Goal: Transaction & Acquisition: Purchase product/service

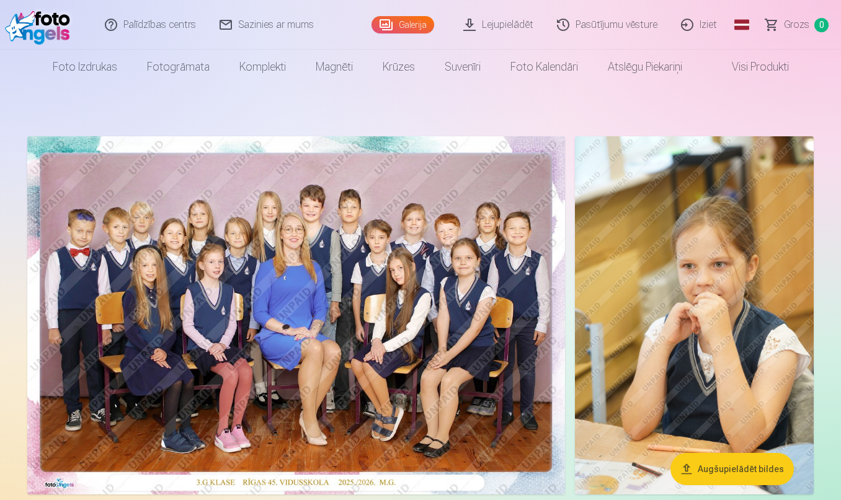
click at [427, 313] on img at bounding box center [296, 315] width 538 height 358
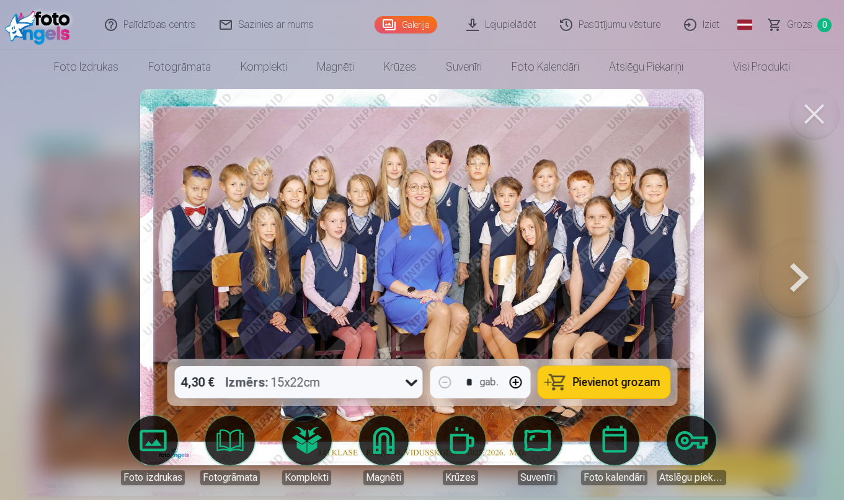
click at [412, 383] on icon at bounding box center [411, 383] width 20 height 20
click at [144, 435] on body "Palīdzības centrs Sazinies ar mums Galerija Lejupielādēt Pasūtījumu vēsture Izi…" at bounding box center [422, 250] width 844 height 500
click at [144, 435] on link "Foto izdrukas" at bounding box center [152, 450] width 69 height 69
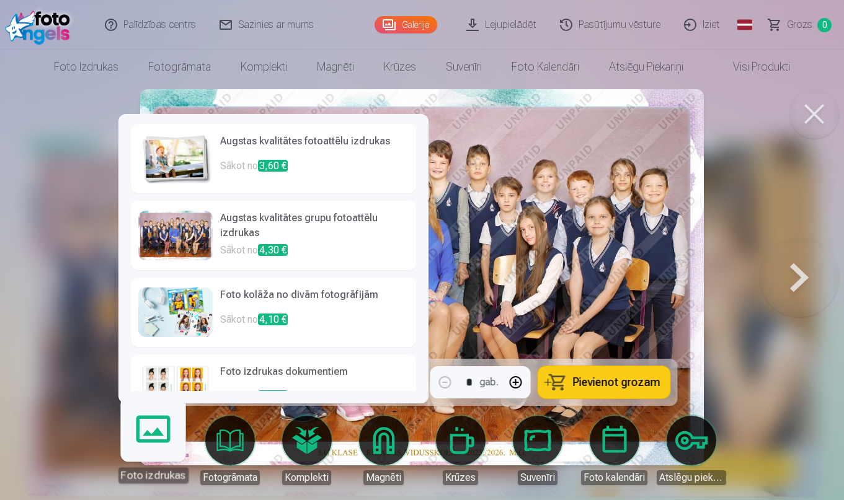
click at [293, 214] on h6 "Augstas kvalitātes grupu fotoattēlu izdrukas" at bounding box center [314, 227] width 189 height 32
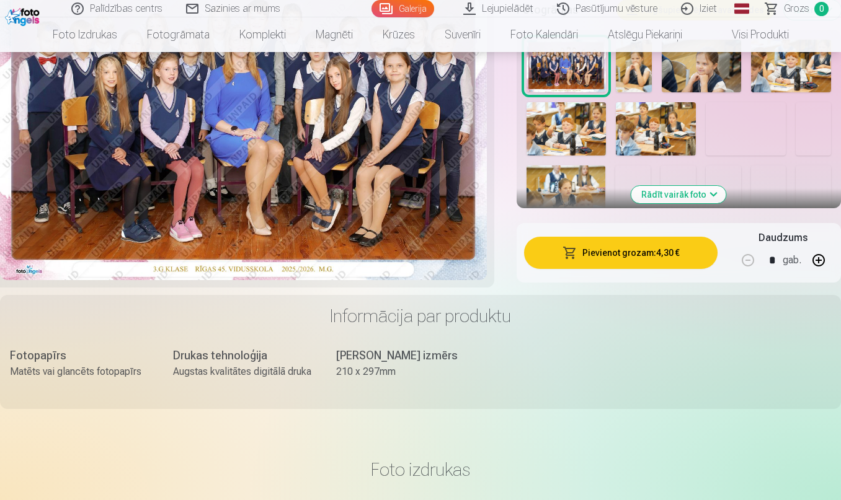
scroll to position [366, 0]
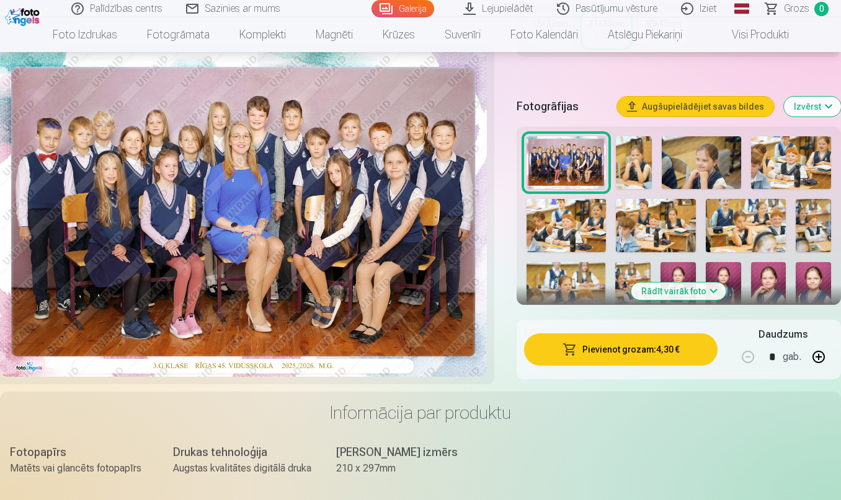
click at [628, 346] on button "Pievienot grozam : 4,30 €" at bounding box center [620, 350] width 193 height 32
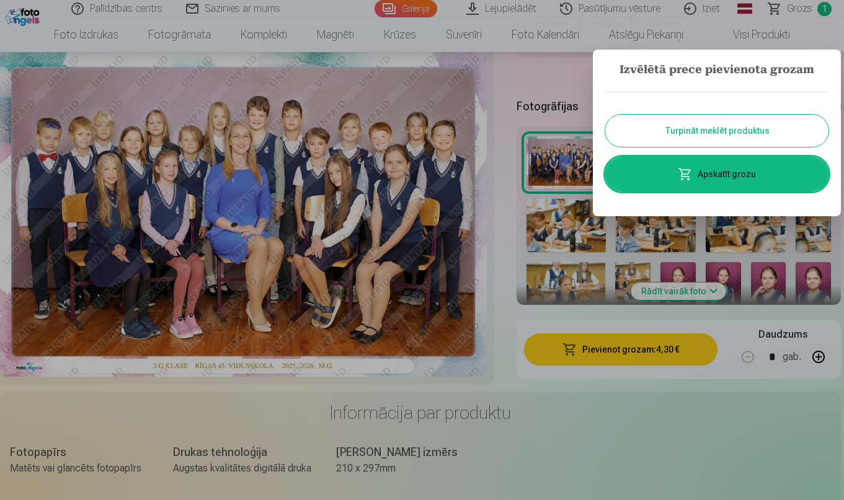
click at [491, 344] on div at bounding box center [422, 250] width 844 height 500
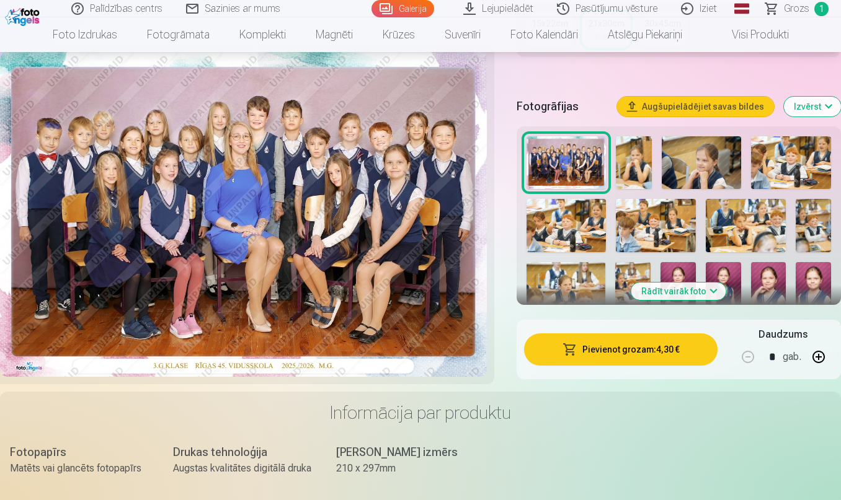
click at [633, 158] on img at bounding box center [633, 162] width 35 height 53
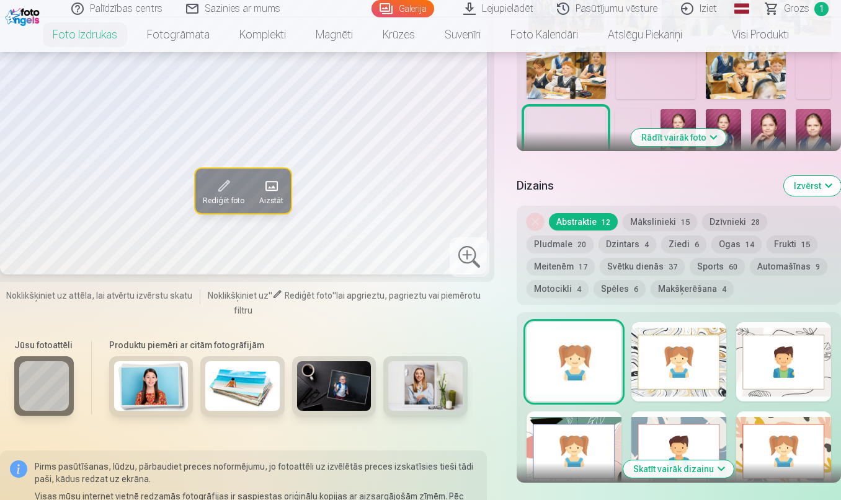
scroll to position [533, 0]
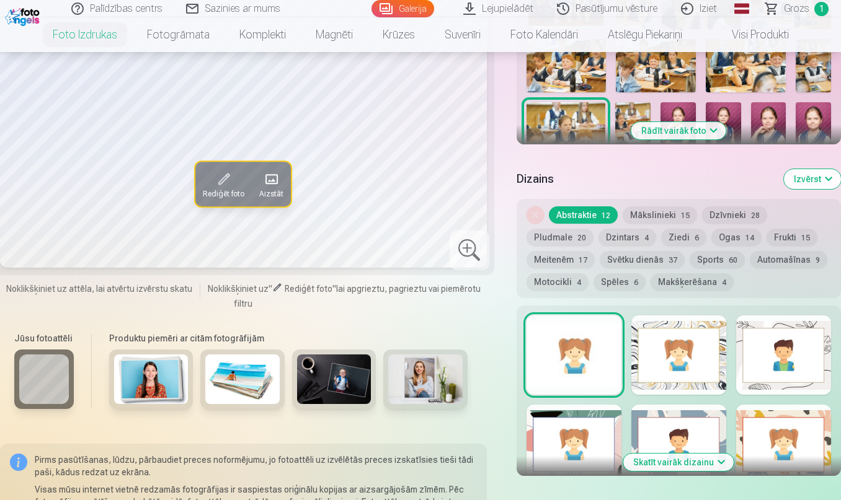
click at [649, 218] on button "Mākslinieki 15" at bounding box center [660, 215] width 74 height 17
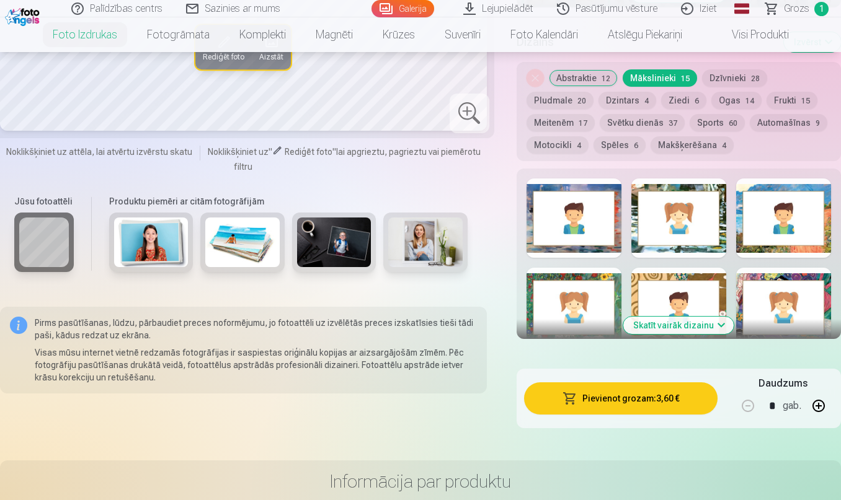
scroll to position [659, 0]
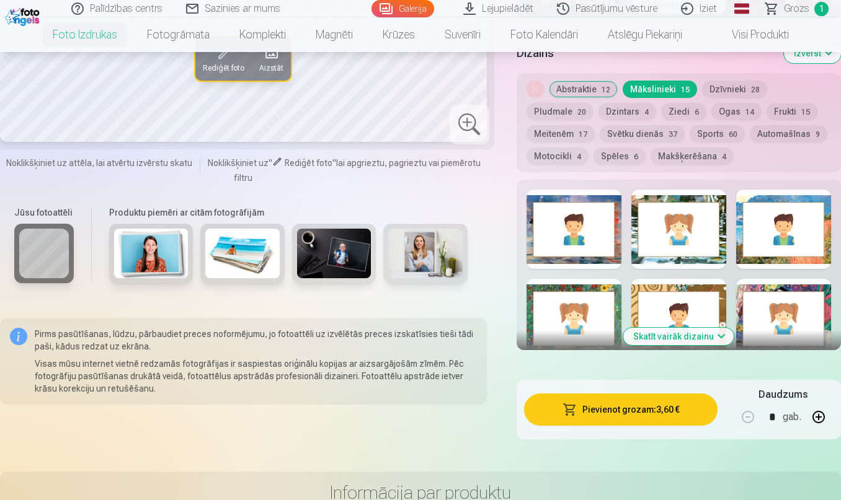
click at [786, 136] on button "Automašīnas 9" at bounding box center [789, 133] width 78 height 17
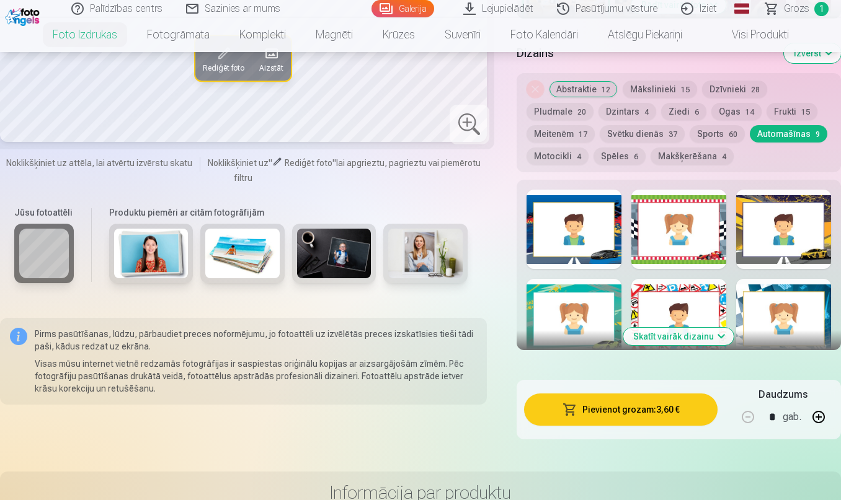
click at [780, 113] on button "Frukti 15" at bounding box center [792, 111] width 51 height 17
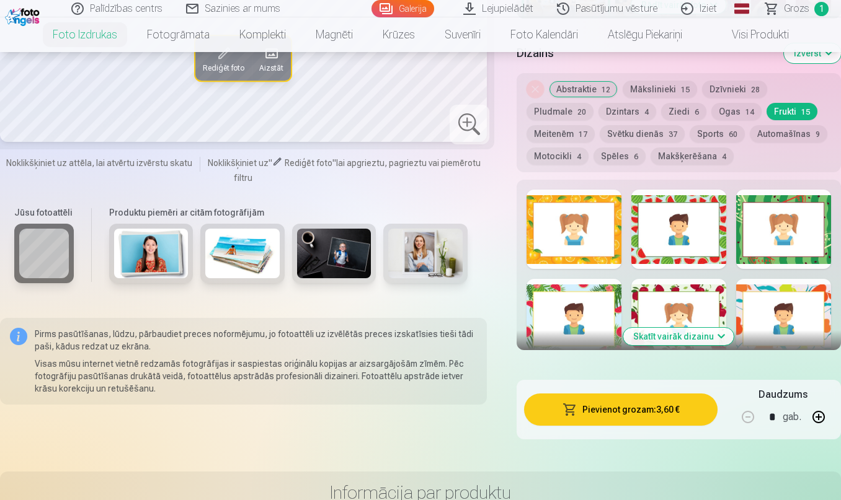
click at [623, 163] on button "Spēles 6" at bounding box center [619, 156] width 52 height 17
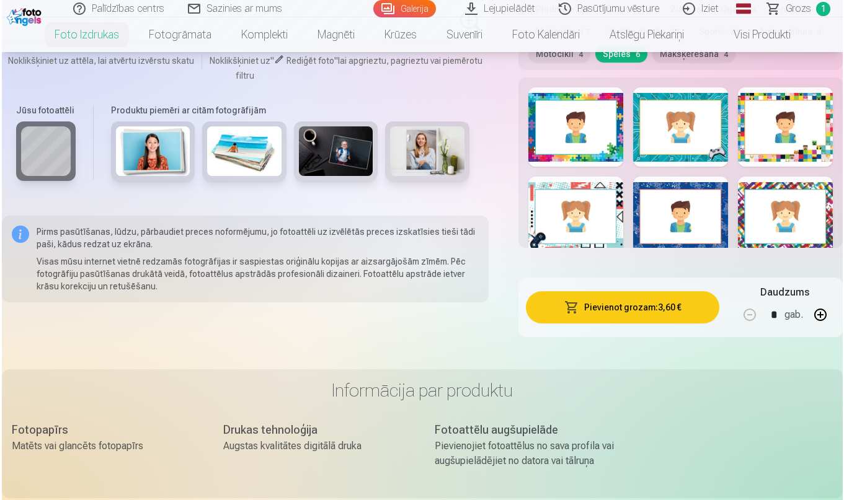
scroll to position [765, 0]
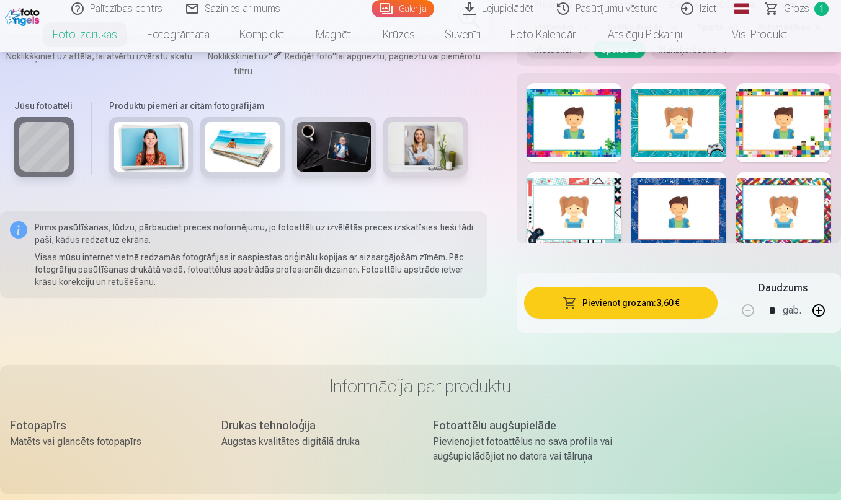
click at [657, 303] on button "Pievienot grozam : 3,60 €" at bounding box center [620, 303] width 193 height 32
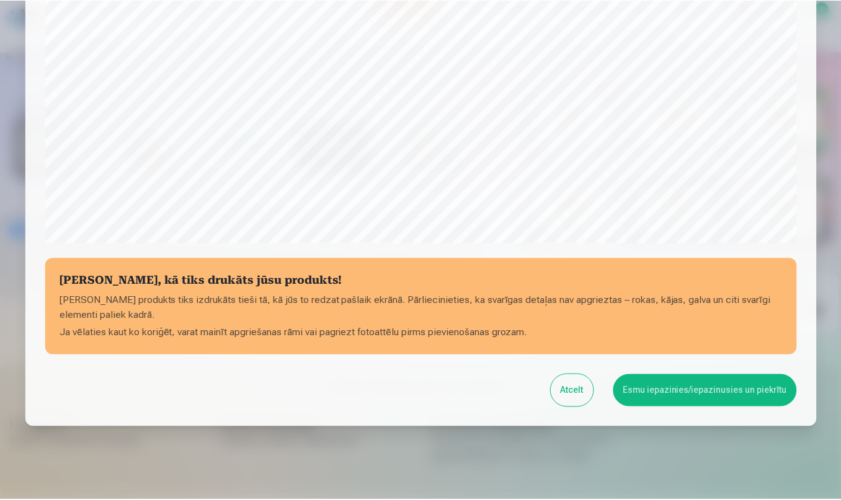
scroll to position [365, 0]
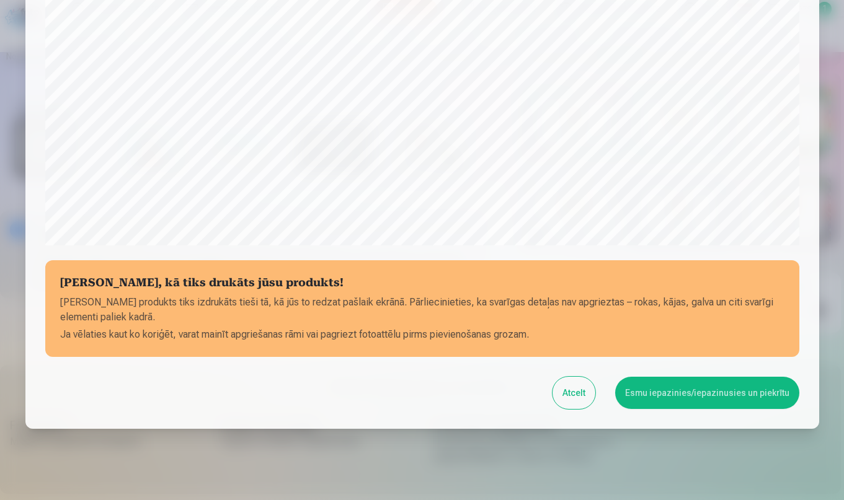
click at [721, 398] on button "Esmu iepazinies/iepazinusies un piekrītu" at bounding box center [707, 393] width 184 height 32
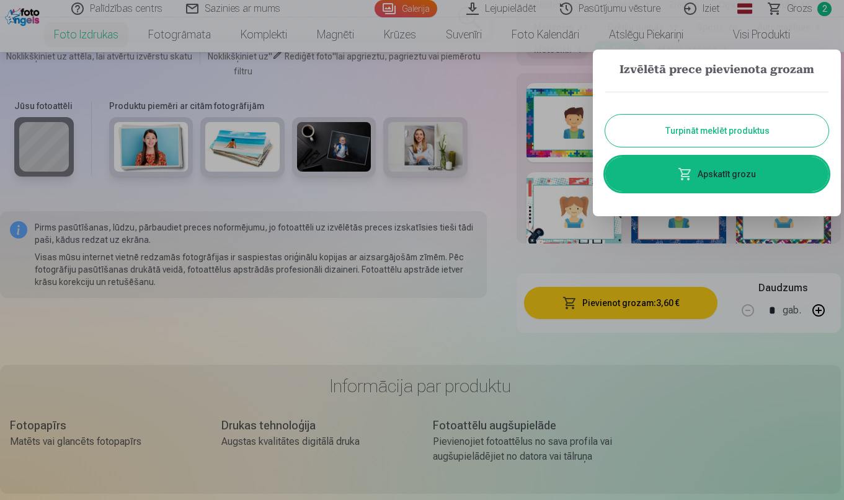
click at [766, 424] on div at bounding box center [422, 250] width 844 height 500
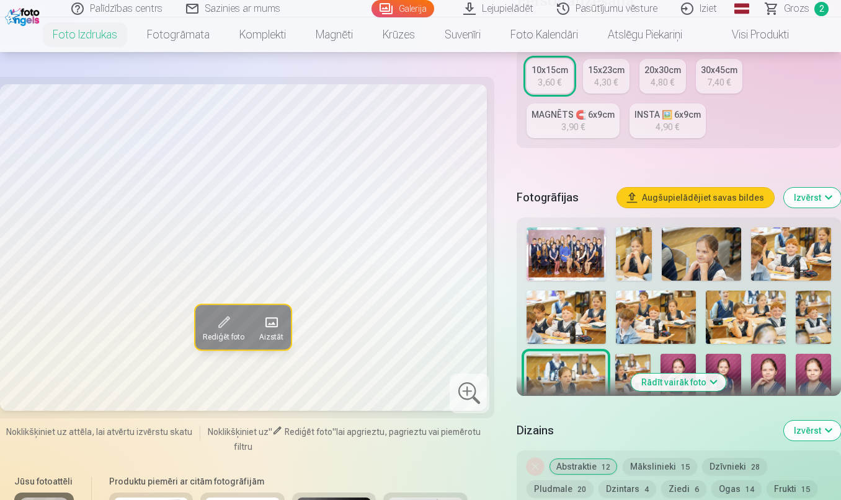
scroll to position [279, 0]
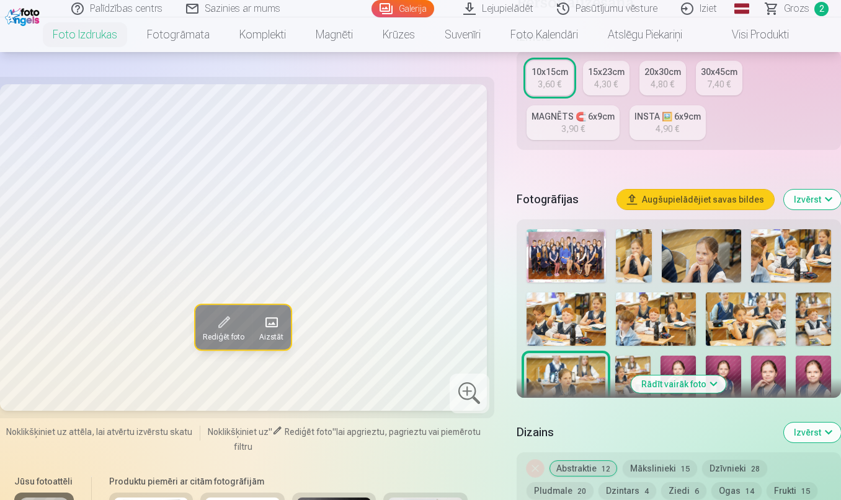
click at [639, 244] on img at bounding box center [633, 255] width 35 height 53
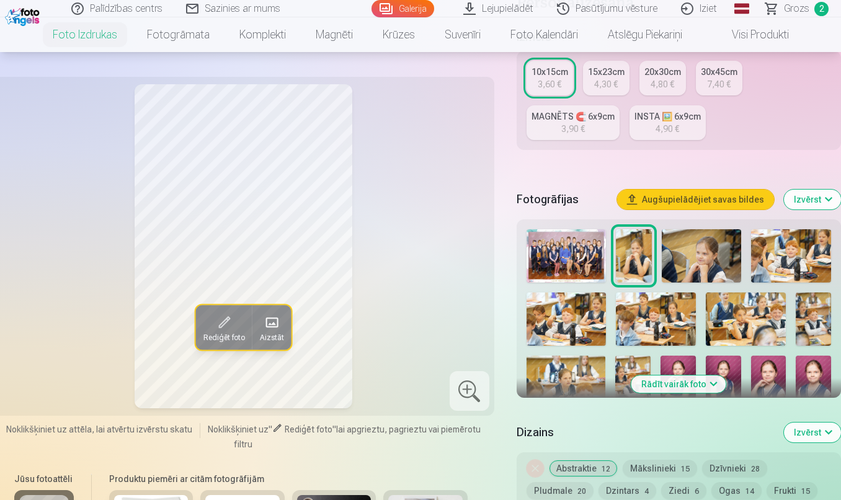
click at [688, 387] on button "Rādīt vairāk foto" at bounding box center [678, 384] width 95 height 17
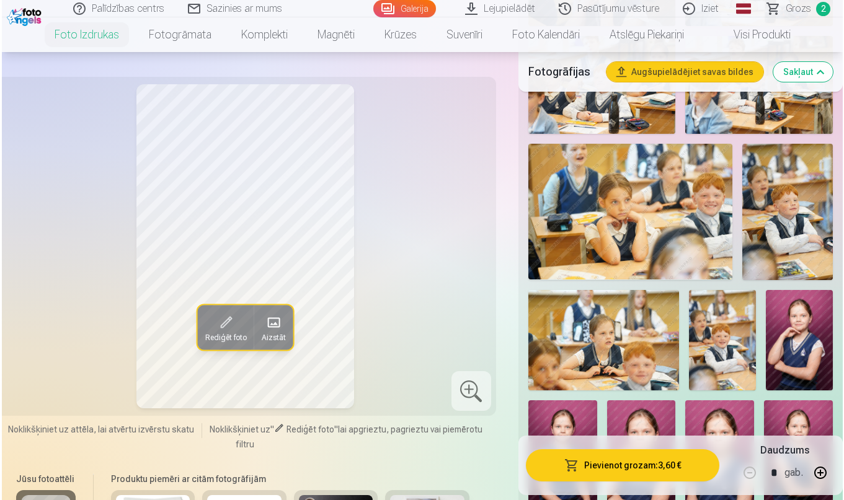
scroll to position [729, 0]
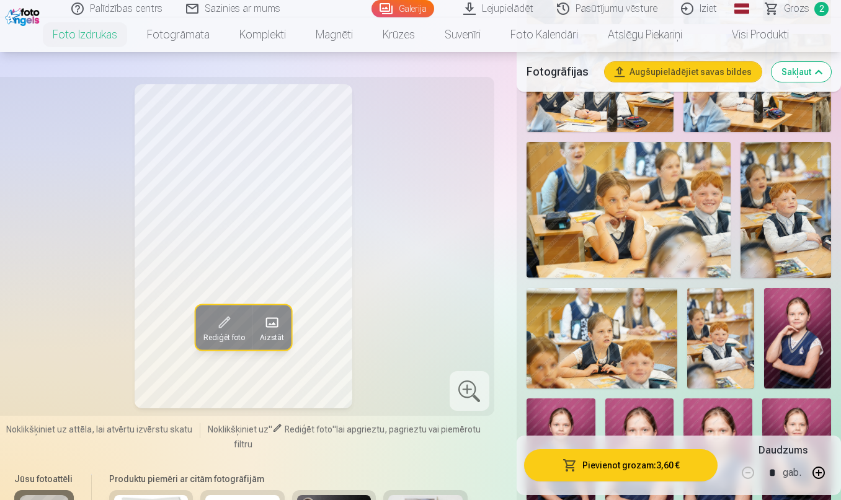
click at [628, 465] on button "Pievienot grozam : 3,60 €" at bounding box center [620, 466] width 193 height 32
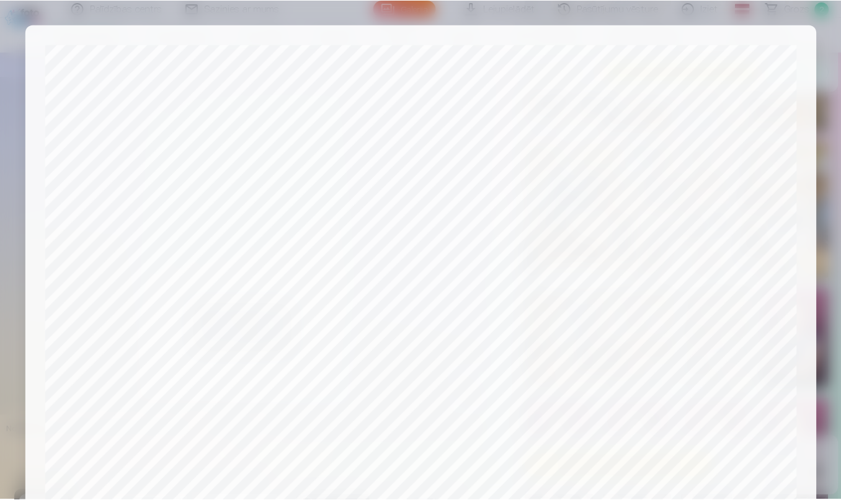
scroll to position [393, 0]
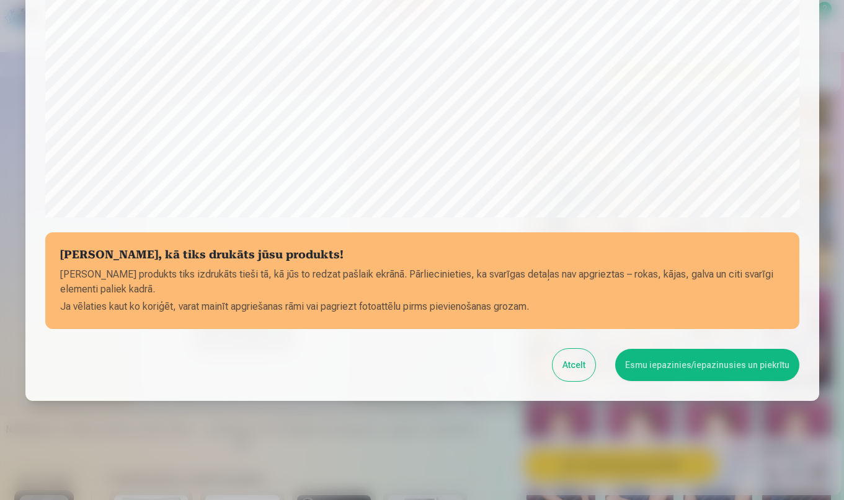
click at [731, 362] on button "Esmu iepazinies/iepazinusies un piekrītu" at bounding box center [707, 365] width 184 height 32
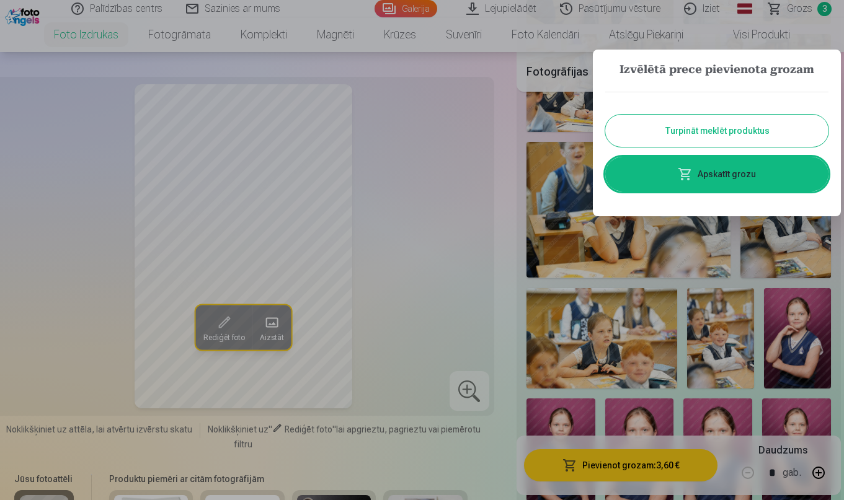
click at [736, 123] on button "Turpināt meklēt produktus" at bounding box center [716, 131] width 223 height 32
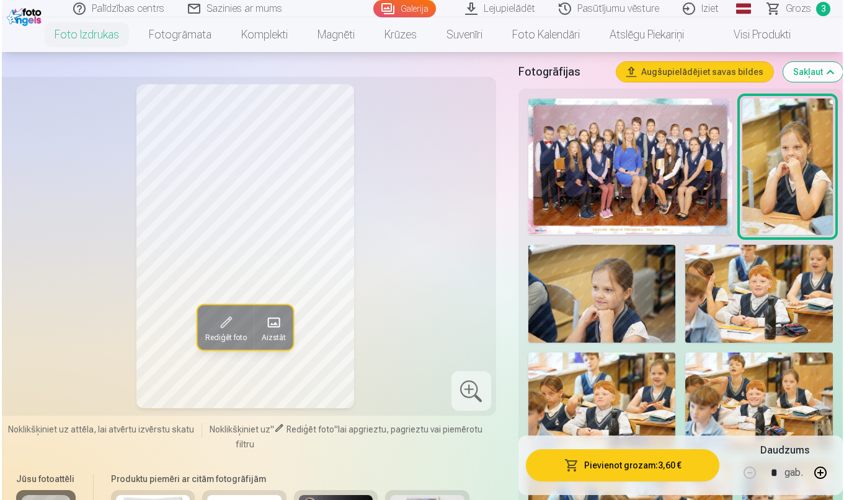
scroll to position [445, 0]
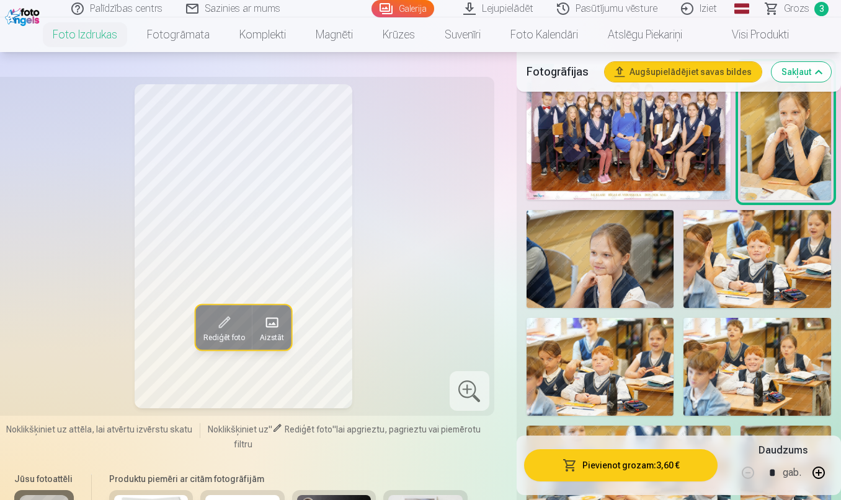
click at [579, 259] on img at bounding box center [601, 259] width 148 height 98
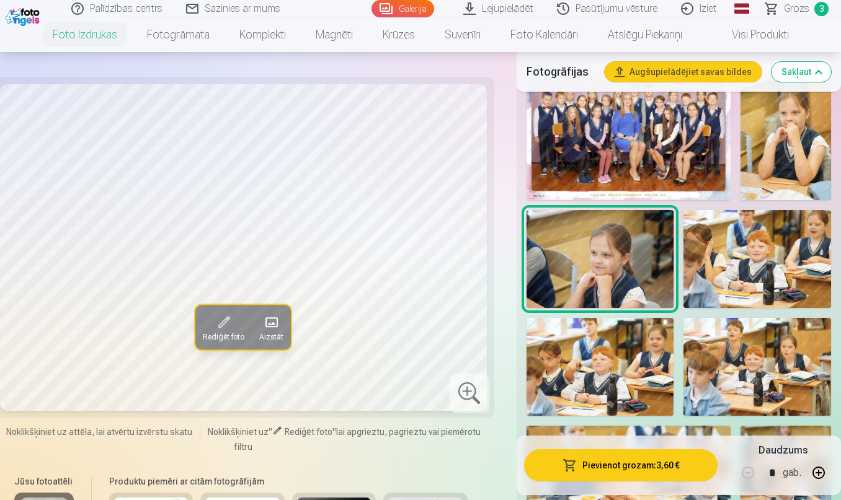
click at [662, 471] on button "Pievienot grozam : 3,60 €" at bounding box center [620, 466] width 193 height 32
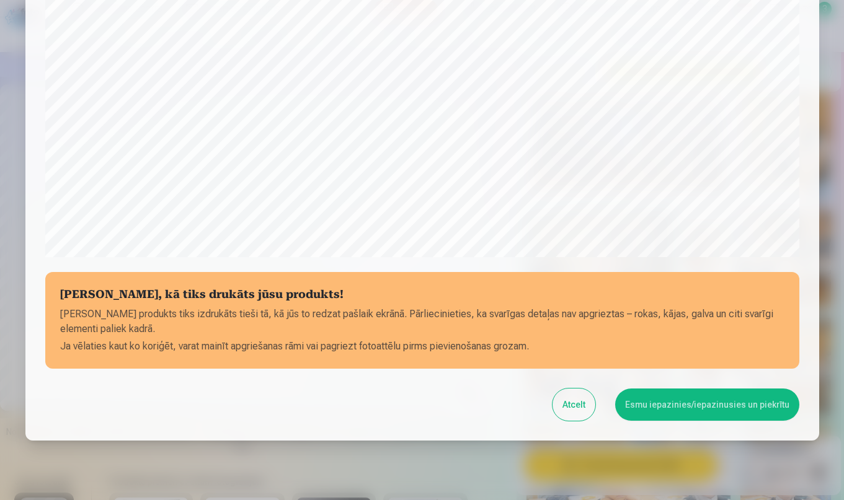
scroll to position [393, 0]
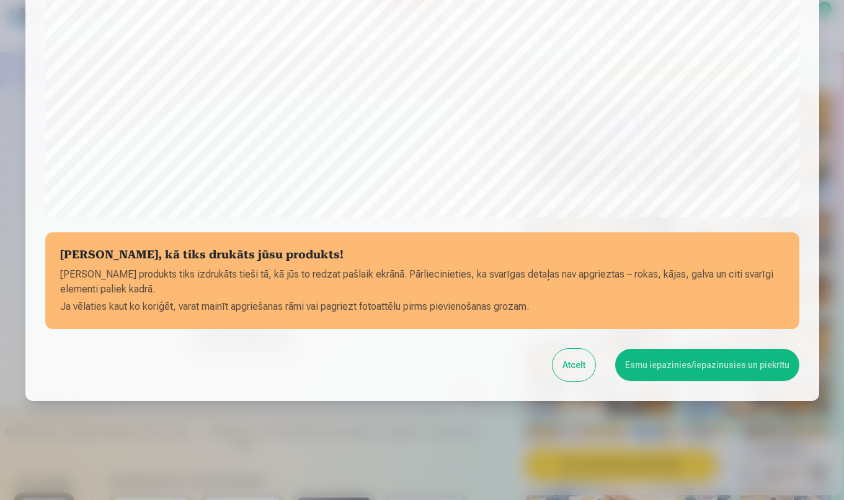
click at [715, 365] on button "Esmu iepazinies/iepazinusies un piekrītu" at bounding box center [707, 365] width 184 height 32
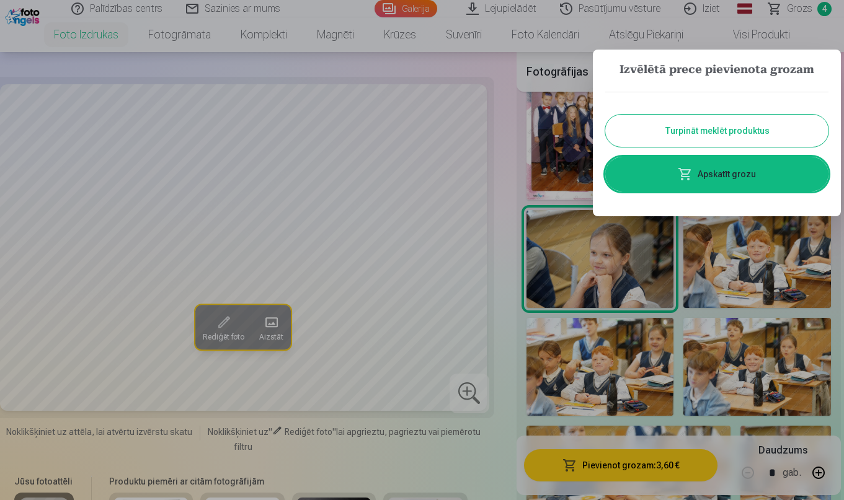
click at [746, 127] on button "Turpināt meklēt produktus" at bounding box center [716, 131] width 223 height 32
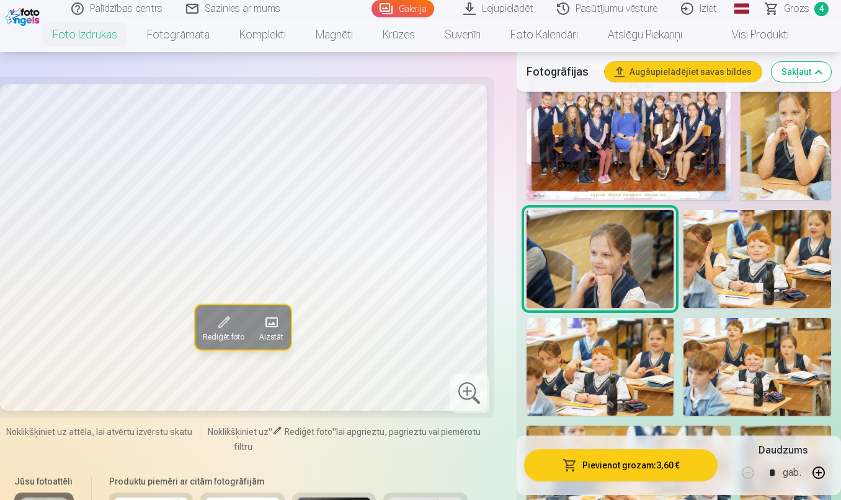
click at [747, 256] on img at bounding box center [757, 259] width 148 height 98
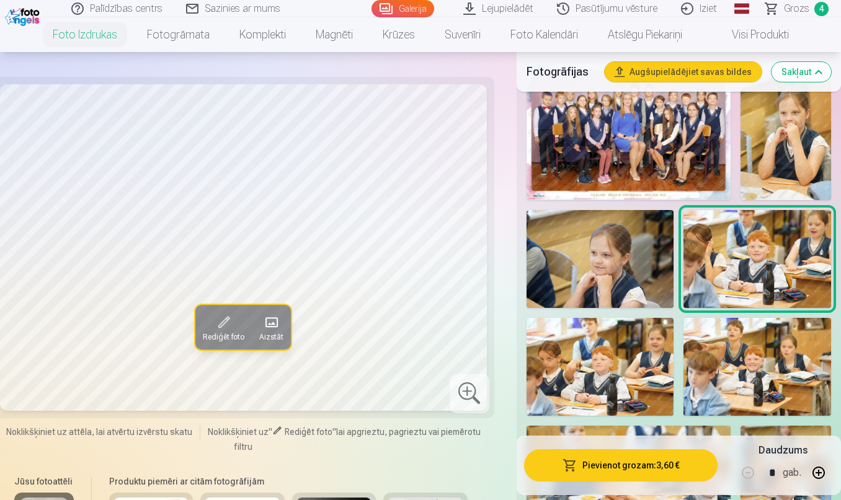
click at [685, 469] on button "Pievienot grozam : 3,60 €" at bounding box center [620, 466] width 193 height 32
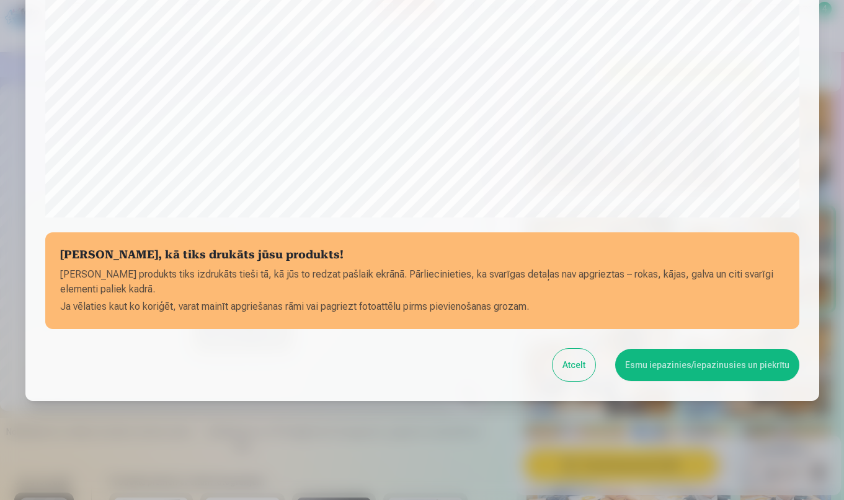
click at [685, 369] on button "Esmu iepazinies/iepazinusies un piekrītu" at bounding box center [707, 365] width 184 height 32
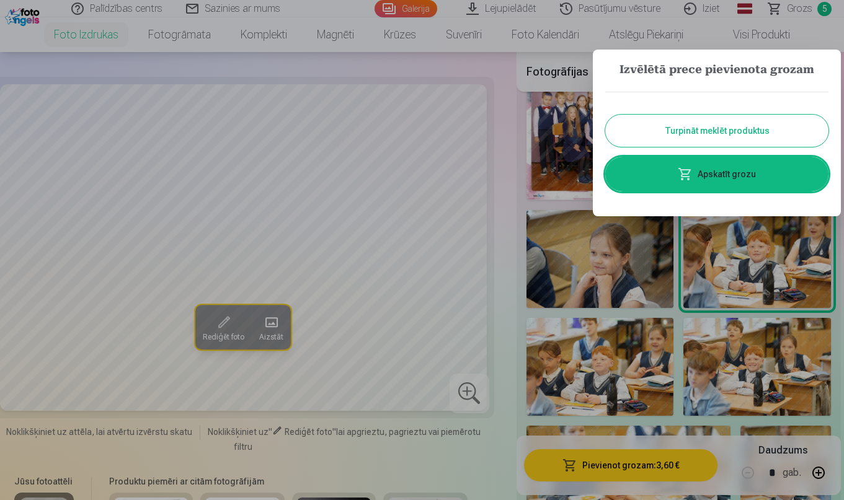
click at [609, 371] on div at bounding box center [422, 250] width 844 height 500
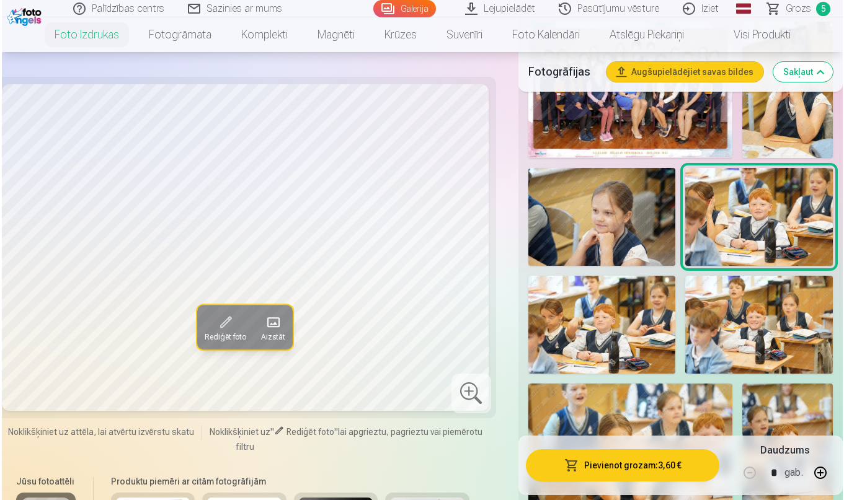
scroll to position [497, 0]
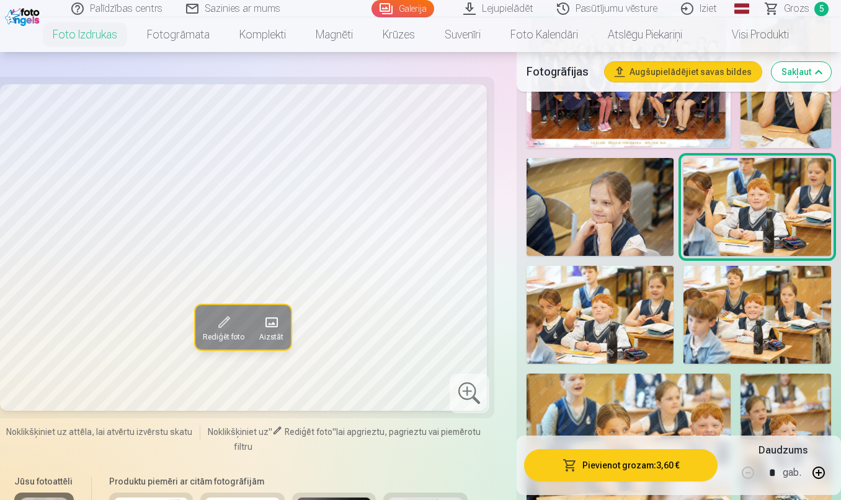
click at [680, 465] on button "Pievienot grozam : 3,60 €" at bounding box center [620, 466] width 193 height 32
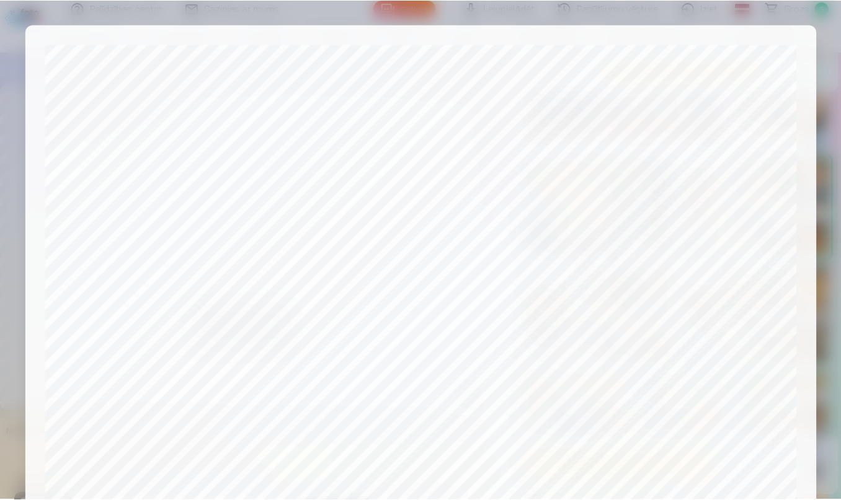
scroll to position [393, 0]
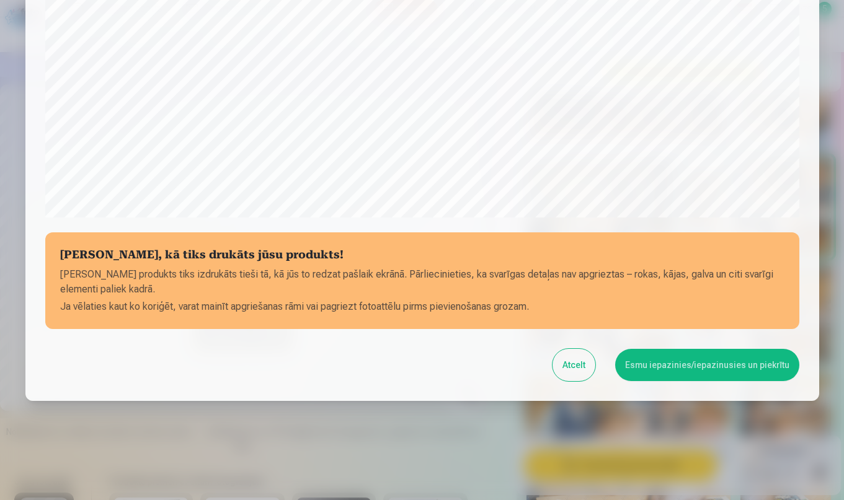
click at [690, 367] on button "Esmu iepazinies/iepazinusies un piekrītu" at bounding box center [707, 365] width 184 height 32
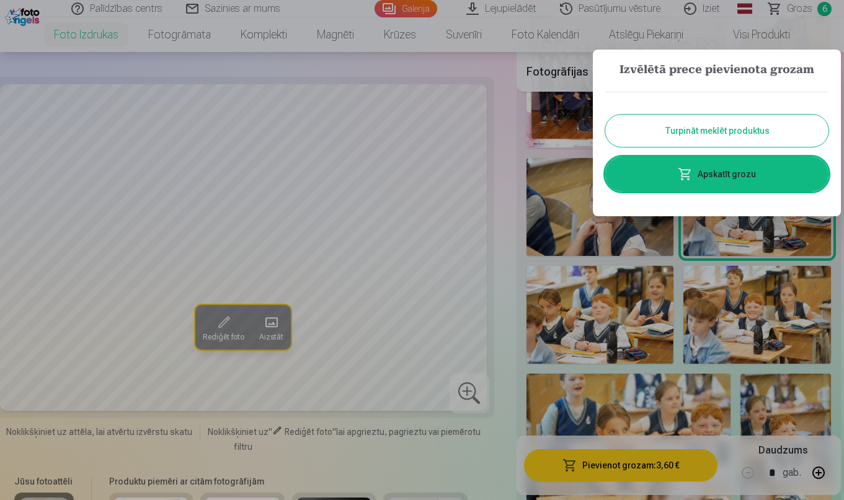
click at [764, 204] on div "Izvēlētā prece pievienota grozam Turpināt meklēt produktus Apskatīt grozu" at bounding box center [717, 133] width 248 height 167
click at [779, 311] on div at bounding box center [422, 250] width 844 height 500
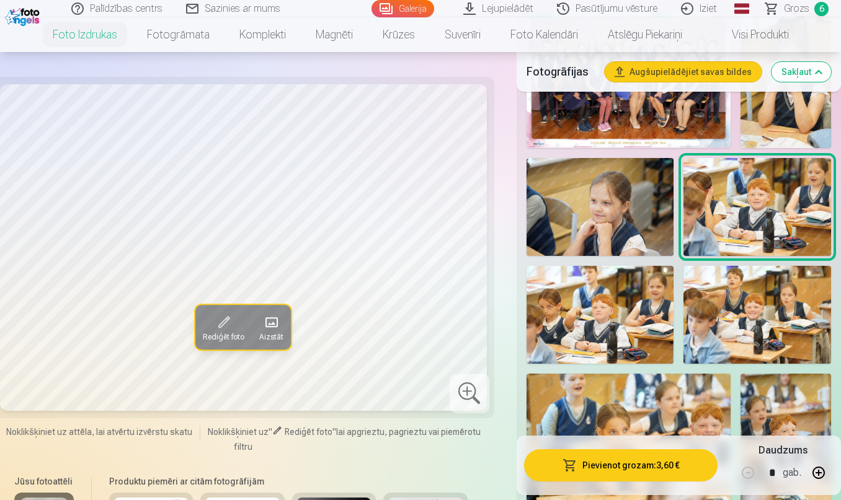
click at [779, 311] on img at bounding box center [757, 315] width 148 height 98
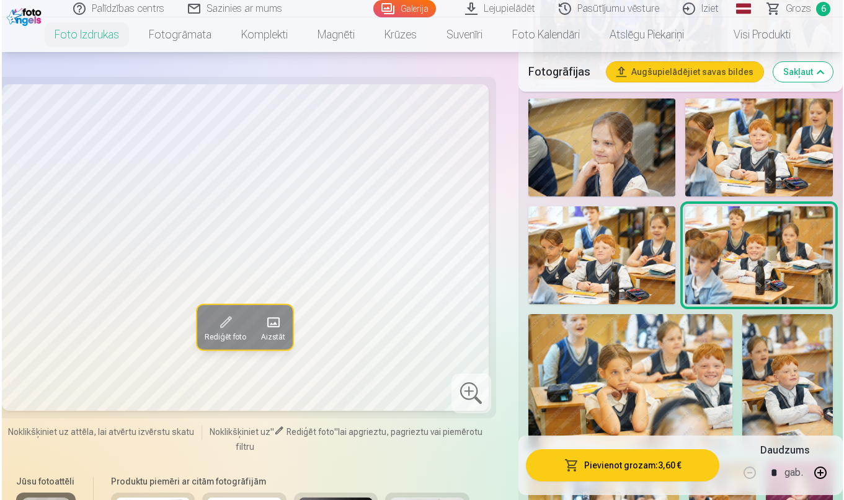
scroll to position [557, 0]
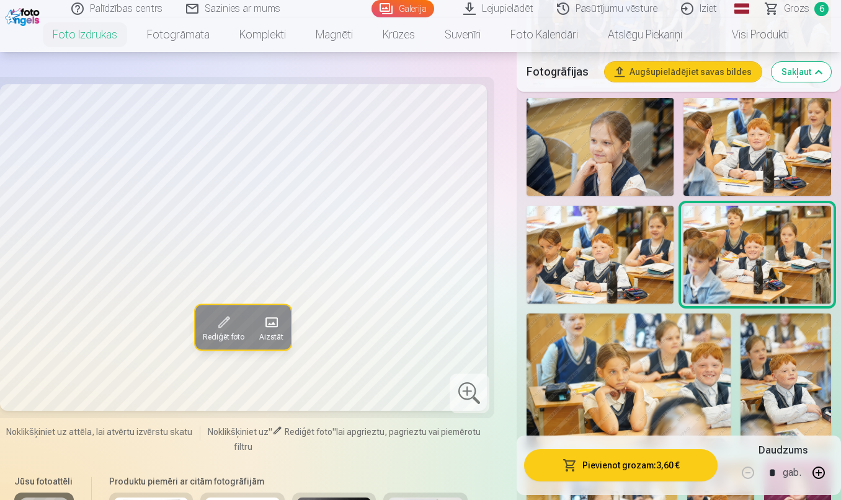
click at [705, 465] on button "Pievienot grozam : 3,60 €" at bounding box center [620, 466] width 193 height 32
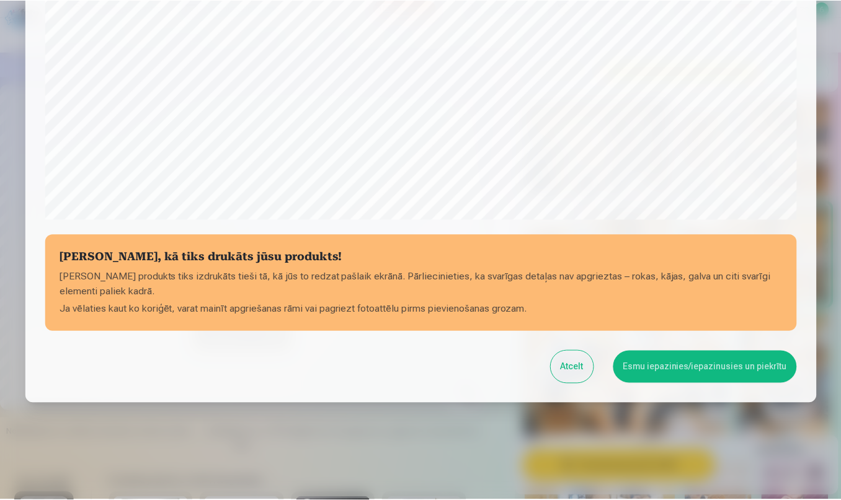
scroll to position [393, 0]
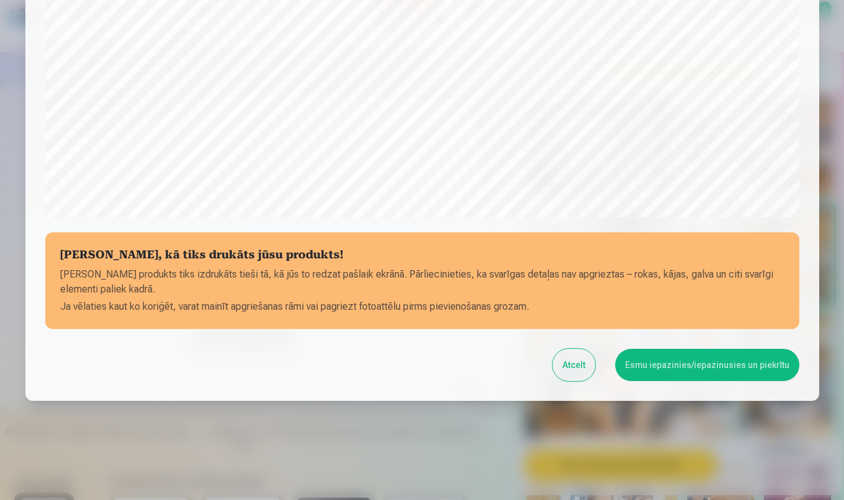
click at [724, 373] on button "Esmu iepazinies/iepazinusies un piekrītu" at bounding box center [707, 365] width 184 height 32
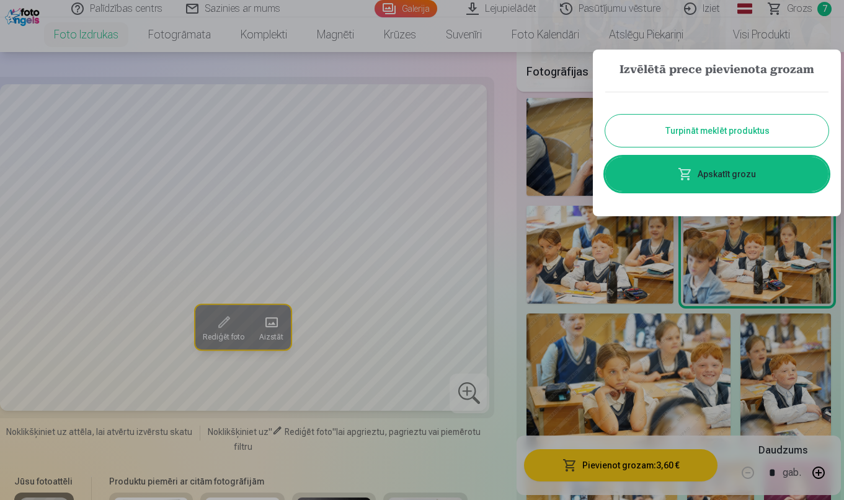
click at [750, 125] on button "Turpināt meklēt produktus" at bounding box center [716, 131] width 223 height 32
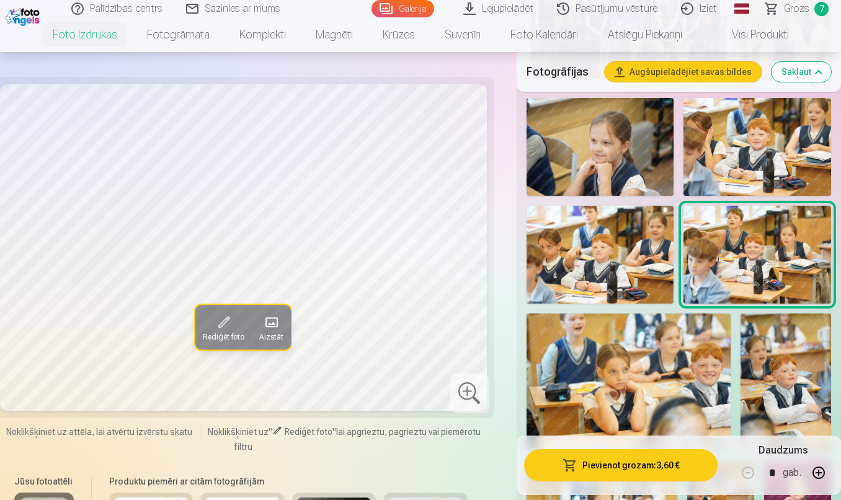
click at [655, 386] on img at bounding box center [629, 382] width 204 height 136
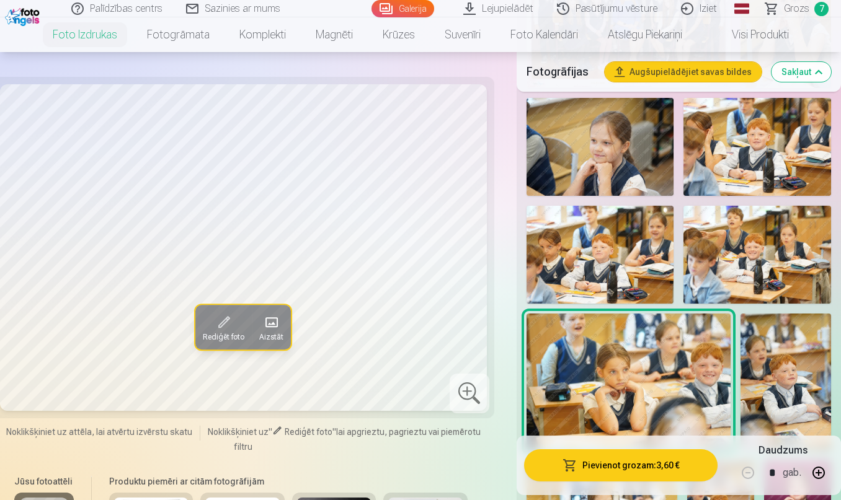
click at [803, 393] on img at bounding box center [785, 382] width 91 height 136
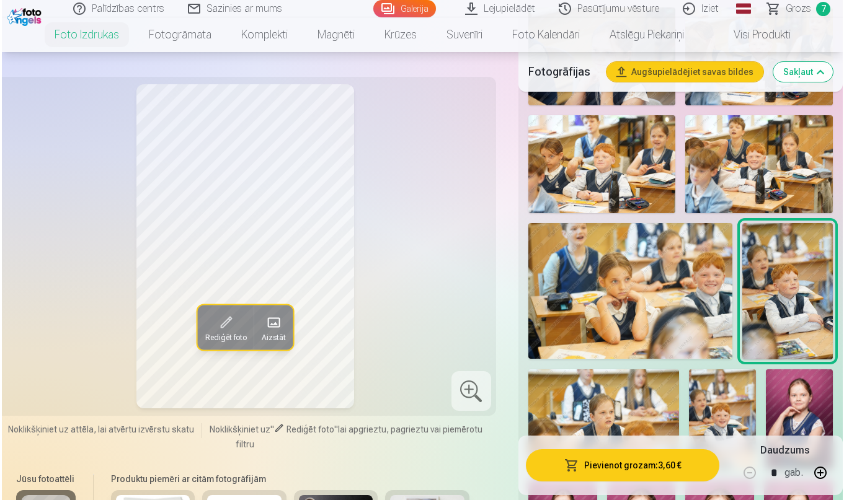
scroll to position [659, 0]
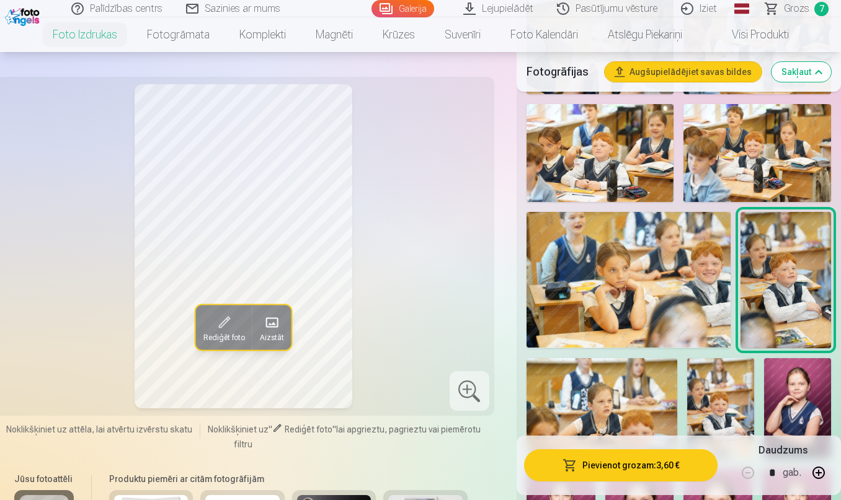
click at [620, 275] on img at bounding box center [629, 280] width 204 height 136
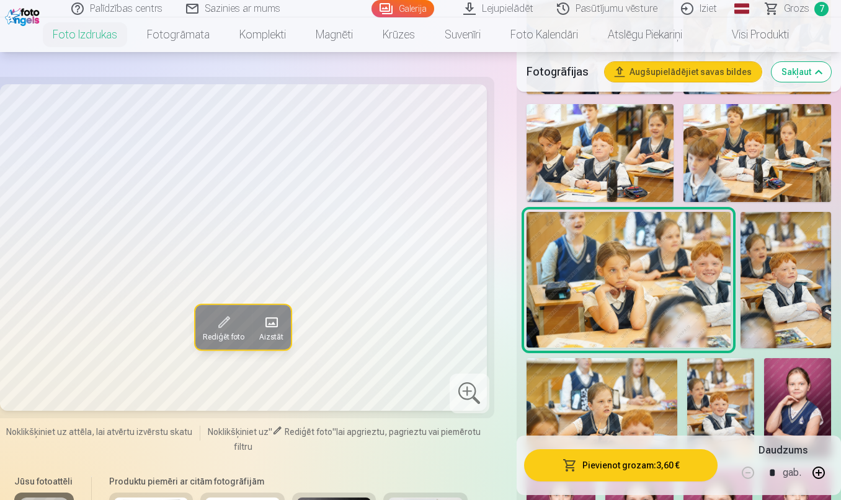
click at [664, 465] on button "Pievienot grozam : 3,60 €" at bounding box center [620, 466] width 193 height 32
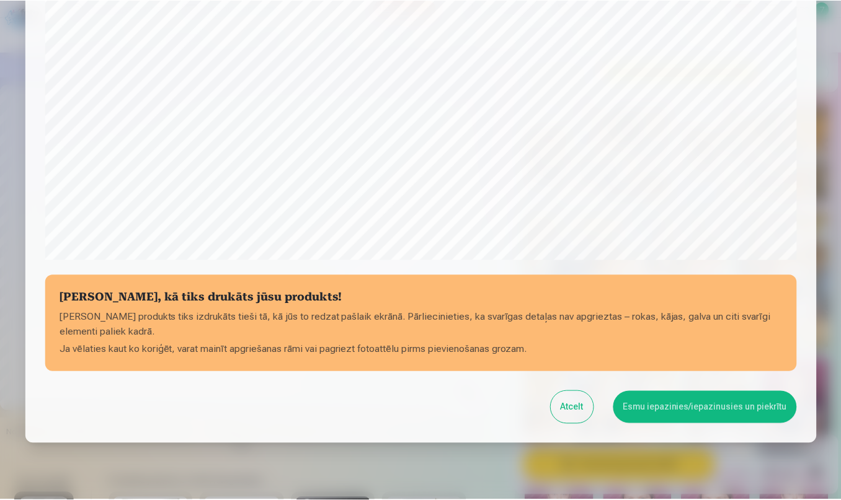
scroll to position [393, 0]
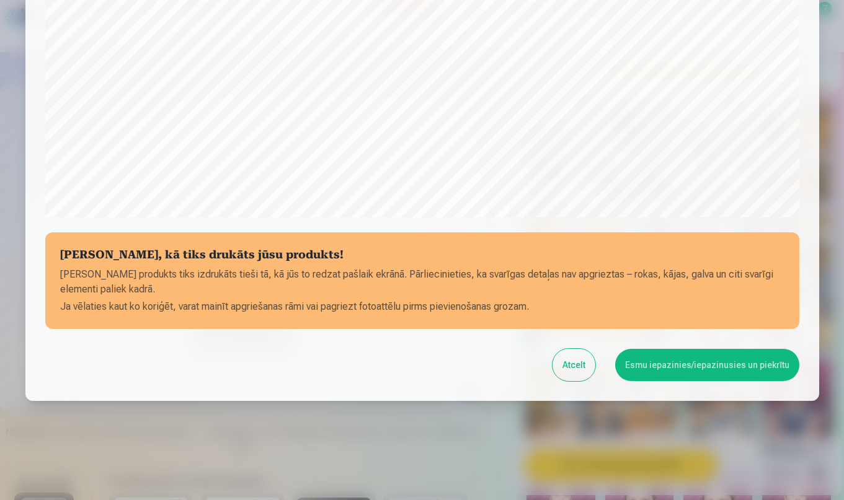
click at [716, 362] on button "Esmu iepazinies/iepazinusies un piekrītu" at bounding box center [707, 365] width 184 height 32
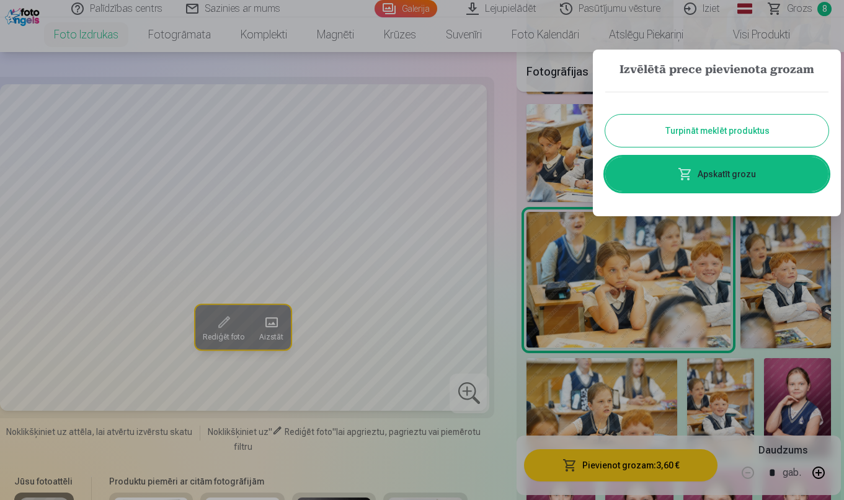
click at [760, 301] on div at bounding box center [422, 250] width 844 height 500
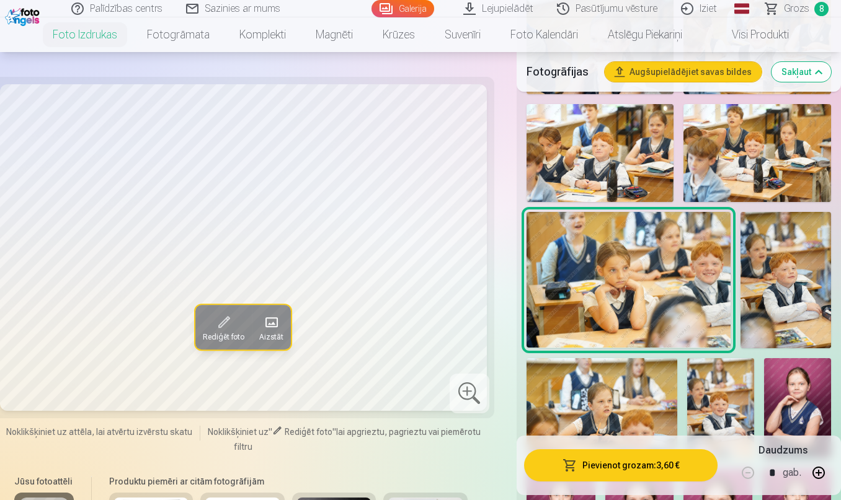
click at [628, 373] on img at bounding box center [602, 408] width 151 height 100
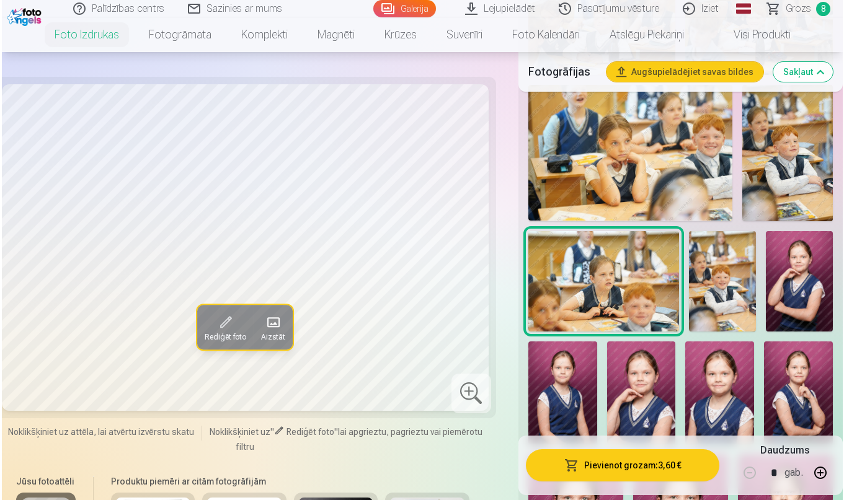
scroll to position [798, 0]
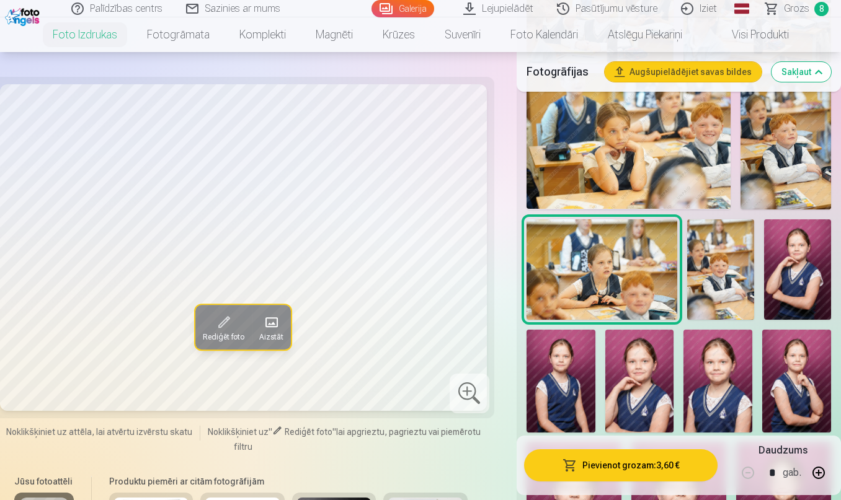
click at [590, 472] on button "Pievienot grozam : 3,60 €" at bounding box center [620, 466] width 193 height 32
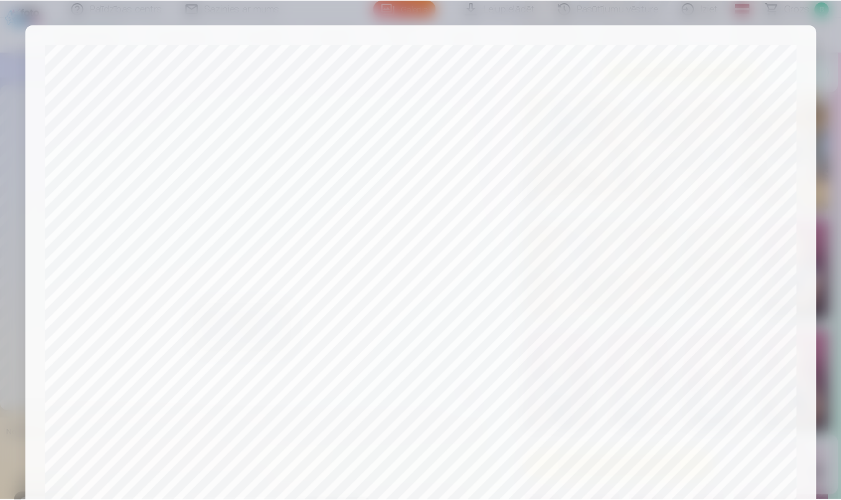
scroll to position [393, 0]
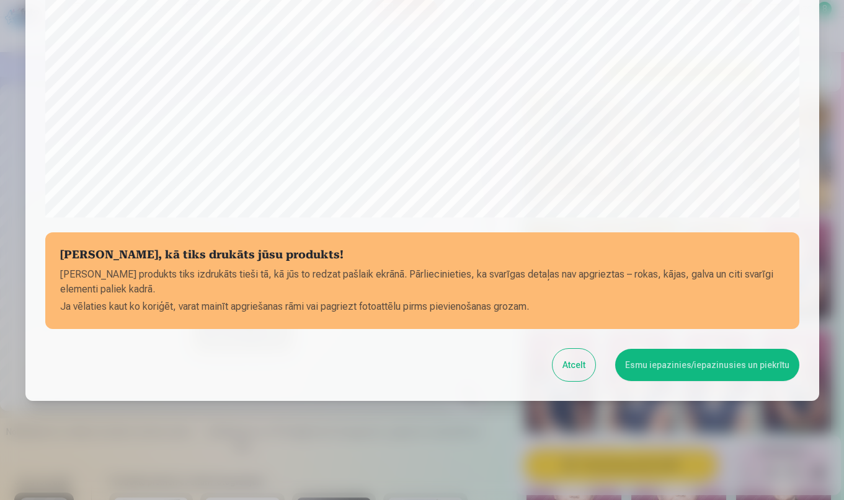
click at [719, 364] on button "Esmu iepazinies/iepazinusies un piekrītu" at bounding box center [707, 365] width 184 height 32
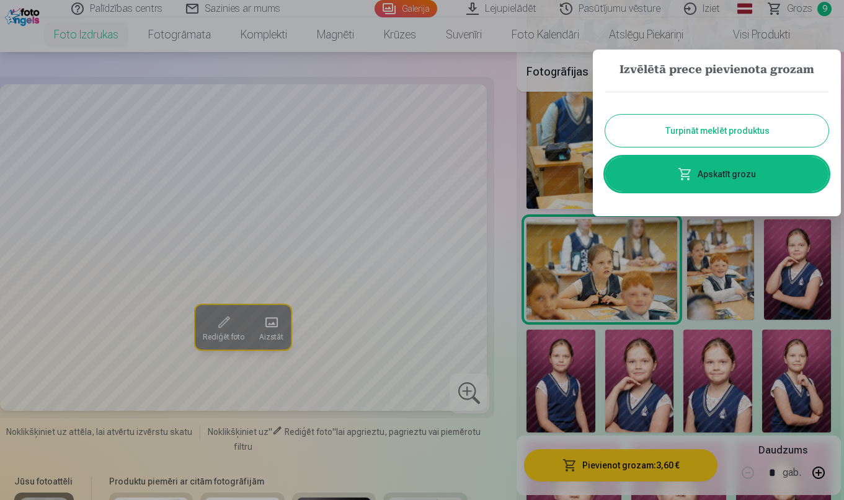
click at [794, 277] on div at bounding box center [422, 250] width 844 height 500
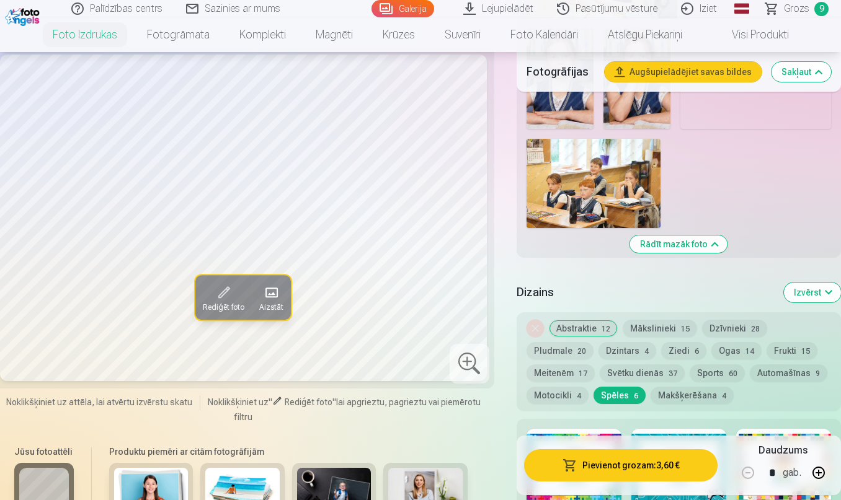
scroll to position [1801, 0]
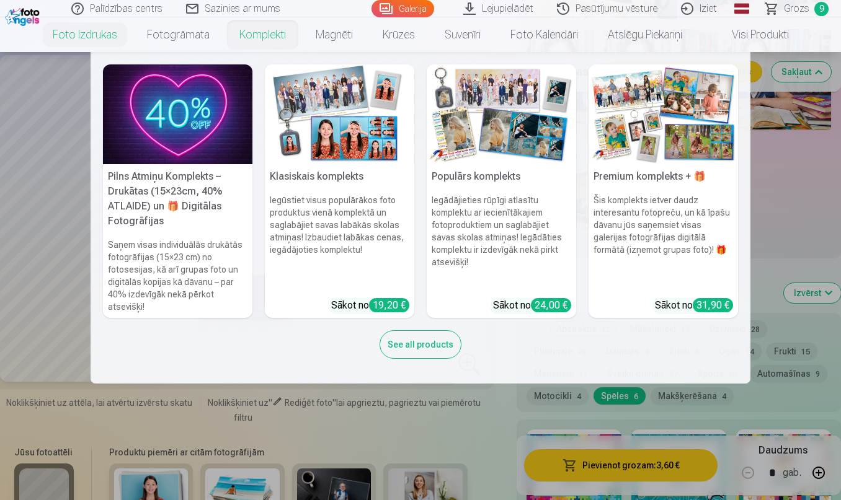
click at [256, 32] on link "Komplekti" at bounding box center [262, 34] width 76 height 35
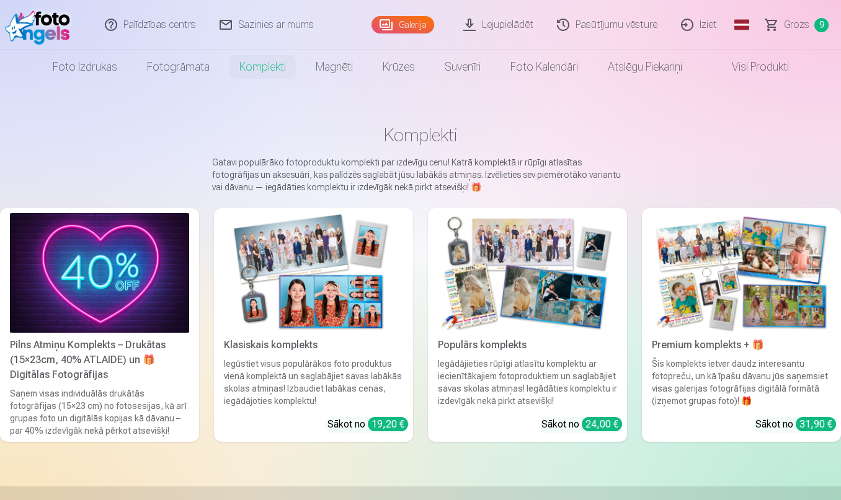
click at [768, 352] on link "Premium komplekts + 🎁 Šis komplekts ietver daudz interesantu fotopreču, un kā ī…" at bounding box center [741, 325] width 199 height 234
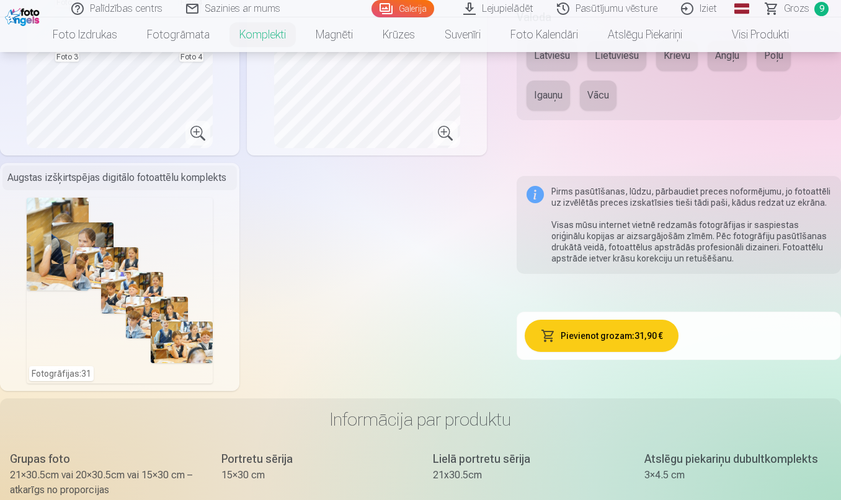
scroll to position [678, 0]
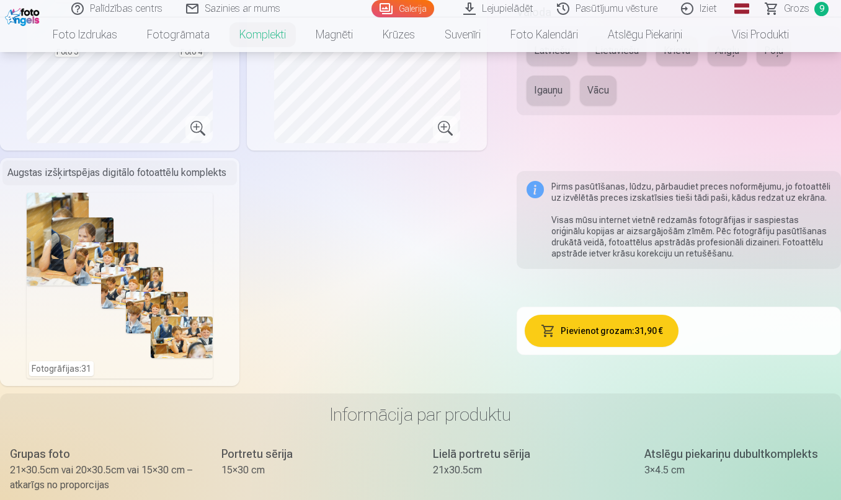
click at [581, 332] on button "Pievienot grozam : 31,90 €" at bounding box center [602, 331] width 154 height 32
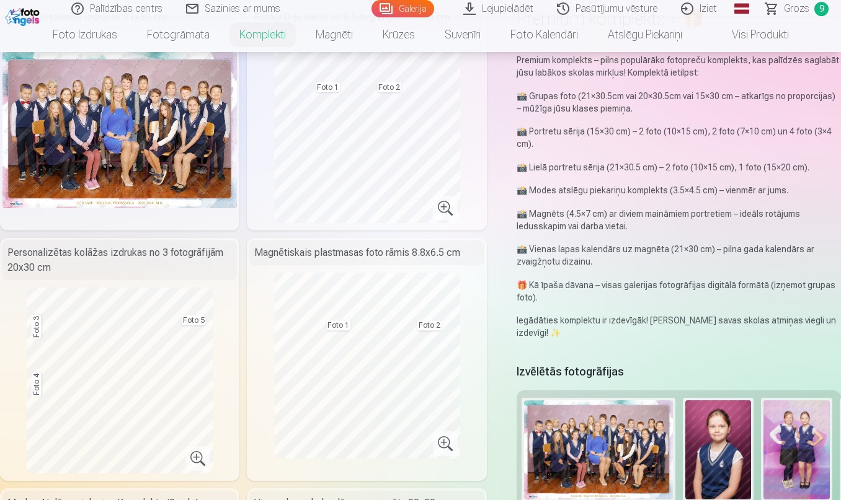
scroll to position [120, 0]
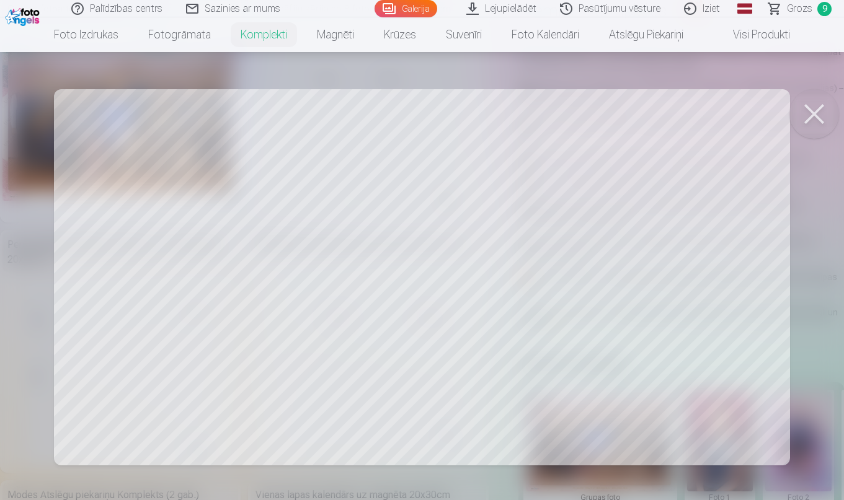
click at [432, 259] on div at bounding box center [422, 250] width 844 height 500
click at [718, 140] on div at bounding box center [422, 250] width 844 height 500
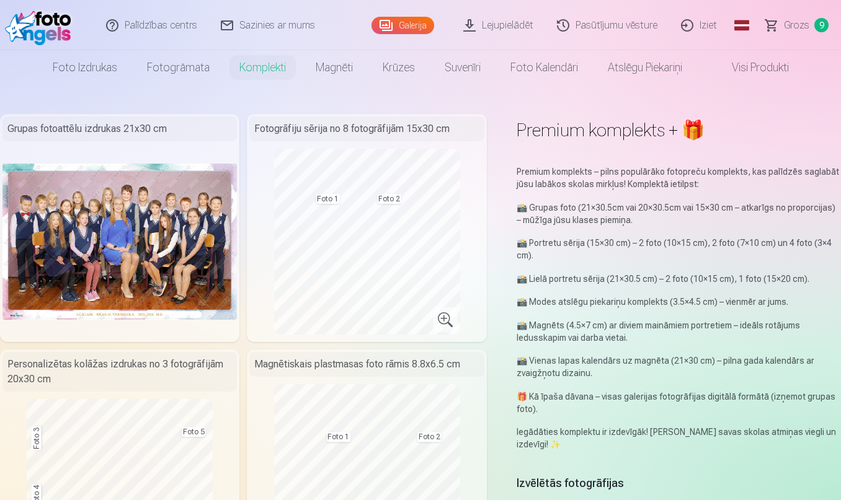
scroll to position [0, 0]
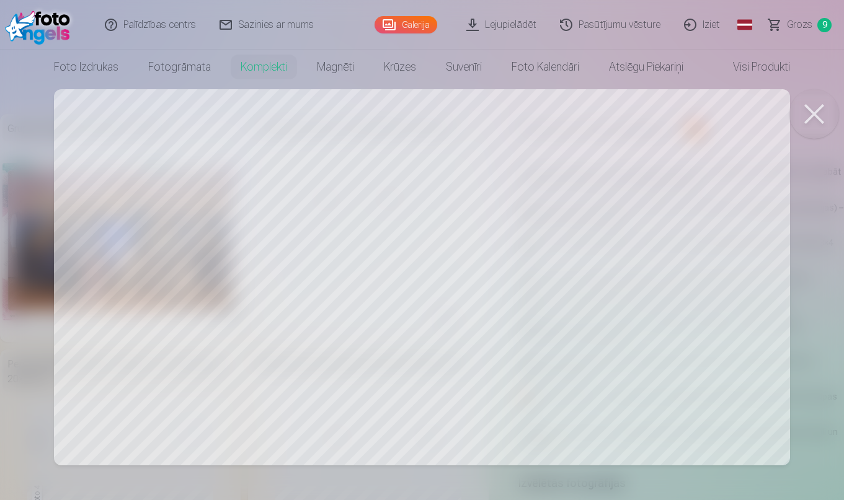
click at [812, 120] on button at bounding box center [814, 114] width 50 height 50
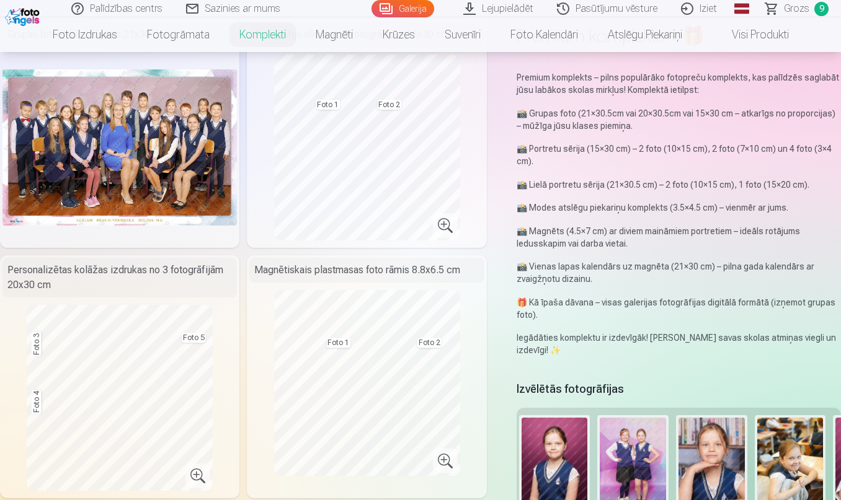
scroll to position [0, 185]
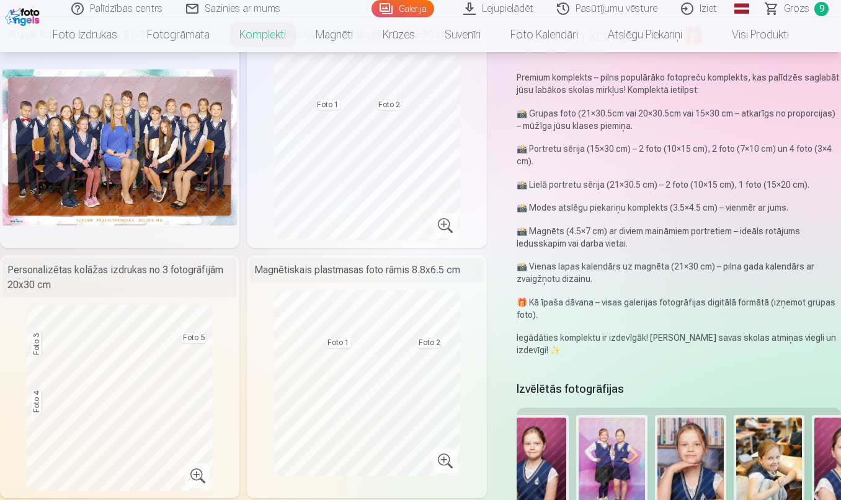
click at [700, 452] on button at bounding box center [690, 473] width 66 height 110
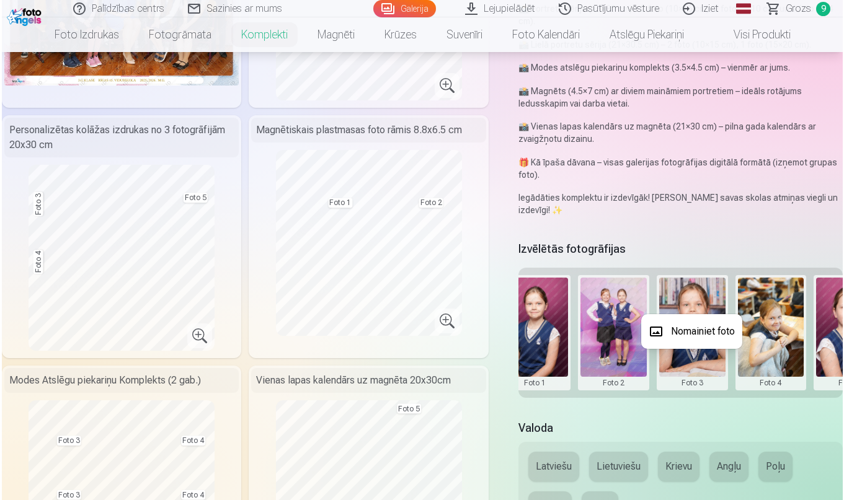
scroll to position [244, 0]
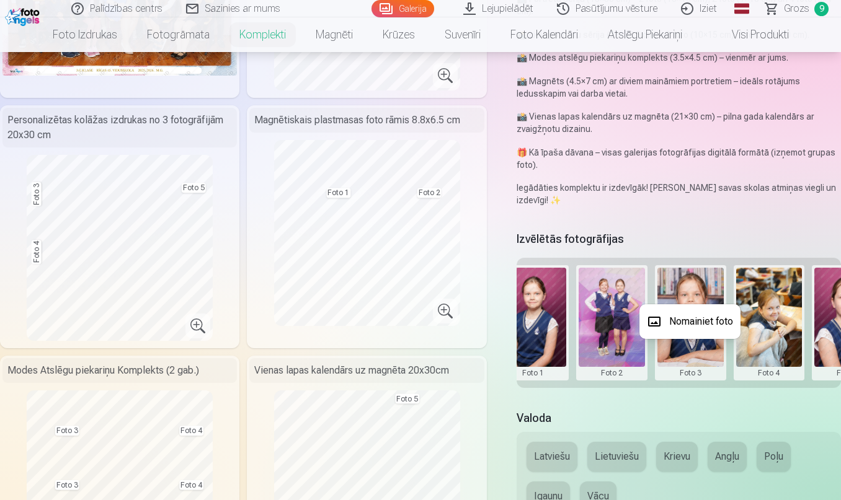
click at [692, 326] on button "Nomainiet foto" at bounding box center [689, 322] width 101 height 35
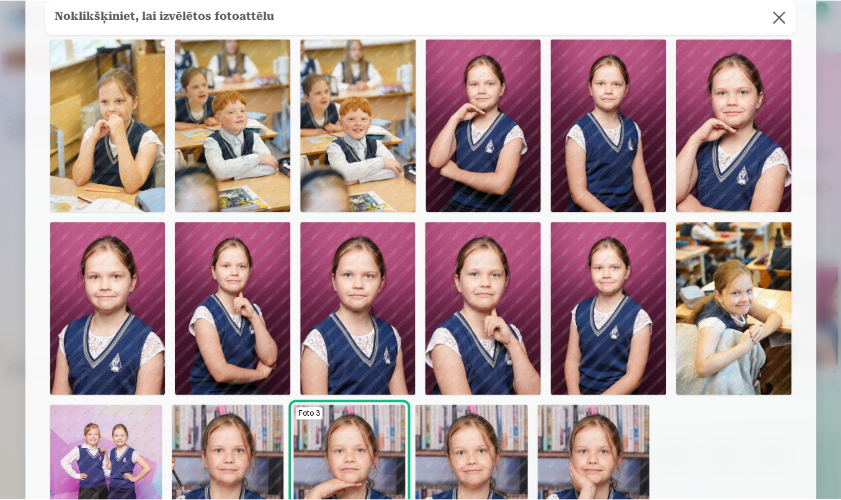
scroll to position [59, 0]
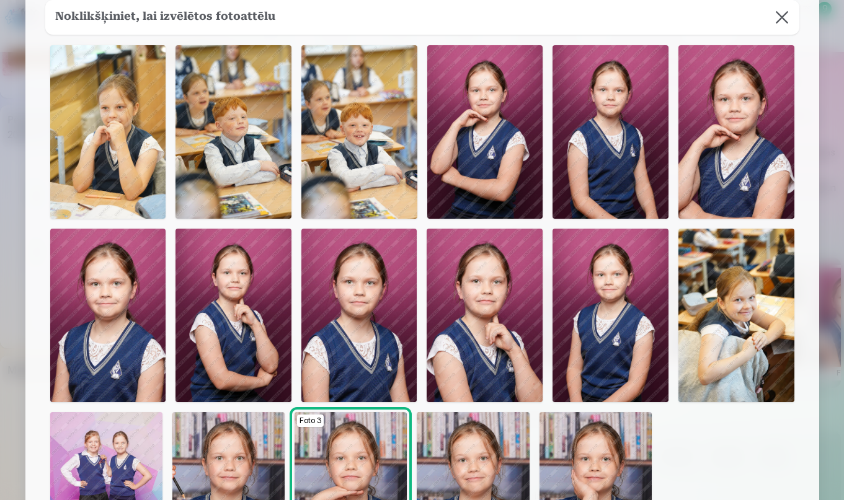
click at [507, 167] on img at bounding box center [485, 132] width 116 height 174
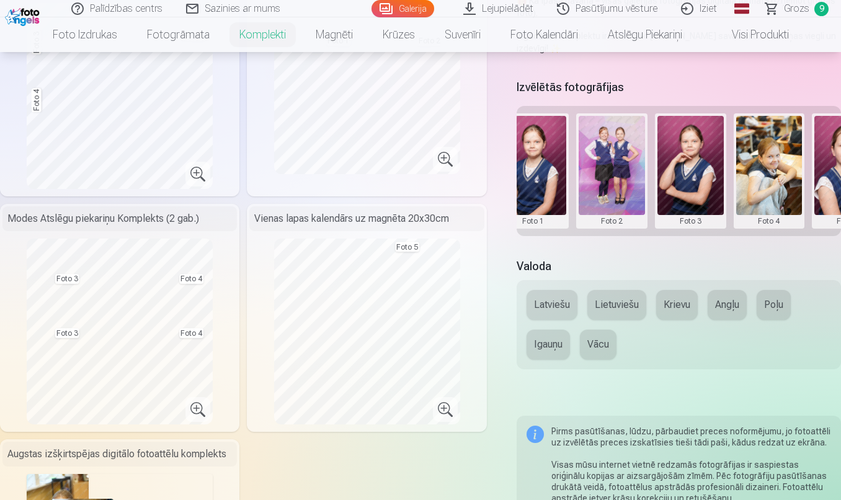
scroll to position [401, 0]
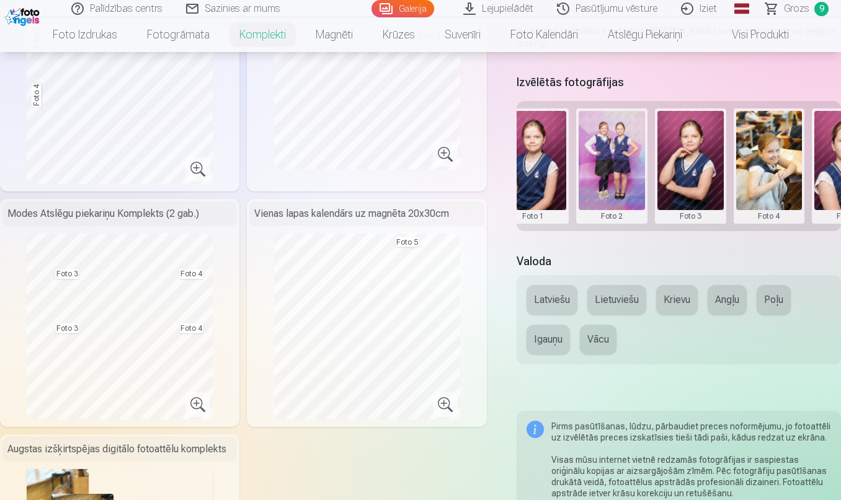
click at [690, 172] on button at bounding box center [690, 166] width 66 height 110
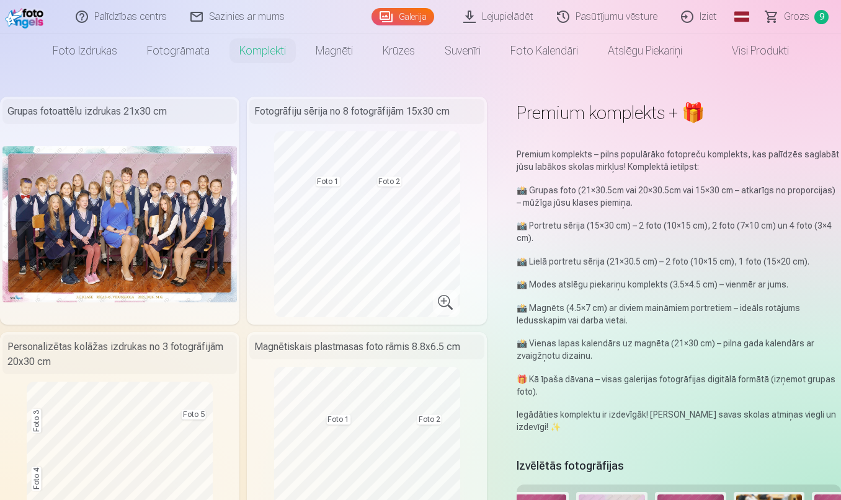
scroll to position [25, 0]
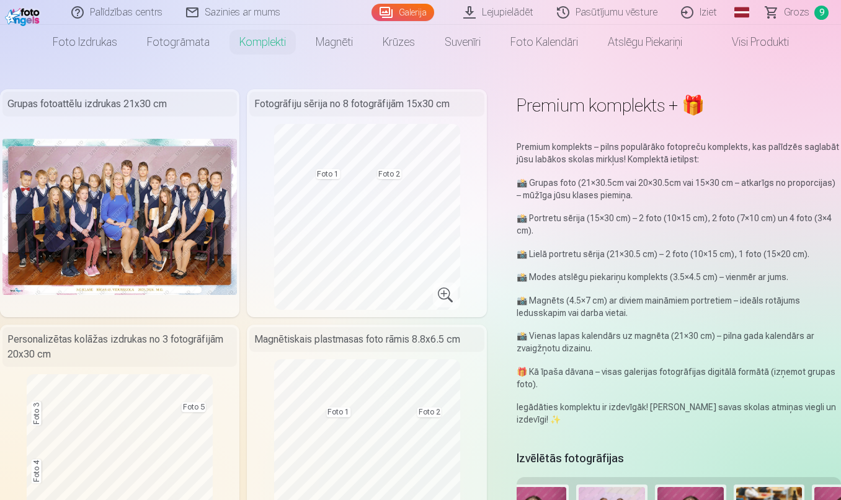
click at [452, 290] on div at bounding box center [420, 250] width 841 height 500
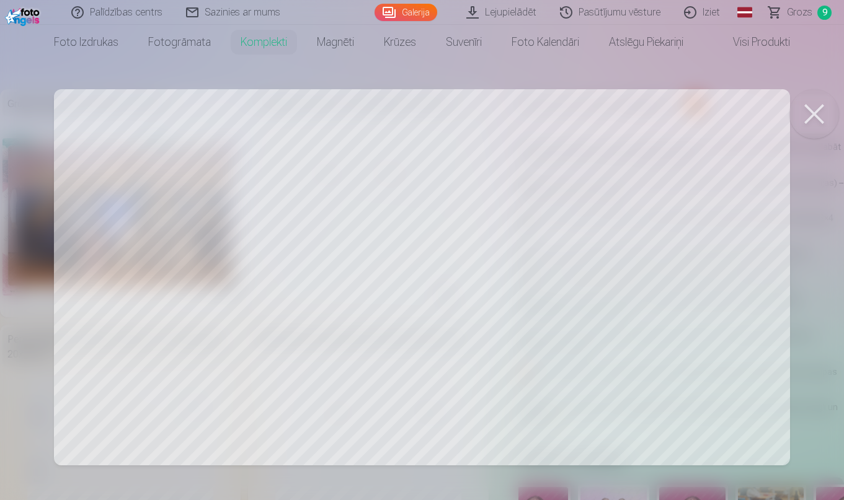
click at [635, 136] on div at bounding box center [422, 250] width 844 height 500
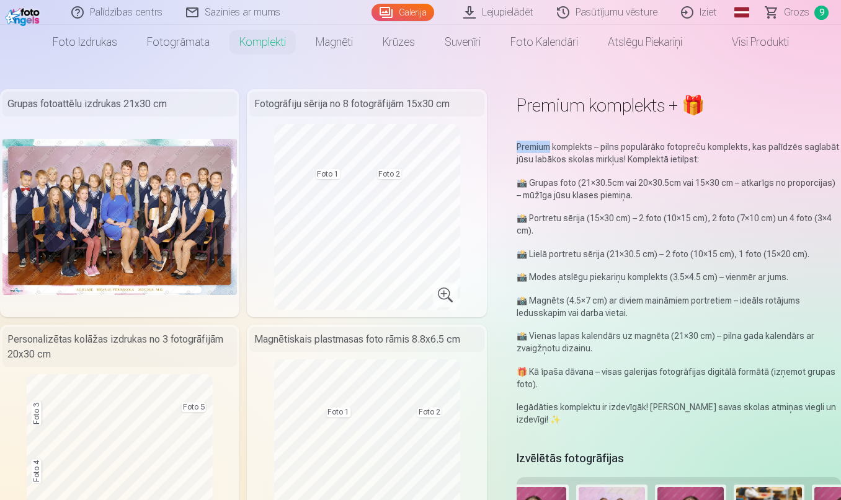
click at [635, 136] on div "Premium komplekts – pilns populārāko fotopreču komplekts, kas palīdzēs saglabāt…" at bounding box center [679, 284] width 324 height 297
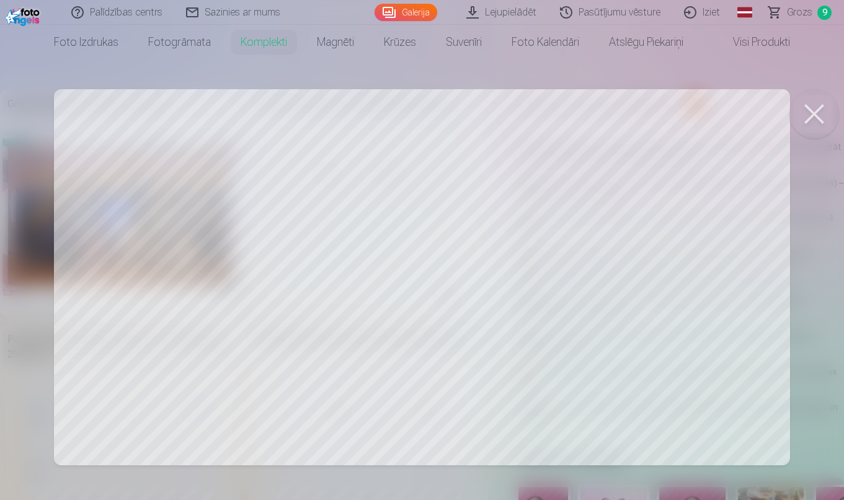
click at [430, 185] on div at bounding box center [422, 250] width 844 height 500
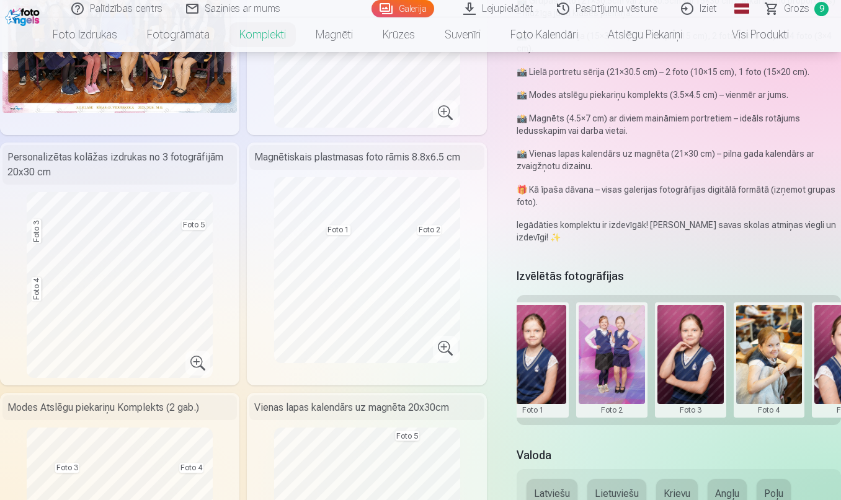
scroll to position [212, 0]
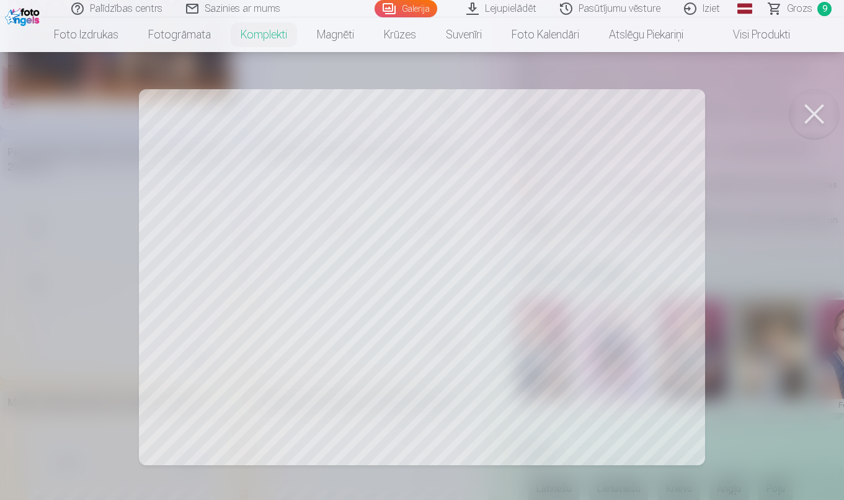
click at [276, 373] on div at bounding box center [422, 250] width 844 height 500
click at [773, 395] on div at bounding box center [422, 250] width 844 height 500
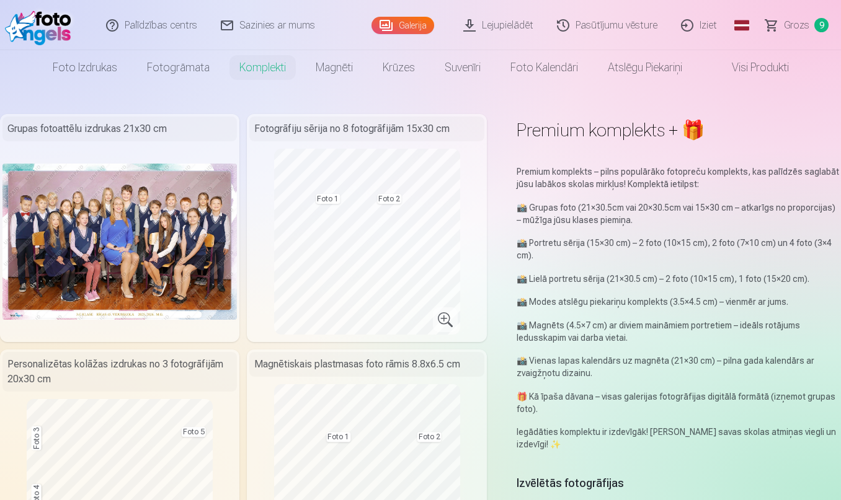
scroll to position [0, 0]
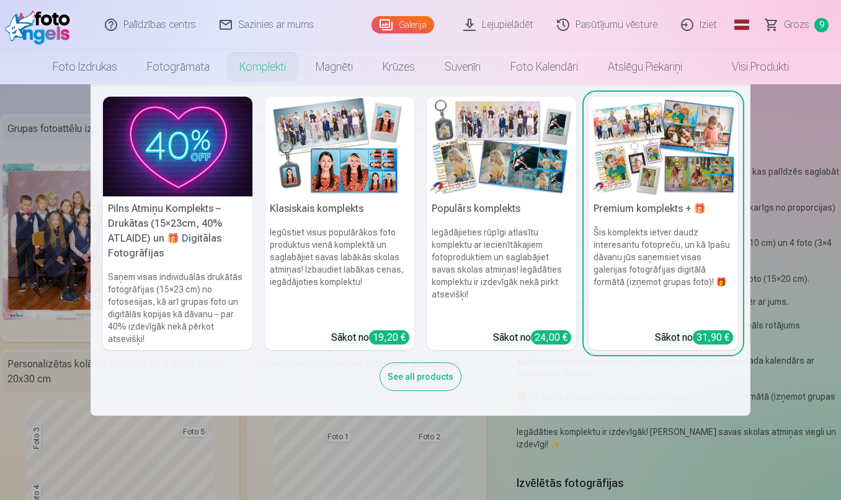
click at [247, 69] on link "Komplekti" at bounding box center [262, 67] width 76 height 35
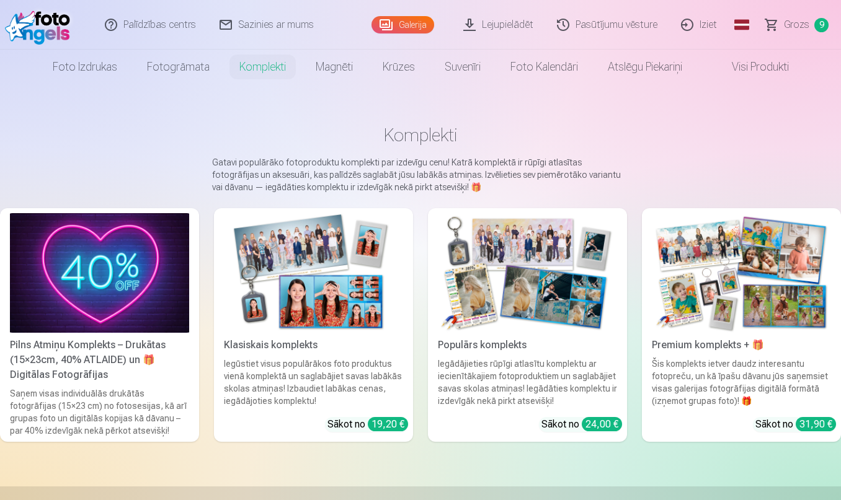
click at [248, 69] on link "Komplekti" at bounding box center [262, 67] width 76 height 35
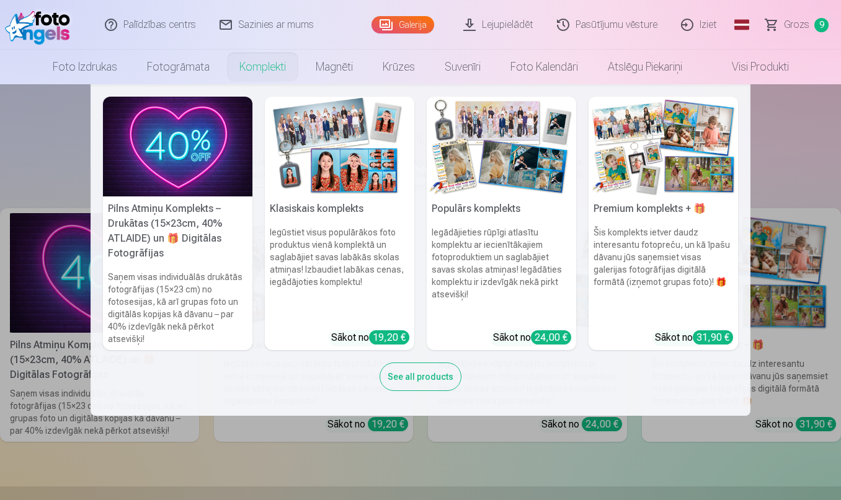
click at [424, 380] on div "See all products" at bounding box center [421, 377] width 82 height 29
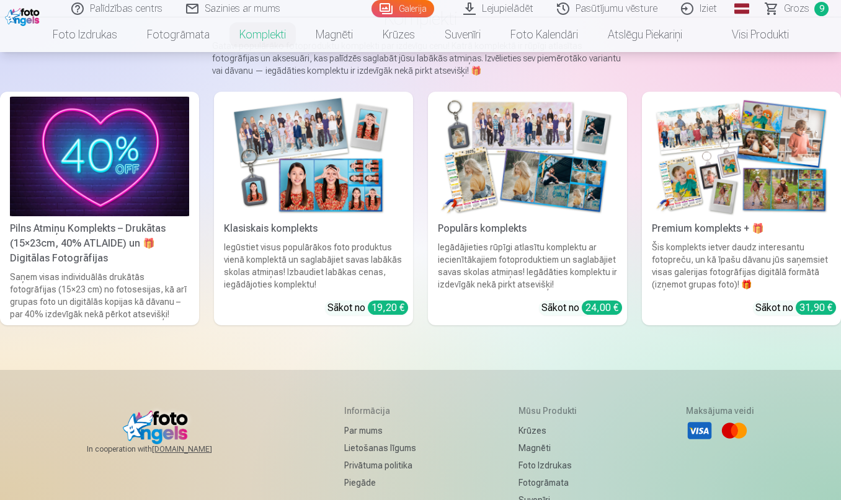
scroll to position [128, 0]
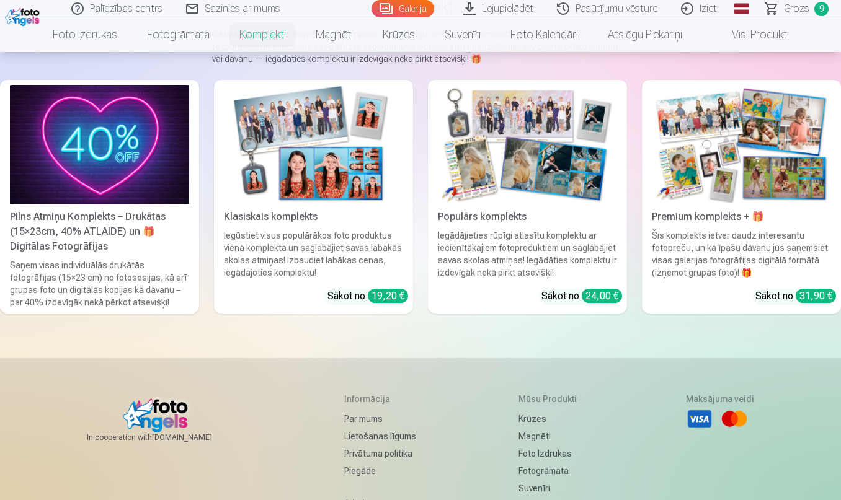
click at [738, 193] on img at bounding box center [741, 145] width 179 height 120
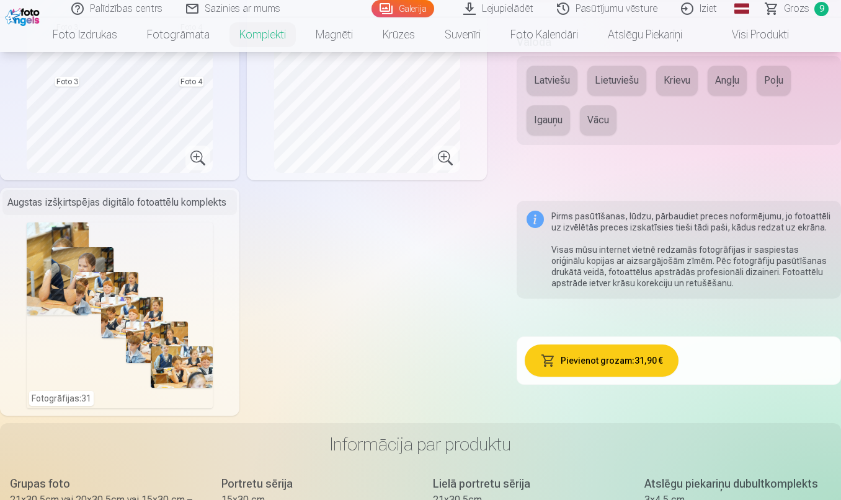
click at [625, 358] on button "Pievienot grozam : 31,90 €" at bounding box center [602, 361] width 154 height 32
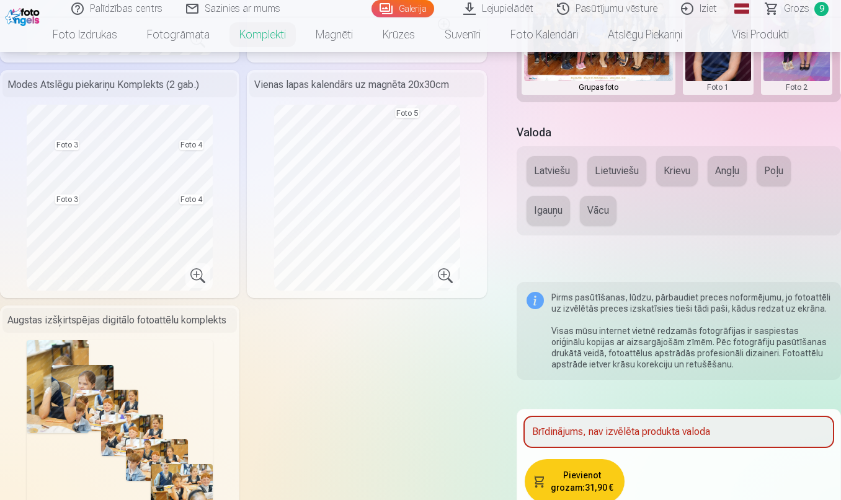
click at [551, 162] on button "Latviešu" at bounding box center [552, 171] width 51 height 30
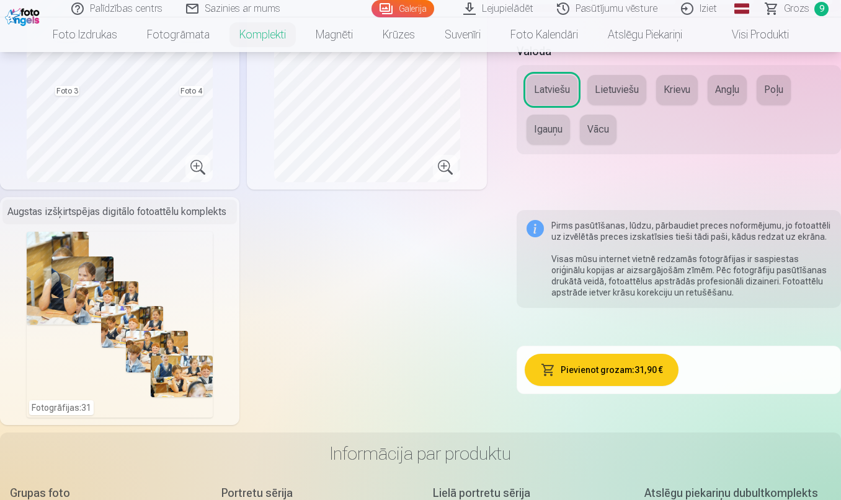
click at [594, 379] on button "Pievienot grozam : 31,90 €" at bounding box center [602, 370] width 154 height 32
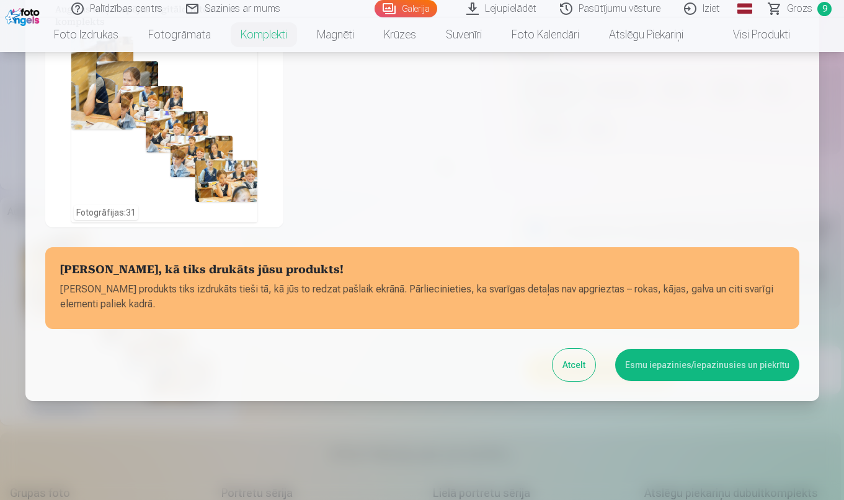
click at [667, 371] on button "Esmu iepazinies/iepazinusies un piekrītu" at bounding box center [707, 365] width 184 height 32
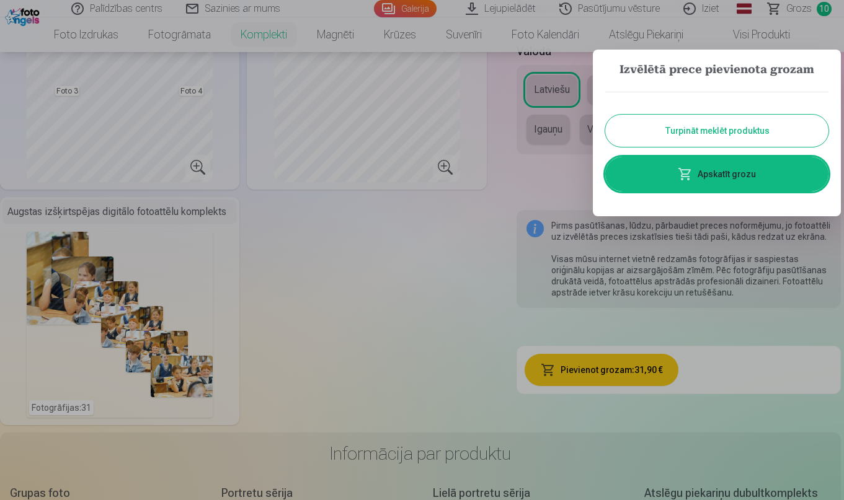
click at [830, 6] on div at bounding box center [422, 250] width 844 height 500
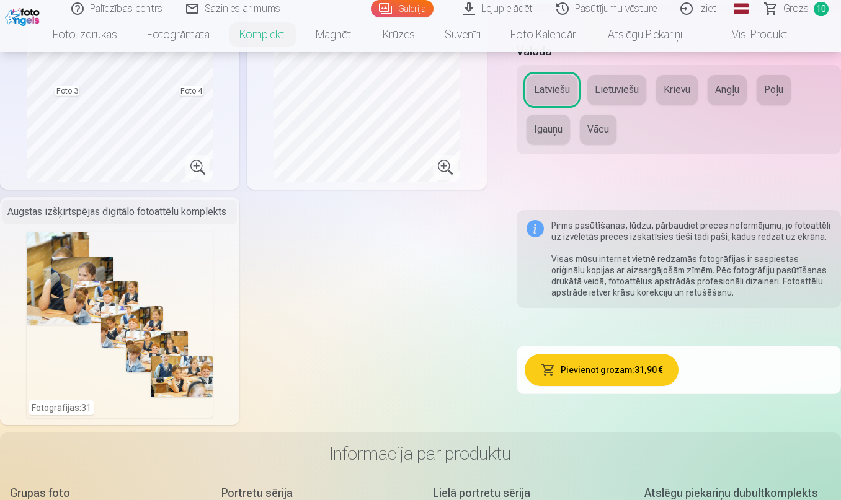
click at [819, 11] on span "10" at bounding box center [821, 9] width 15 height 14
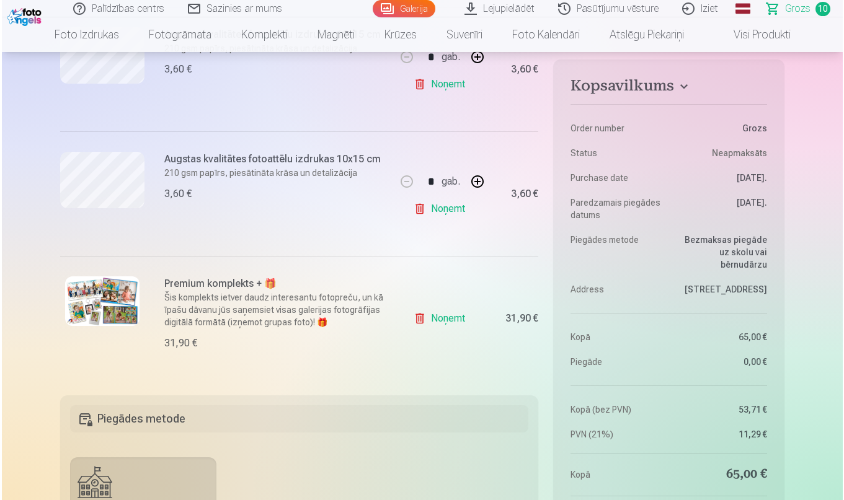
scroll to position [1171, 0]
click at [92, 308] on img at bounding box center [100, 301] width 74 height 50
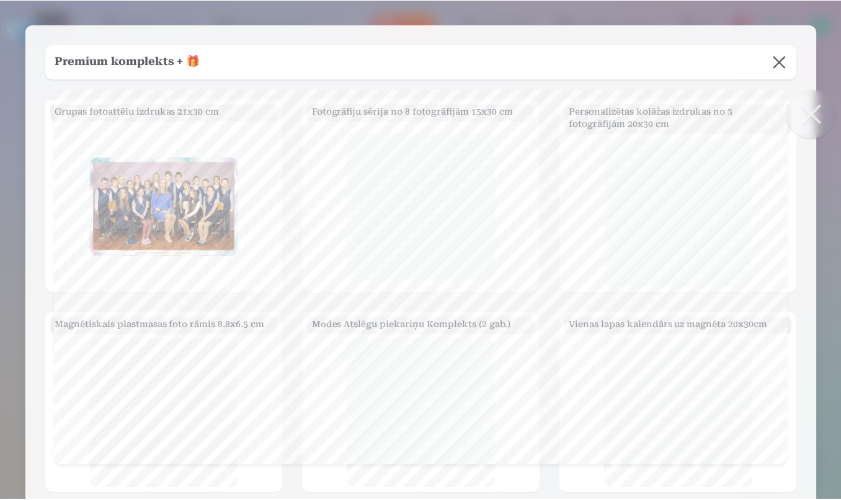
scroll to position [0, 0]
click at [758, 161] on div at bounding box center [680, 213] width 228 height 149
click at [814, 109] on button at bounding box center [814, 114] width 50 height 50
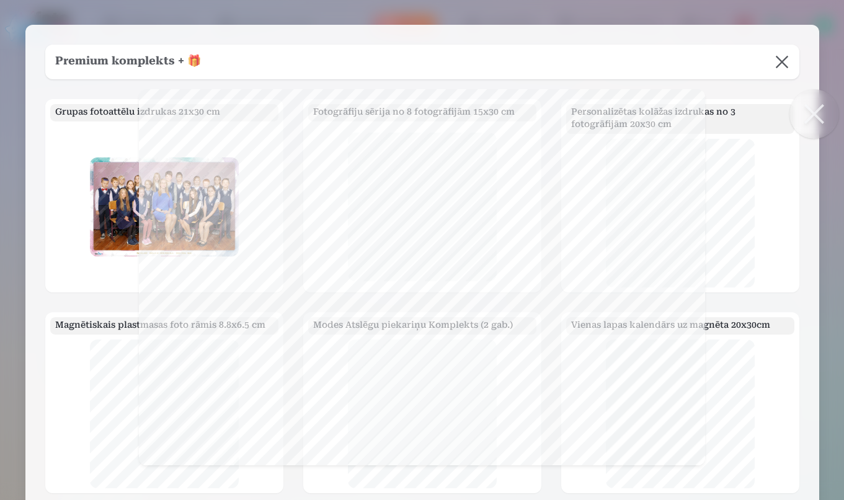
click at [791, 108] on body "Palīdzības centrs Sazinies ar mums Galerija Lejupielādēt Pasūtījumu vēsture Izi…" at bounding box center [420, 250] width 841 height 500
click at [788, 63] on button at bounding box center [782, 62] width 35 height 35
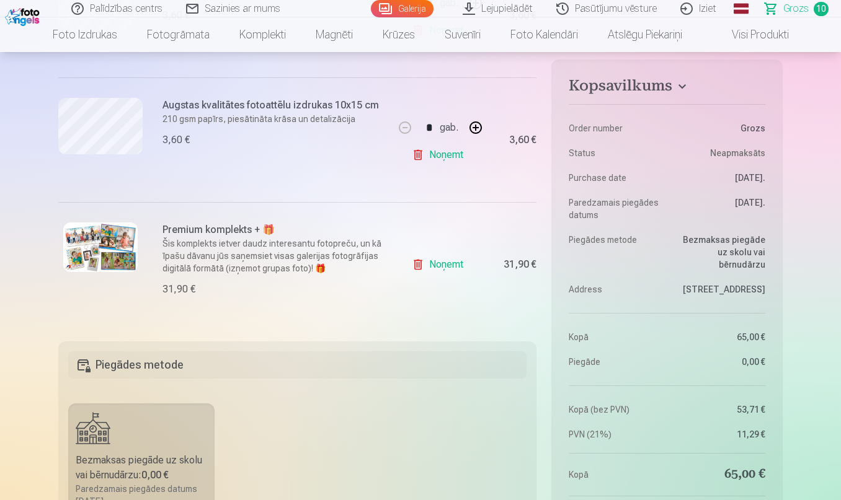
scroll to position [1222, 0]
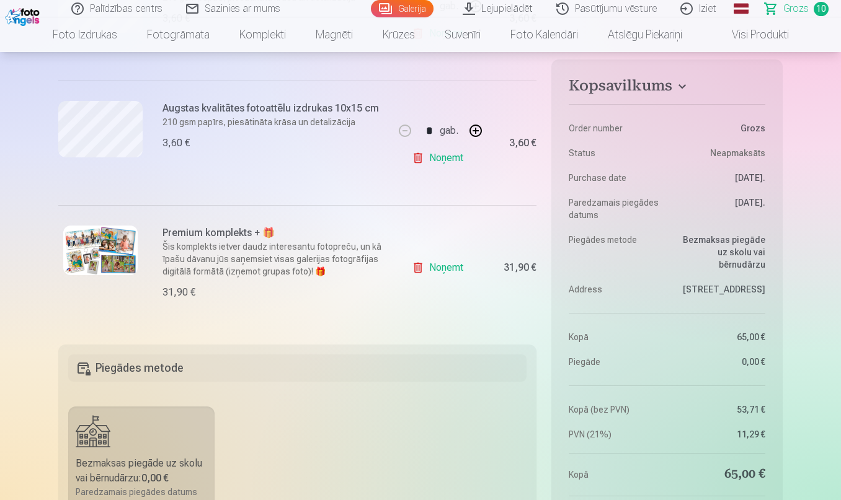
click at [445, 273] on link "Noņemt" at bounding box center [440, 268] width 56 height 25
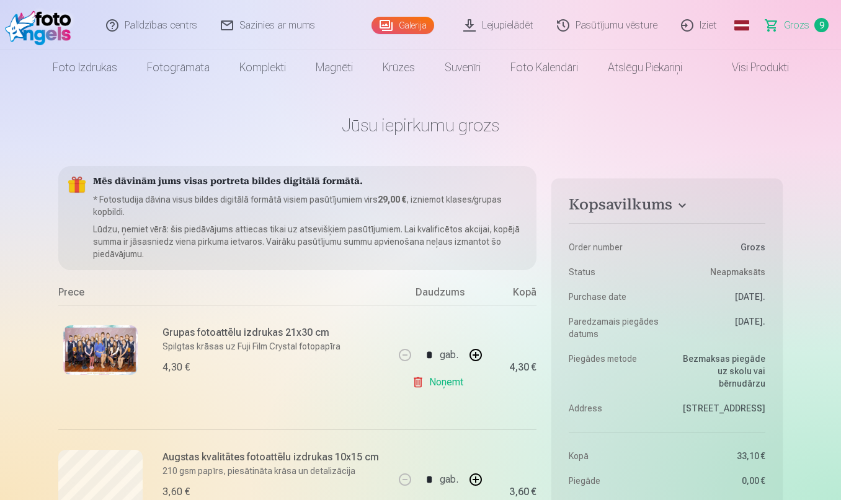
scroll to position [0, 0]
click at [476, 357] on button "button" at bounding box center [476, 355] width 30 height 30
type input "*"
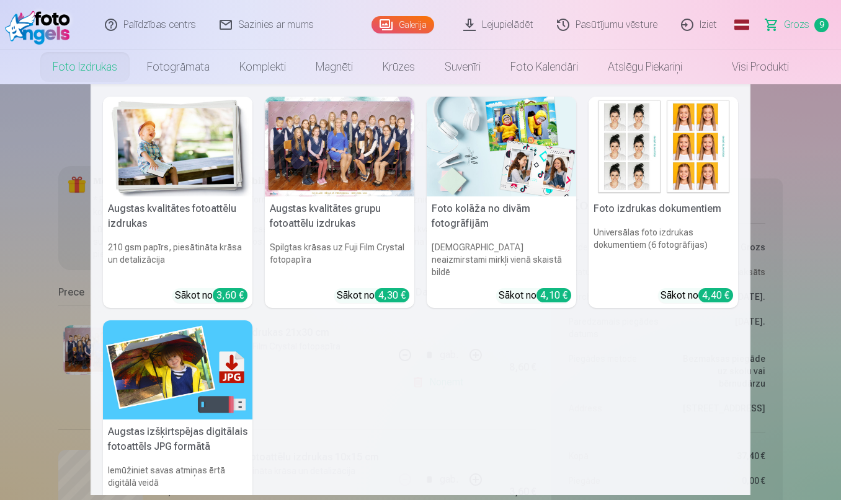
click at [81, 69] on link "Foto izdrukas" at bounding box center [85, 67] width 94 height 35
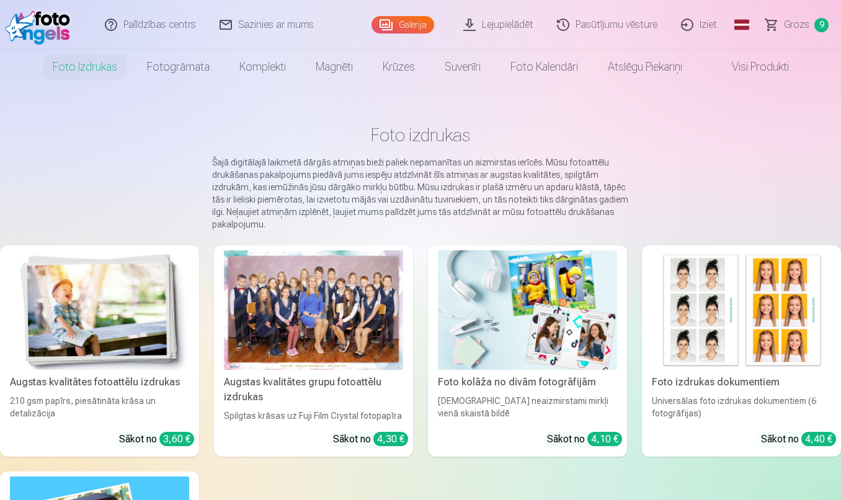
click at [500, 26] on link "Lejupielādēt" at bounding box center [499, 25] width 94 height 50
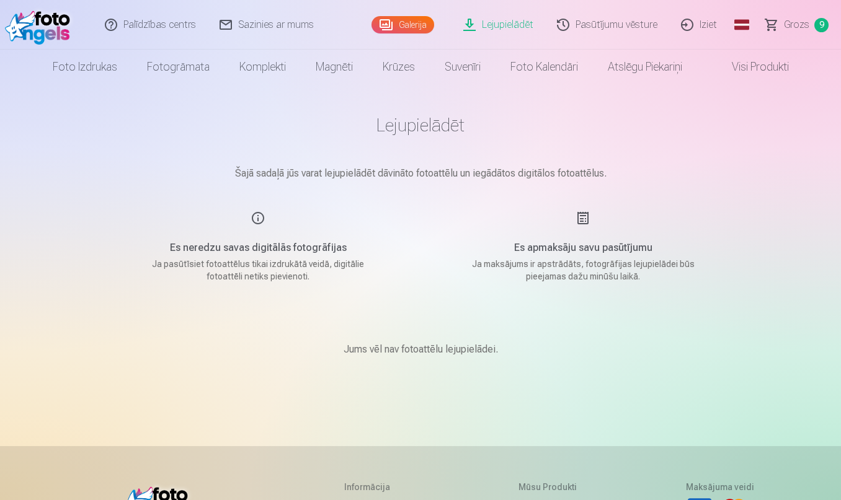
click at [45, 20] on img at bounding box center [40, 25] width 71 height 40
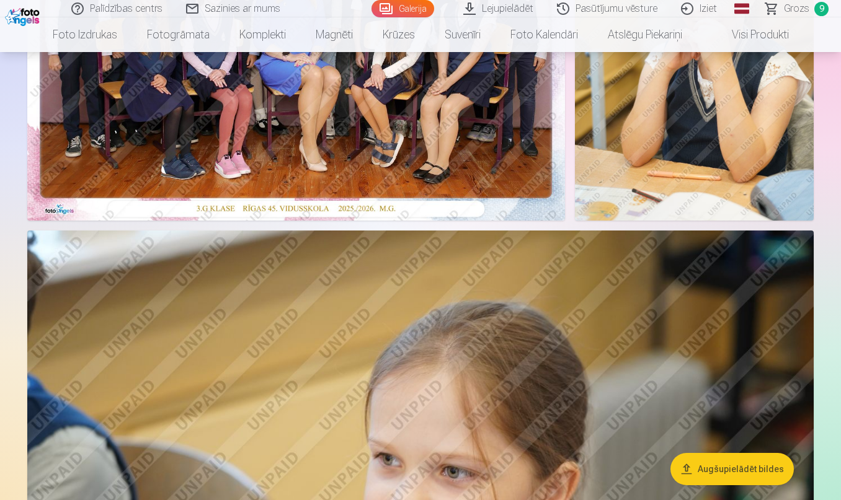
scroll to position [293, 0]
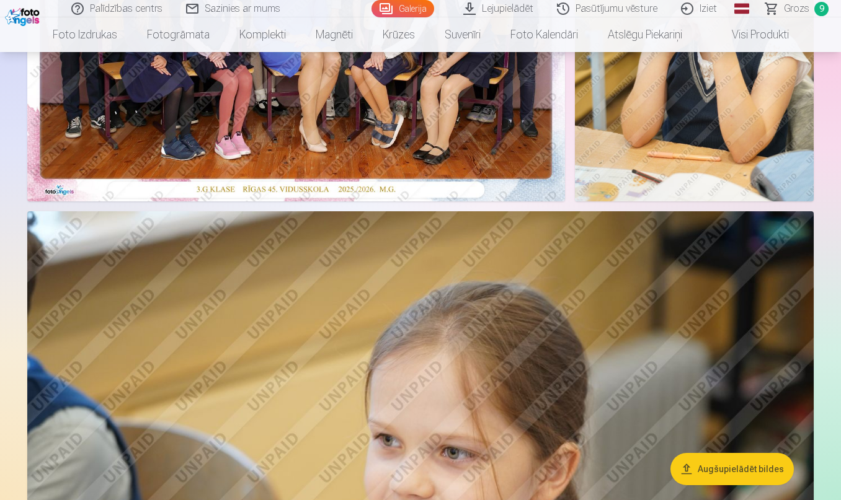
click at [749, 469] on button "Augšupielādēt bildes" at bounding box center [731, 469] width 123 height 32
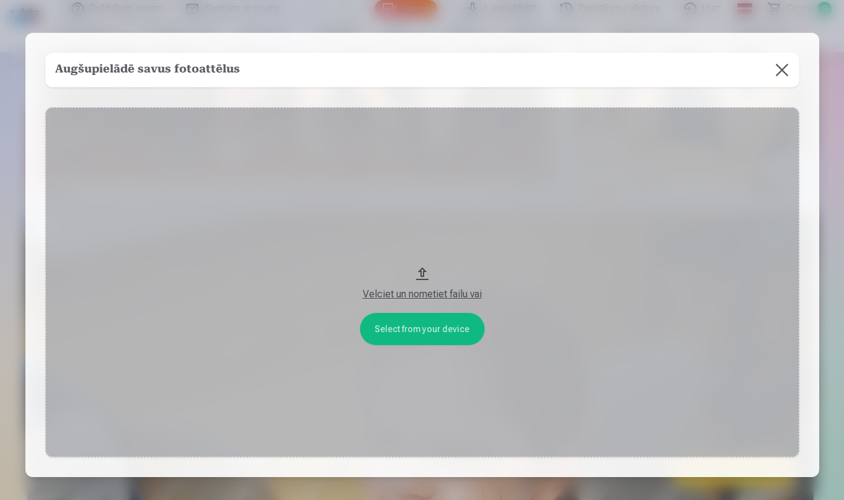
click at [785, 71] on button at bounding box center [782, 70] width 35 height 35
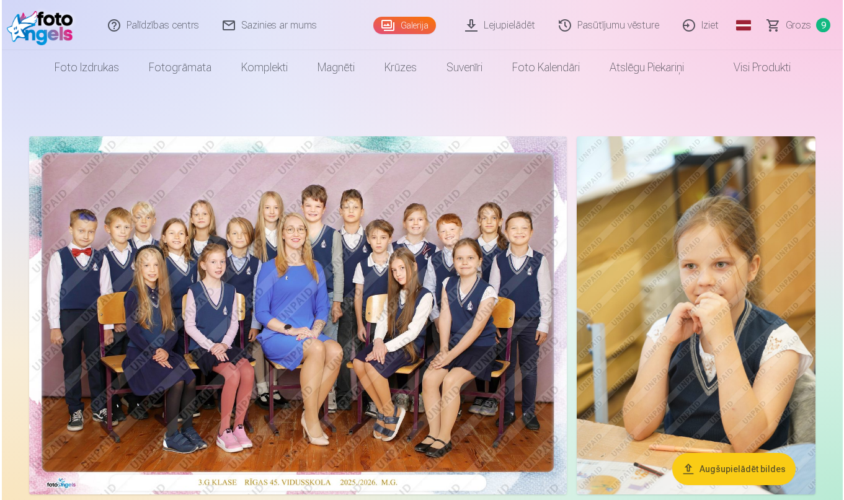
scroll to position [0, 0]
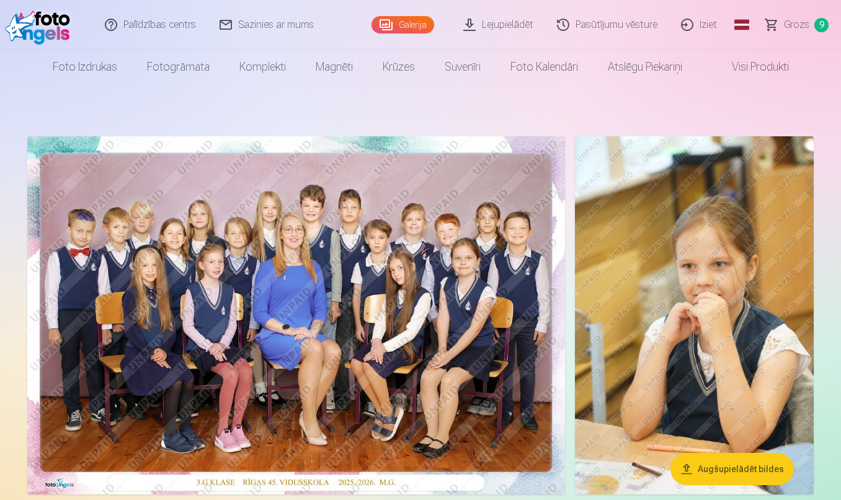
click at [475, 329] on img at bounding box center [296, 315] width 538 height 358
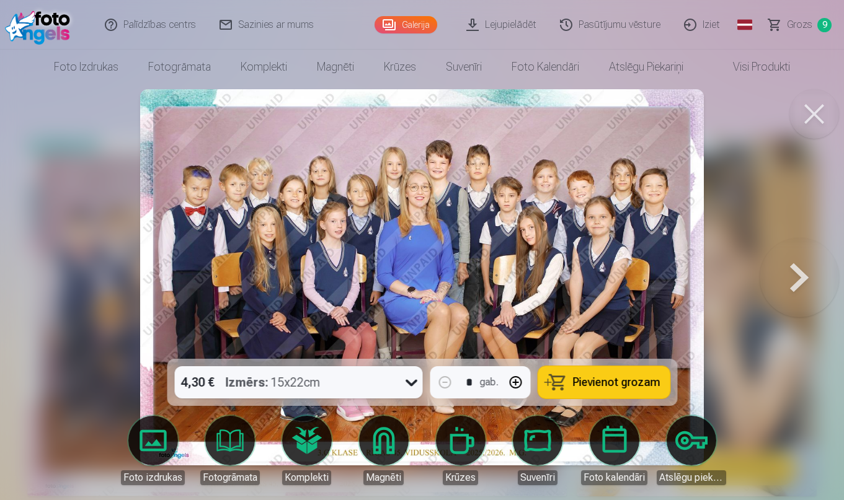
click at [587, 388] on span "Pievienot grozam" at bounding box center [615, 382] width 87 height 11
click at [412, 388] on icon at bounding box center [411, 383] width 20 height 20
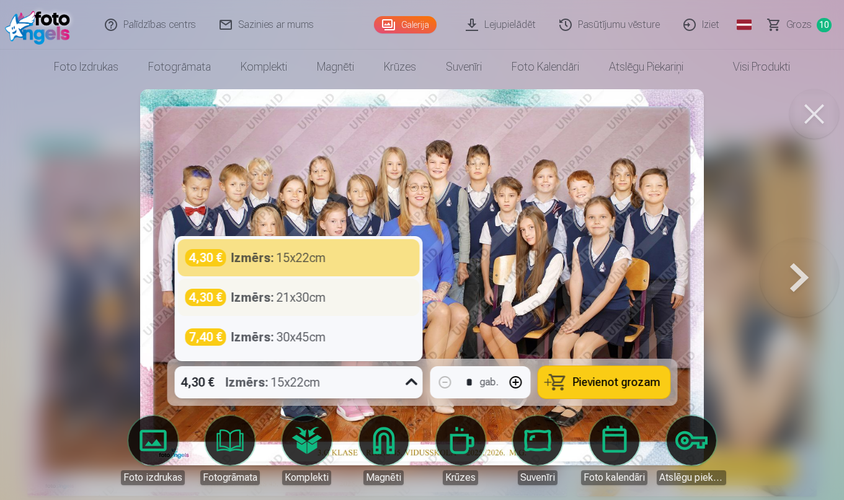
click at [371, 296] on div "4,30 € Izmērs : 21x30cm" at bounding box center [298, 297] width 227 height 17
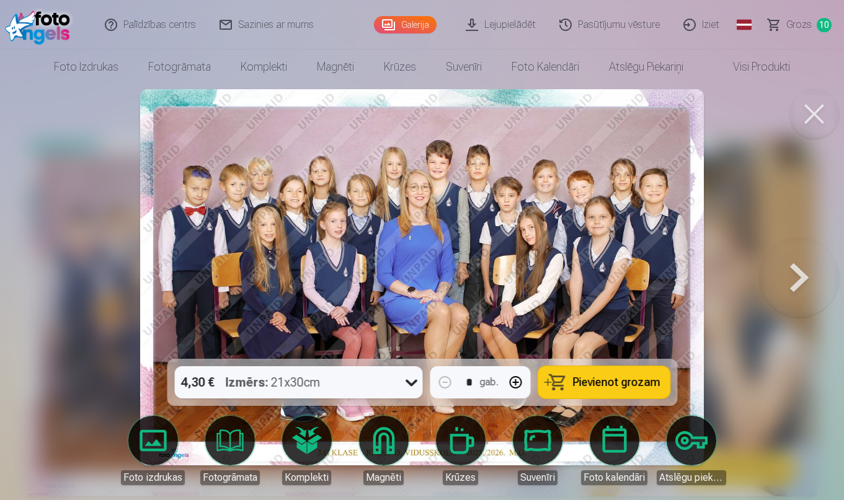
click at [644, 380] on span "Pievienot grozam" at bounding box center [615, 382] width 87 height 11
click at [799, 270] on button at bounding box center [799, 277] width 79 height 138
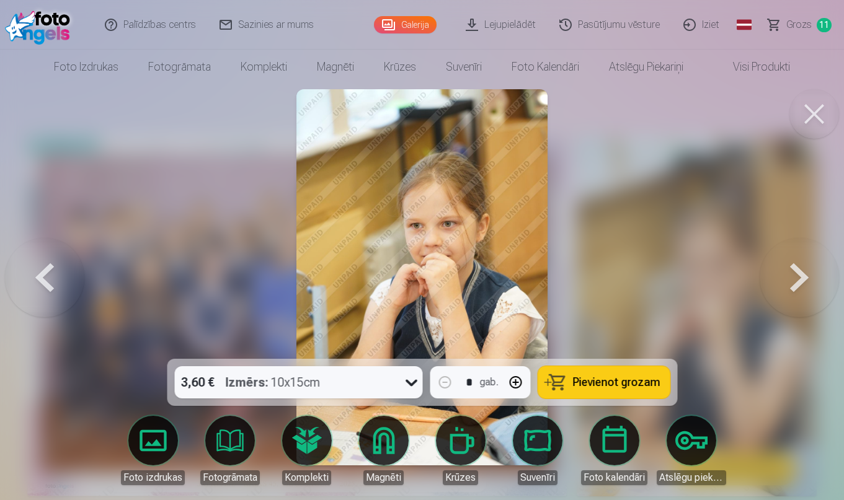
click at [616, 389] on button "Pievienot grozam" at bounding box center [604, 383] width 132 height 32
click at [806, 280] on button at bounding box center [799, 277] width 79 height 138
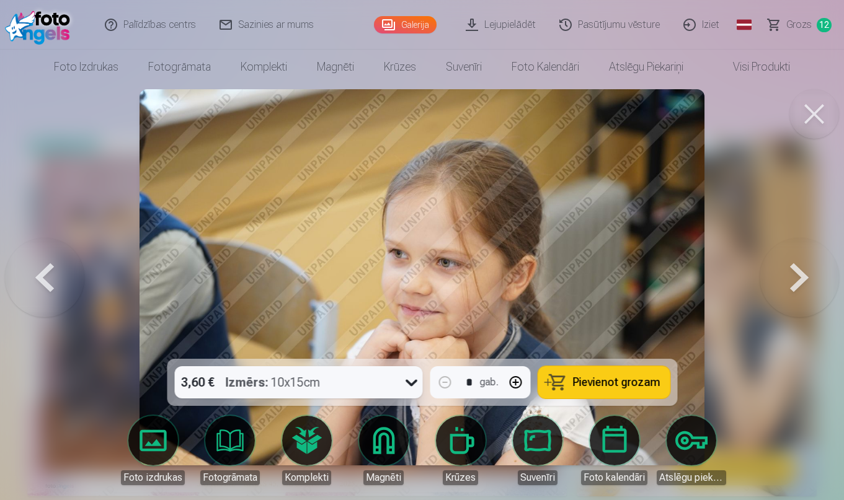
click at [612, 388] on span "Pievienot grozam" at bounding box center [615, 382] width 87 height 11
click at [804, 269] on button at bounding box center [799, 277] width 79 height 138
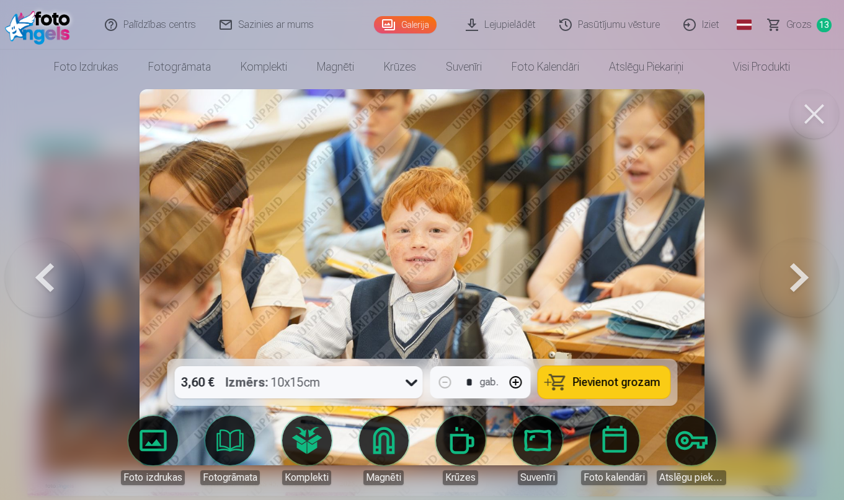
click at [804, 285] on button at bounding box center [799, 277] width 79 height 138
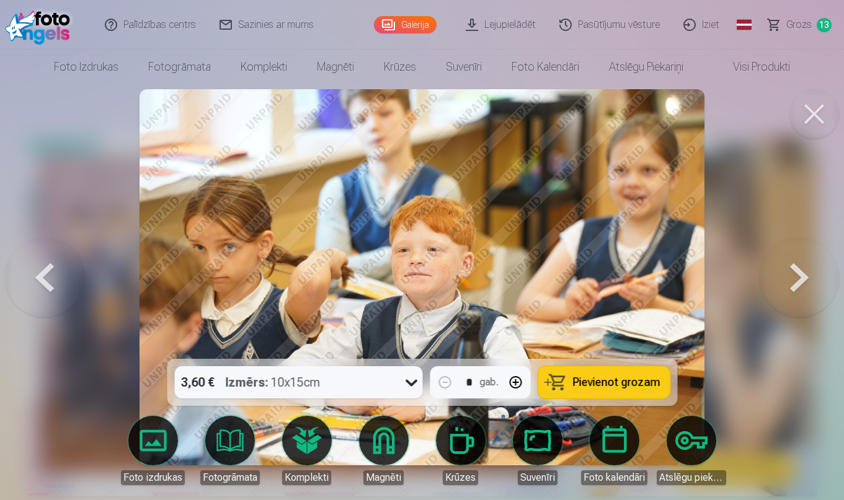
click at [577, 383] on span "Pievienot grozam" at bounding box center [615, 382] width 87 height 11
click at [793, 284] on button at bounding box center [799, 277] width 79 height 138
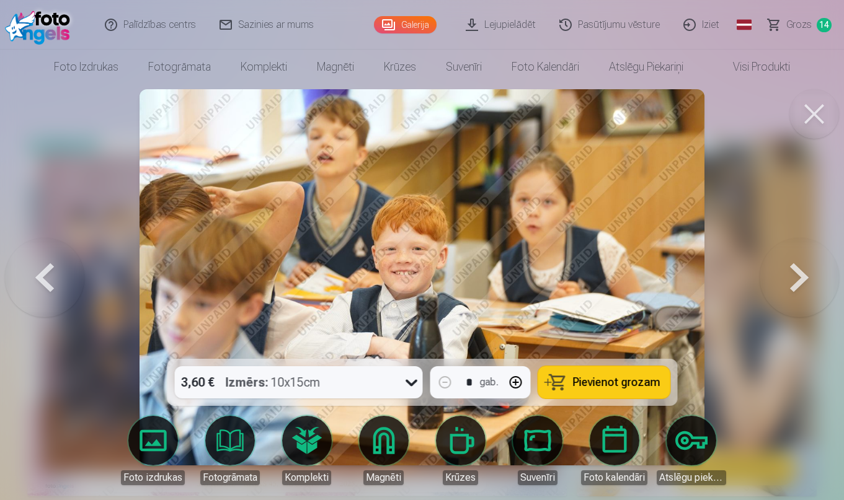
click at [640, 377] on span "Pievienot grozam" at bounding box center [615, 382] width 87 height 11
click at [807, 272] on button at bounding box center [799, 277] width 79 height 138
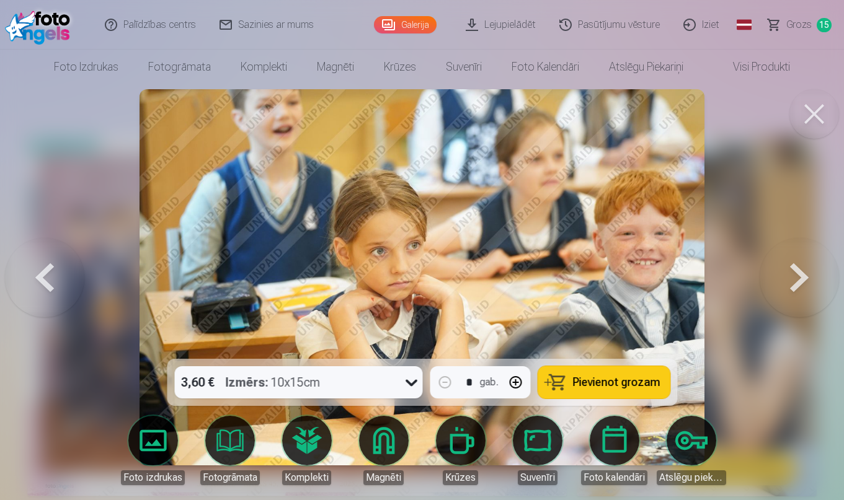
click at [791, 267] on button at bounding box center [799, 277] width 79 height 138
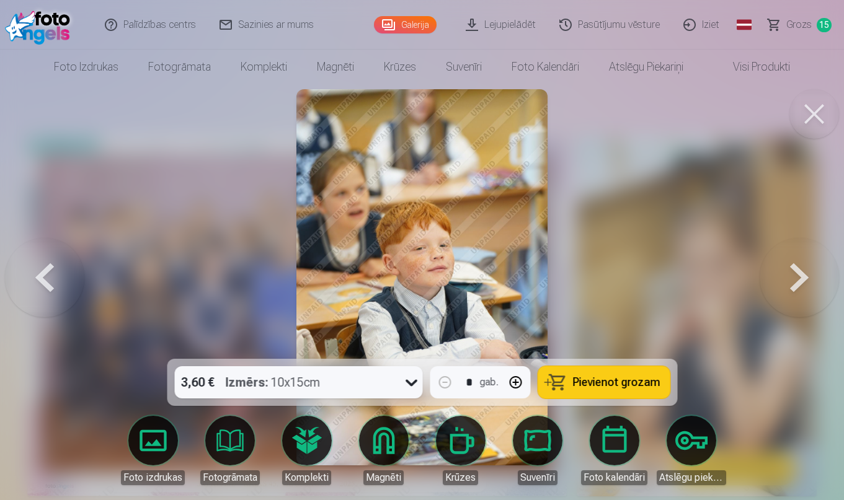
click at [803, 268] on button at bounding box center [799, 277] width 79 height 138
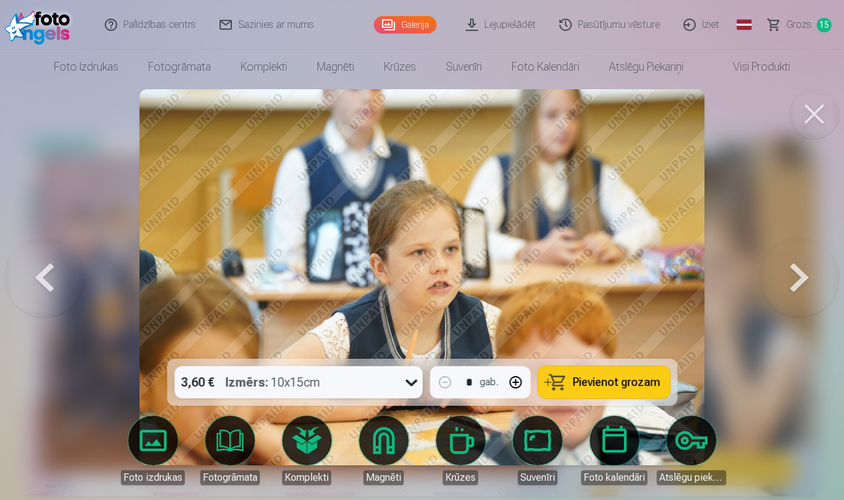
click at [596, 387] on span "Pievienot grozam" at bounding box center [615, 382] width 87 height 11
click at [798, 273] on button at bounding box center [799, 277] width 79 height 138
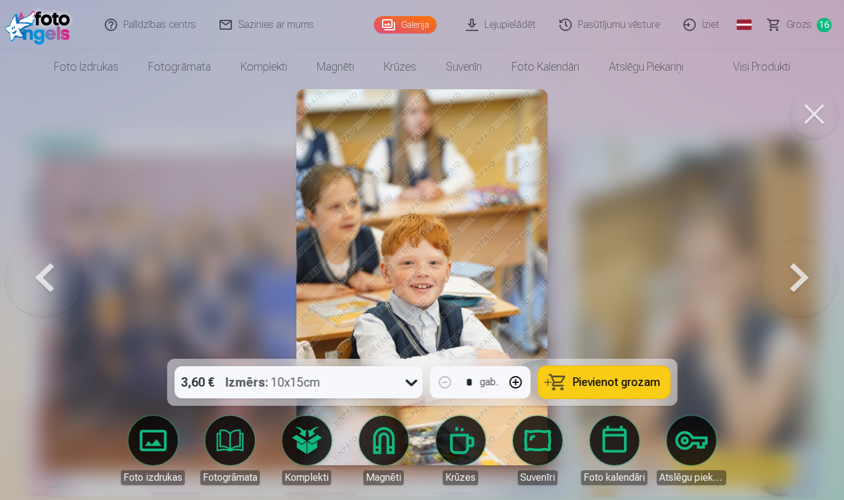
click at [798, 273] on button at bounding box center [799, 277] width 79 height 138
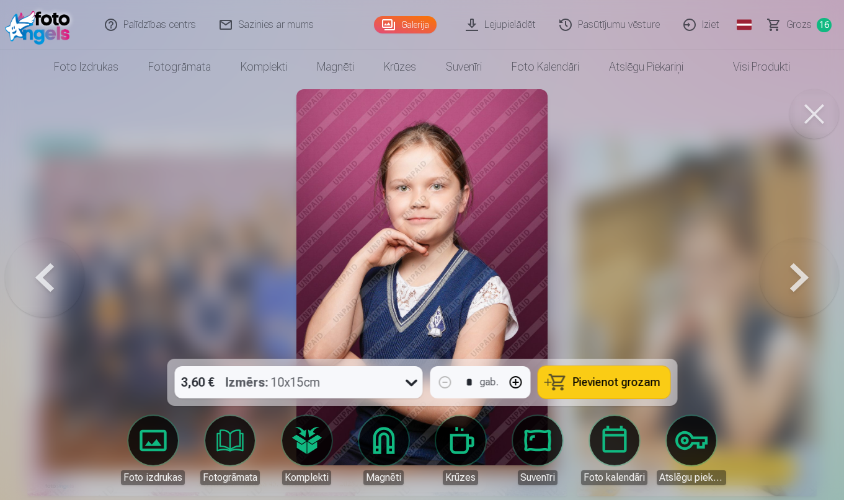
click at [619, 381] on span "Pievienot grozam" at bounding box center [615, 382] width 87 height 11
click at [793, 283] on button at bounding box center [799, 277] width 79 height 138
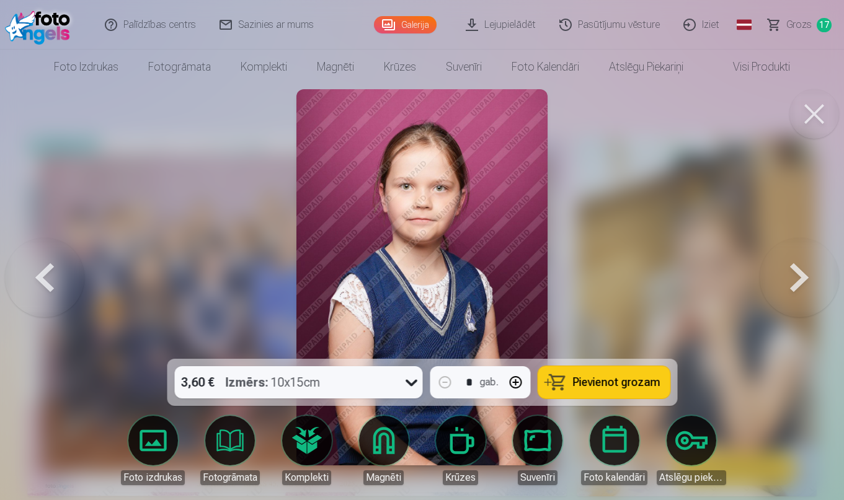
click at [643, 380] on span "Pievienot grozam" at bounding box center [615, 382] width 87 height 11
click at [794, 286] on button at bounding box center [799, 277] width 79 height 138
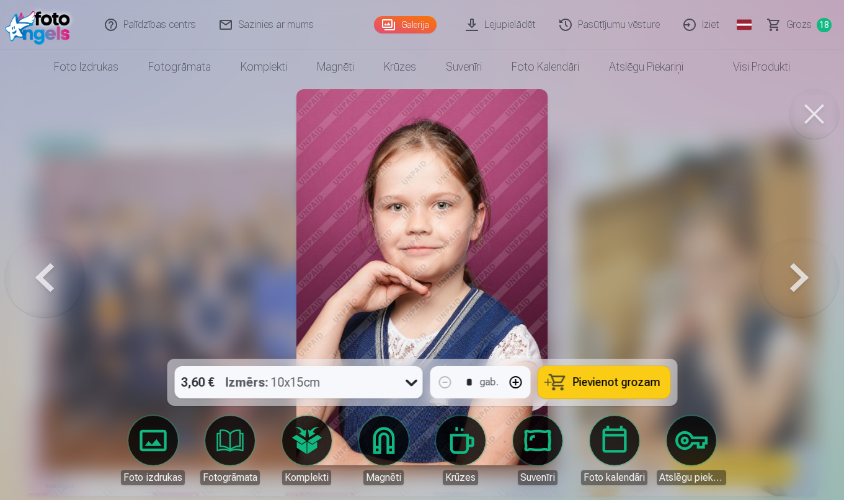
click at [633, 381] on span "Pievienot grozam" at bounding box center [615, 382] width 87 height 11
click at [793, 271] on button at bounding box center [799, 277] width 79 height 138
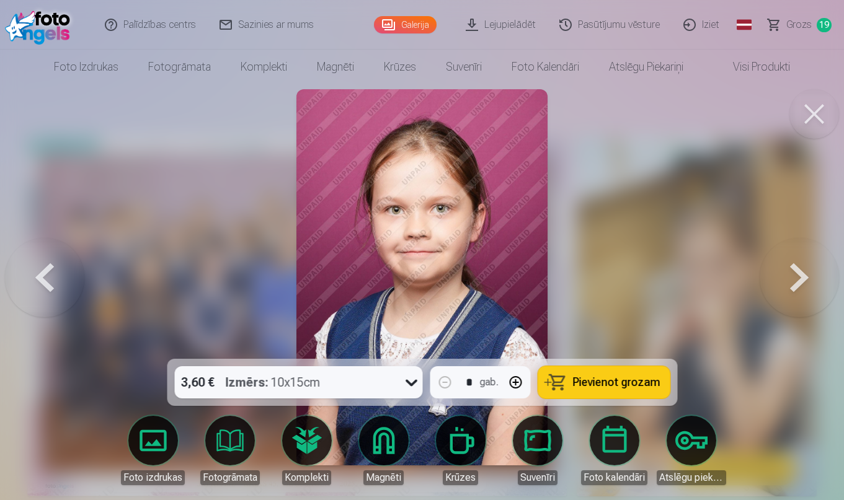
click at [638, 379] on span "Pievienot grozam" at bounding box center [615, 382] width 87 height 11
click at [801, 276] on button at bounding box center [799, 277] width 79 height 138
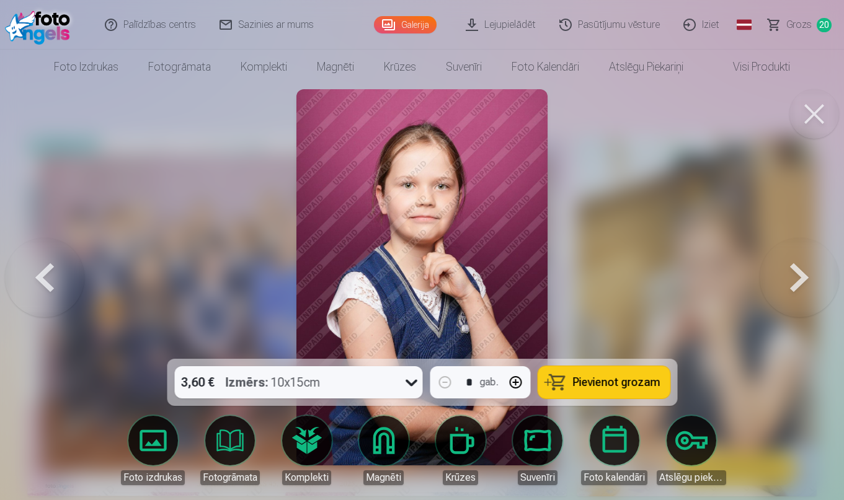
click at [623, 381] on span "Pievienot grozam" at bounding box center [615, 382] width 87 height 11
click at [791, 286] on button at bounding box center [799, 277] width 79 height 138
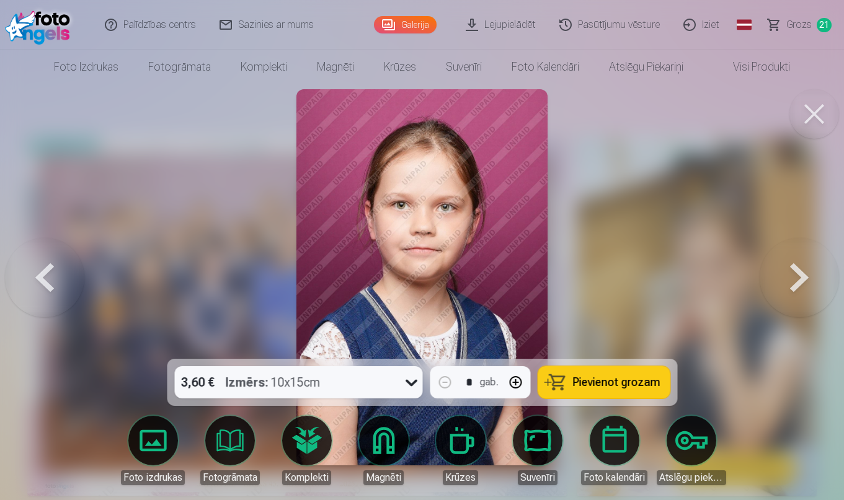
click at [613, 386] on span "Pievienot grozam" at bounding box center [615, 382] width 87 height 11
click at [801, 266] on button at bounding box center [799, 277] width 79 height 138
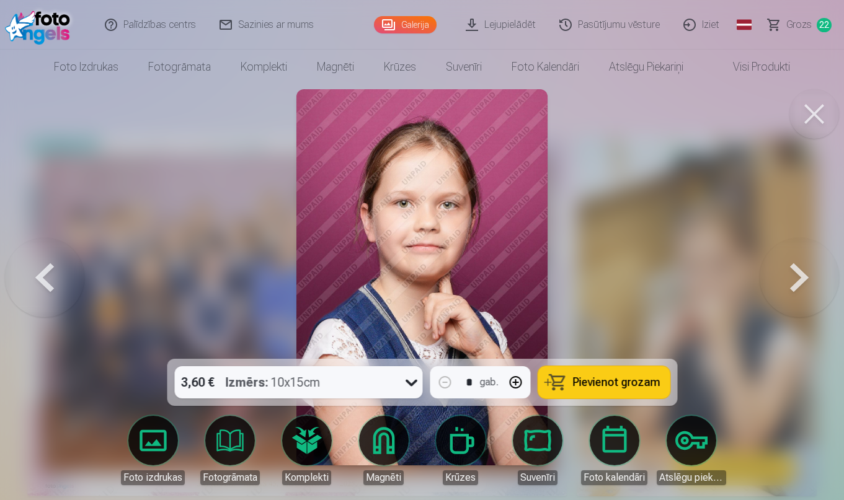
click at [642, 377] on span "Pievienot grozam" at bounding box center [615, 382] width 87 height 11
click at [806, 268] on button at bounding box center [799, 277] width 79 height 138
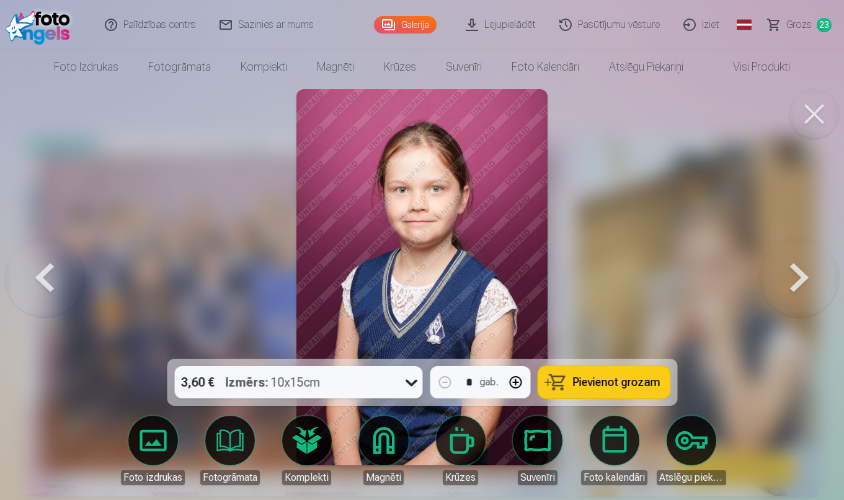
click at [653, 375] on button "Pievienot grozam" at bounding box center [604, 383] width 132 height 32
click at [797, 288] on button at bounding box center [799, 277] width 79 height 138
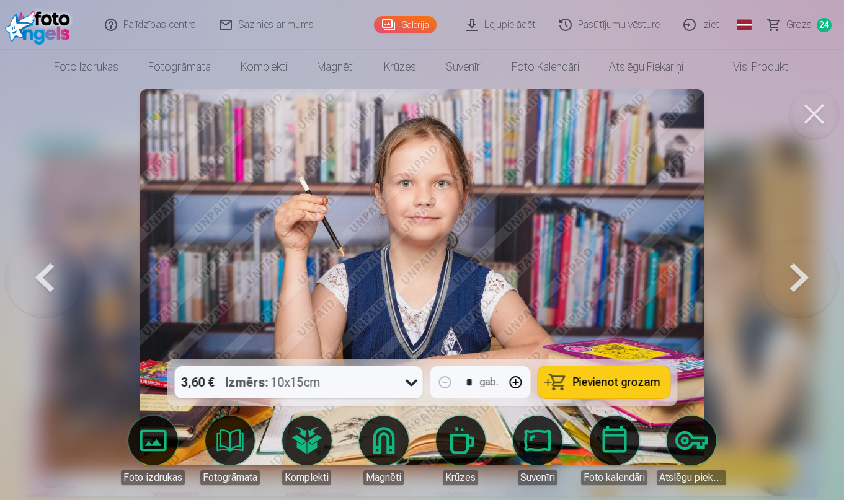
click at [633, 384] on span "Pievienot grozam" at bounding box center [615, 382] width 87 height 11
click at [798, 279] on button at bounding box center [799, 277] width 79 height 138
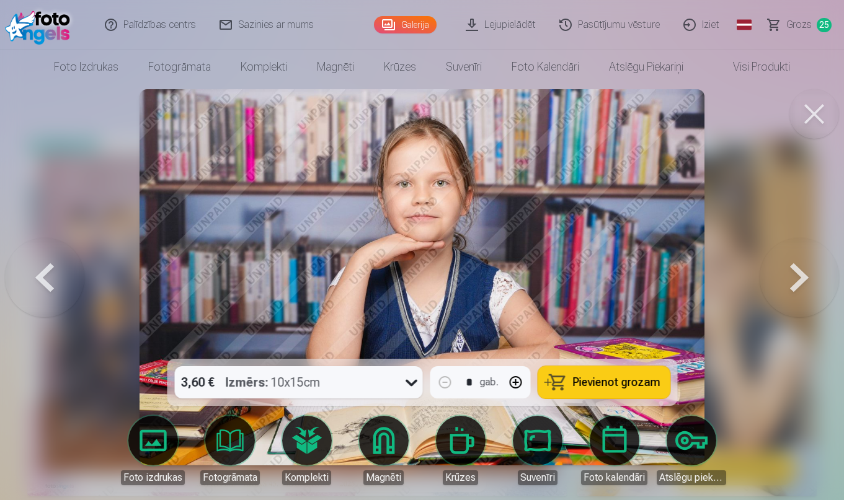
click at [658, 379] on button "Pievienot grozam" at bounding box center [604, 383] width 132 height 32
click at [816, 280] on button at bounding box center [799, 277] width 79 height 138
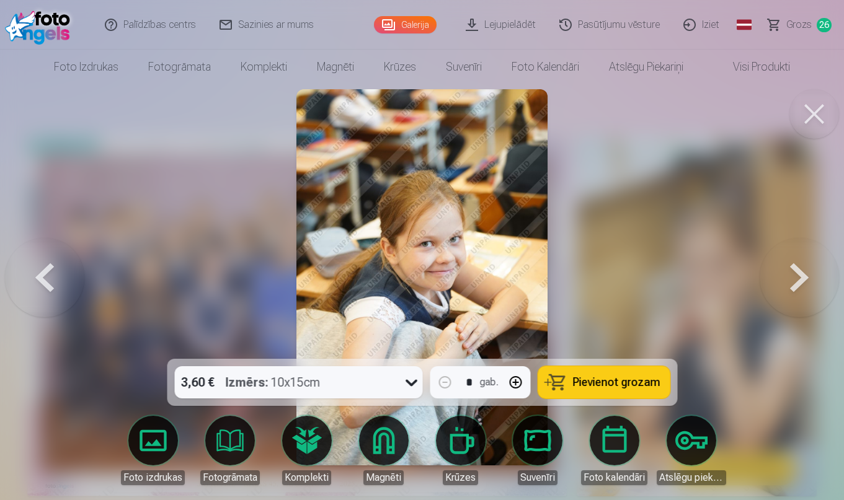
click at [626, 389] on button "Pievienot grozam" at bounding box center [604, 383] width 132 height 32
click at [791, 281] on button at bounding box center [799, 277] width 79 height 138
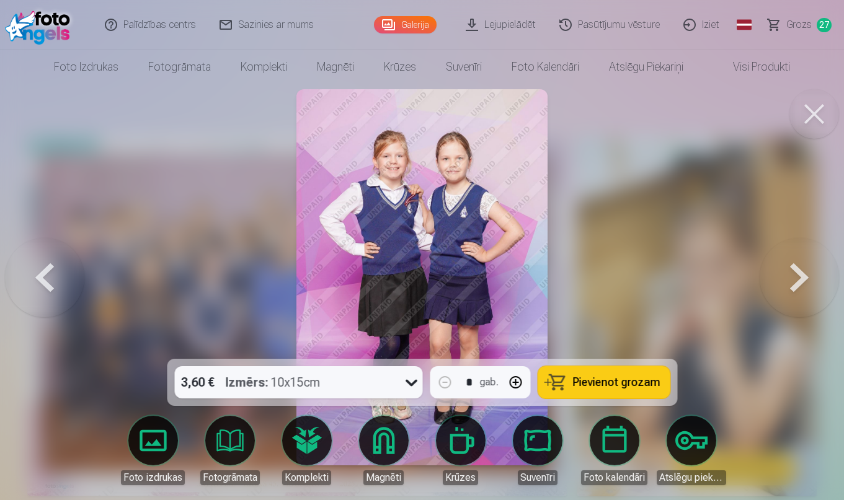
click at [634, 377] on span "Pievienot grozam" at bounding box center [615, 382] width 87 height 11
click at [810, 267] on button at bounding box center [799, 277] width 79 height 138
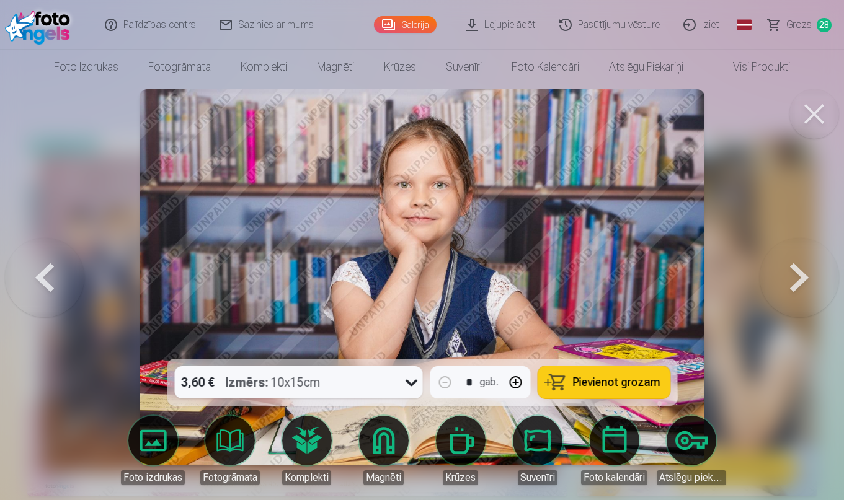
click at [636, 383] on span "Pievienot grozam" at bounding box center [615, 382] width 87 height 11
click at [804, 293] on button at bounding box center [799, 277] width 79 height 138
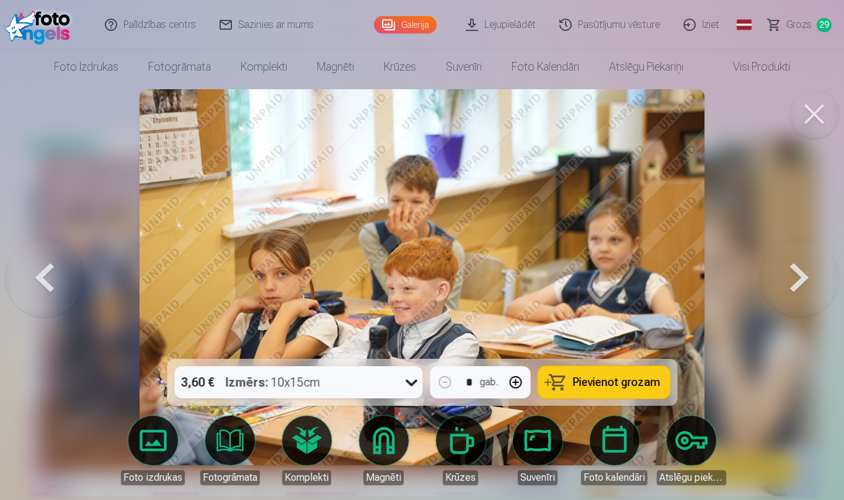
click at [648, 387] on span "Pievienot grozam" at bounding box center [615, 382] width 87 height 11
click at [799, 289] on button at bounding box center [799, 277] width 79 height 138
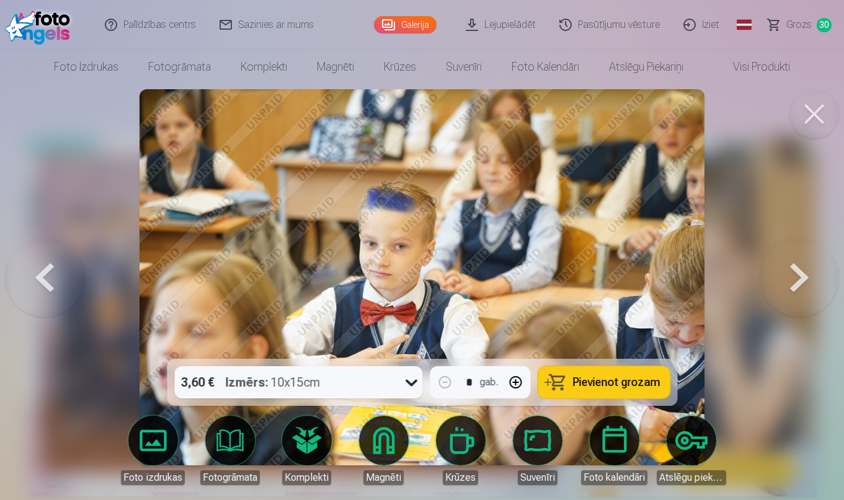
click at [791, 273] on button at bounding box center [799, 277] width 79 height 138
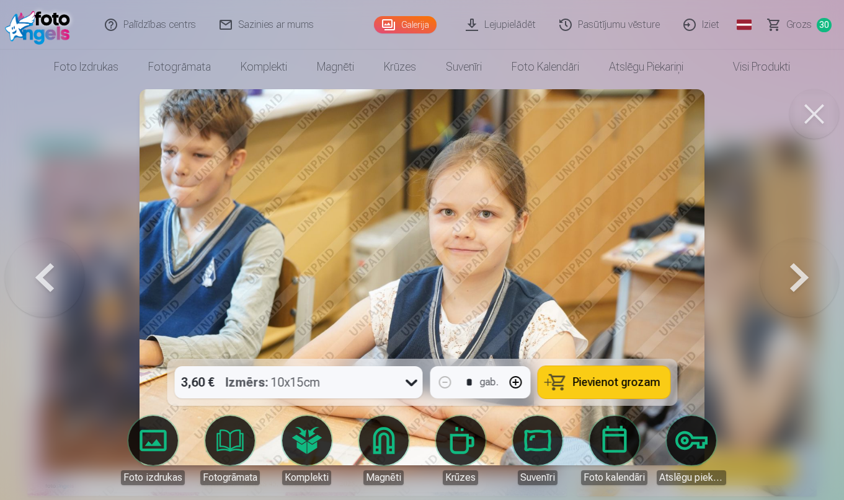
click at [640, 378] on span "Pievienot grozam" at bounding box center [615, 382] width 87 height 11
click at [816, 266] on button at bounding box center [799, 277] width 79 height 138
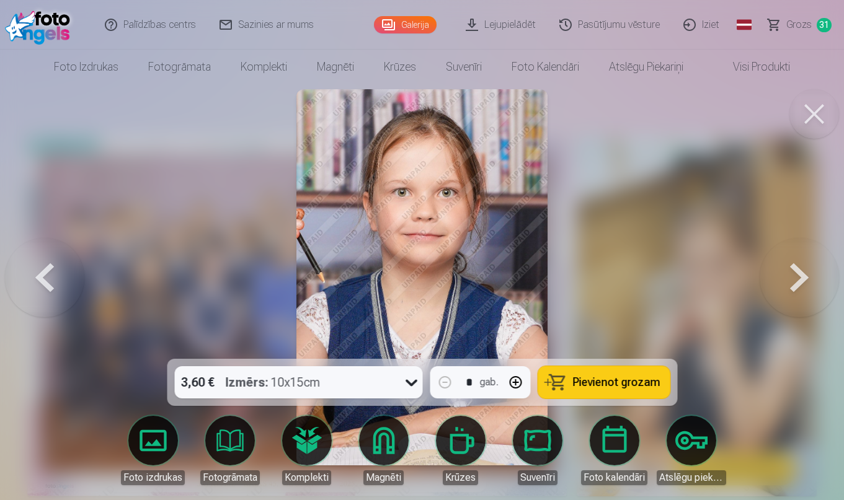
click at [614, 382] on span "Pievienot grozam" at bounding box center [615, 382] width 87 height 11
click at [804, 292] on button at bounding box center [799, 277] width 79 height 138
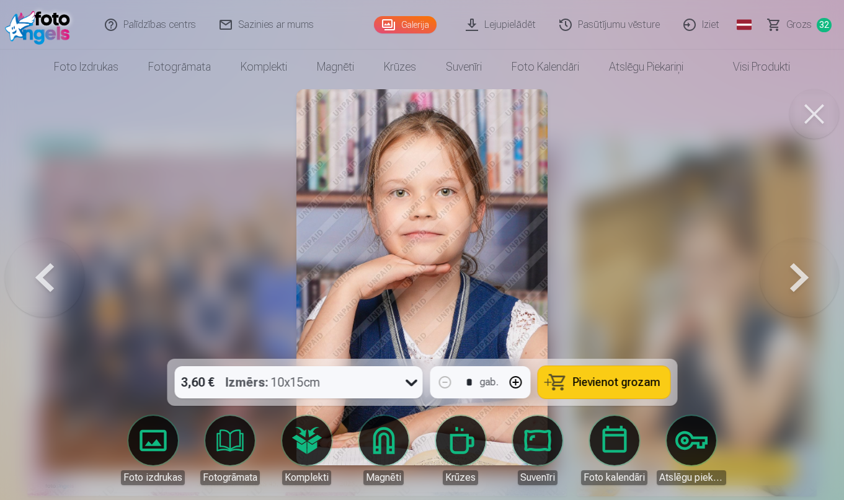
click at [615, 384] on span "Pievienot grozam" at bounding box center [615, 382] width 87 height 11
click at [795, 268] on button at bounding box center [799, 277] width 79 height 138
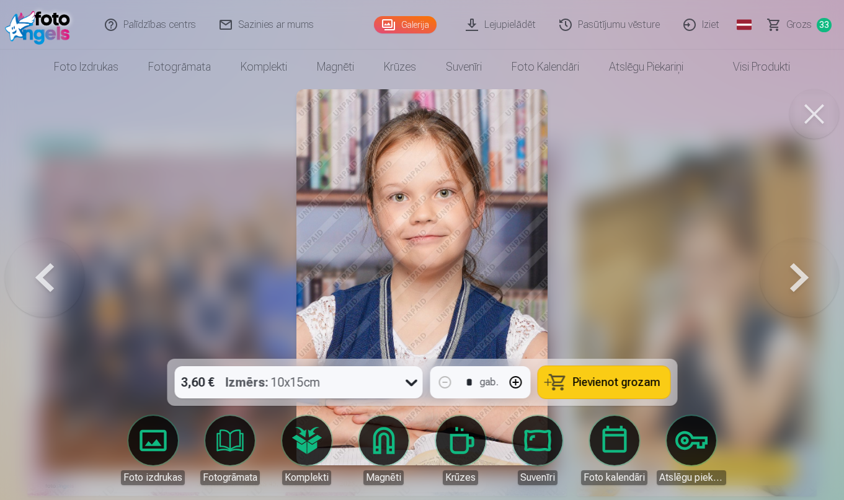
click at [647, 378] on span "Pievienot grozam" at bounding box center [615, 382] width 87 height 11
click at [807, 277] on button at bounding box center [799, 277] width 79 height 138
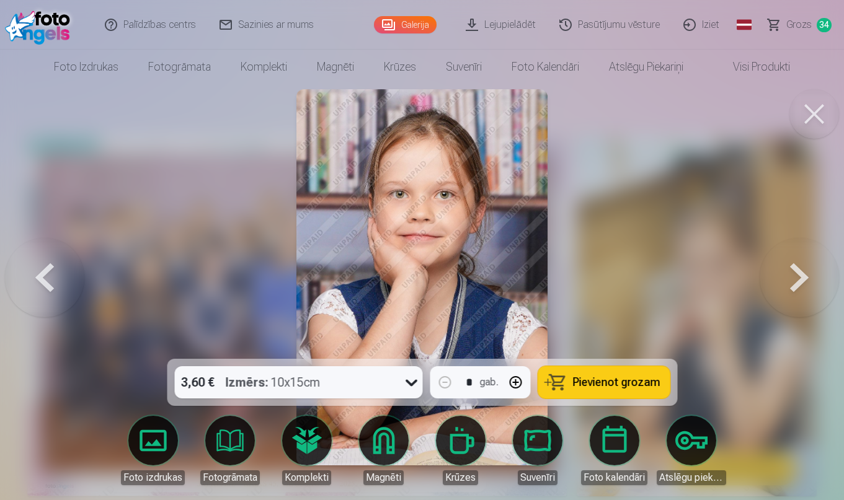
click at [638, 383] on span "Pievienot grozam" at bounding box center [615, 382] width 87 height 11
click at [810, 267] on button at bounding box center [799, 277] width 79 height 138
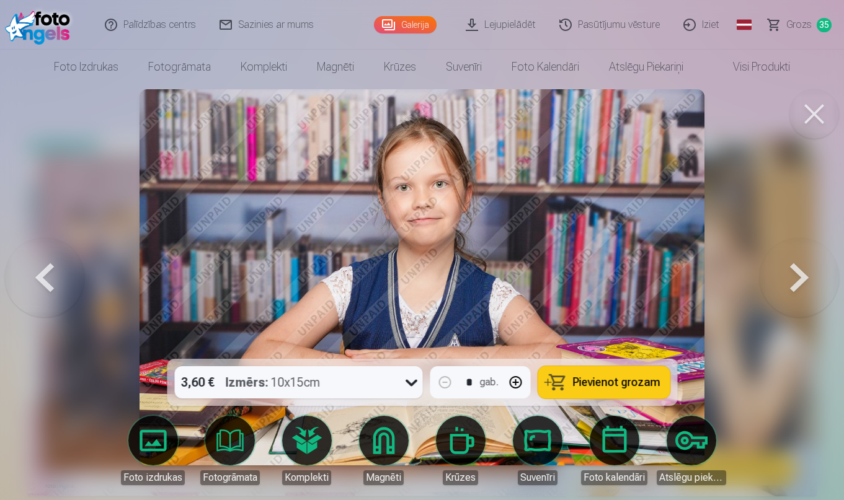
click at [618, 375] on button "Pievienot grozam" at bounding box center [604, 383] width 132 height 32
click at [793, 292] on button at bounding box center [799, 277] width 79 height 138
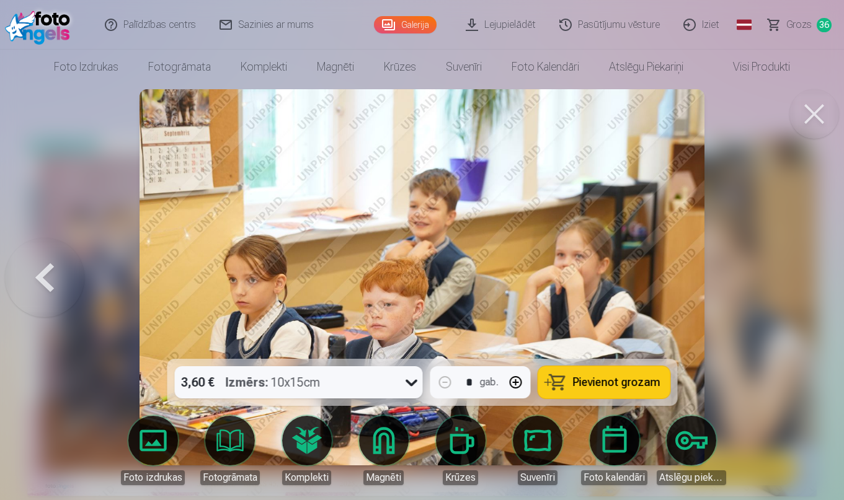
click at [644, 388] on span "Pievienot grozam" at bounding box center [615, 382] width 87 height 11
click at [468, 441] on link "Krūzes" at bounding box center [460, 450] width 69 height 69
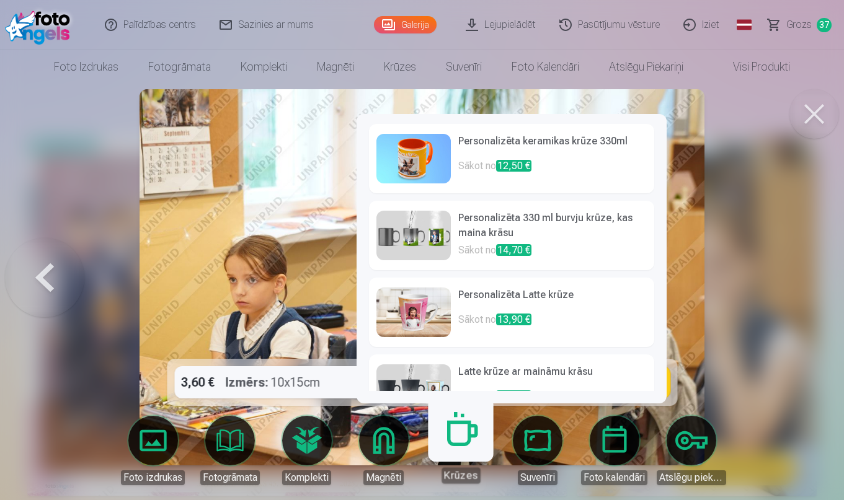
click at [412, 145] on img at bounding box center [413, 159] width 74 height 50
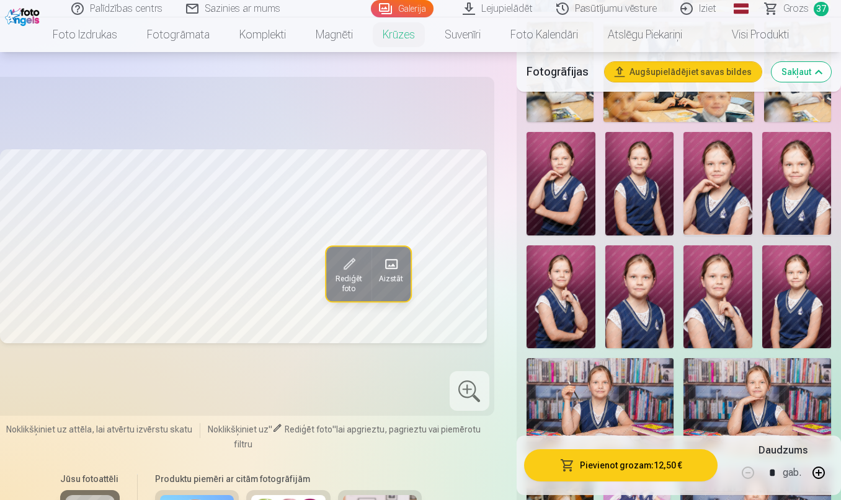
scroll to position [615, 0]
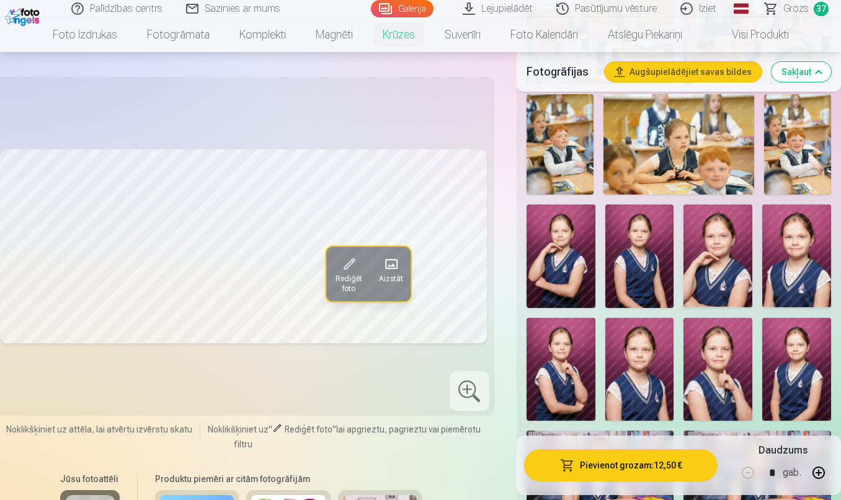
click at [712, 259] on img at bounding box center [717, 256] width 69 height 103
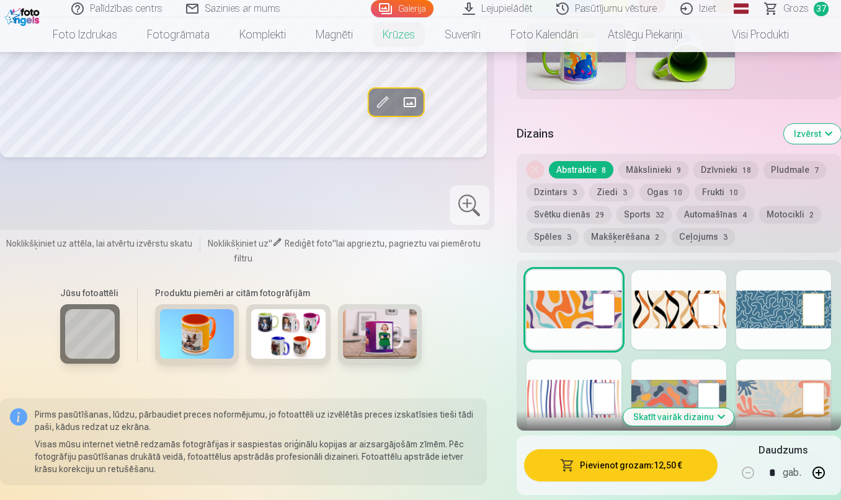
scroll to position [1785, 0]
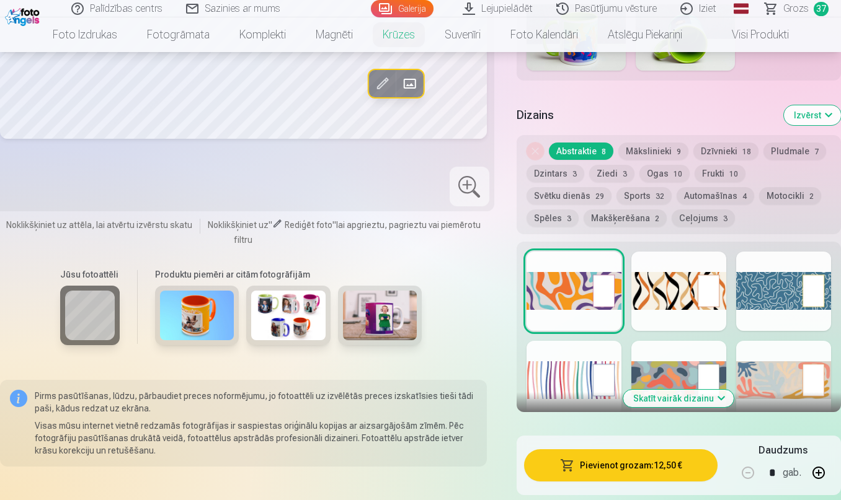
click at [365, 327] on img at bounding box center [380, 316] width 74 height 50
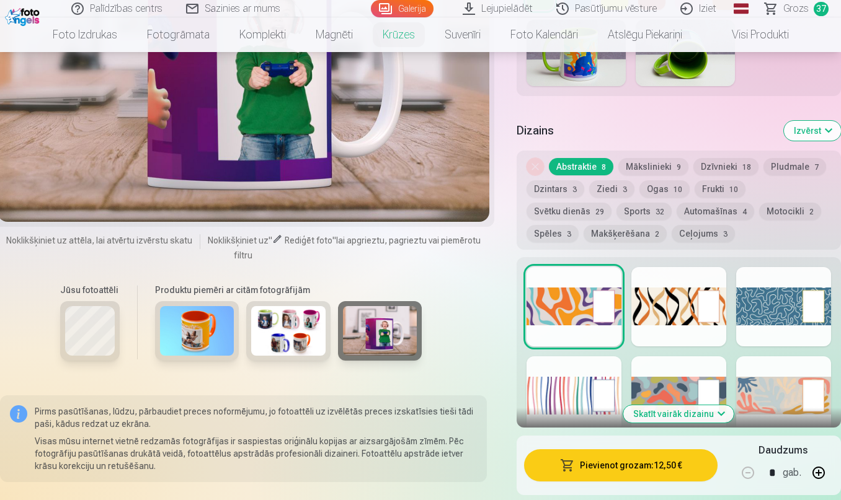
scroll to position [1775, 0]
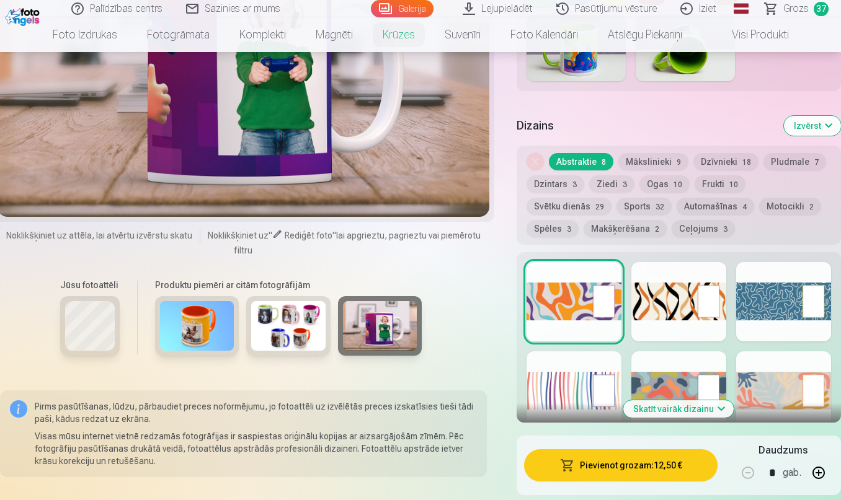
click at [182, 327] on img at bounding box center [197, 326] width 74 height 50
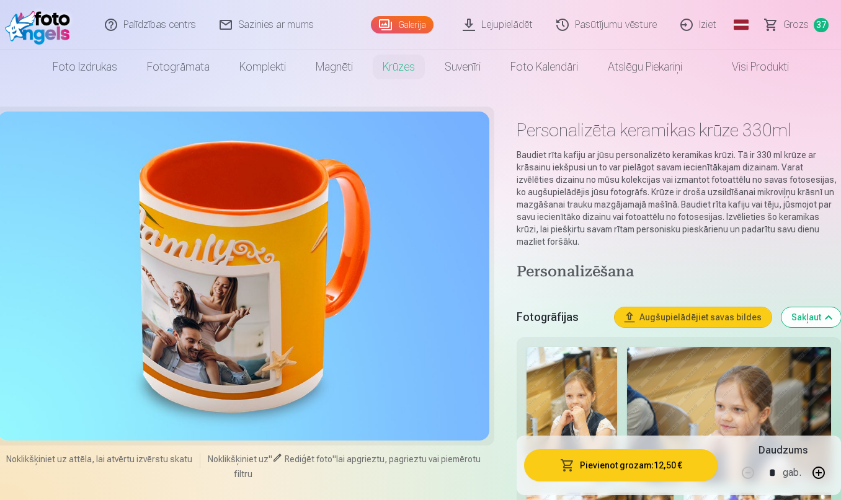
scroll to position [0, 0]
click at [785, 25] on link "Grozs 37" at bounding box center [796, 25] width 87 height 50
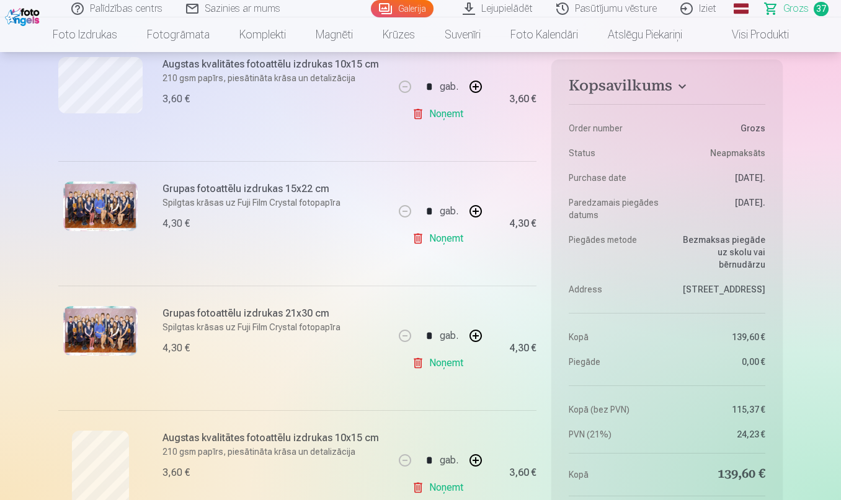
scroll to position [1272, 0]
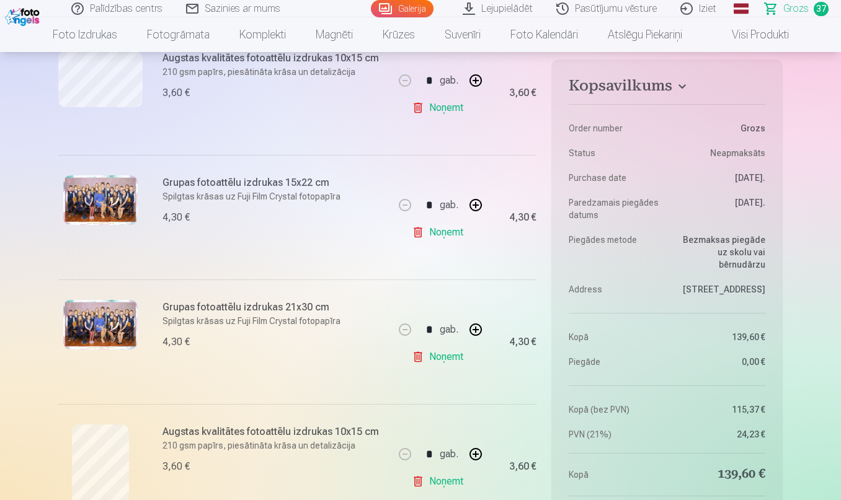
click at [432, 230] on link "Noņemt" at bounding box center [440, 232] width 56 height 25
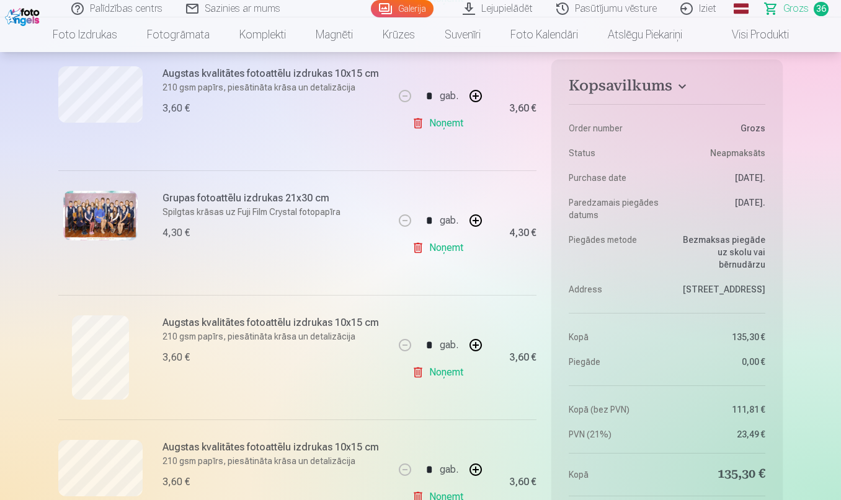
scroll to position [1266, 0]
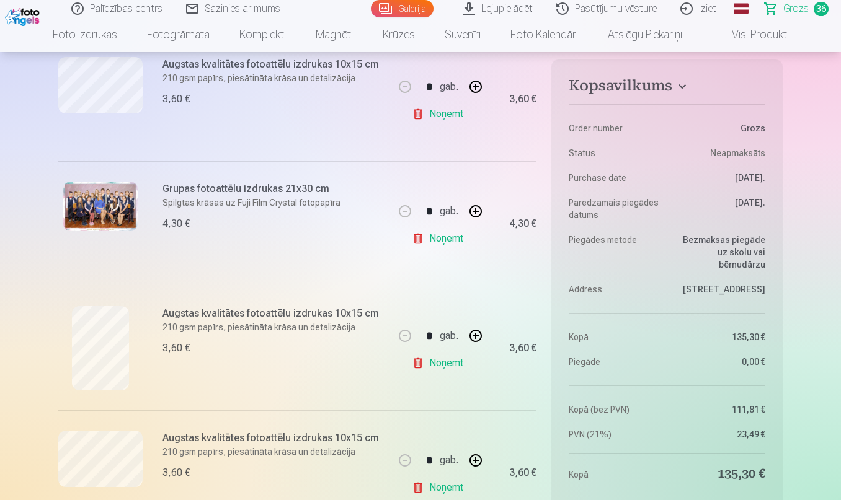
click at [437, 236] on link "Noņemt" at bounding box center [440, 238] width 56 height 25
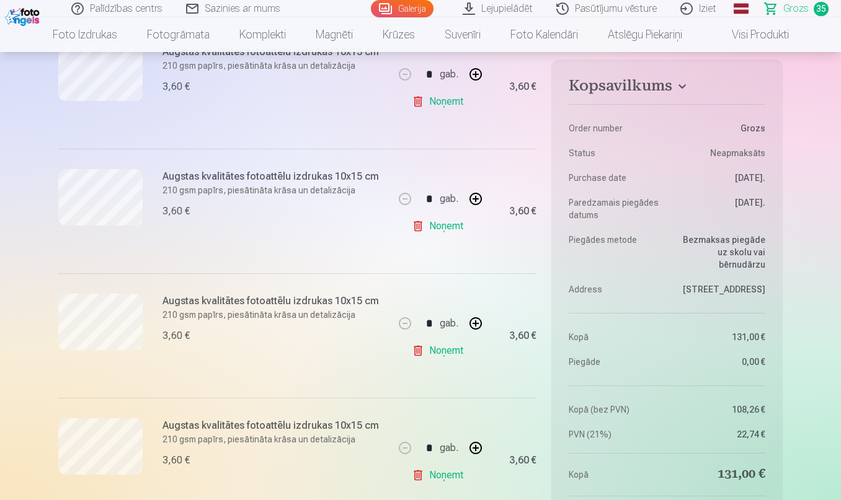
scroll to position [654, 0]
click at [454, 226] on link "Noņemt" at bounding box center [440, 227] width 56 height 25
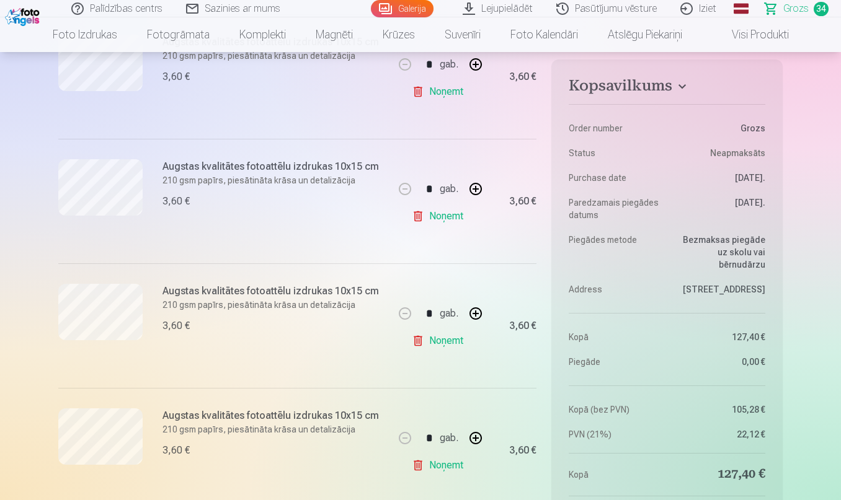
scroll to position [1414, 0]
click at [427, 341] on link "Noņemt" at bounding box center [440, 339] width 56 height 25
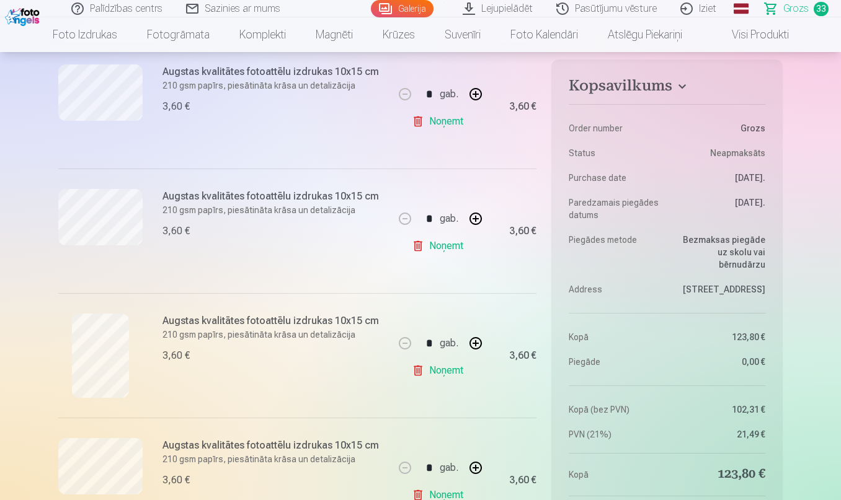
scroll to position [1005, 0]
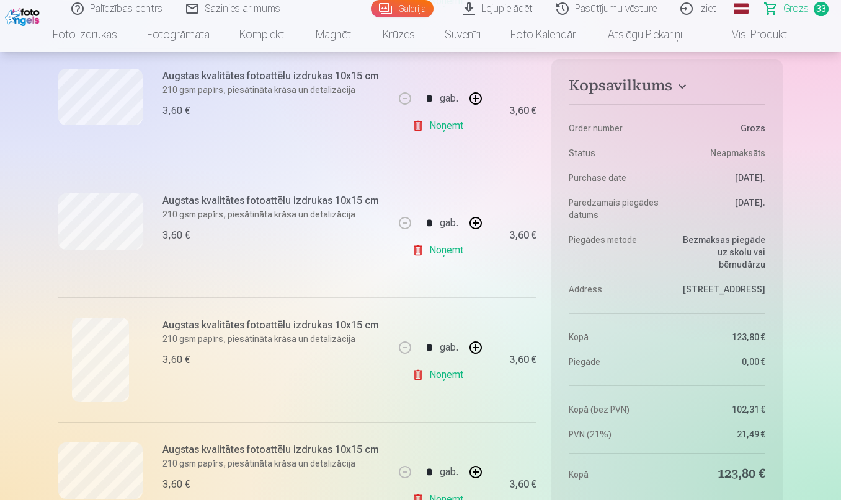
click at [450, 256] on link "Noņemt" at bounding box center [440, 250] width 56 height 25
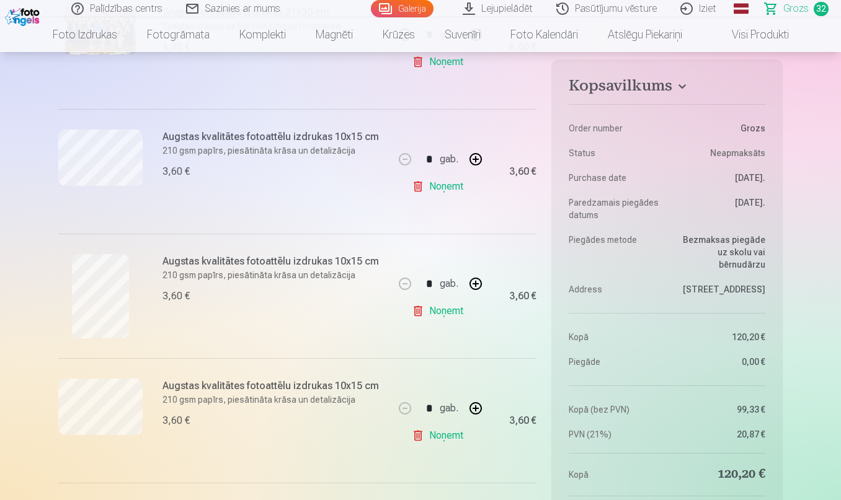
scroll to position [290, 0]
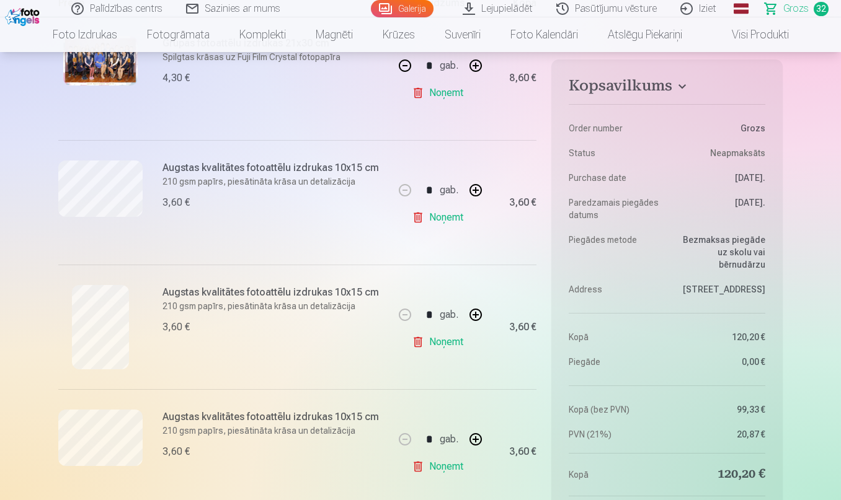
click at [450, 345] on link "Noņemt" at bounding box center [440, 342] width 56 height 25
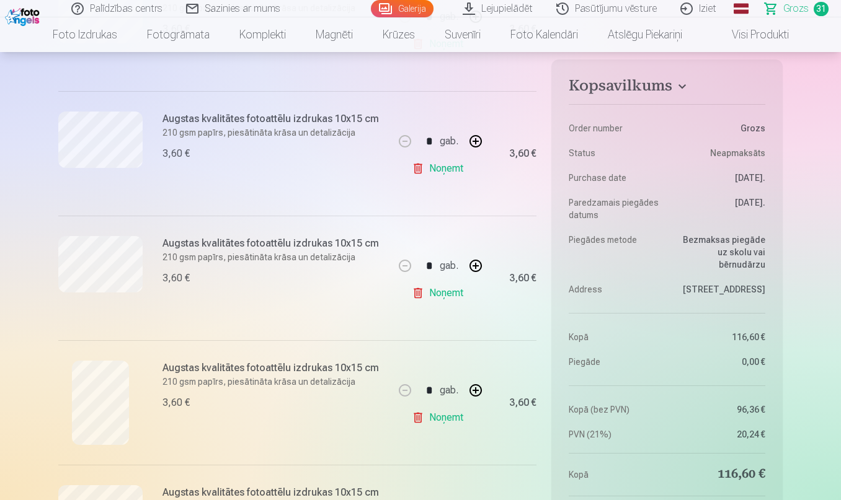
scroll to position [847, 0]
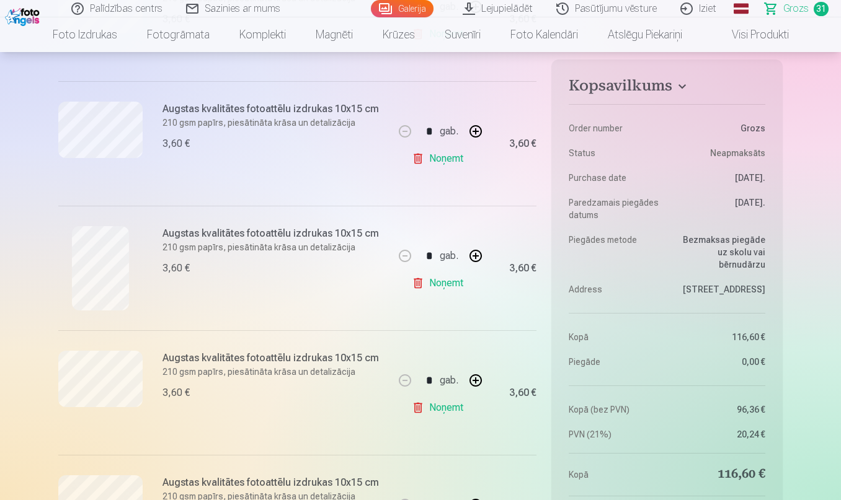
click at [438, 405] on link "Noņemt" at bounding box center [440, 408] width 56 height 25
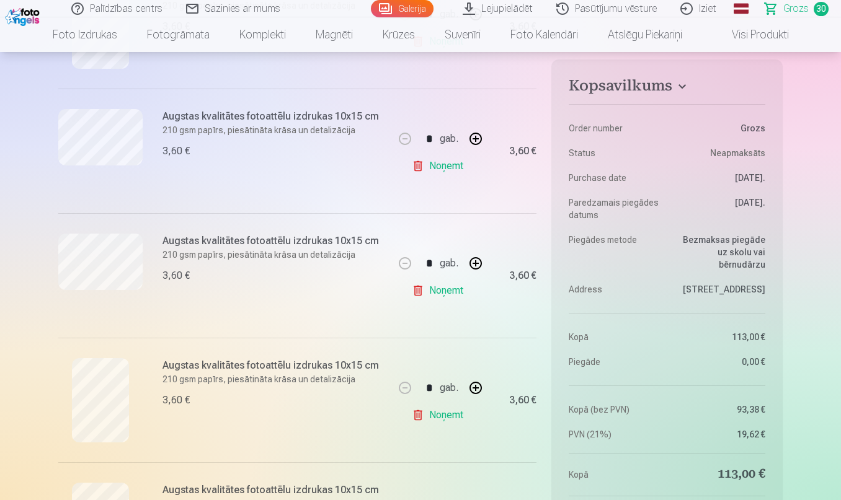
scroll to position [1095, 0]
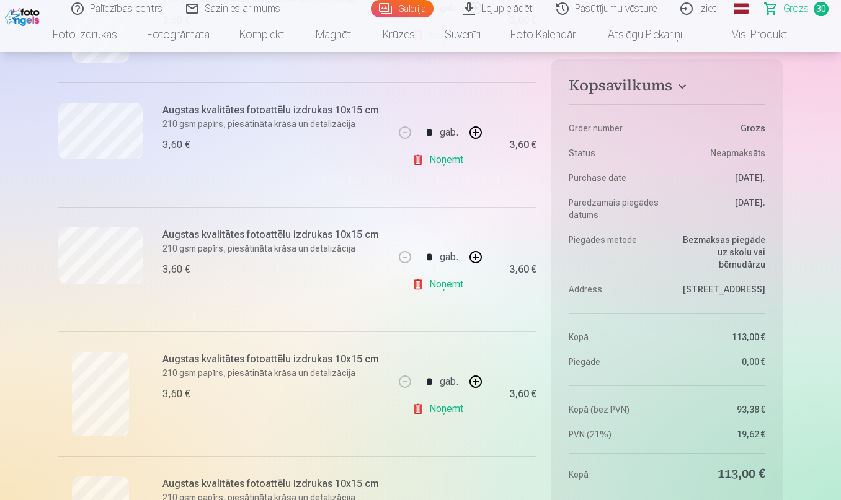
click at [444, 287] on link "Noņemt" at bounding box center [440, 284] width 56 height 25
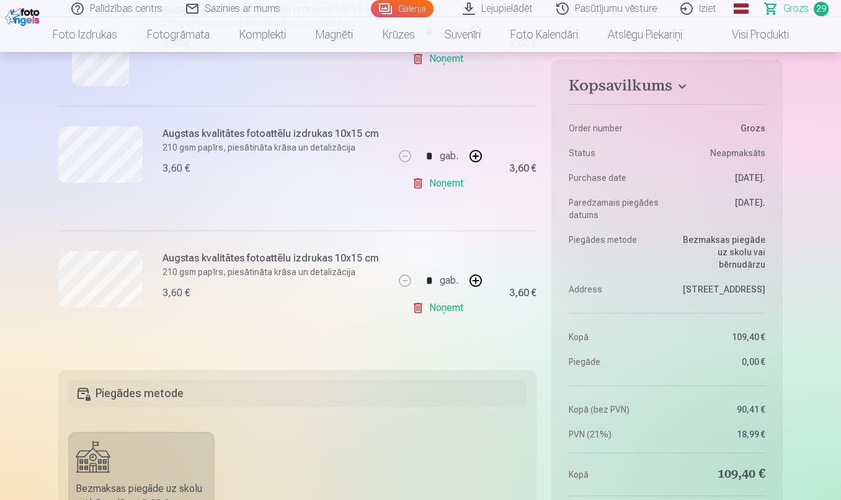
scroll to position [3567, 0]
click at [376, 195] on div "Augstas kvalitātes fotoattēlu izdrukas 10x15 cm 210 gsm papīrs, piesātināta krā…" at bounding box center [274, 167] width 224 height 84
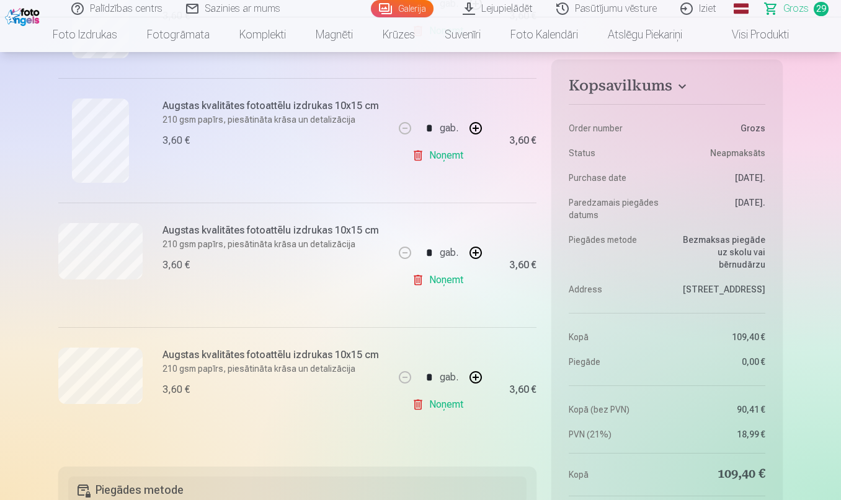
scroll to position [3467, 0]
click at [476, 258] on button "button" at bounding box center [476, 254] width 30 height 30
type input "*"
click at [479, 128] on button "button" at bounding box center [476, 129] width 30 height 30
type input "*"
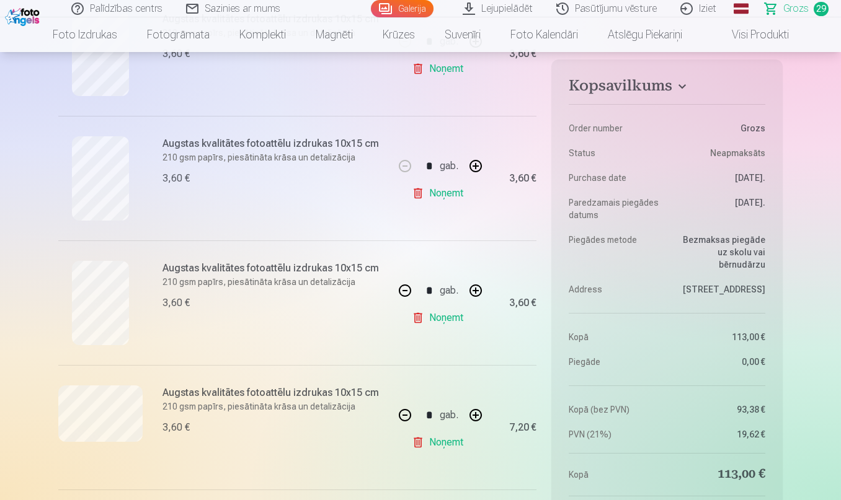
scroll to position [3301, 0]
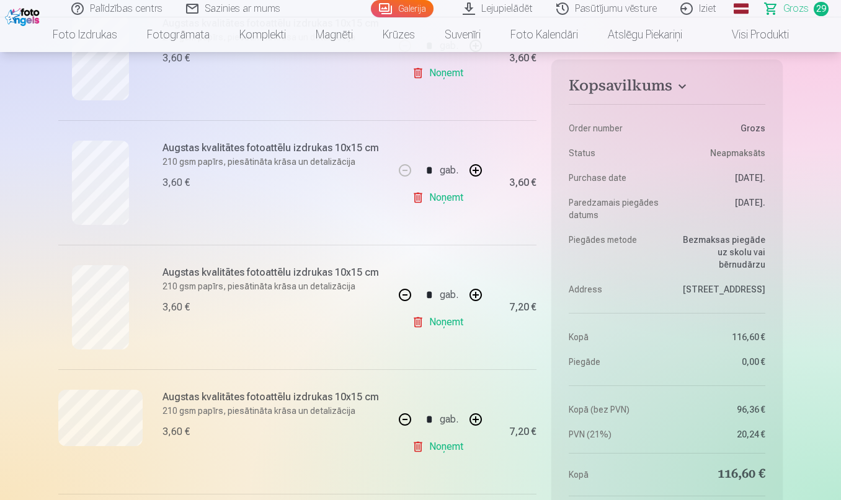
click at [474, 174] on button "button" at bounding box center [476, 171] width 30 height 30
type input "*"
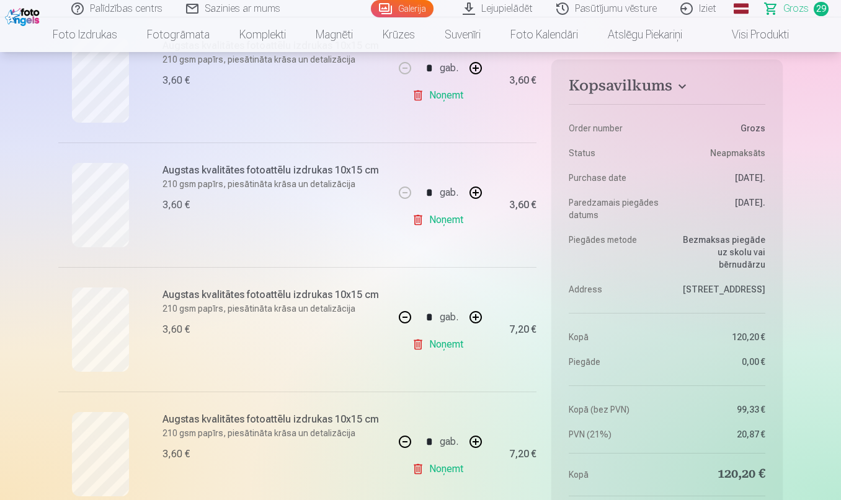
scroll to position [3153, 0]
click at [478, 192] on button "button" at bounding box center [476, 194] width 30 height 30
type input "*"
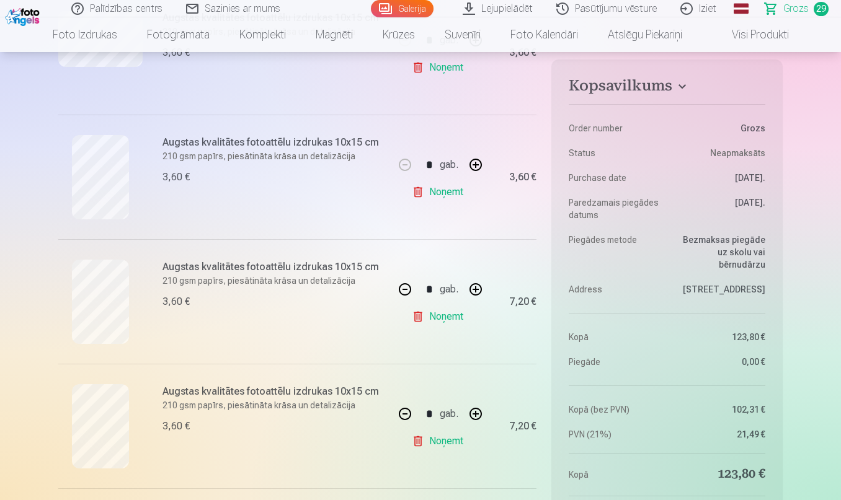
scroll to position [3013, 0]
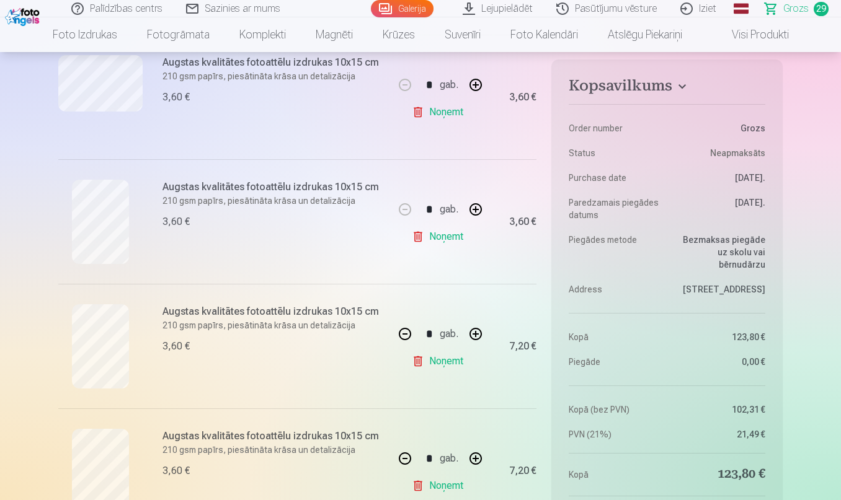
click at [478, 203] on button "button" at bounding box center [476, 210] width 30 height 30
type input "*"
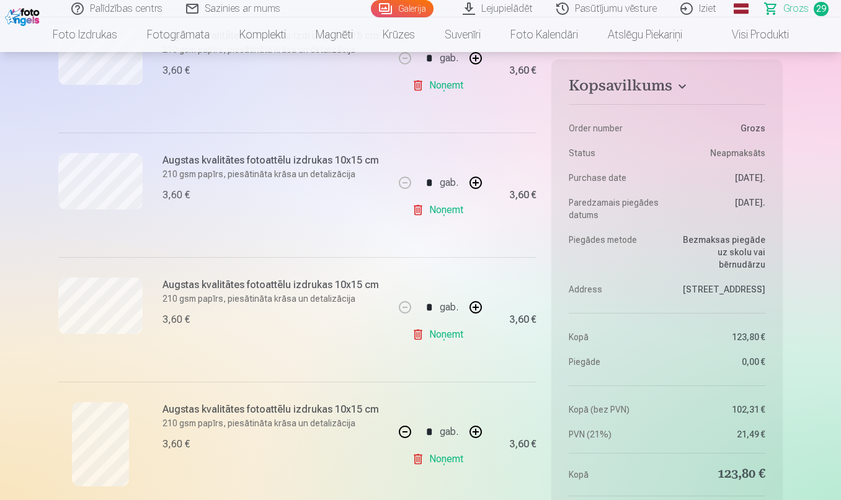
scroll to position [2781, 0]
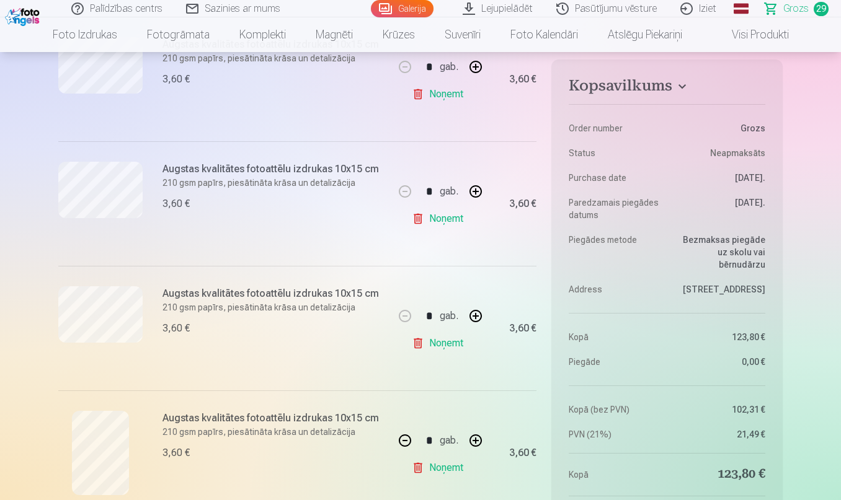
click at [476, 318] on div "* gab." at bounding box center [440, 316] width 100 height 30
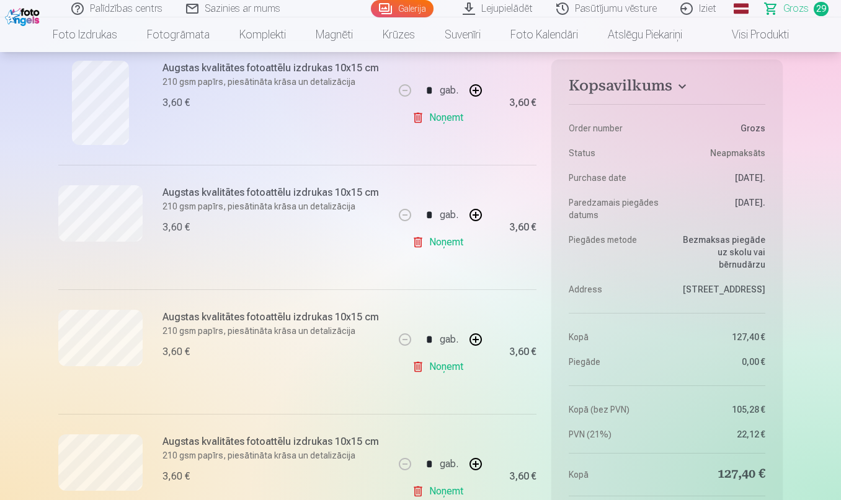
scroll to position [2612, 0]
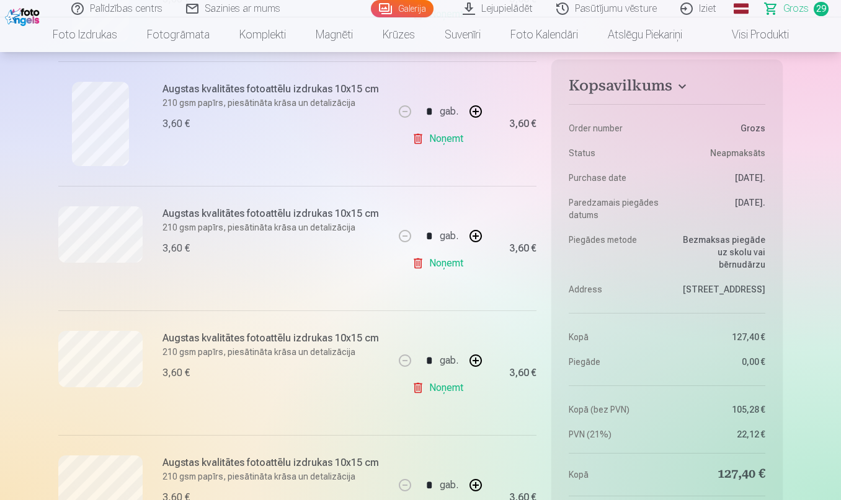
click at [478, 234] on button "button" at bounding box center [476, 236] width 30 height 30
type input "*"
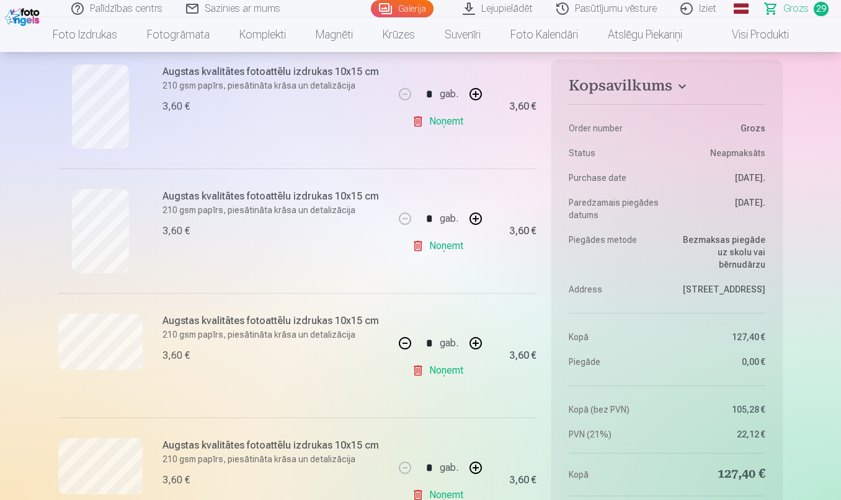
scroll to position [2492, 0]
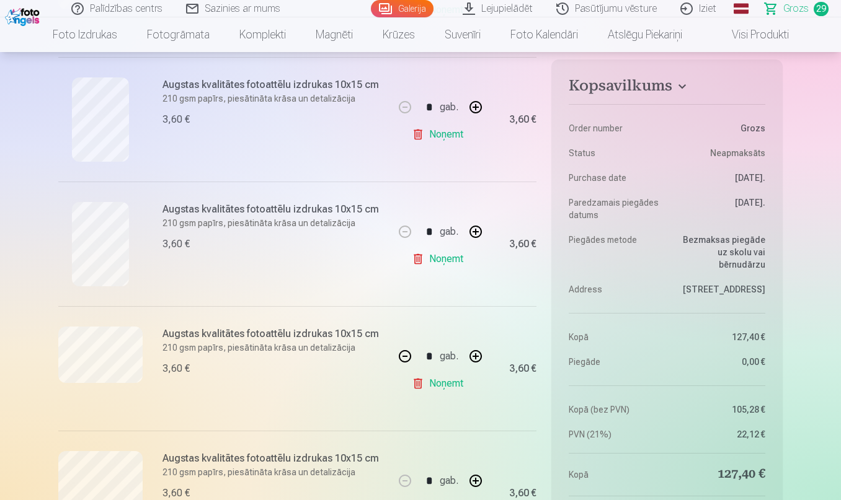
click at [478, 233] on button "button" at bounding box center [476, 232] width 30 height 30
type input "*"
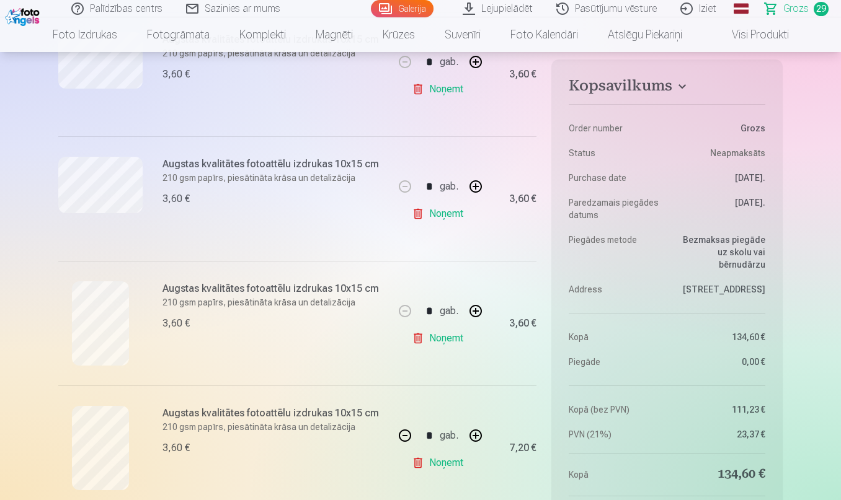
scroll to position [2288, 0]
click at [478, 315] on button "button" at bounding box center [476, 311] width 30 height 30
type input "*"
click at [478, 190] on div "* gab." at bounding box center [440, 186] width 100 height 30
click at [473, 179] on button "button" at bounding box center [476, 186] width 30 height 30
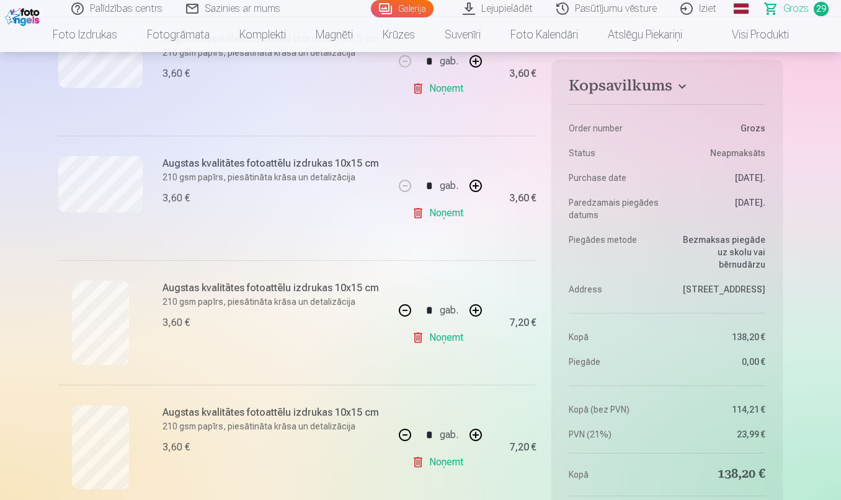
type input "*"
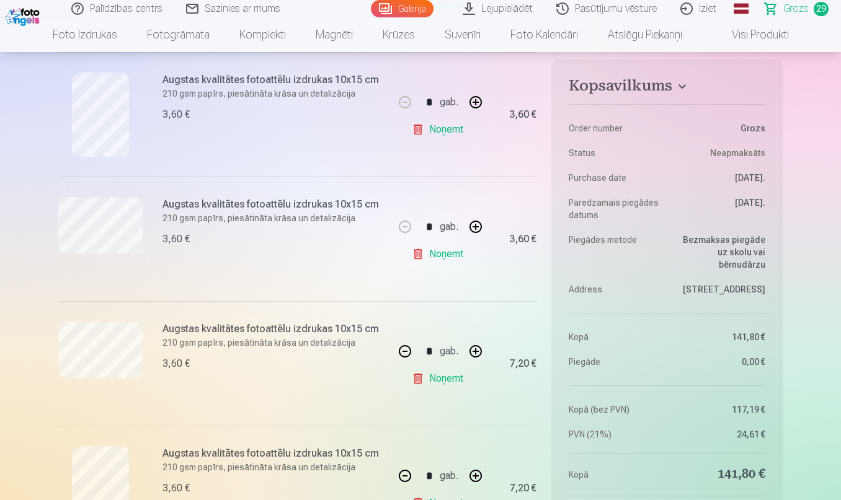
scroll to position [2110, 0]
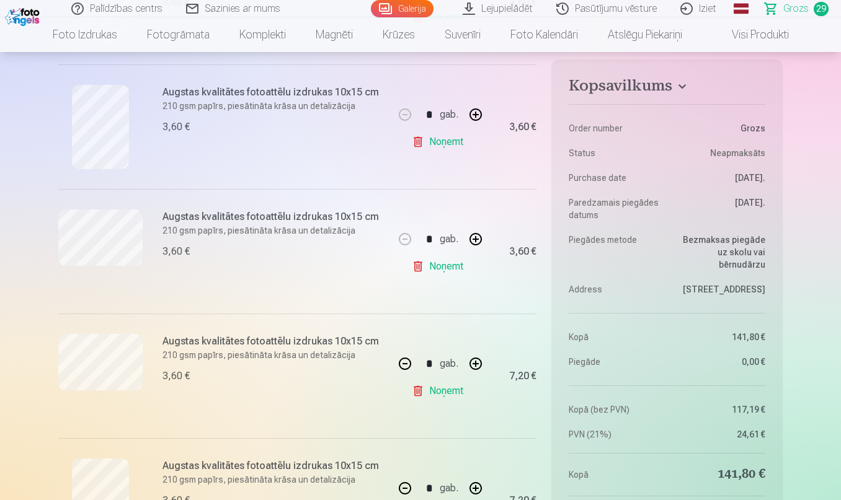
click at [473, 238] on button "button" at bounding box center [476, 239] width 30 height 30
type input "*"
click at [478, 115] on div "* gab." at bounding box center [440, 115] width 100 height 30
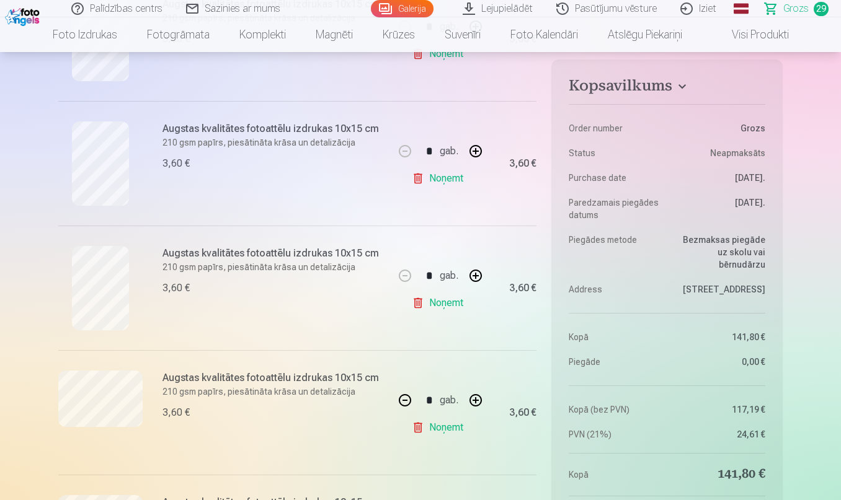
scroll to position [1947, 0]
click at [474, 154] on div "* gab." at bounding box center [440, 153] width 100 height 30
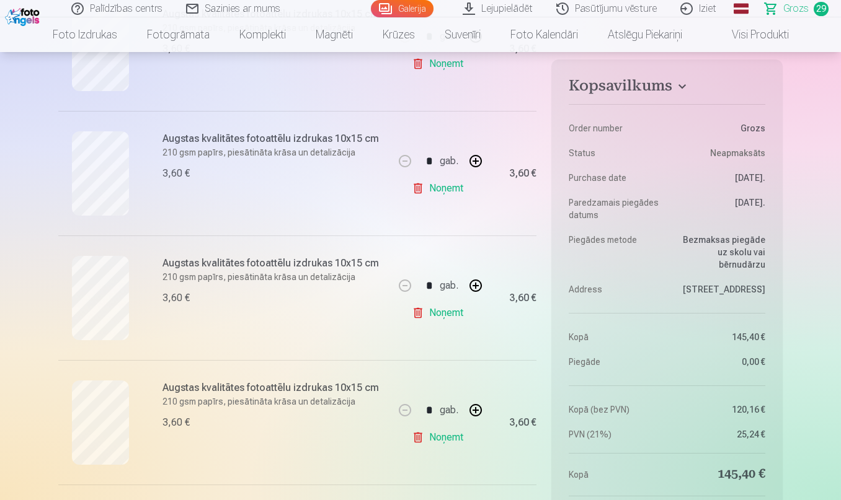
scroll to position [1805, 0]
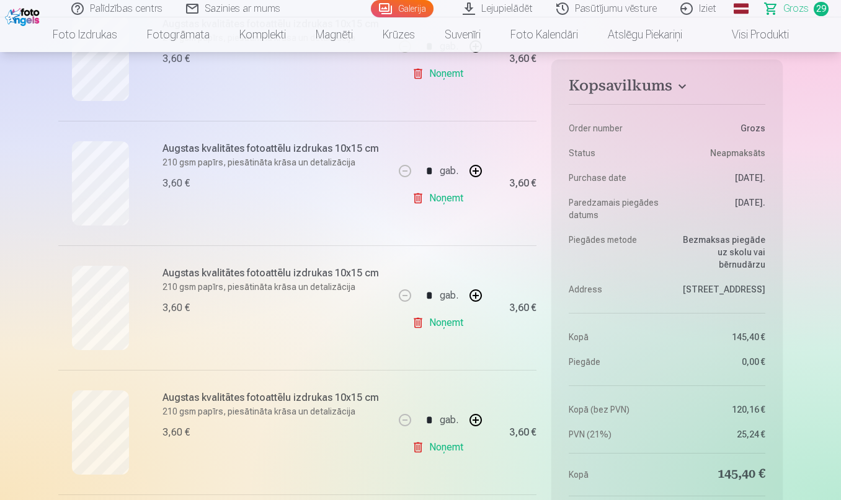
click at [473, 173] on button "button" at bounding box center [476, 171] width 30 height 30
type input "*"
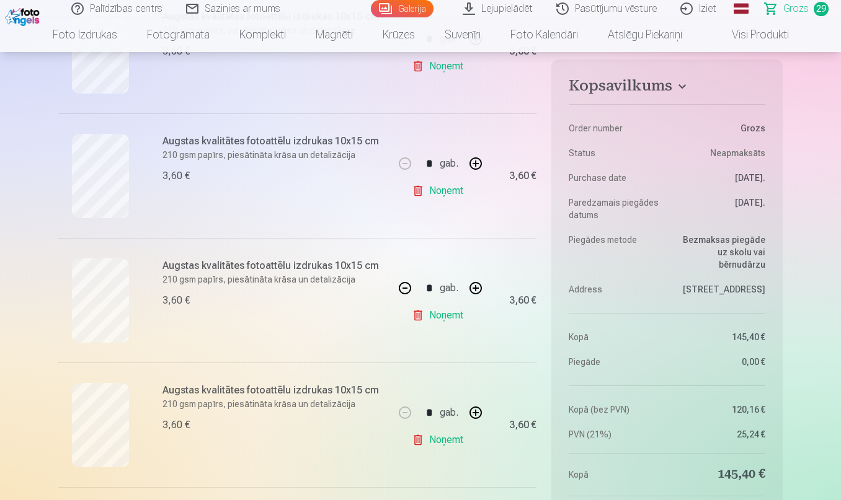
scroll to position [1670, 0]
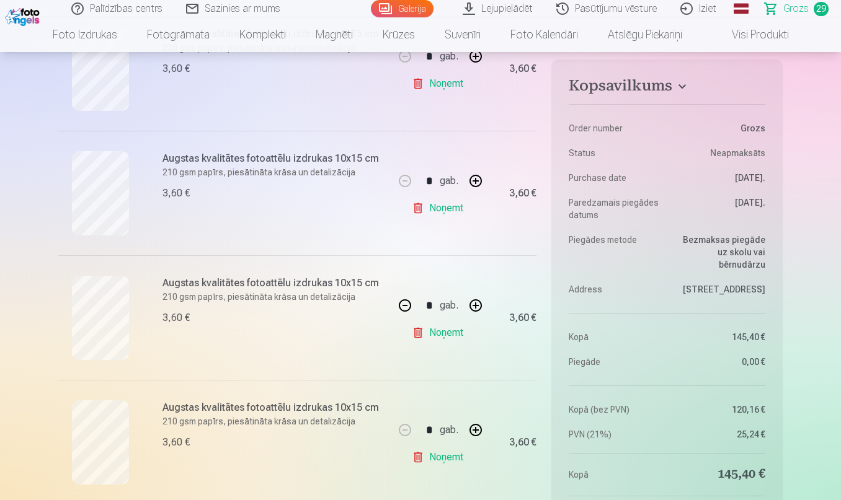
click at [475, 177] on div "* gab." at bounding box center [440, 181] width 100 height 30
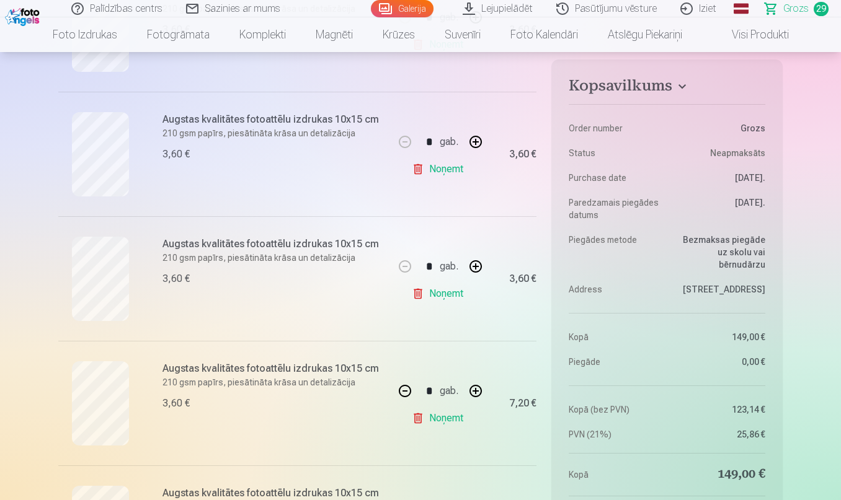
scroll to position [1533, 0]
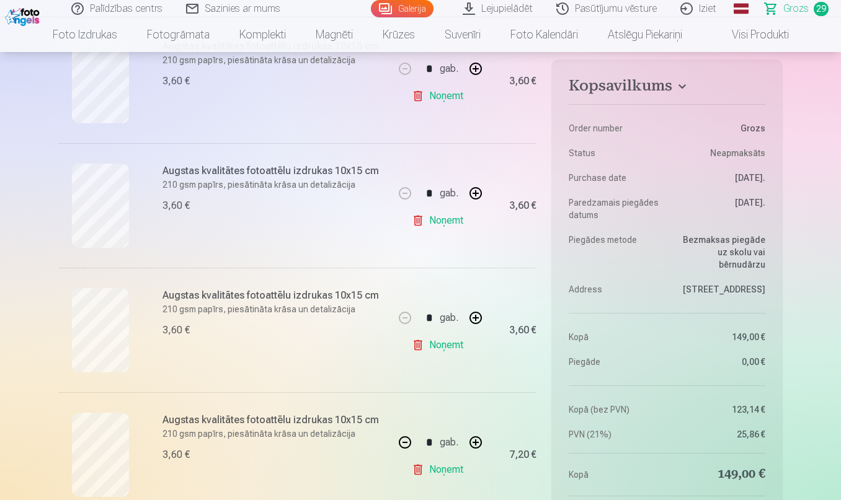
click at [479, 189] on button "button" at bounding box center [476, 194] width 30 height 30
type input "*"
click at [474, 66] on button "button" at bounding box center [476, 69] width 30 height 30
type input "*"
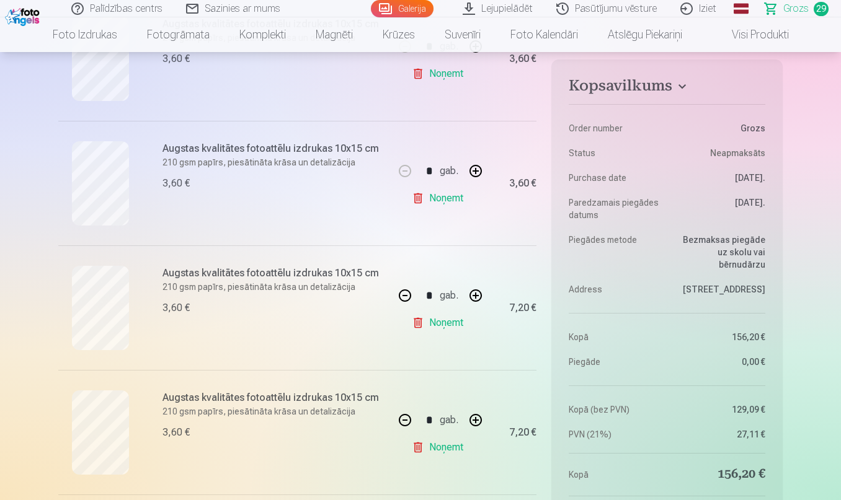
scroll to position [1286, 0]
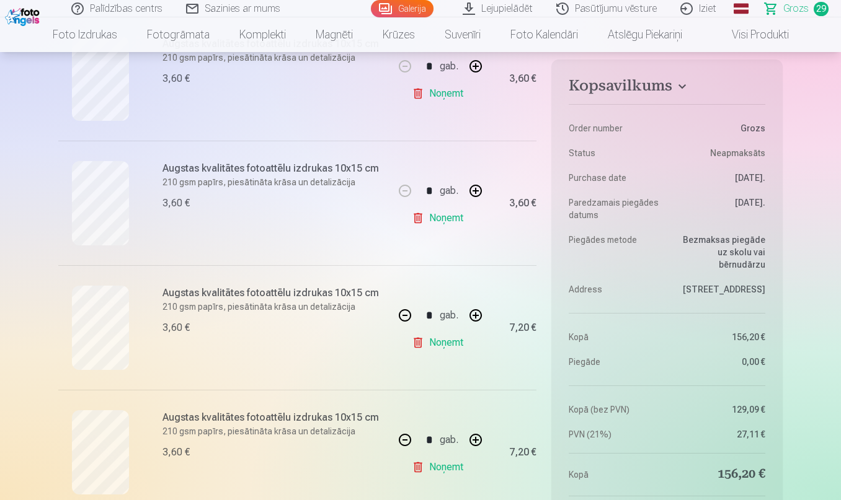
click at [476, 188] on button "button" at bounding box center [476, 191] width 30 height 30
type input "*"
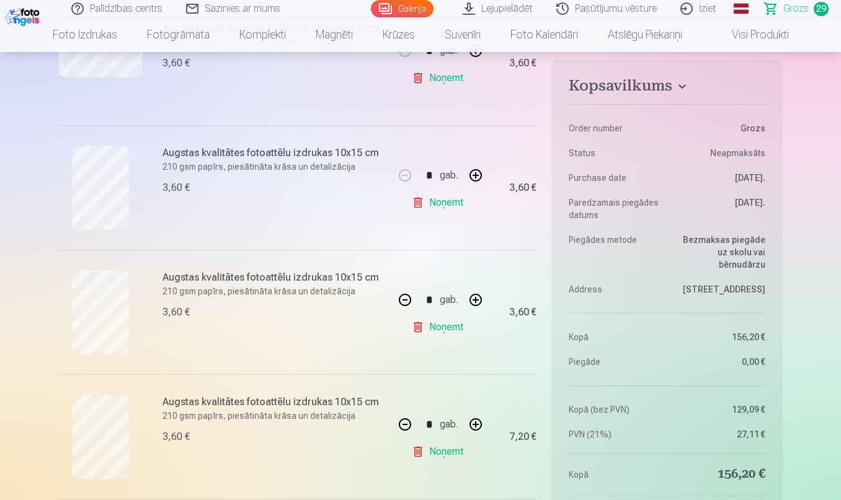
scroll to position [1171, 0]
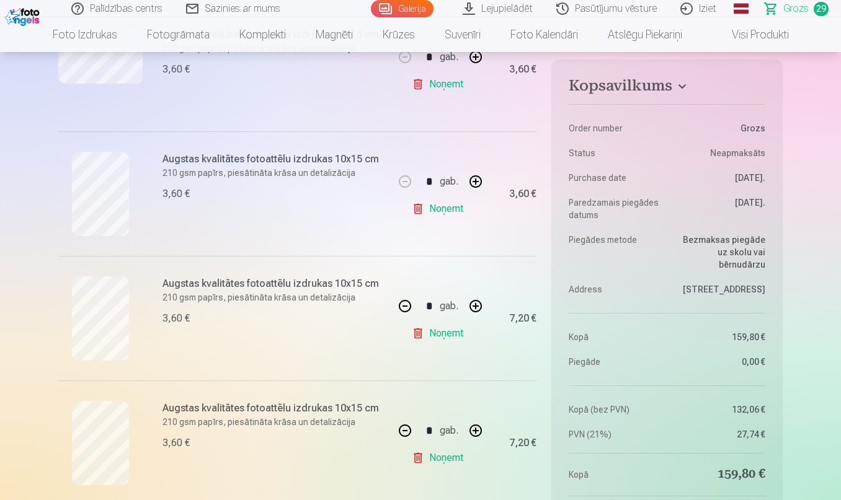
click at [475, 179] on button "button" at bounding box center [476, 182] width 30 height 30
type input "*"
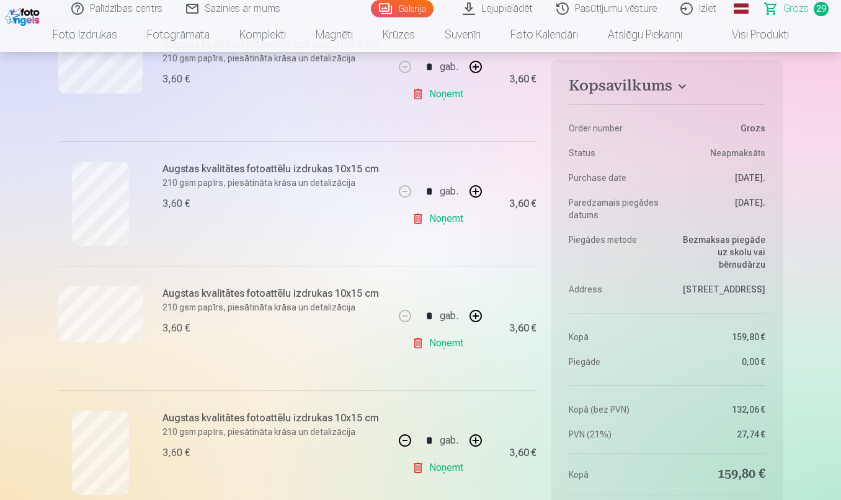
scroll to position [910, 0]
click at [474, 195] on div "* gab." at bounding box center [440, 194] width 100 height 30
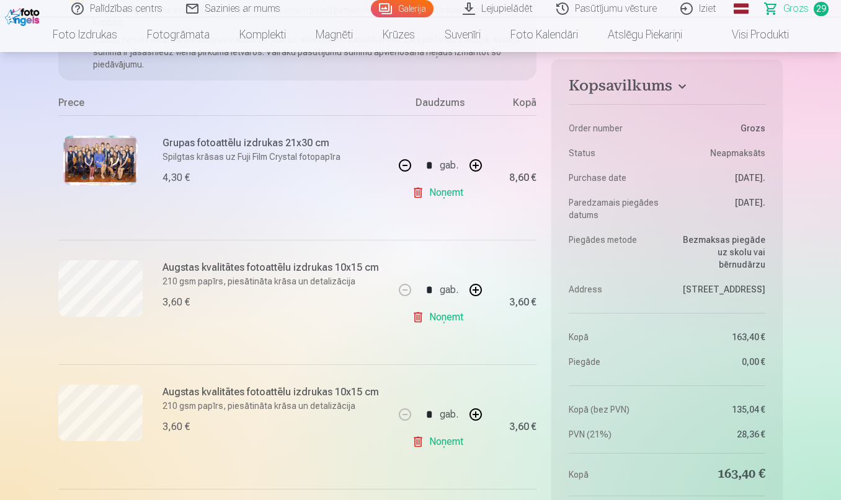
scroll to position [147, 0]
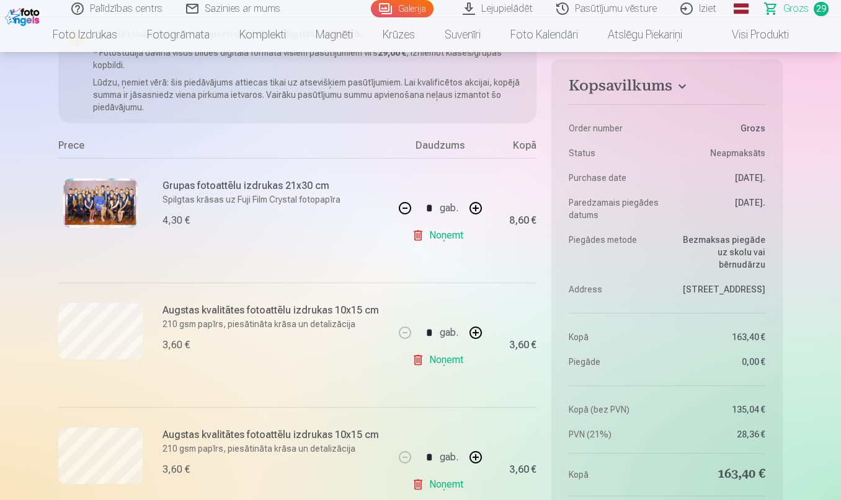
click at [24, 17] on img at bounding box center [24, 15] width 38 height 21
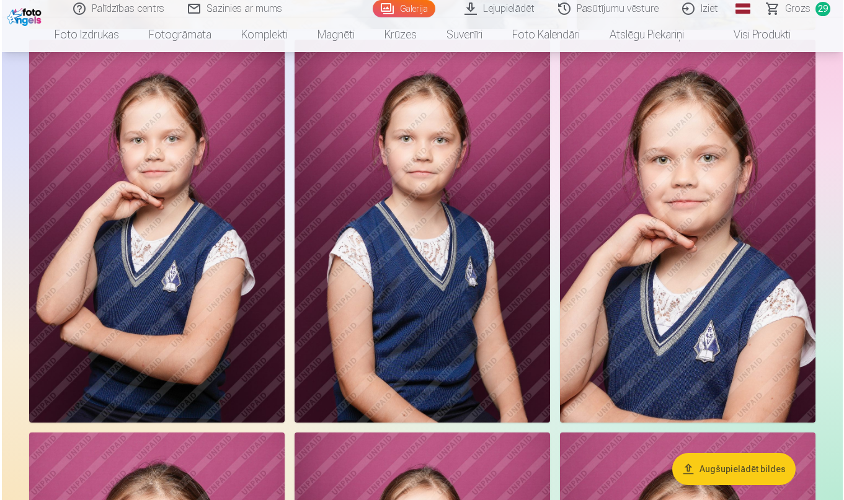
scroll to position [3294, 0]
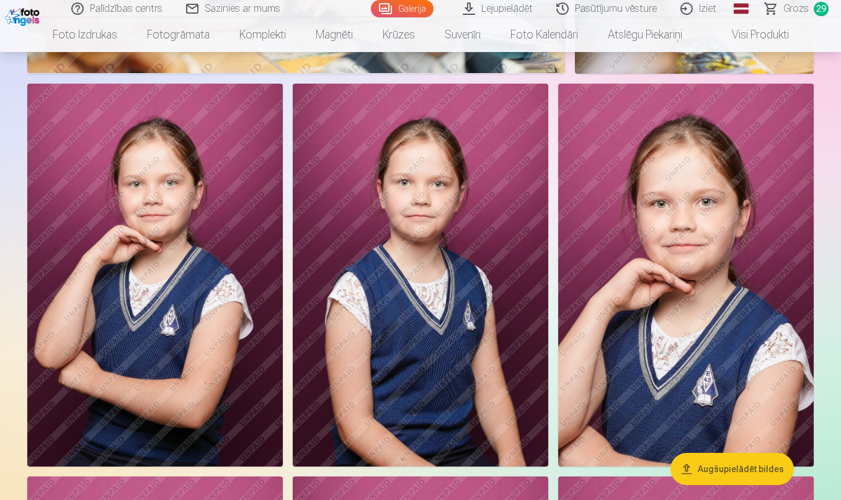
click at [497, 288] on img at bounding box center [421, 275] width 256 height 383
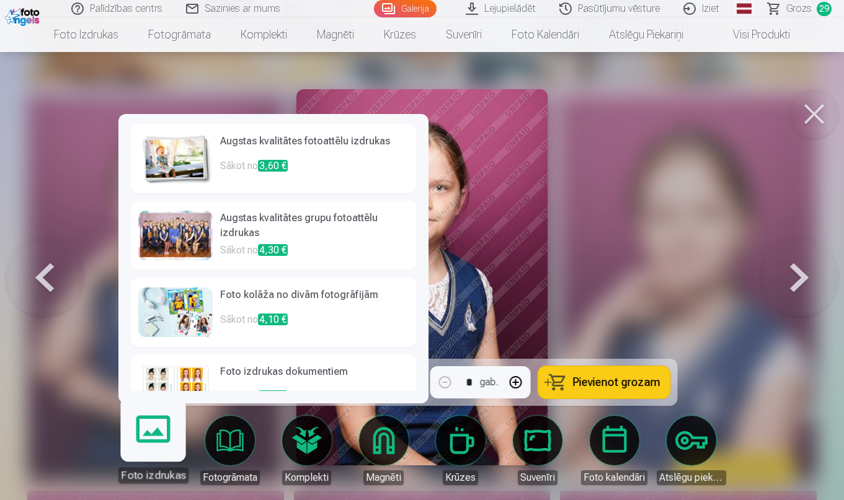
click at [161, 451] on link "Foto izdrukas" at bounding box center [153, 445] width 76 height 76
click at [300, 376] on h6 "Foto izdrukas dokumentiem" at bounding box center [314, 377] width 189 height 25
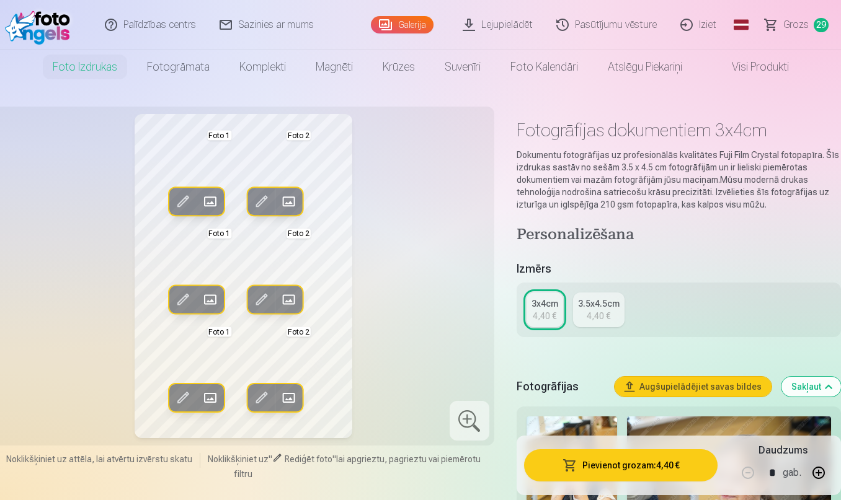
click at [287, 300] on span at bounding box center [289, 300] width 20 height 20
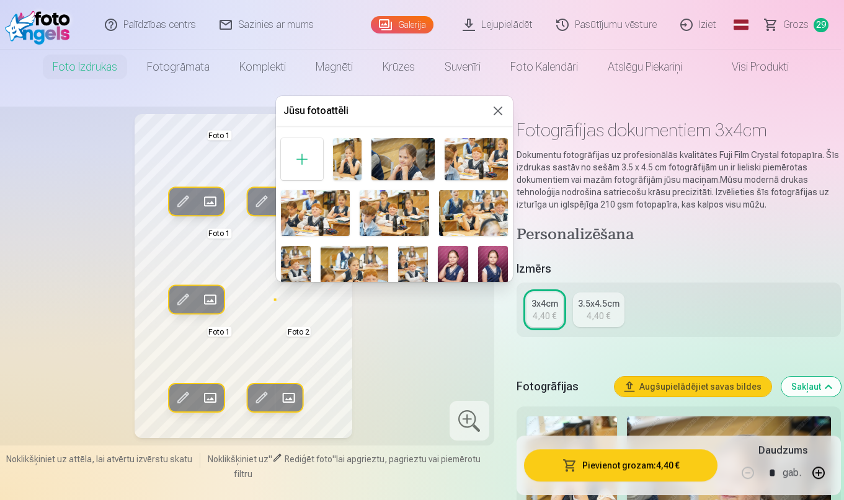
click at [486, 249] on img at bounding box center [493, 268] width 30 height 45
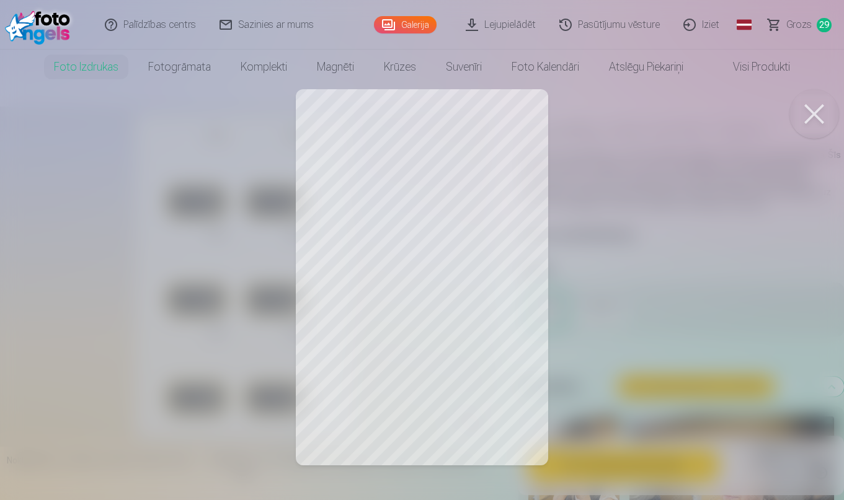
click at [812, 112] on button at bounding box center [814, 114] width 50 height 50
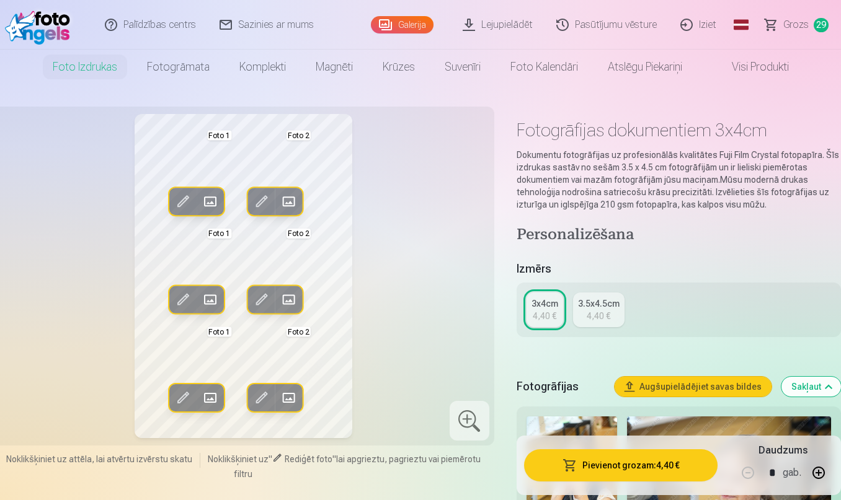
click at [291, 298] on span at bounding box center [289, 300] width 20 height 20
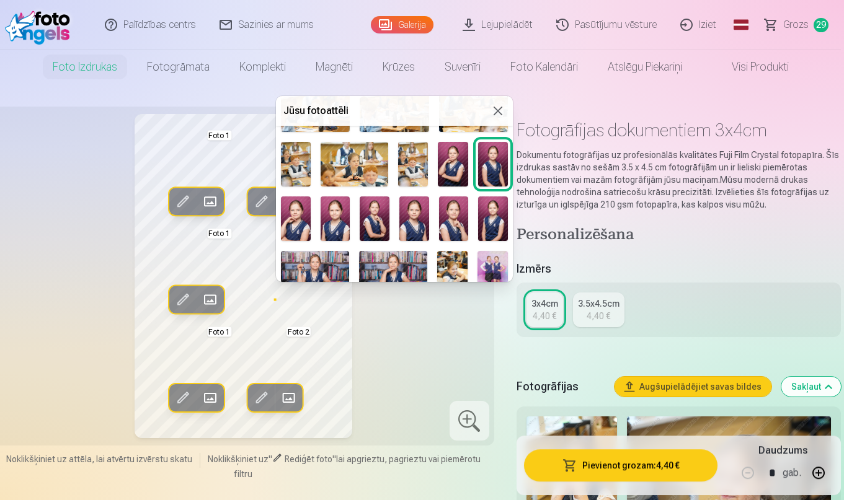
scroll to position [103, 0]
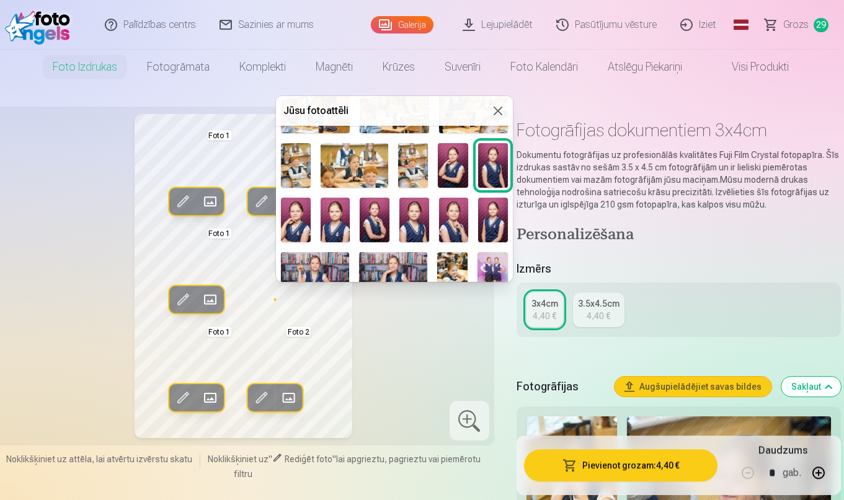
click at [339, 202] on img at bounding box center [336, 220] width 30 height 45
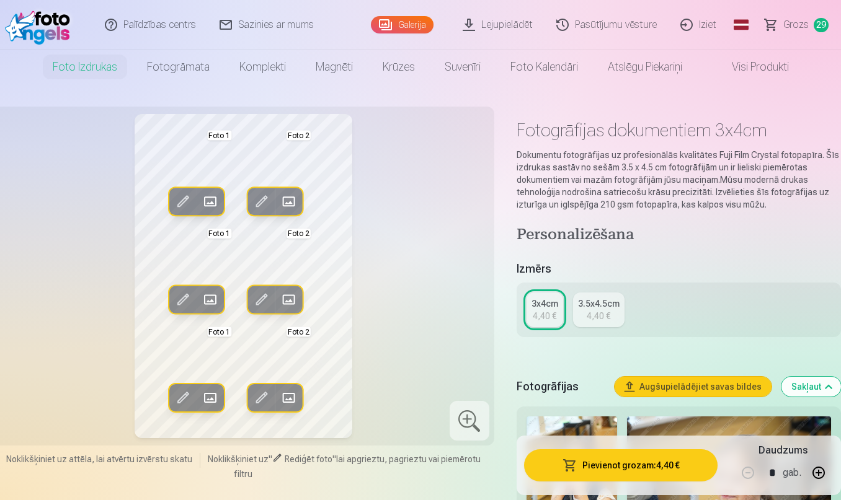
click at [666, 464] on button "Pievienot grozam : 4,40 €" at bounding box center [620, 466] width 193 height 32
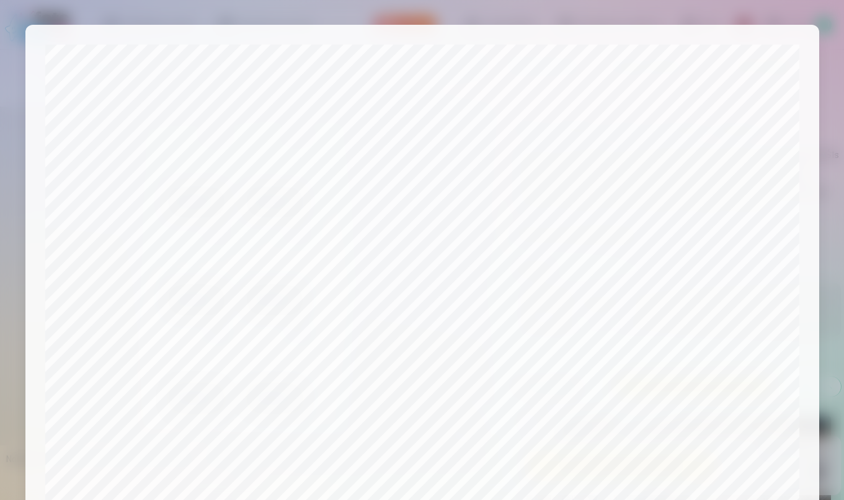
scroll to position [393, 0]
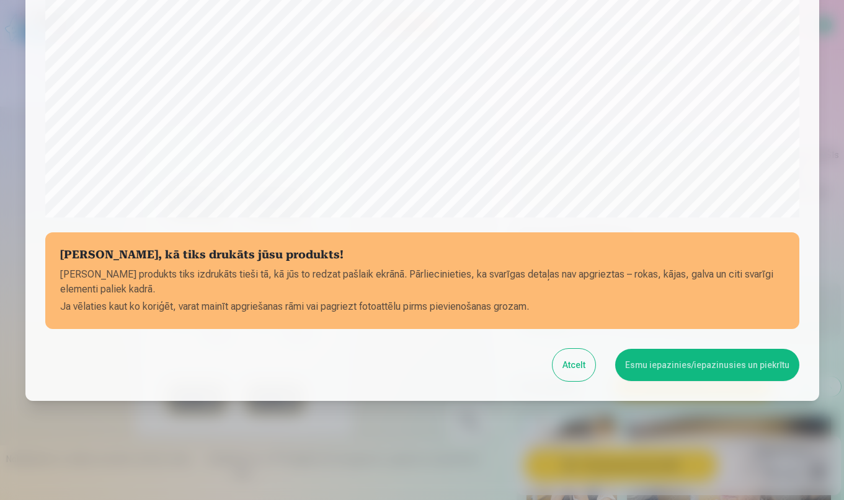
click at [750, 370] on button "Esmu iepazinies/iepazinusies un piekrītu" at bounding box center [707, 365] width 184 height 32
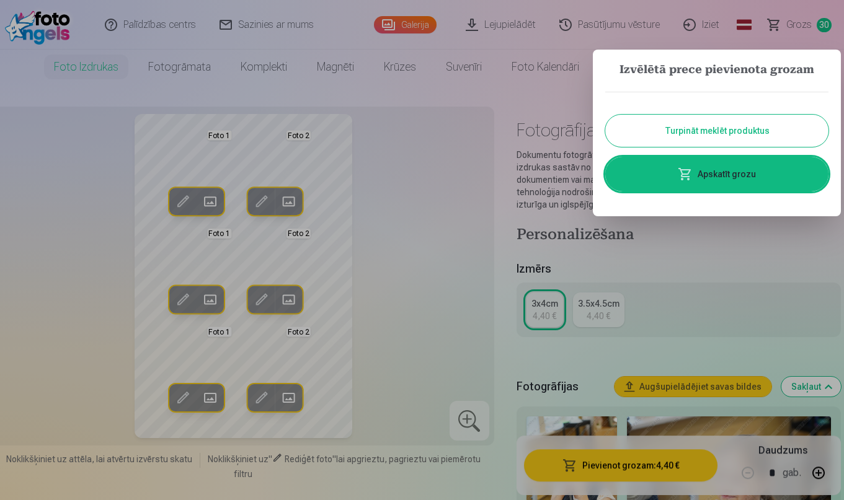
click at [702, 254] on div at bounding box center [422, 250] width 844 height 500
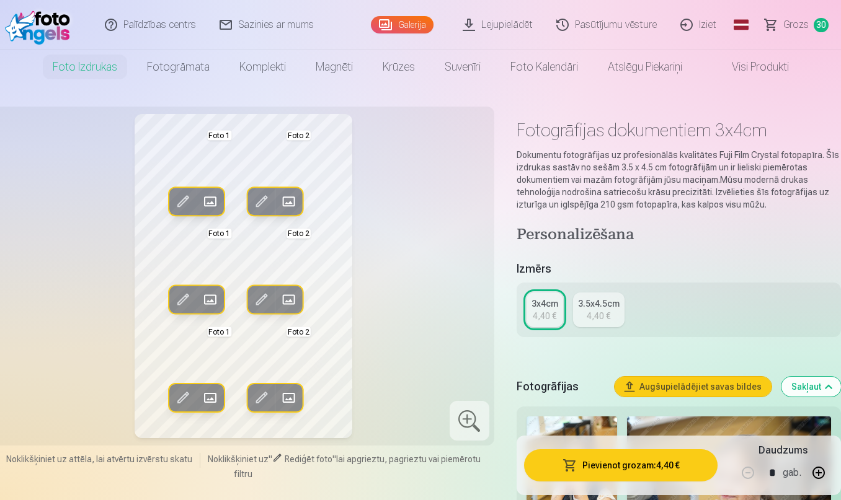
click at [426, 259] on div "Rediģēt foto Aizstāt Foto 1 Rediģēt foto Aizstāt Foto 2 Rediģēt foto Aizstāt Fo…" at bounding box center [243, 276] width 487 height 324
click at [638, 465] on button "Pievienot grozam : 4,40 €" at bounding box center [620, 466] width 193 height 32
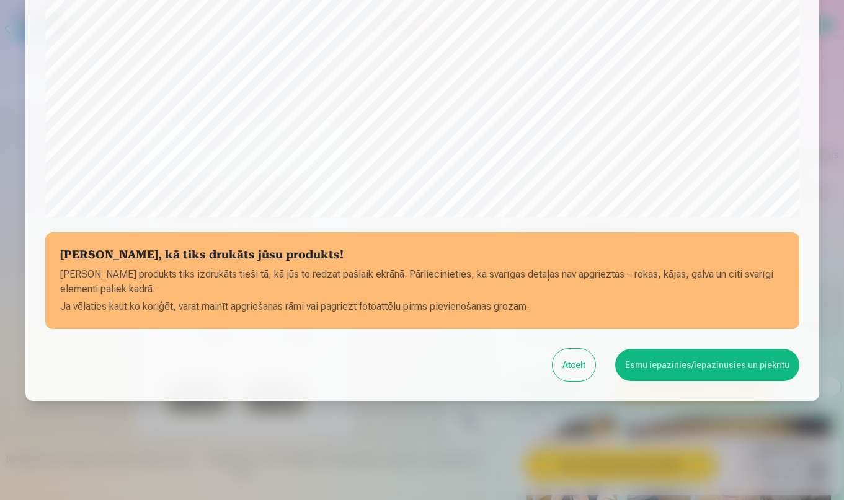
click at [657, 370] on button "Esmu iepazinies/iepazinusies un piekrītu" at bounding box center [707, 365] width 184 height 32
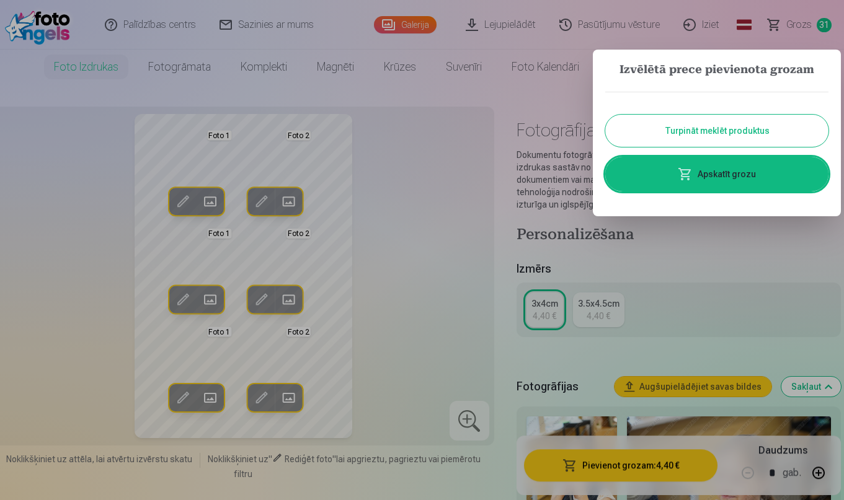
click at [745, 223] on div at bounding box center [422, 250] width 844 height 500
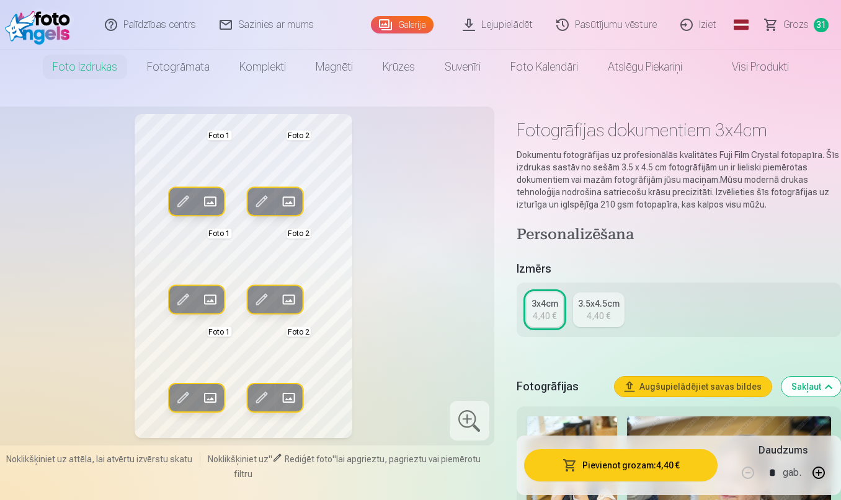
click at [795, 25] on span "Grozs" at bounding box center [795, 24] width 25 height 15
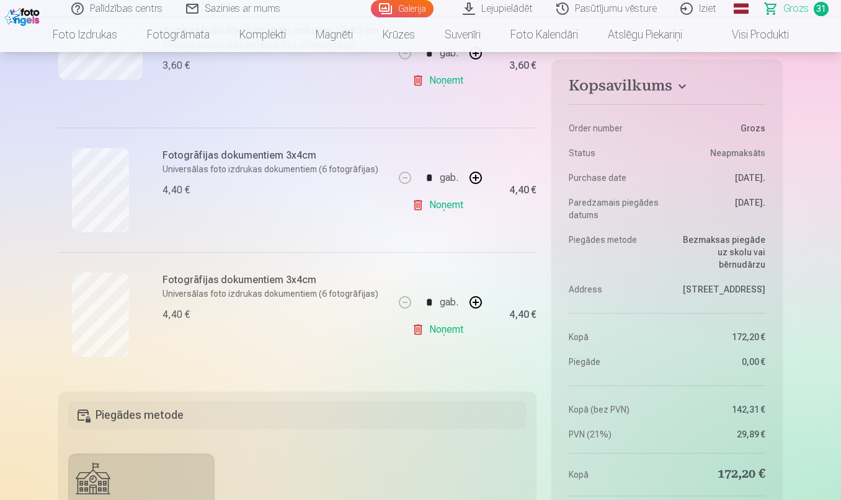
scroll to position [3788, 0]
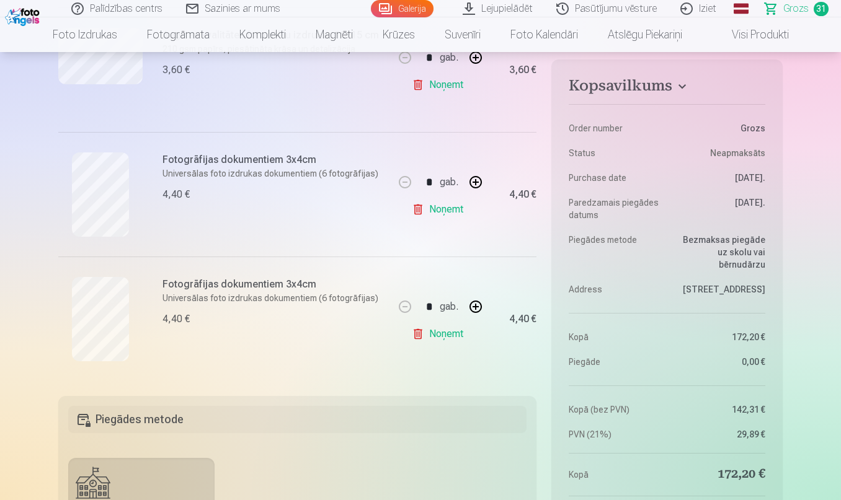
click at [450, 336] on link "Noņemt" at bounding box center [440, 334] width 56 height 25
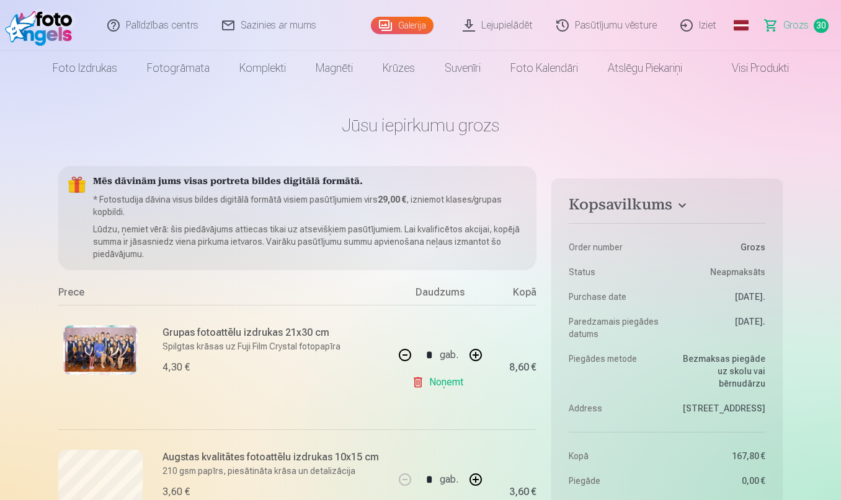
scroll to position [0, 0]
click at [30, 29] on img at bounding box center [40, 25] width 71 height 40
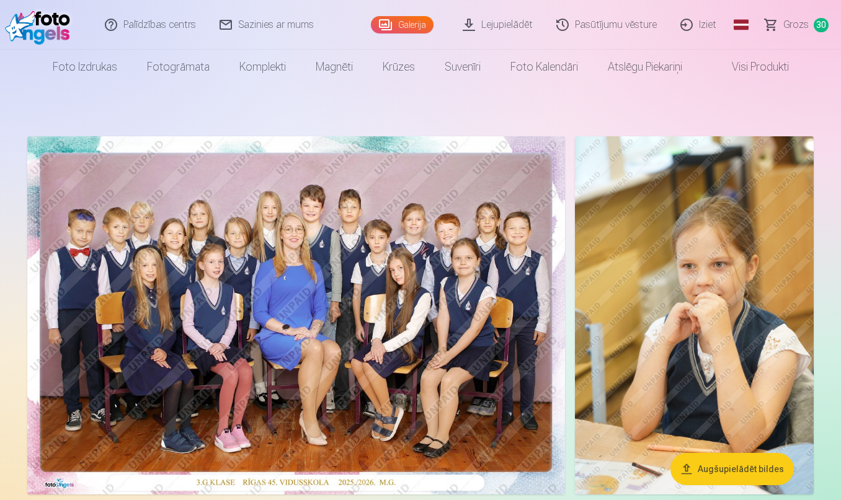
click at [480, 298] on img at bounding box center [296, 315] width 538 height 358
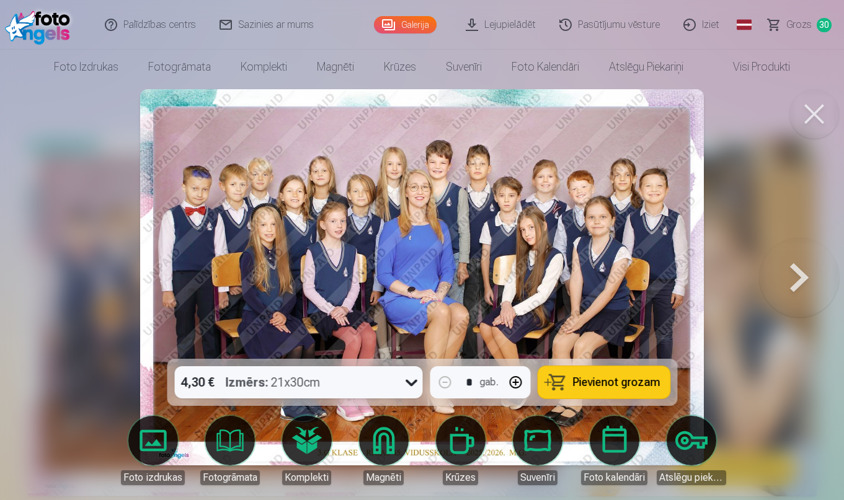
click at [804, 284] on button at bounding box center [799, 277] width 79 height 138
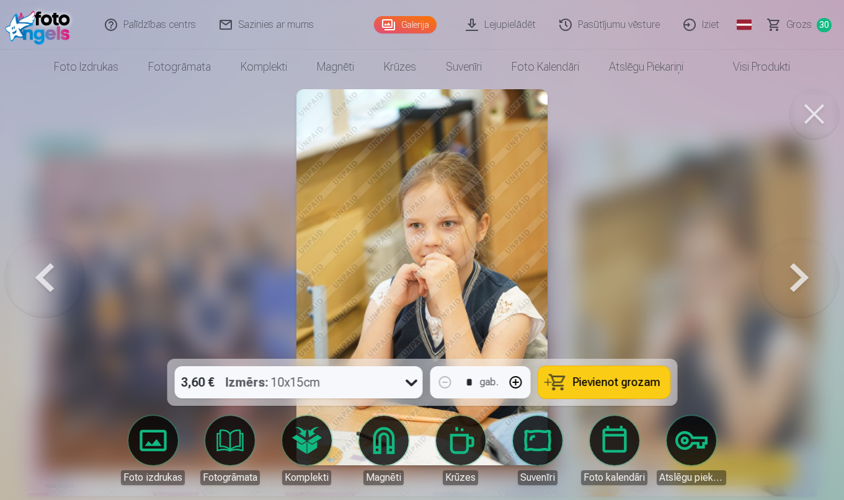
click at [804, 283] on button at bounding box center [799, 277] width 79 height 138
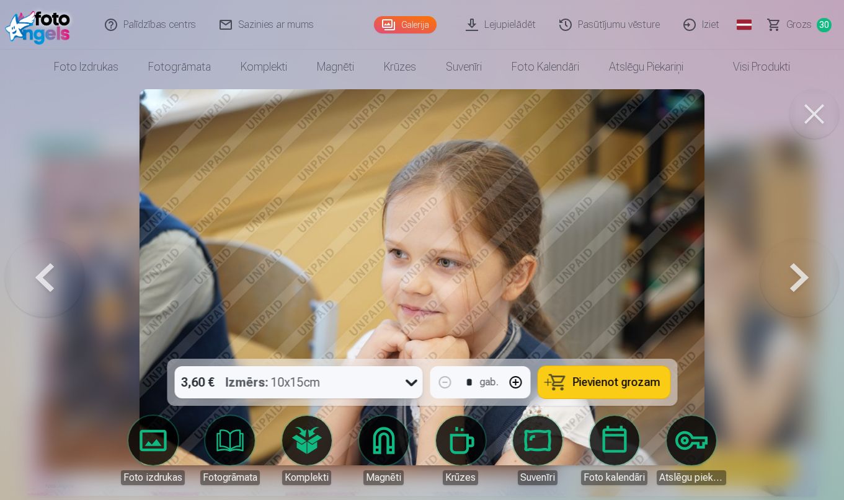
click at [801, 270] on button at bounding box center [799, 277] width 79 height 138
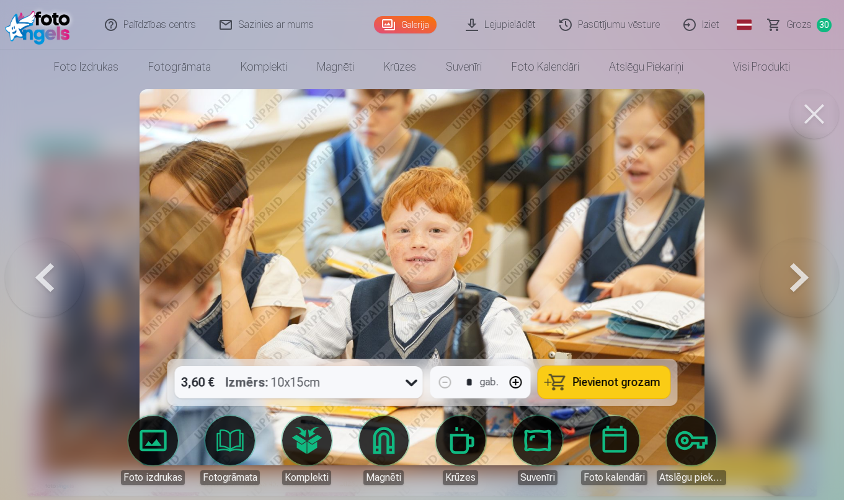
click at [801, 270] on button at bounding box center [799, 277] width 79 height 138
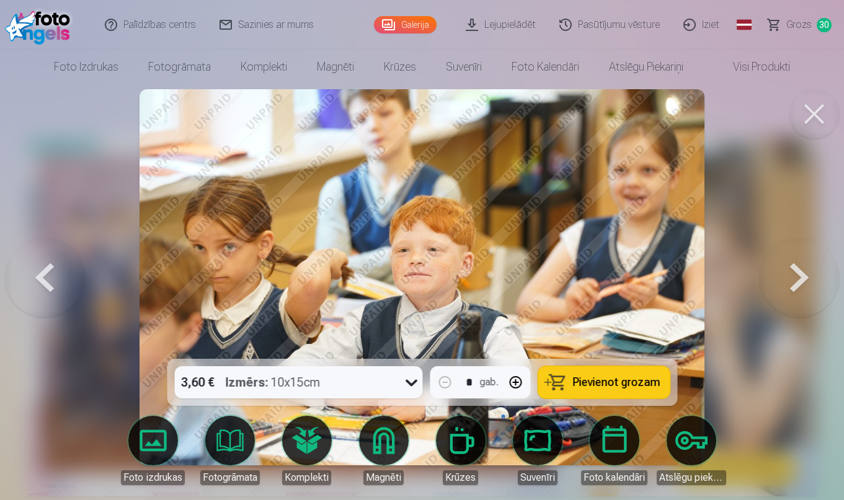
click at [803, 281] on button at bounding box center [799, 277] width 79 height 138
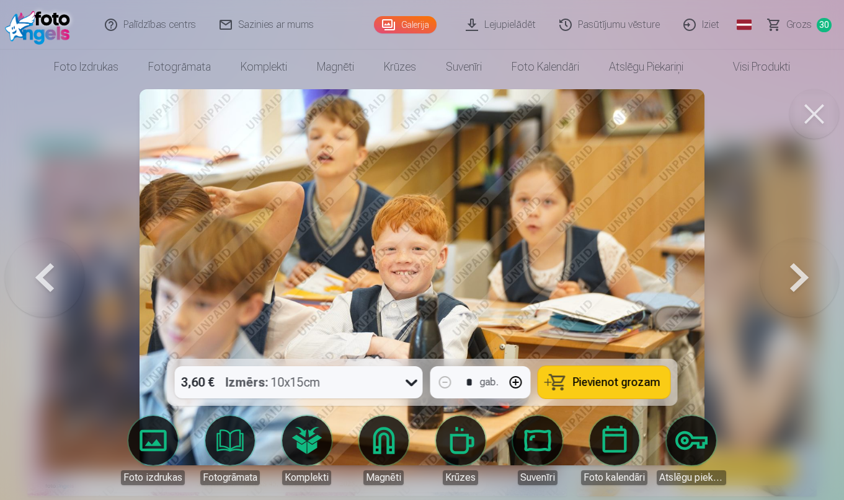
click at [803, 281] on button at bounding box center [799, 277] width 79 height 138
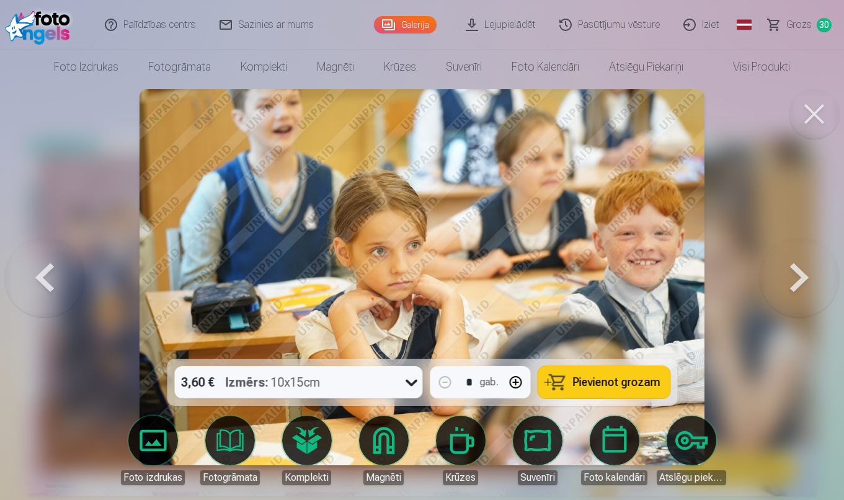
click at [803, 280] on button at bounding box center [799, 277] width 79 height 138
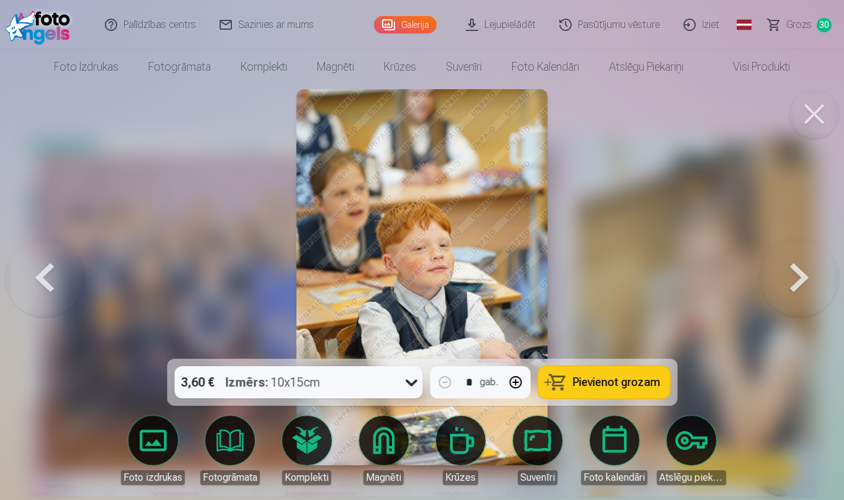
click at [803, 280] on button at bounding box center [799, 277] width 79 height 138
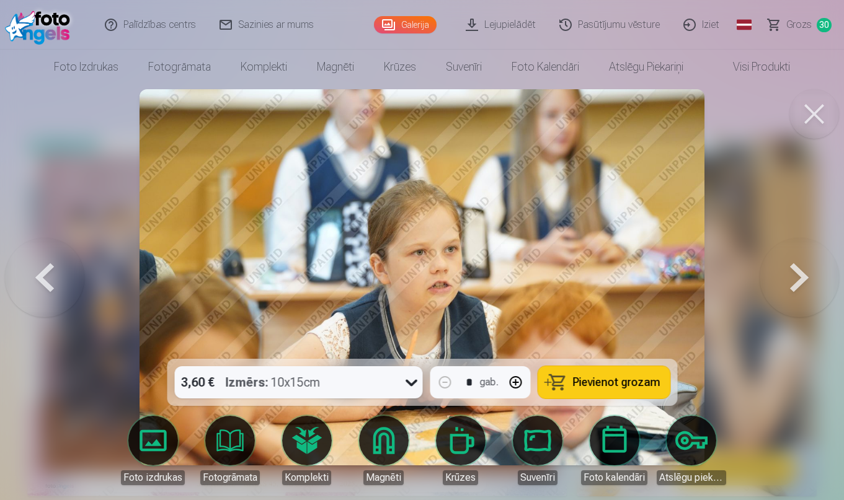
click at [803, 280] on button at bounding box center [799, 277] width 79 height 138
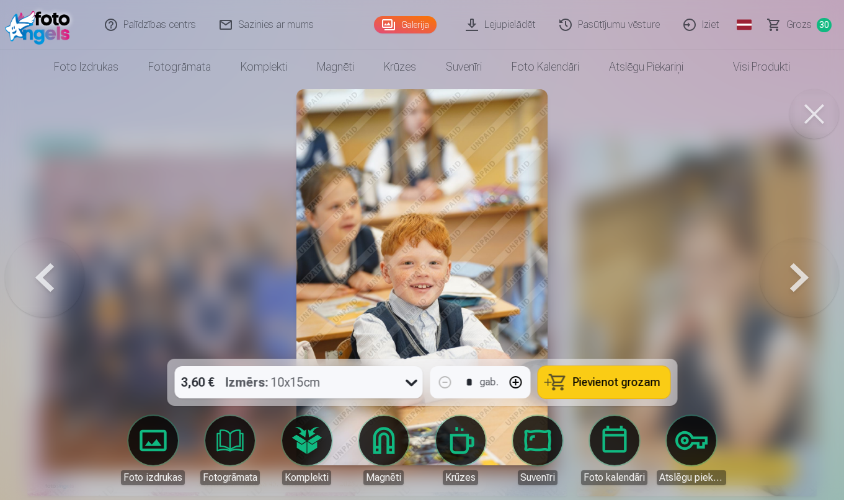
click at [803, 280] on button at bounding box center [799, 277] width 79 height 138
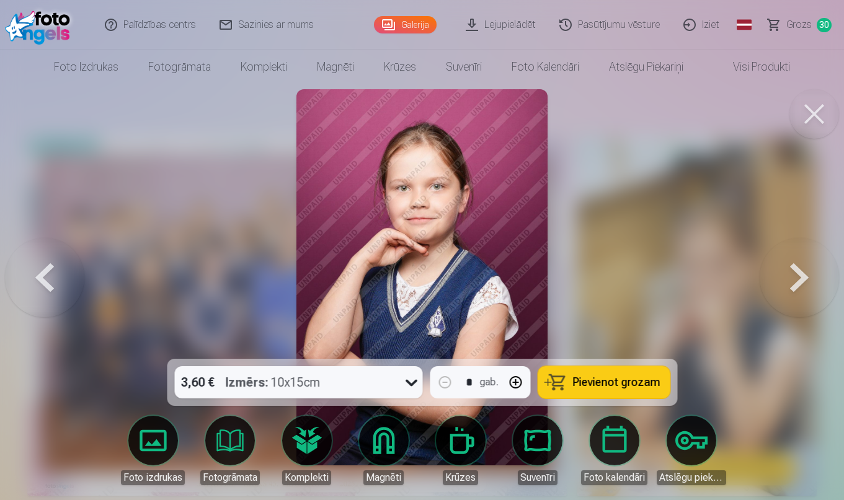
click at [803, 280] on button at bounding box center [799, 277] width 79 height 138
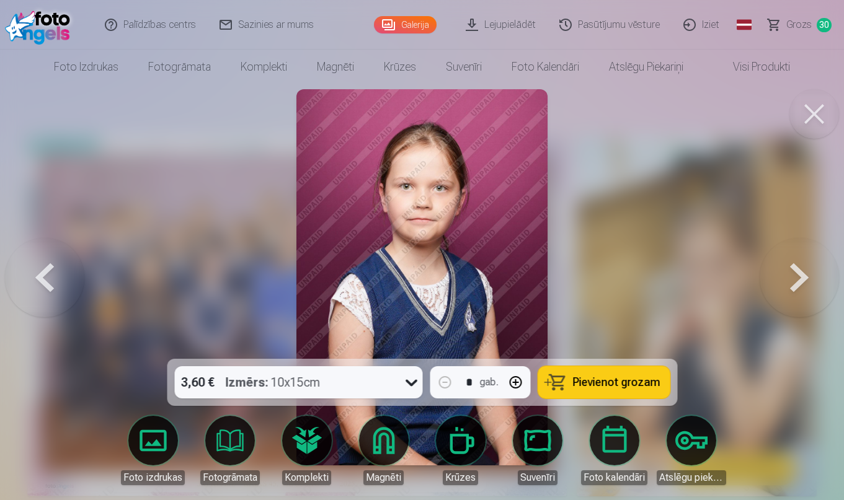
click at [803, 280] on button at bounding box center [799, 277] width 79 height 138
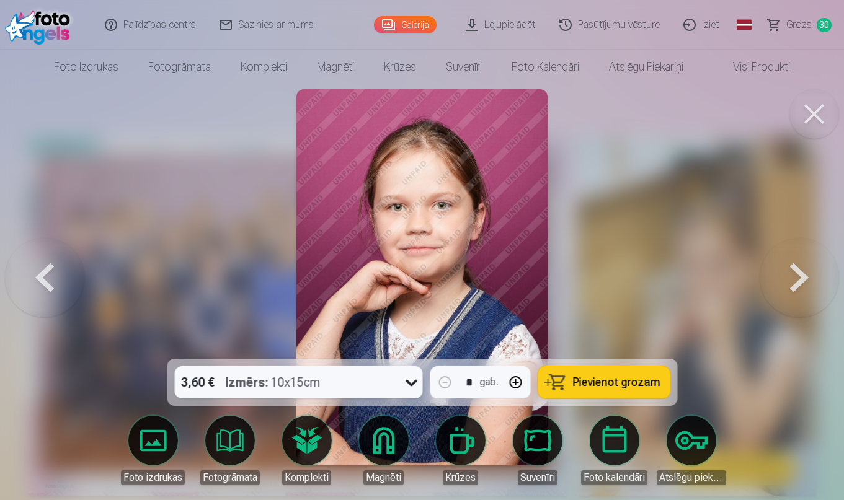
click at [803, 280] on button at bounding box center [799, 277] width 79 height 138
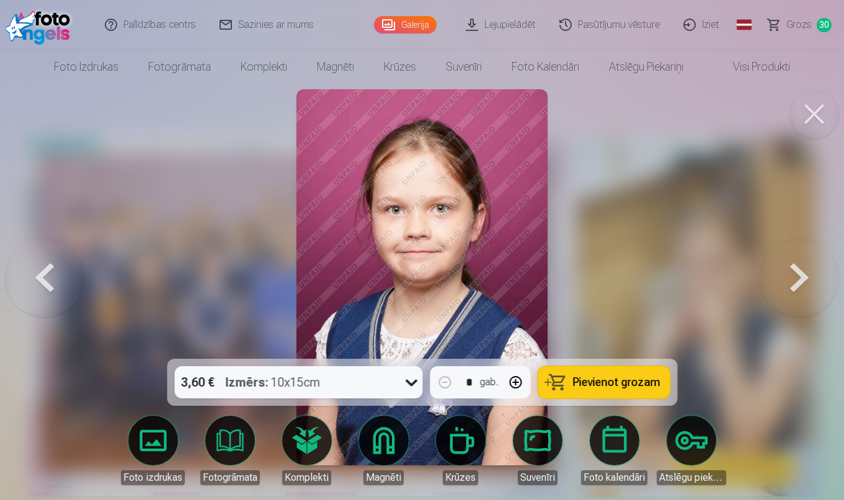
click at [803, 280] on button at bounding box center [799, 277] width 79 height 138
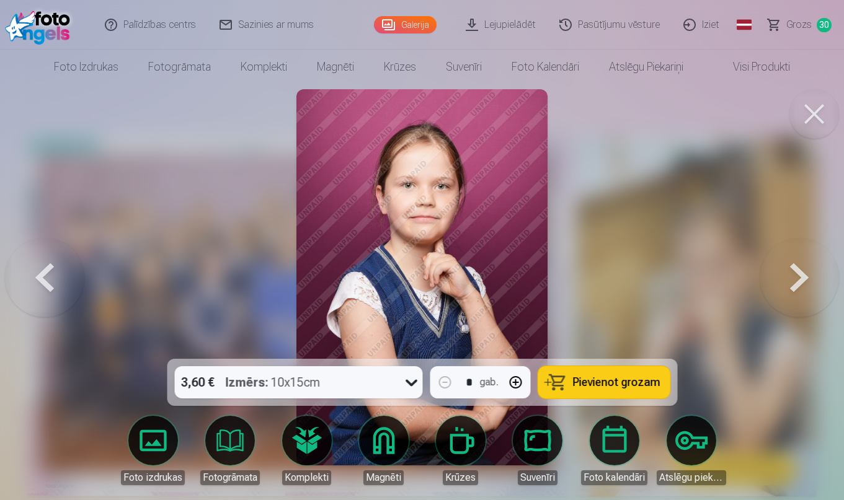
click at [803, 281] on button at bounding box center [799, 277] width 79 height 138
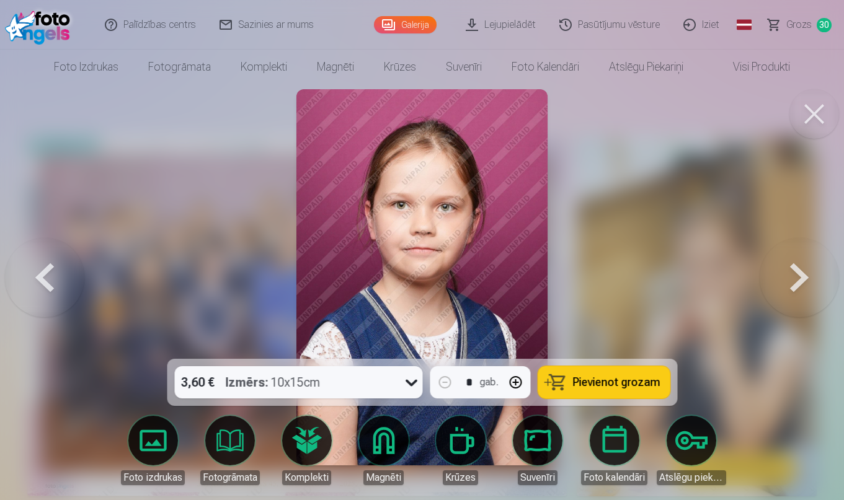
click at [803, 281] on button at bounding box center [799, 277] width 79 height 138
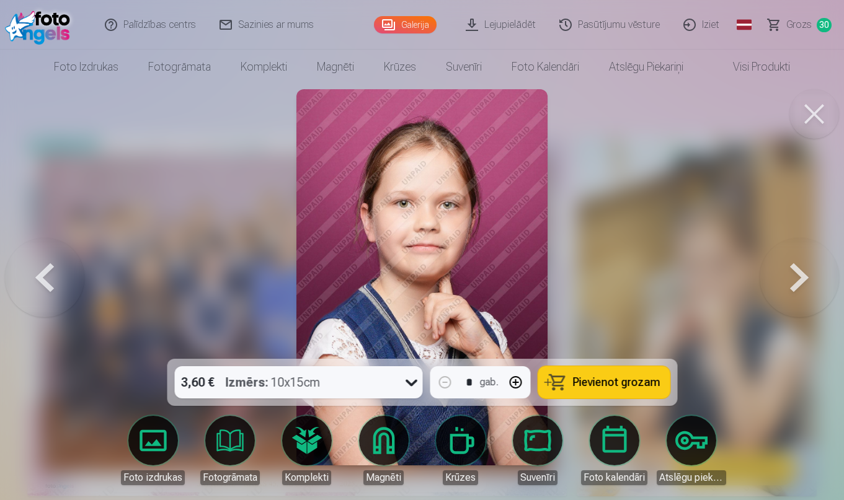
click at [803, 281] on button at bounding box center [799, 277] width 79 height 138
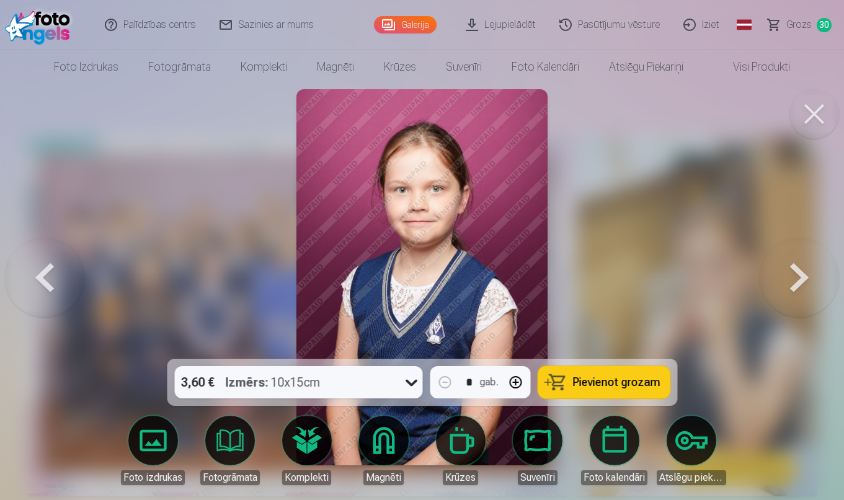
click at [803, 281] on button at bounding box center [799, 277] width 79 height 138
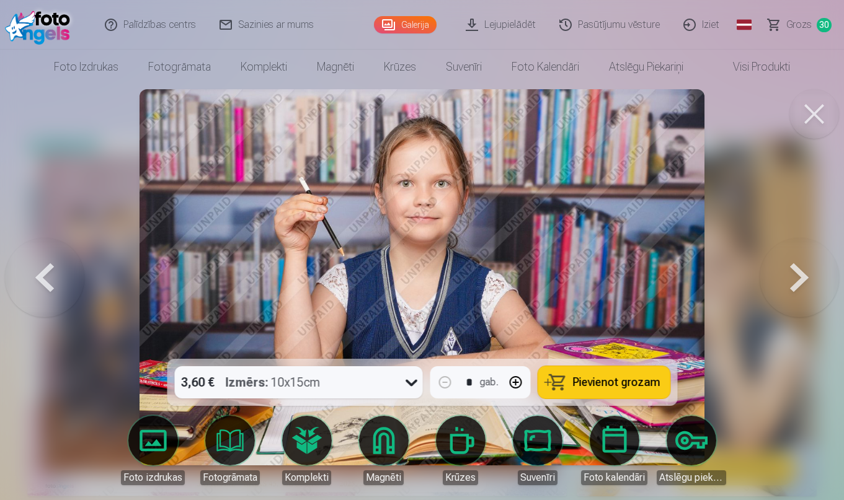
click at [803, 280] on button at bounding box center [799, 277] width 79 height 138
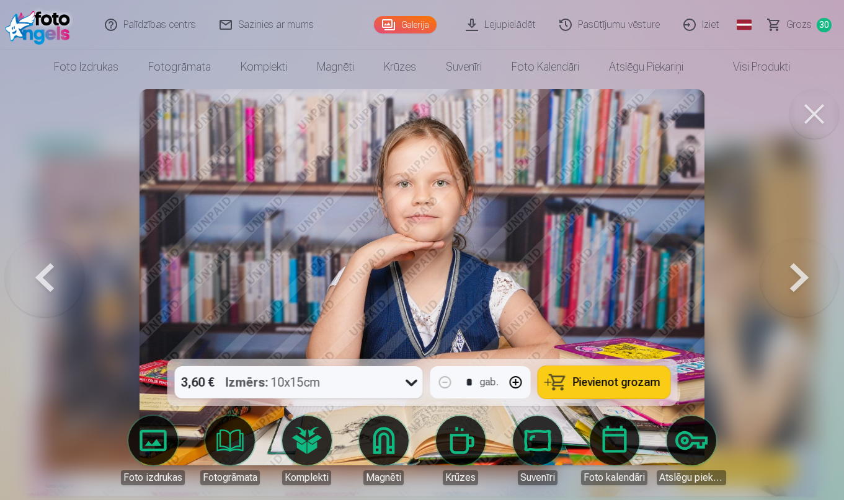
click at [803, 280] on button at bounding box center [799, 277] width 79 height 138
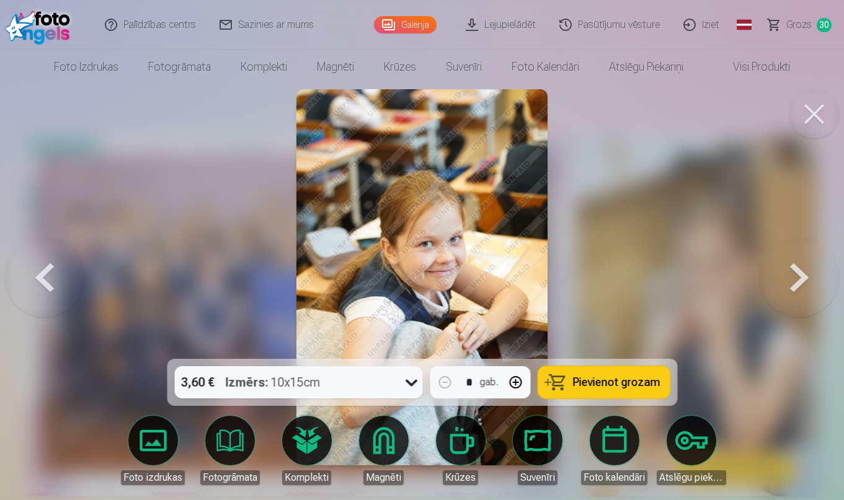
click at [803, 280] on button at bounding box center [799, 277] width 79 height 138
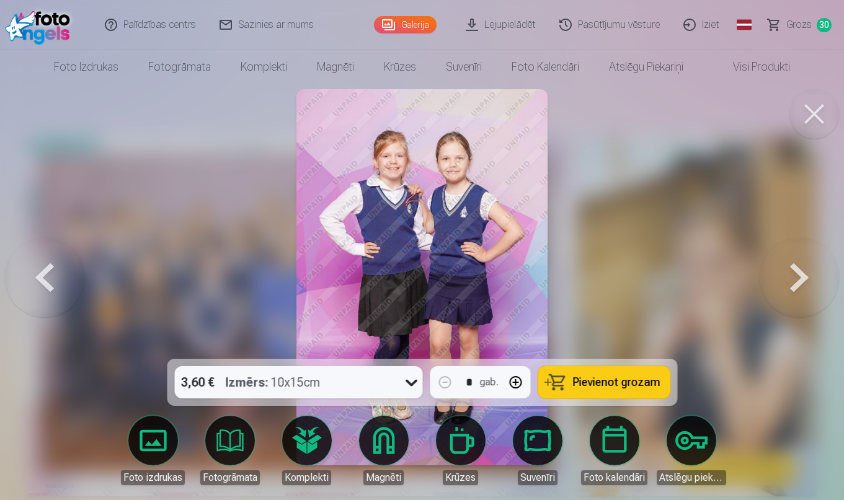
click at [803, 280] on button at bounding box center [799, 277] width 79 height 138
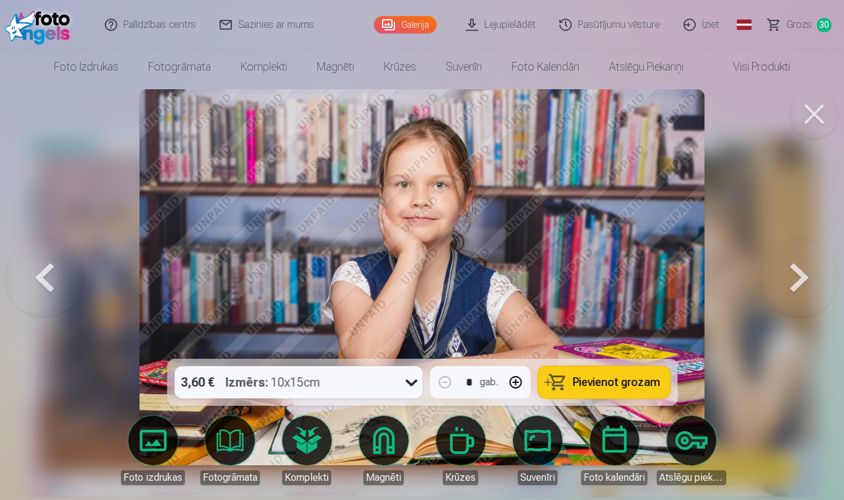
click at [803, 280] on button at bounding box center [799, 277] width 79 height 138
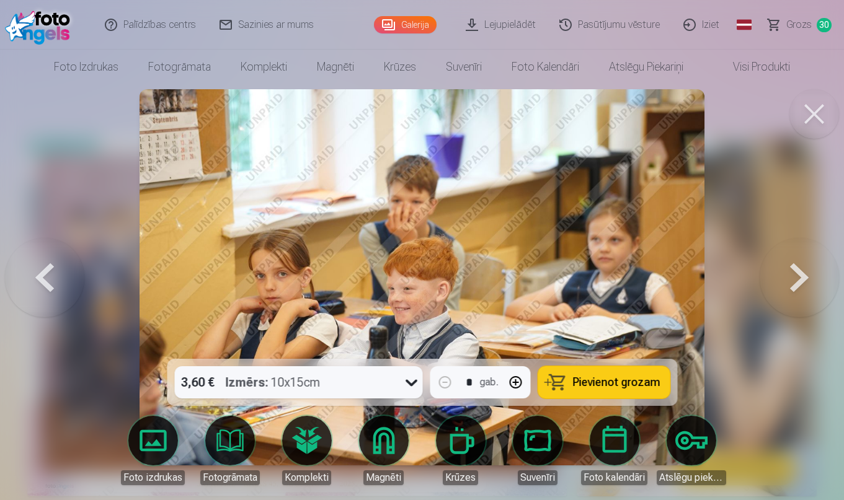
click at [803, 280] on button at bounding box center [799, 277] width 79 height 138
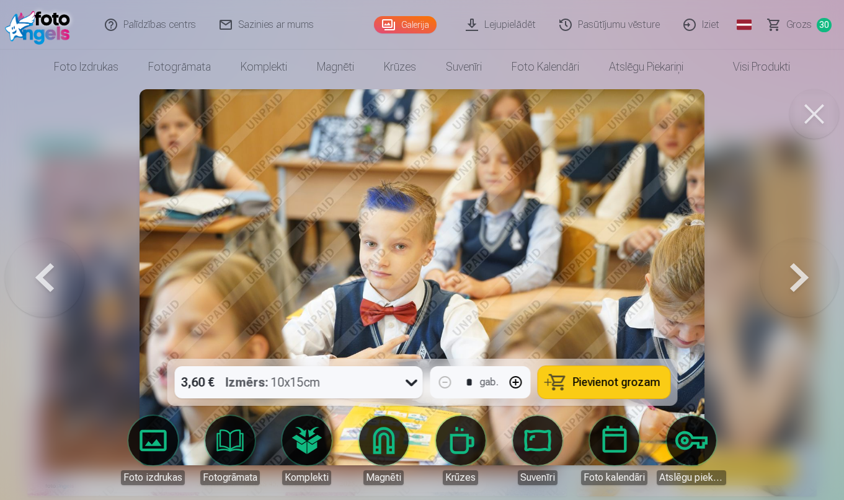
click at [803, 280] on button at bounding box center [799, 277] width 79 height 138
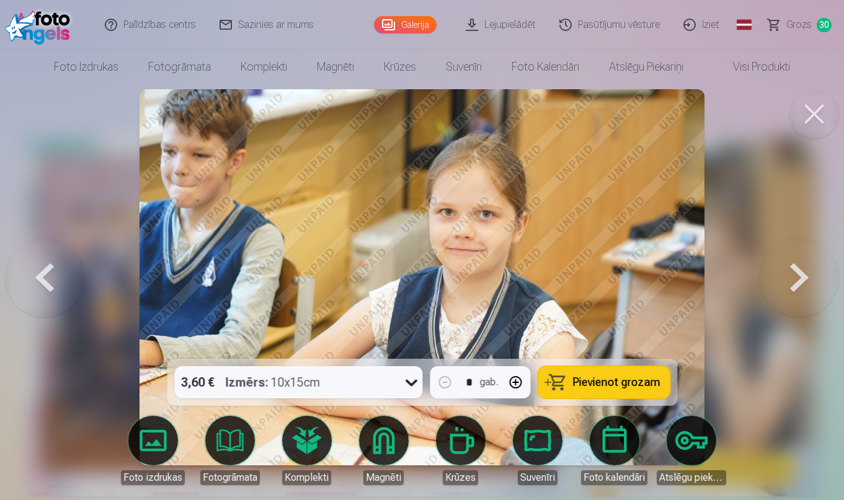
click at [803, 280] on button at bounding box center [799, 277] width 79 height 138
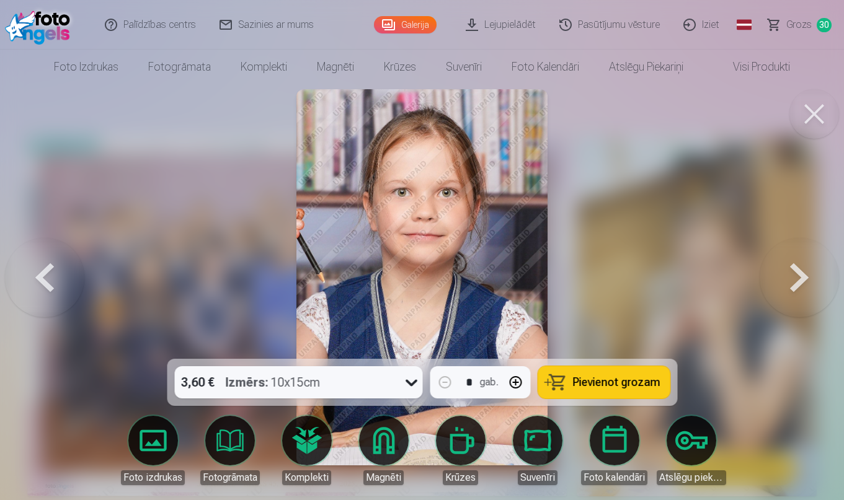
click at [803, 280] on button at bounding box center [799, 277] width 79 height 138
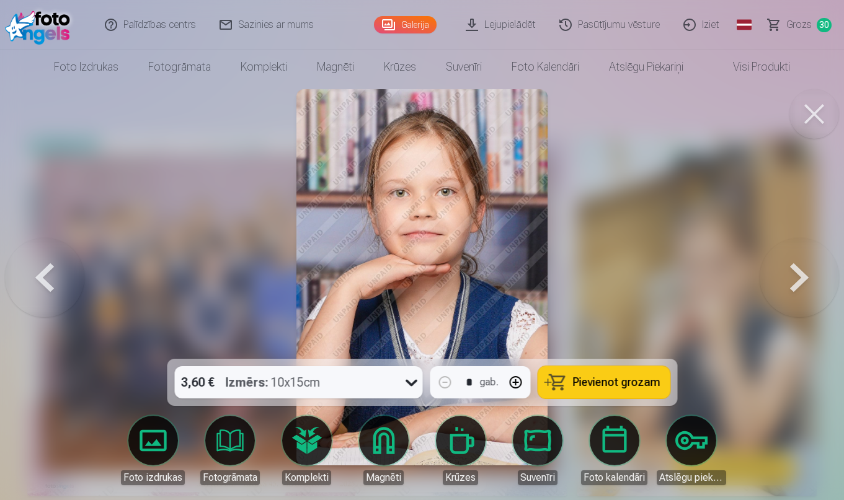
click at [803, 280] on button at bounding box center [799, 277] width 79 height 138
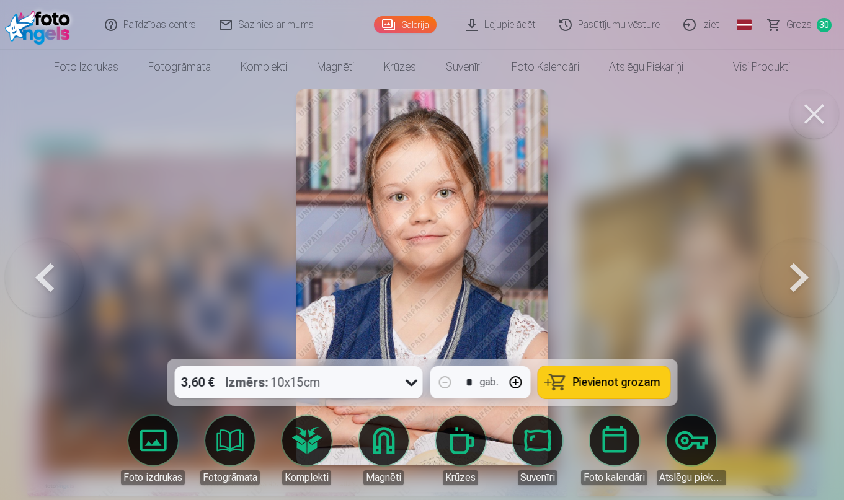
click at [803, 280] on button at bounding box center [799, 277] width 79 height 138
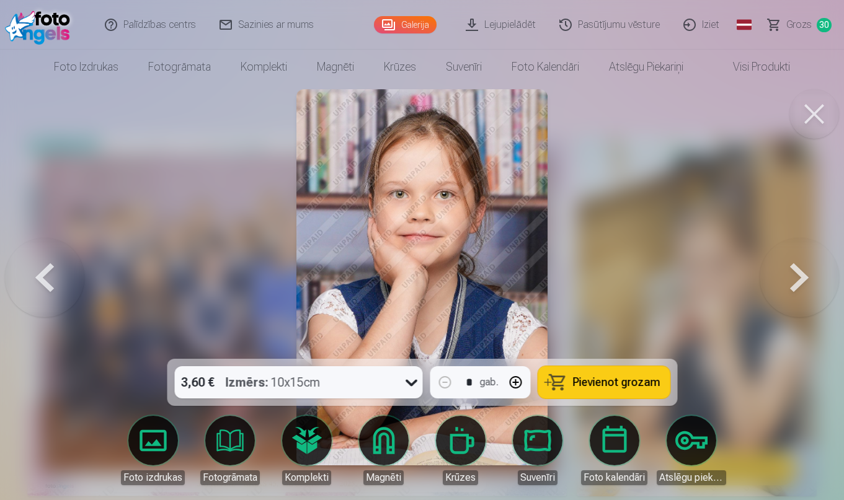
click at [803, 280] on button at bounding box center [799, 277] width 79 height 138
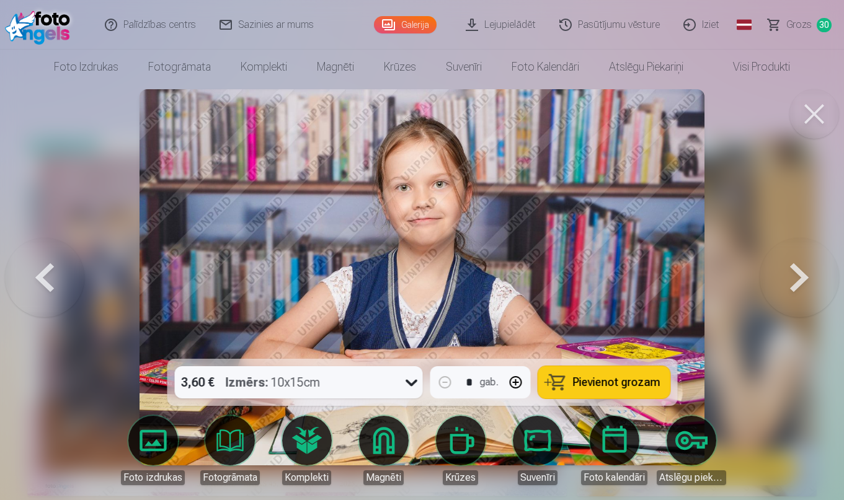
click at [803, 280] on button at bounding box center [799, 277] width 79 height 138
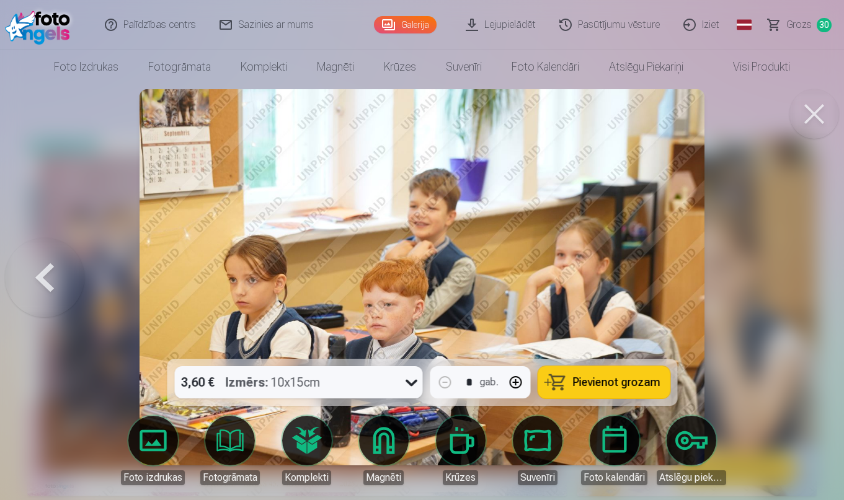
click at [803, 280] on div at bounding box center [422, 250] width 844 height 500
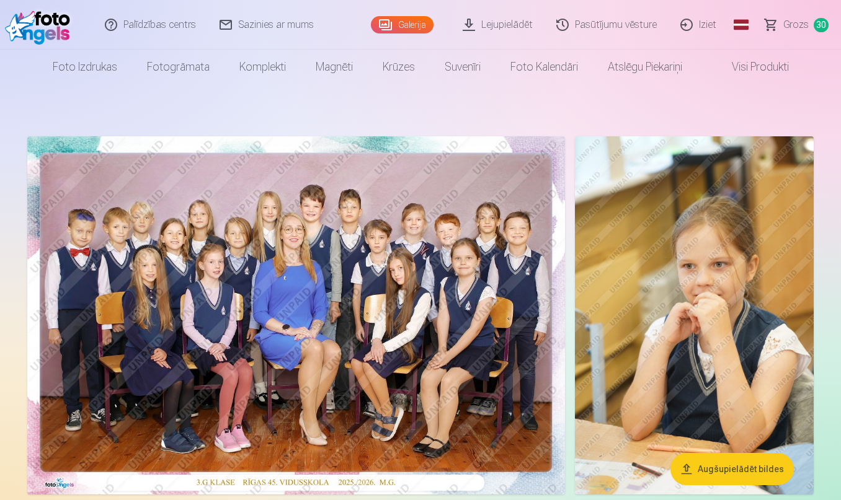
click at [23, 24] on img at bounding box center [40, 25] width 71 height 40
click at [47, 27] on img at bounding box center [40, 25] width 71 height 40
click at [429, 291] on img at bounding box center [296, 315] width 538 height 358
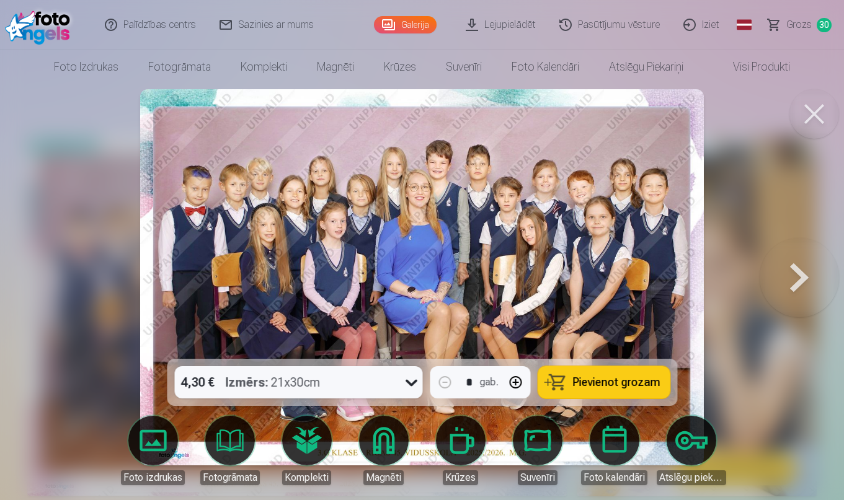
click at [700, 436] on body "Palīdzības centrs Sazinies ar mums Galerija Lejupielādēt Pasūtījumu vēsture Izi…" at bounding box center [422, 250] width 844 height 500
click at [700, 436] on link "Atslēgu piekariņi" at bounding box center [691, 450] width 69 height 69
click at [814, 120] on button at bounding box center [814, 114] width 50 height 50
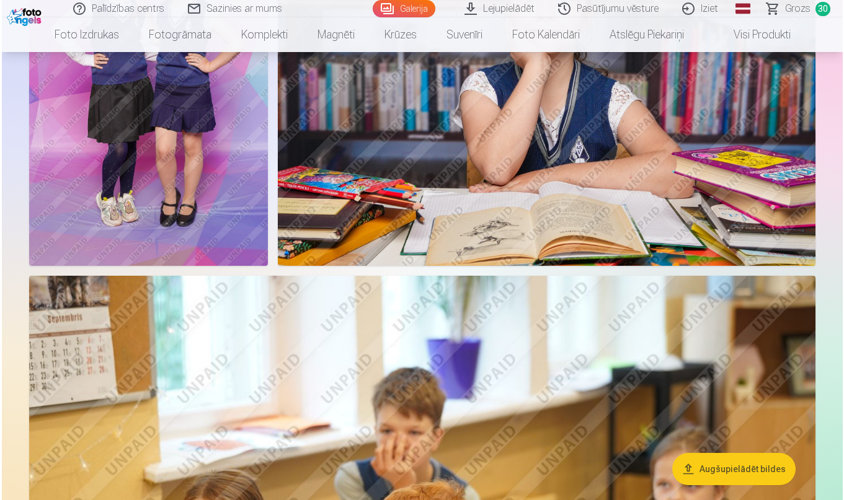
scroll to position [5759, 0]
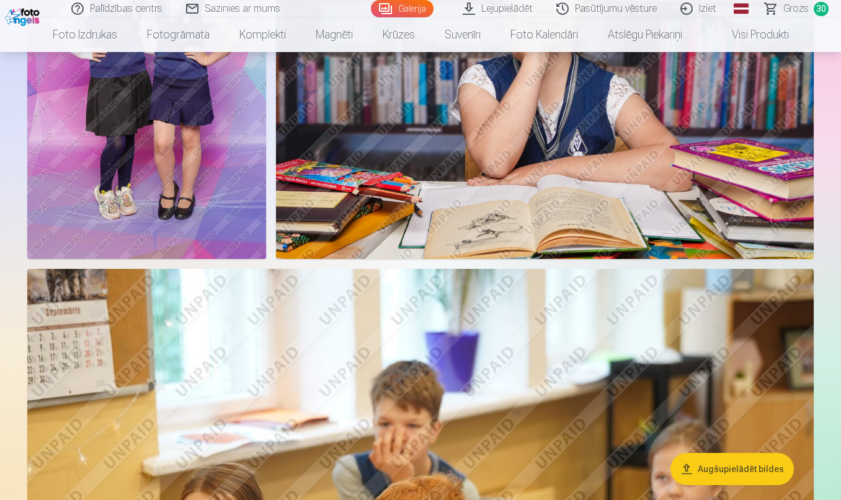
click at [218, 109] on img at bounding box center [146, 80] width 239 height 358
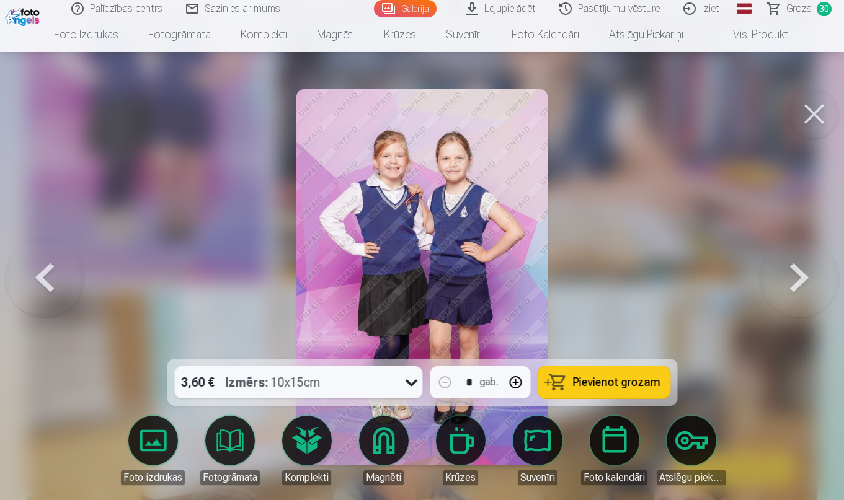
click at [700, 436] on link "Atslēgu piekariņi" at bounding box center [691, 450] width 69 height 69
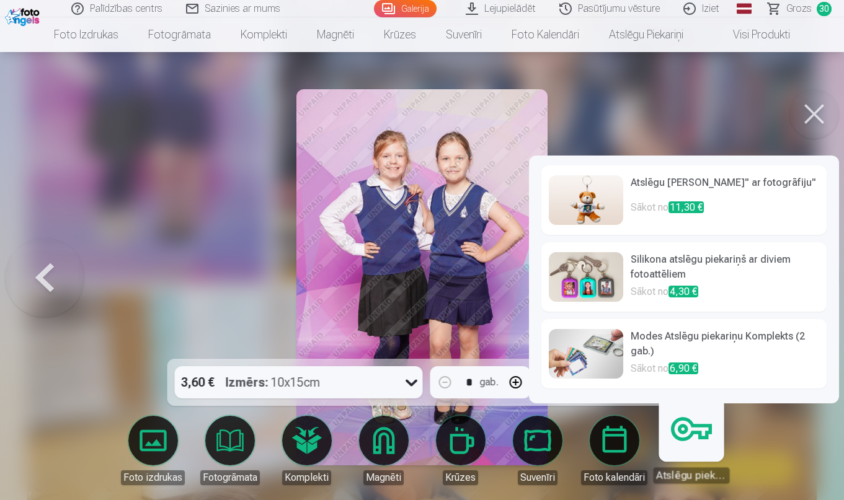
click at [687, 276] on h6 "Silikona atslēgu piekariņš ar diviem fotoattēliem" at bounding box center [725, 268] width 189 height 32
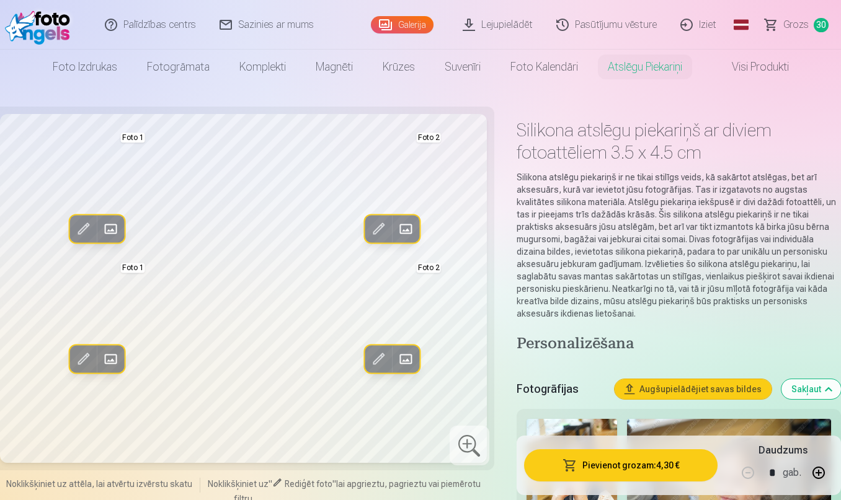
click at [110, 233] on span at bounding box center [110, 230] width 20 height 20
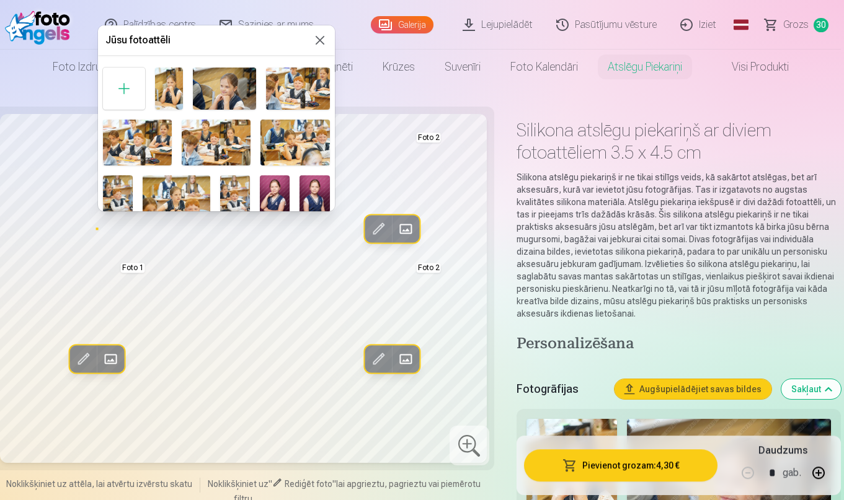
scroll to position [3, 0]
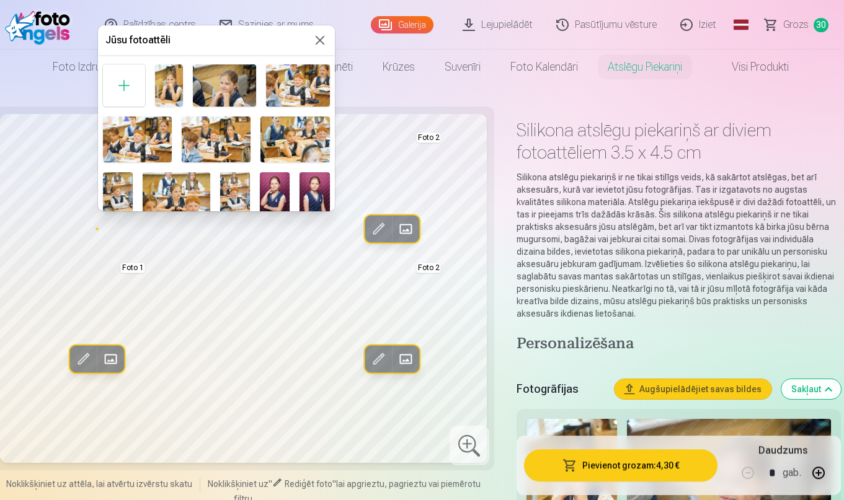
click at [267, 395] on div at bounding box center [422, 250] width 844 height 500
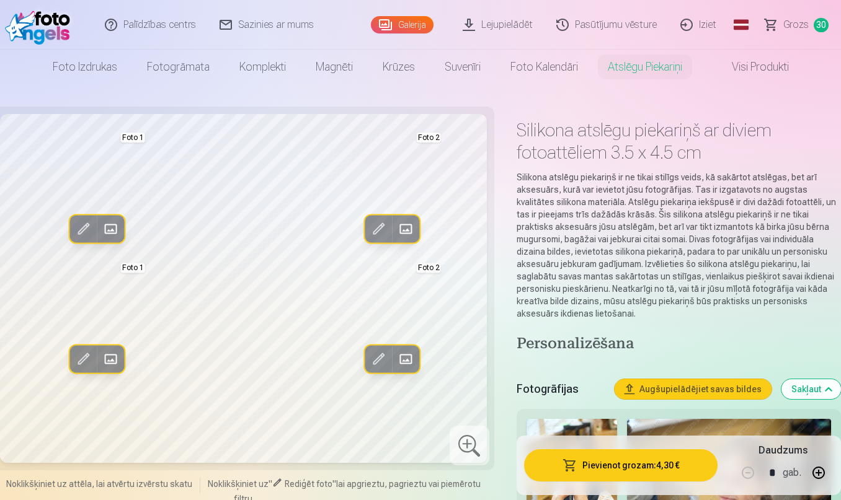
click at [649, 472] on button "Pievienot grozam : 4,30 €" at bounding box center [620, 466] width 193 height 32
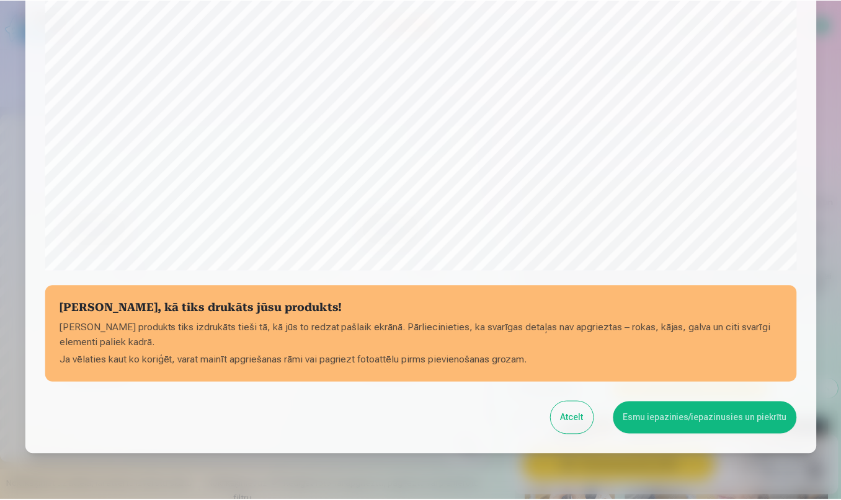
scroll to position [393, 0]
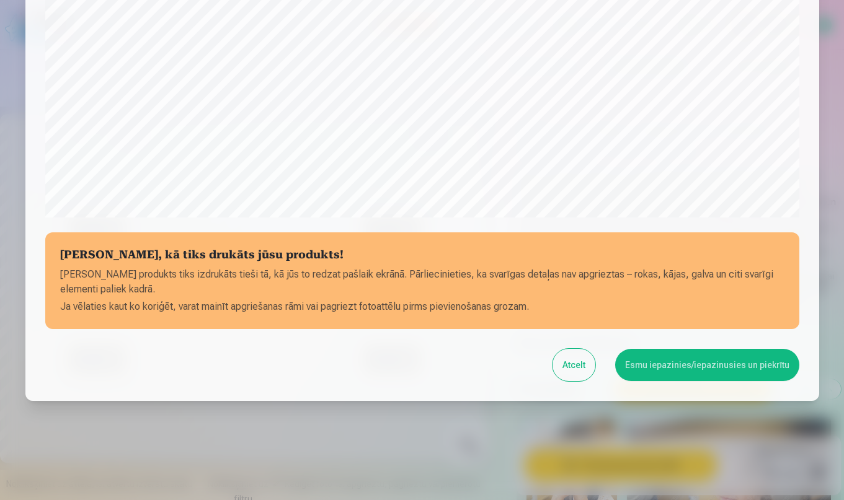
click at [667, 371] on button "Esmu iepazinies/iepazinusies un piekrītu" at bounding box center [707, 365] width 184 height 32
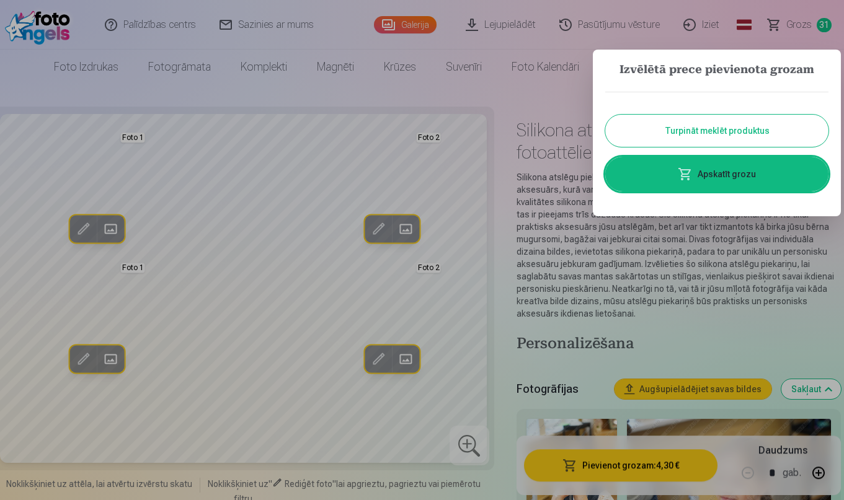
click at [747, 169] on link "Apskatīt grozu" at bounding box center [716, 174] width 223 height 35
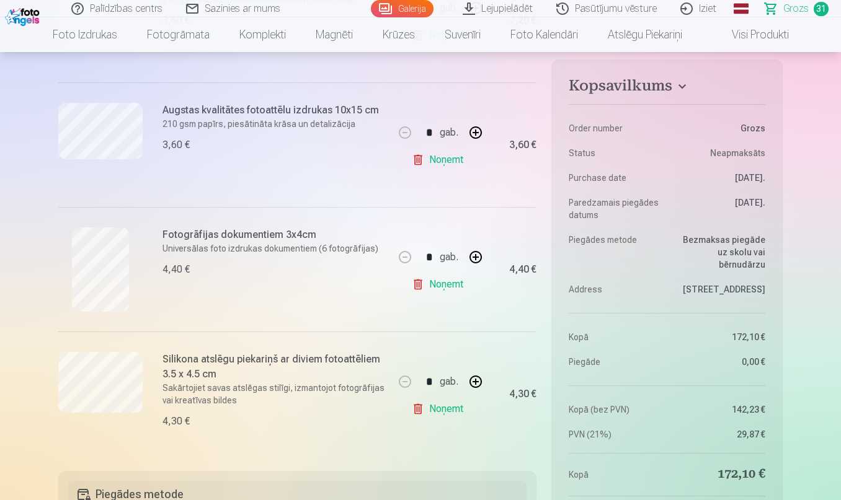
scroll to position [3712, 0]
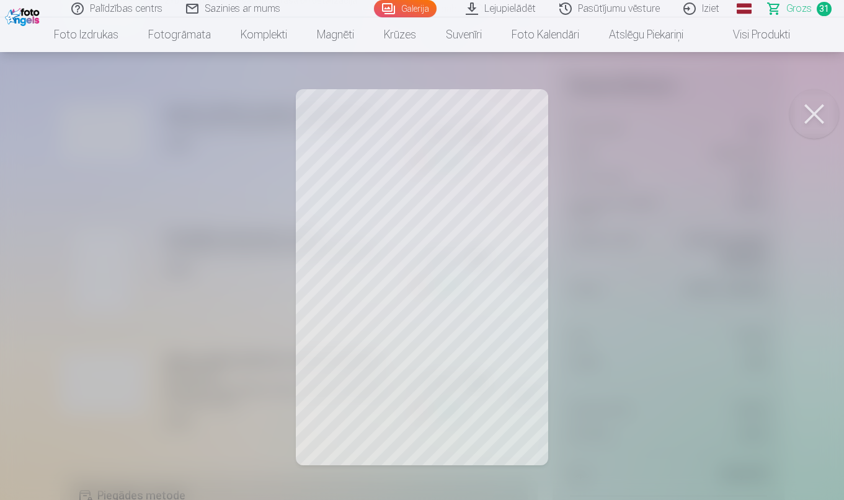
click at [809, 120] on button at bounding box center [814, 114] width 50 height 50
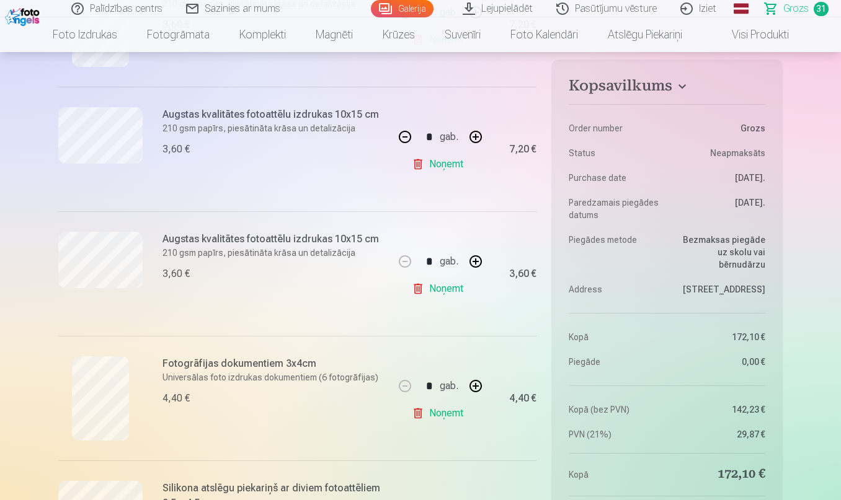
scroll to position [3600, 0]
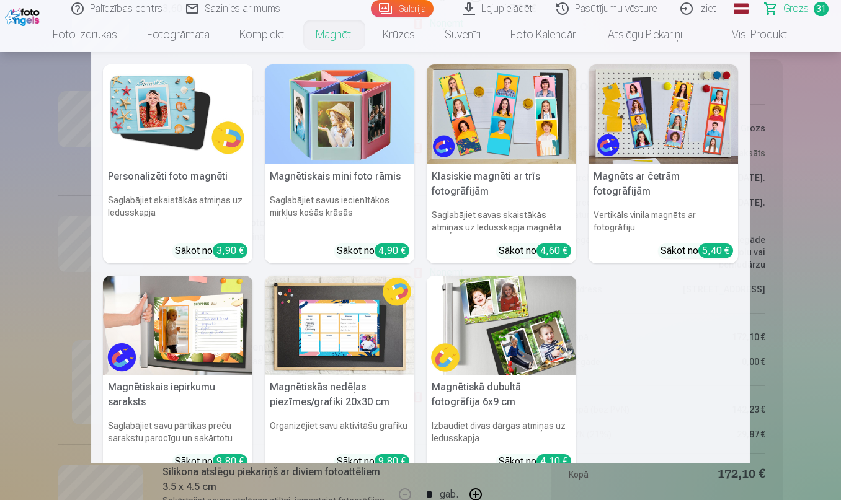
click at [520, 357] on img at bounding box center [501, 326] width 149 height 100
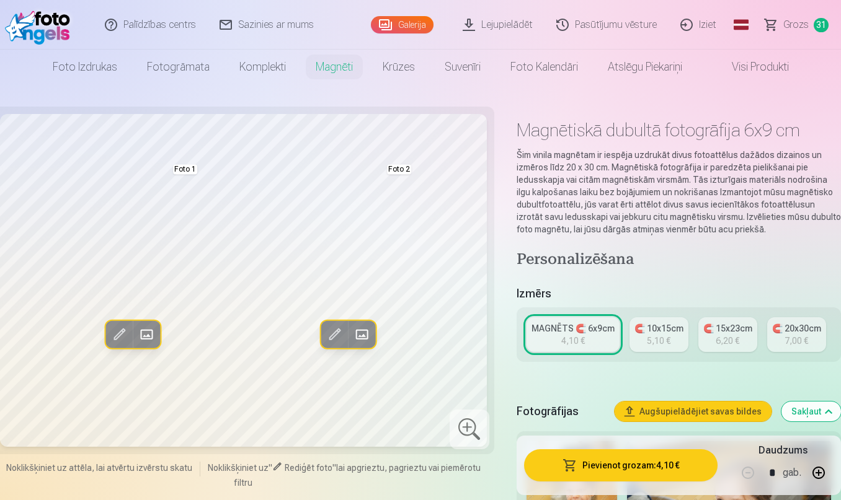
click at [147, 336] on span at bounding box center [147, 335] width 20 height 20
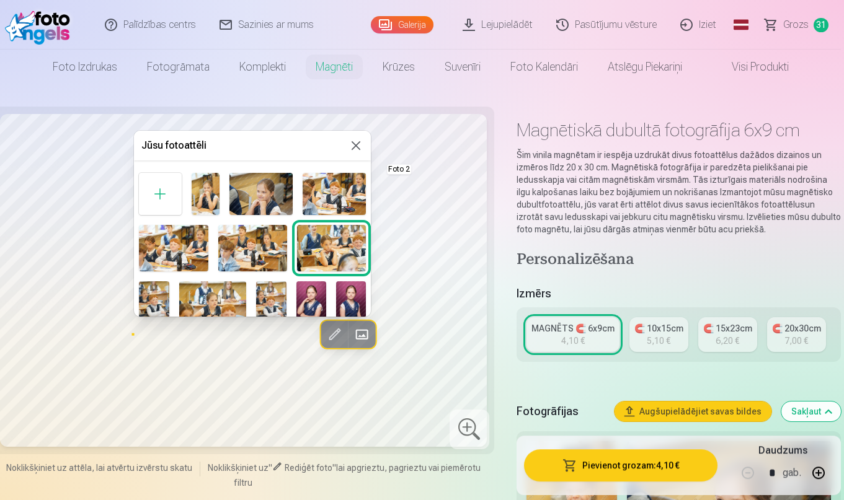
click at [266, 177] on img at bounding box center [260, 194] width 63 height 42
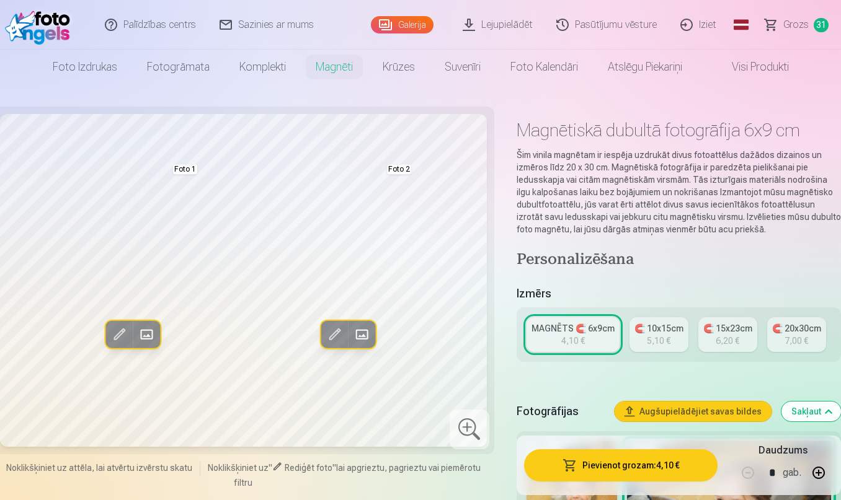
click at [363, 336] on span at bounding box center [362, 335] width 20 height 20
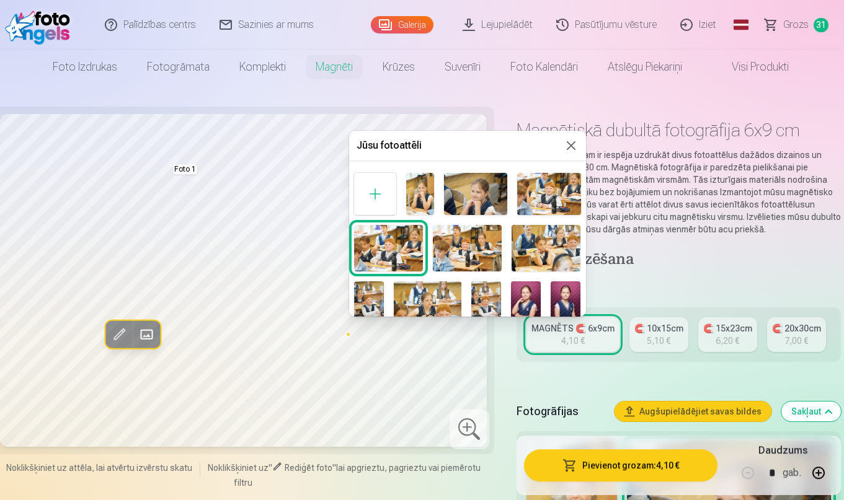
click at [528, 297] on img at bounding box center [526, 304] width 30 height 45
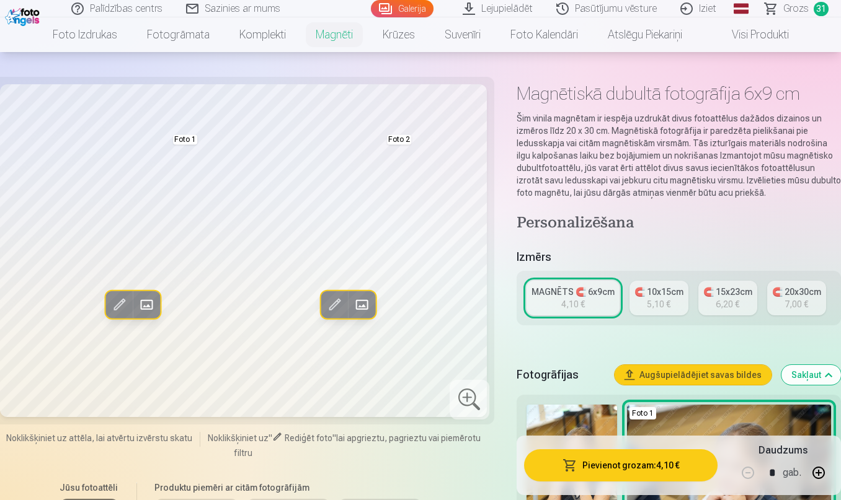
scroll to position [38, 0]
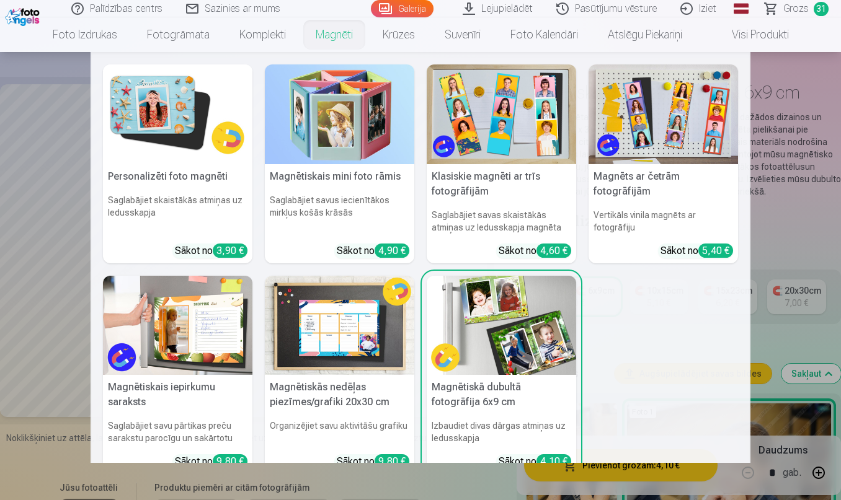
click at [324, 37] on link "Magnēti" at bounding box center [334, 34] width 67 height 35
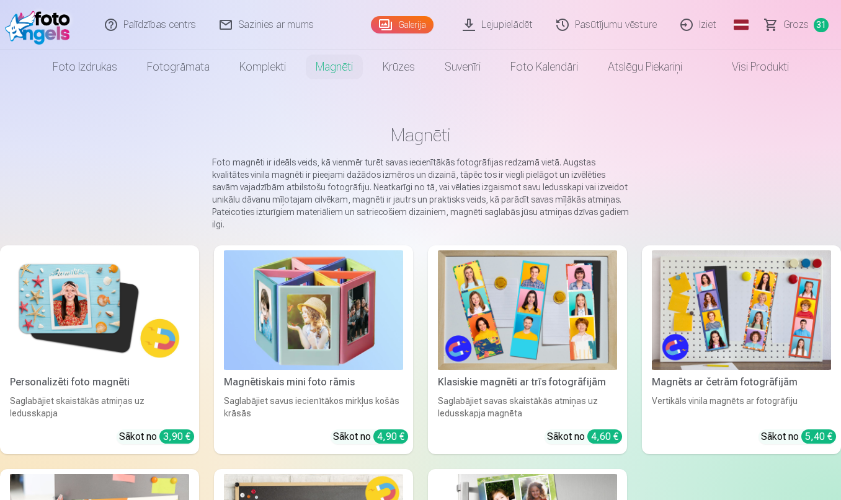
click at [86, 280] on img at bounding box center [99, 311] width 179 height 120
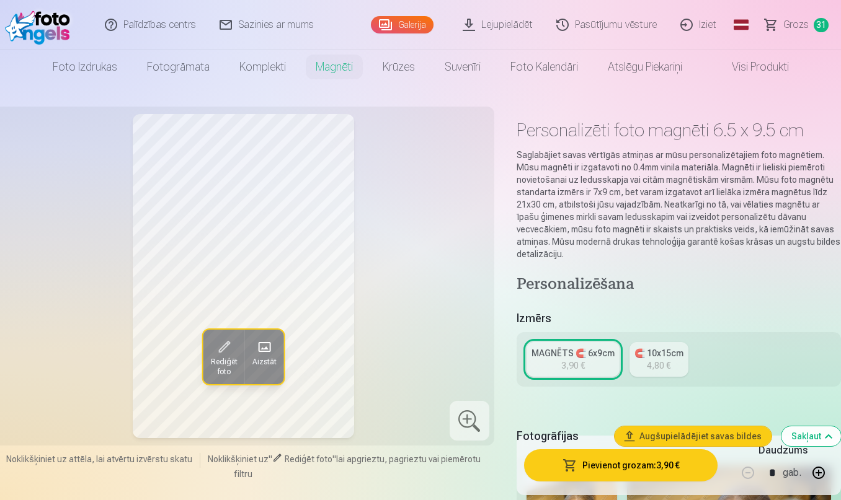
click at [268, 362] on span "Aizstāt" at bounding box center [264, 362] width 24 height 10
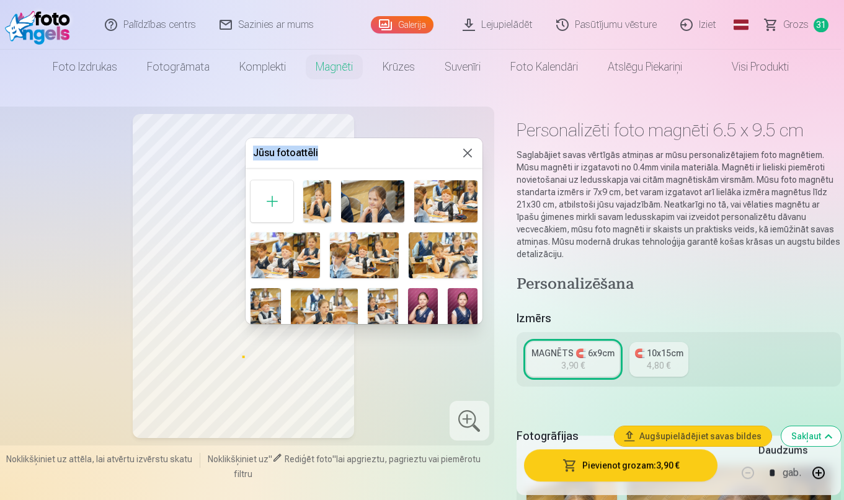
drag, startPoint x: 419, startPoint y: 150, endPoint x: 564, endPoint y: 85, distance: 159.1
click at [567, 84] on body "Palīdzības centrs Sazinies ar mums Galerija Lejupielādēt Pasūtījumu vēsture Izi…" at bounding box center [422, 250] width 844 height 500
click at [414, 296] on img at bounding box center [423, 310] width 30 height 45
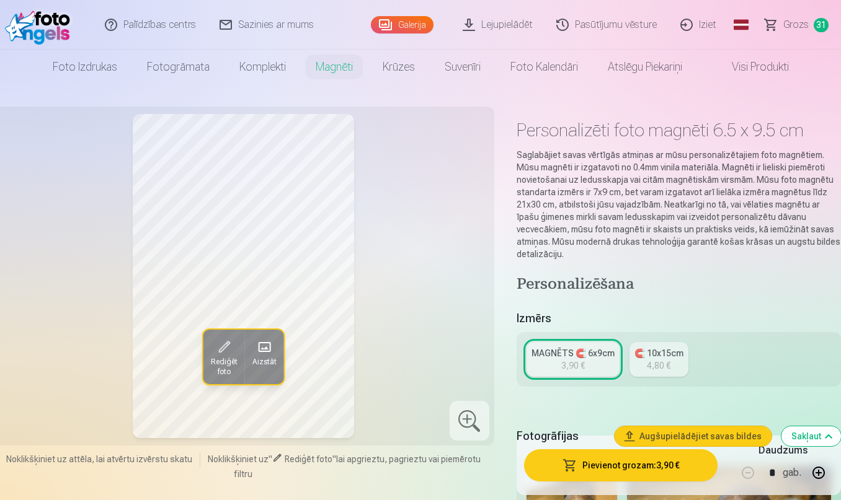
click at [272, 352] on span at bounding box center [264, 347] width 20 height 20
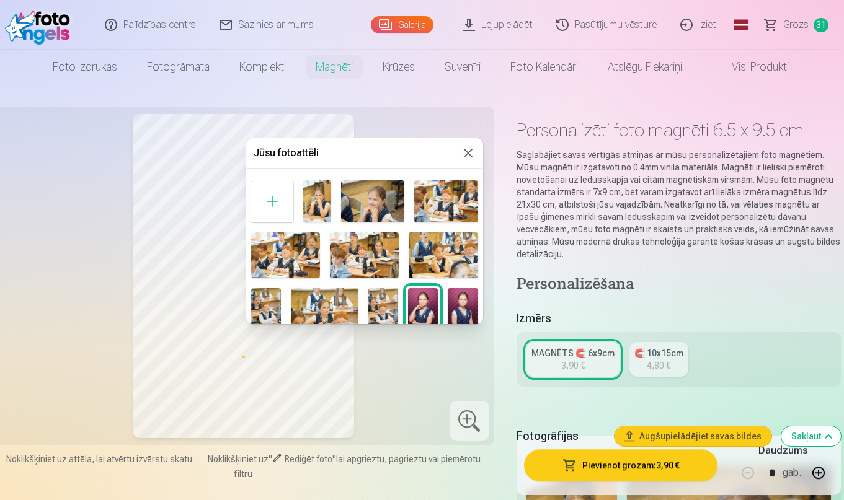
click at [458, 306] on img at bounding box center [463, 310] width 30 height 45
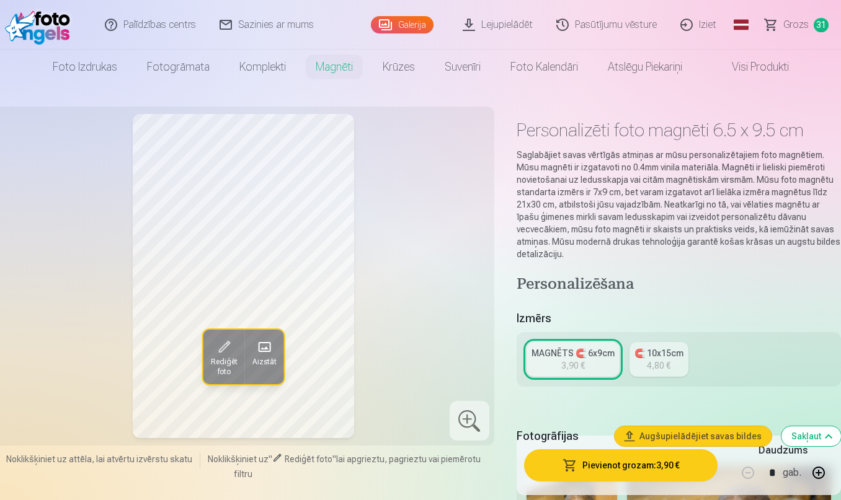
click at [269, 365] on span "Aizstāt" at bounding box center [264, 362] width 24 height 10
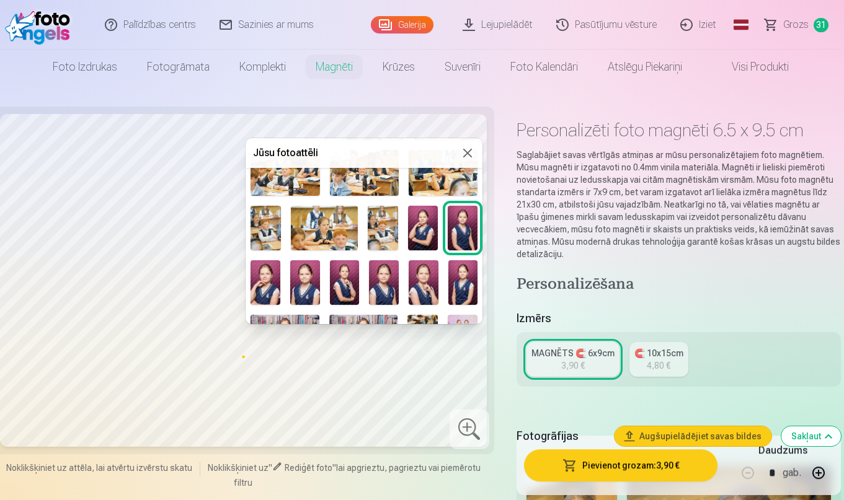
scroll to position [122, 0]
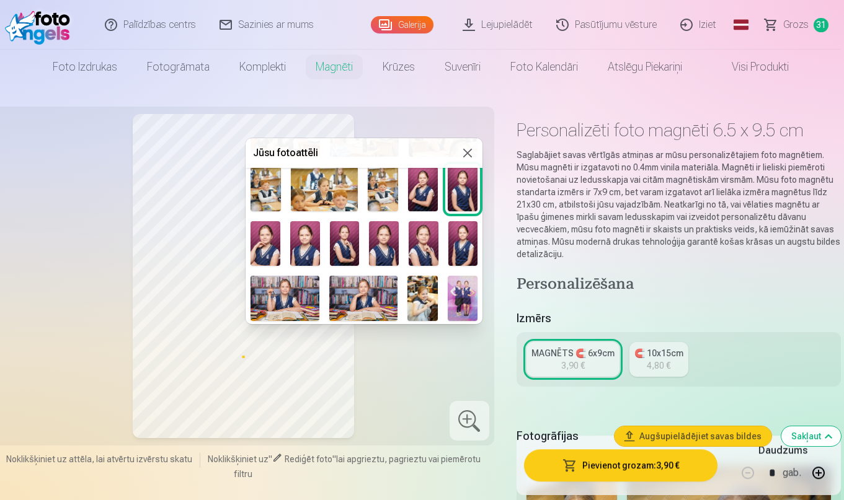
click at [265, 256] on img at bounding box center [266, 243] width 30 height 45
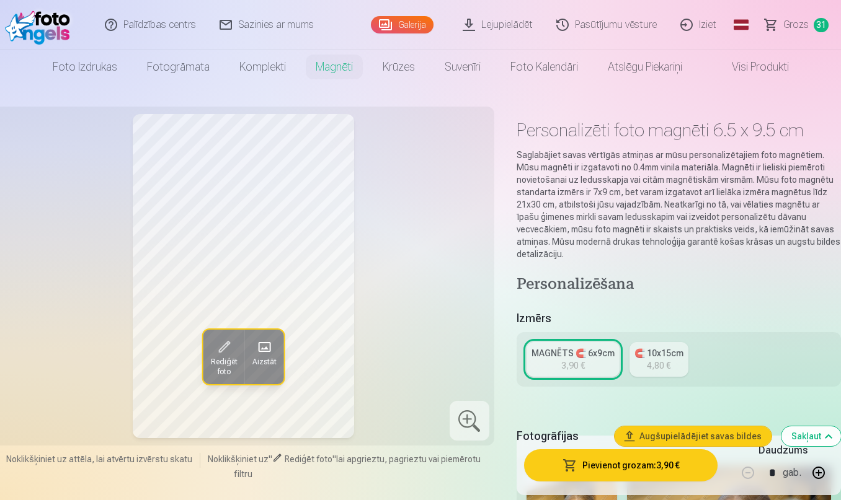
click at [269, 349] on span at bounding box center [264, 347] width 20 height 20
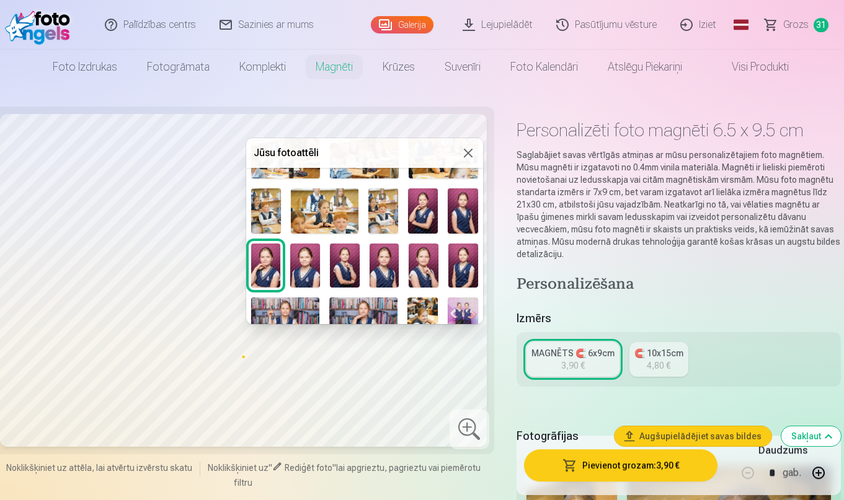
scroll to position [138, 0]
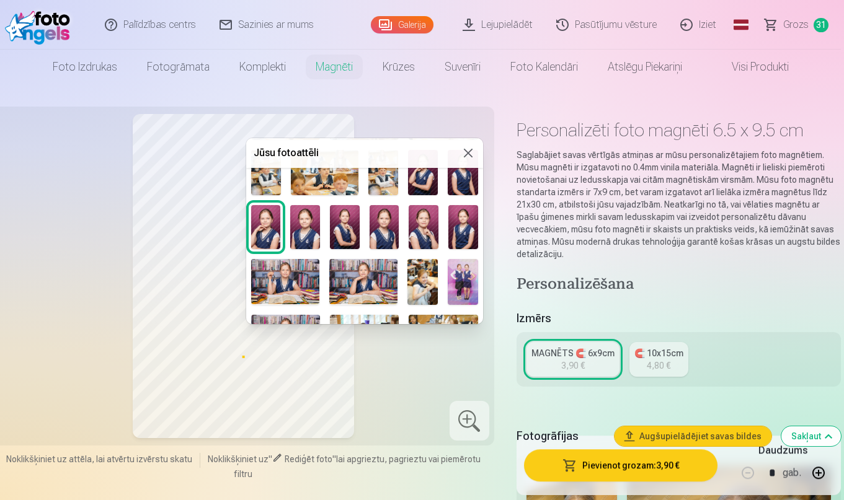
click at [305, 228] on img at bounding box center [305, 227] width 30 height 45
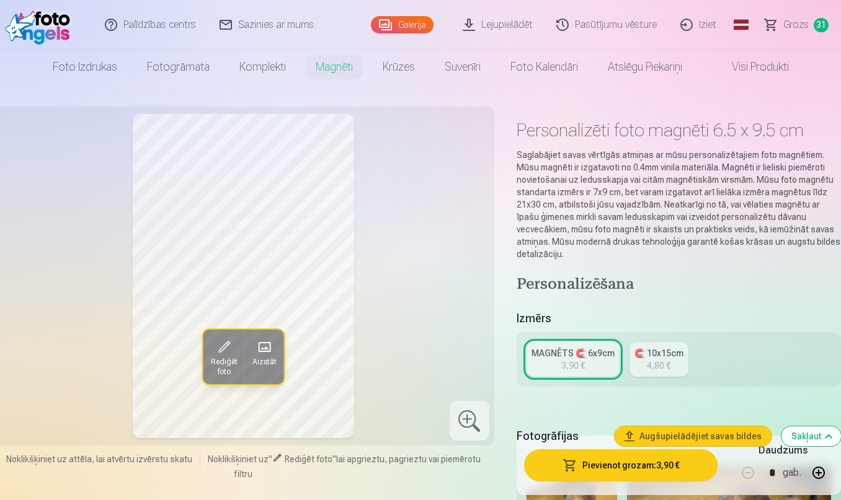
click at [367, 328] on div "Rediģēt foto Aizstāt" at bounding box center [243, 276] width 487 height 324
click at [681, 357] on link "🧲 10x15cm 4,80 €" at bounding box center [658, 359] width 59 height 35
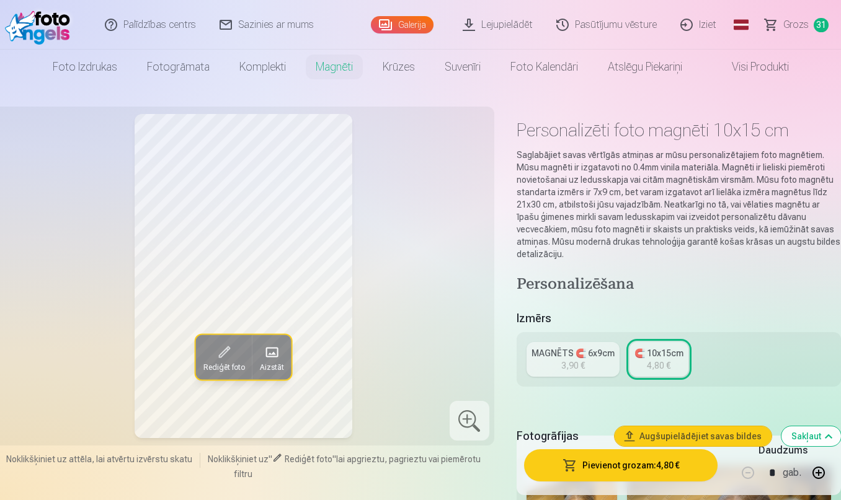
click at [631, 474] on button "Pievienot grozam : 4,80 €" at bounding box center [620, 466] width 193 height 32
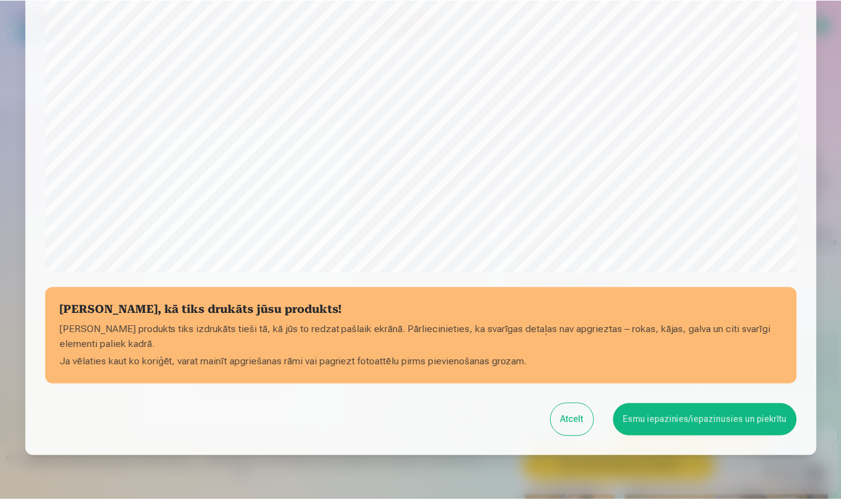
scroll to position [393, 0]
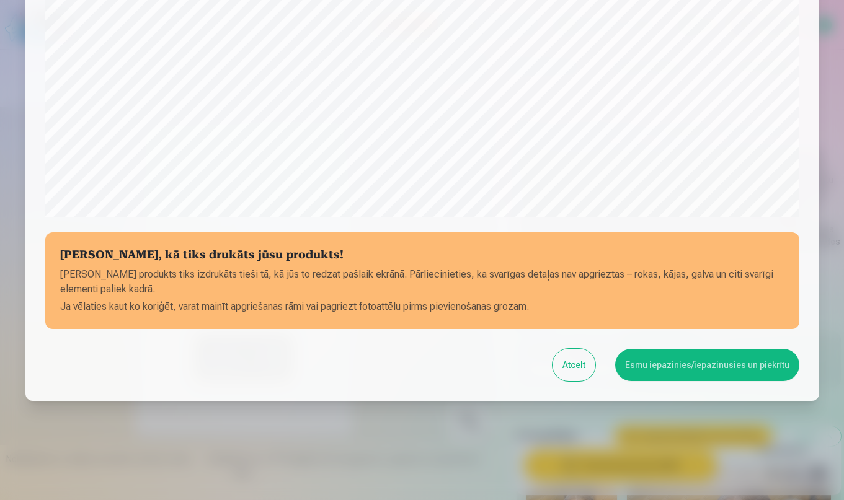
click at [701, 369] on button "Esmu iepazinies/iepazinusies un piekrītu" at bounding box center [707, 365] width 184 height 32
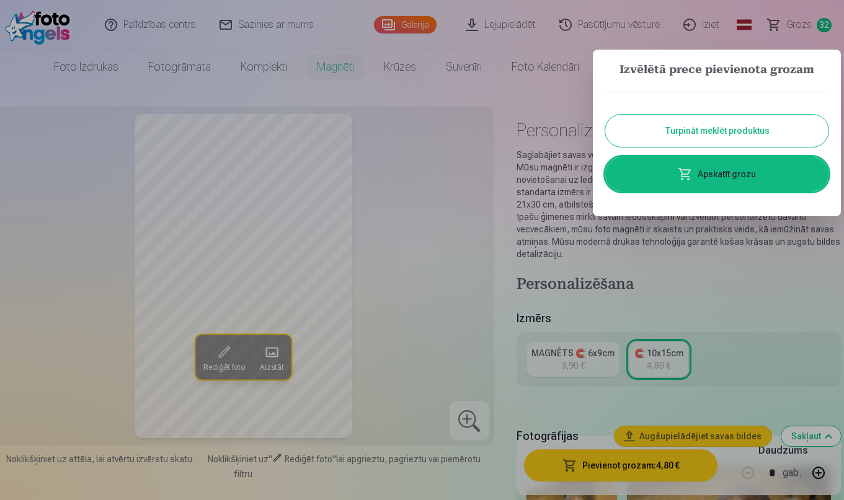
click at [726, 128] on button "Turpināt meklēt produktus" at bounding box center [716, 131] width 223 height 32
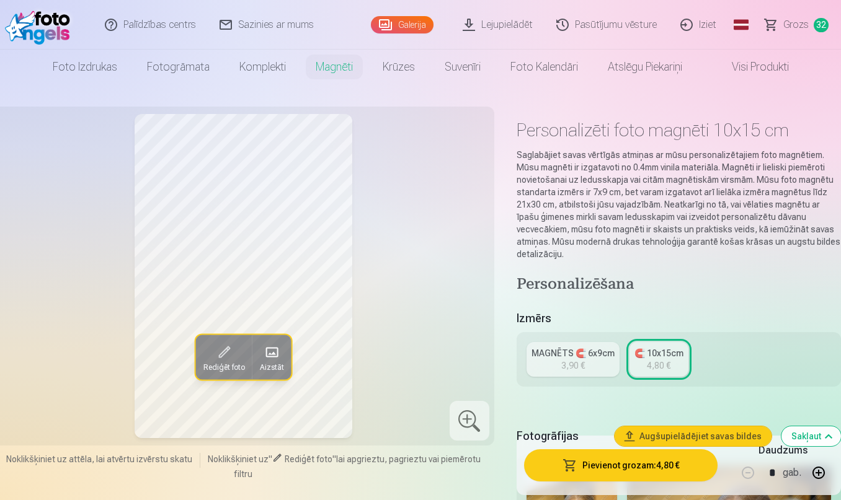
click at [42, 23] on img at bounding box center [40, 25] width 71 height 40
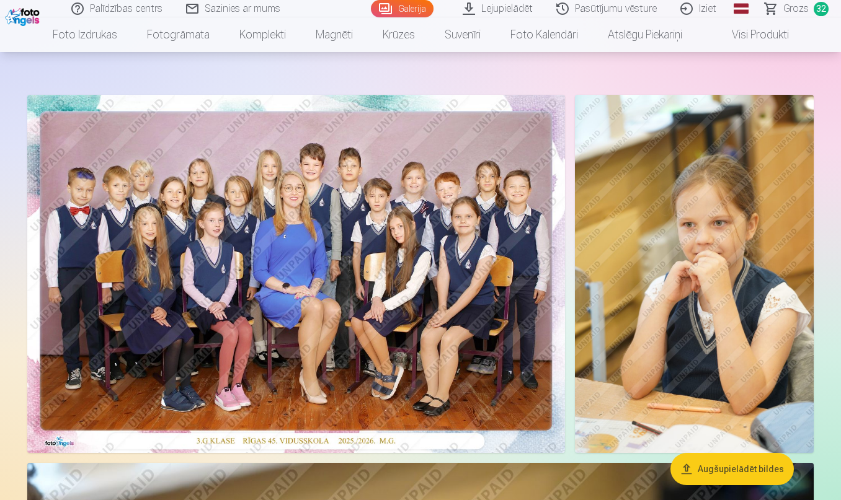
scroll to position [37, 0]
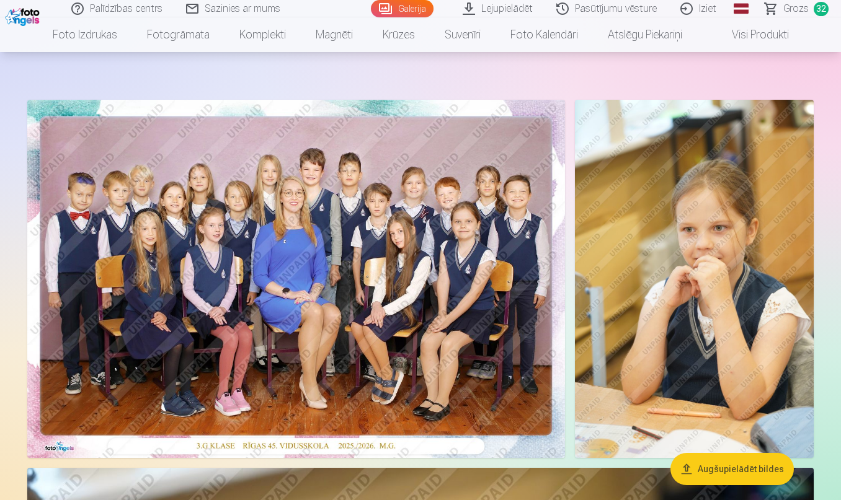
click at [713, 470] on button "Augšupielādēt bildes" at bounding box center [731, 469] width 123 height 32
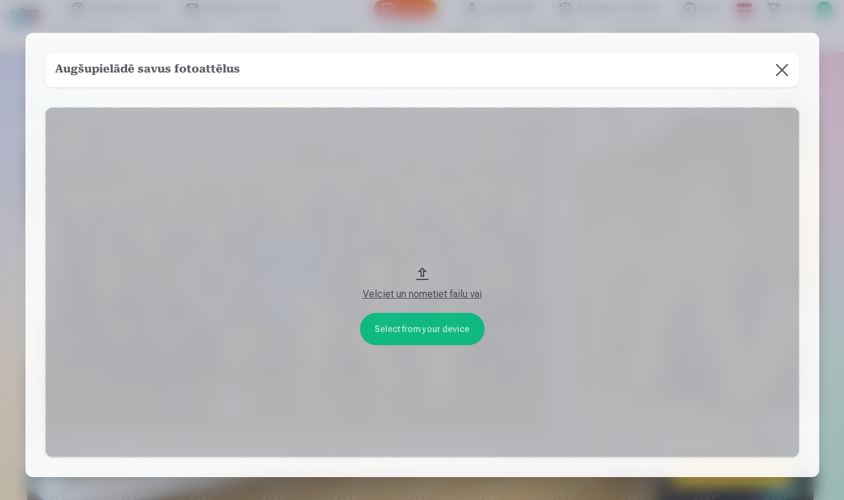
click at [776, 66] on button at bounding box center [782, 70] width 35 height 35
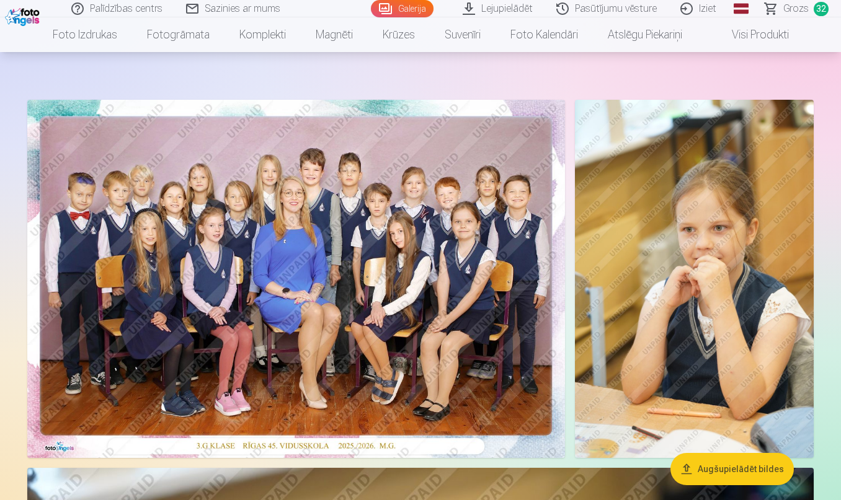
click at [26, 19] on img at bounding box center [24, 15] width 38 height 21
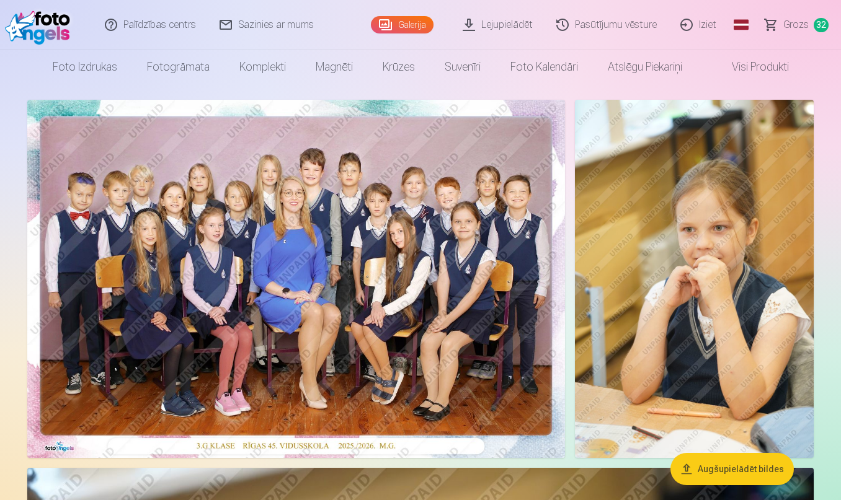
scroll to position [0, 0]
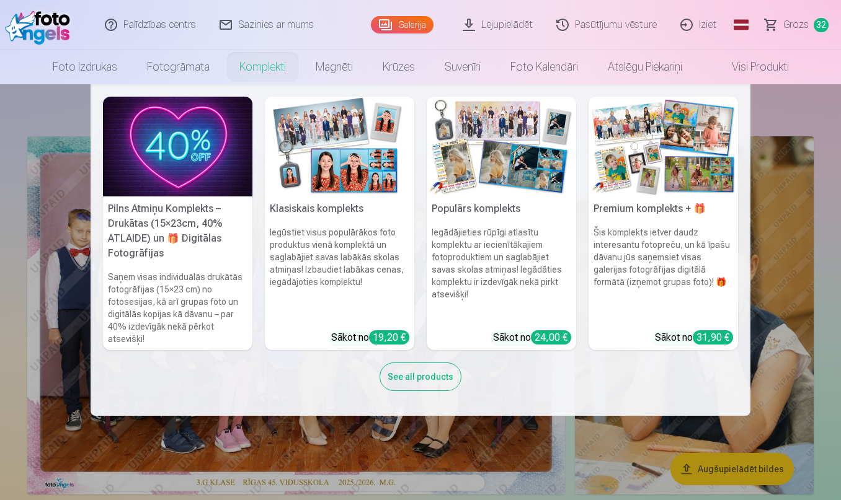
click at [266, 70] on link "Komplekti" at bounding box center [262, 67] width 76 height 35
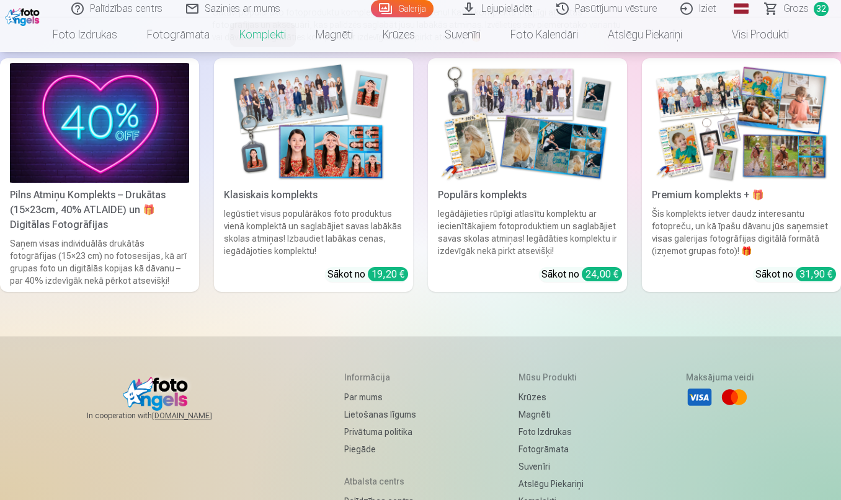
scroll to position [156, 0]
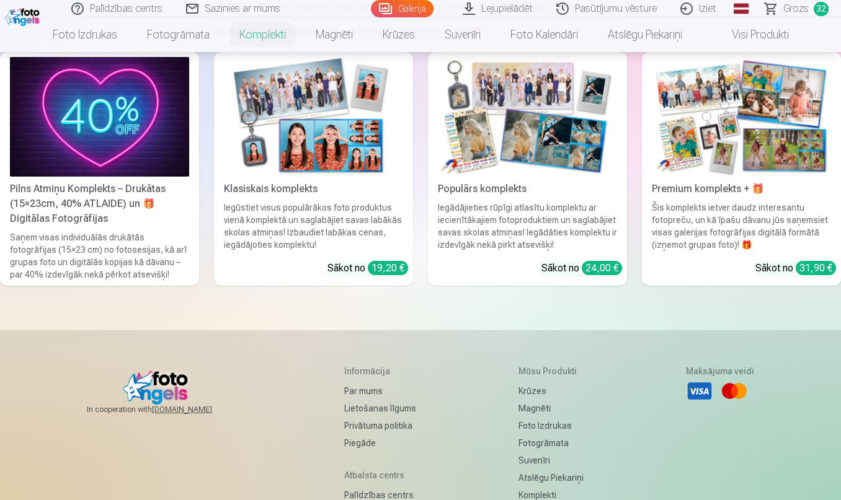
click at [767, 270] on div "Sākot no 31,90 €" at bounding box center [795, 268] width 81 height 15
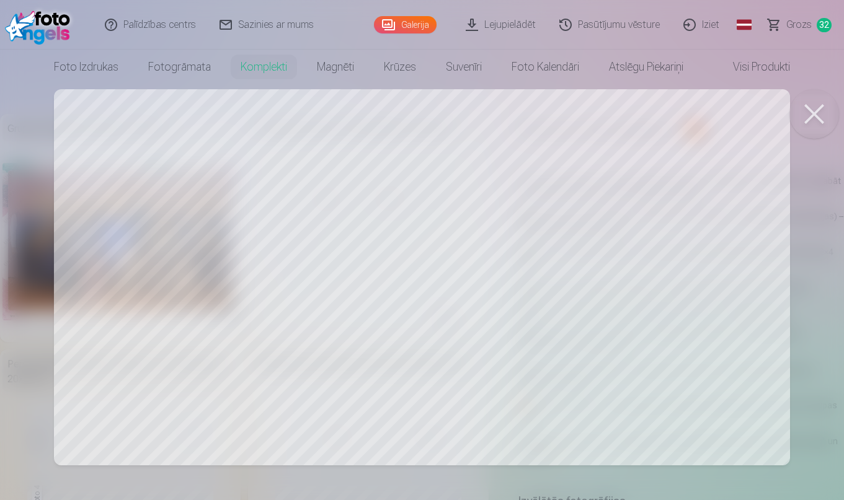
click at [491, 374] on div at bounding box center [422, 250] width 844 height 500
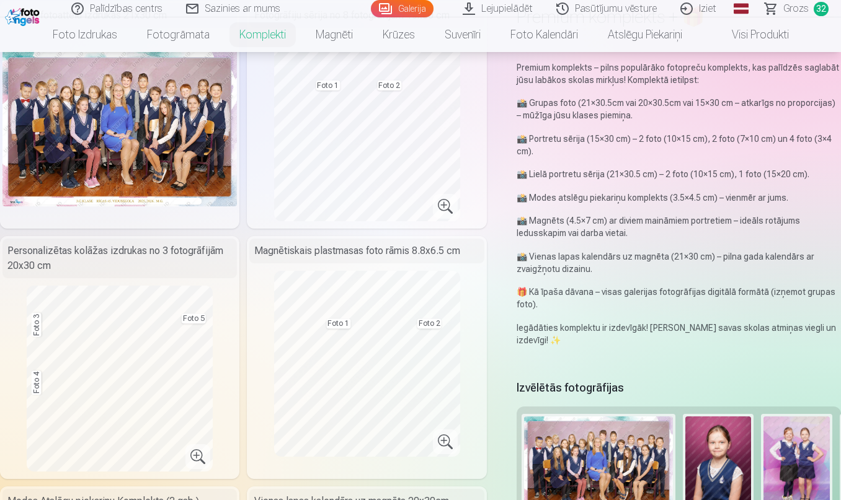
scroll to position [115, 0]
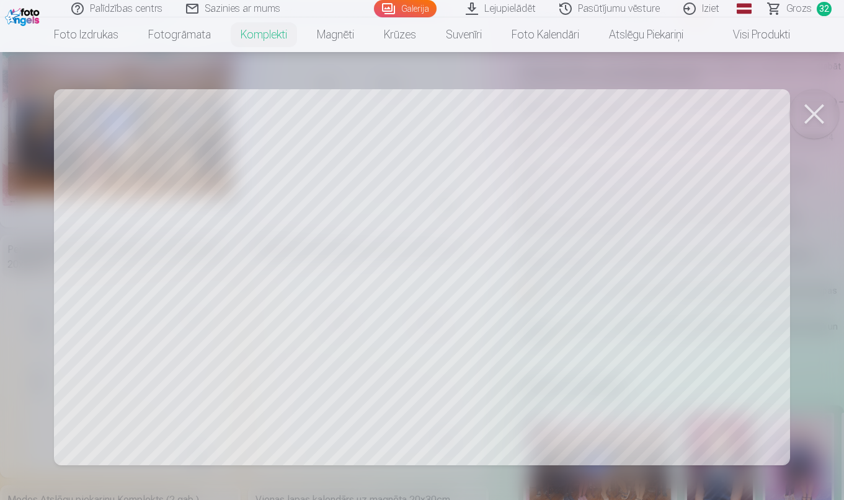
click at [737, 169] on div at bounding box center [422, 250] width 844 height 500
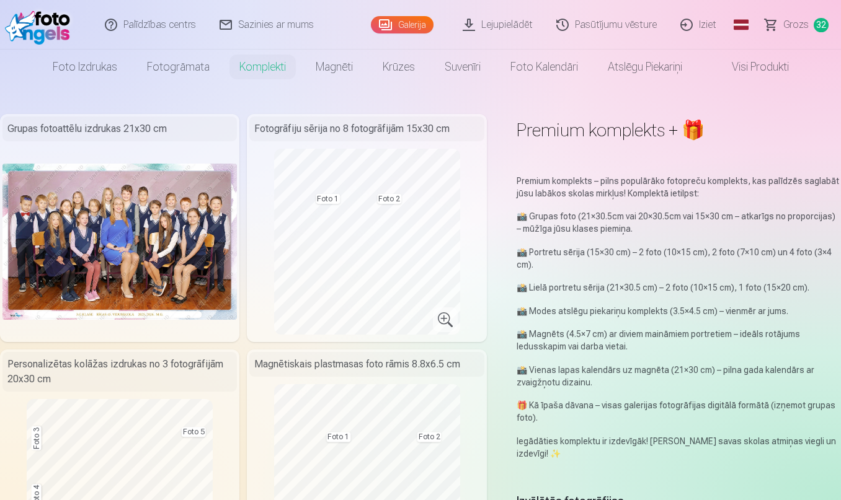
scroll to position [0, 0]
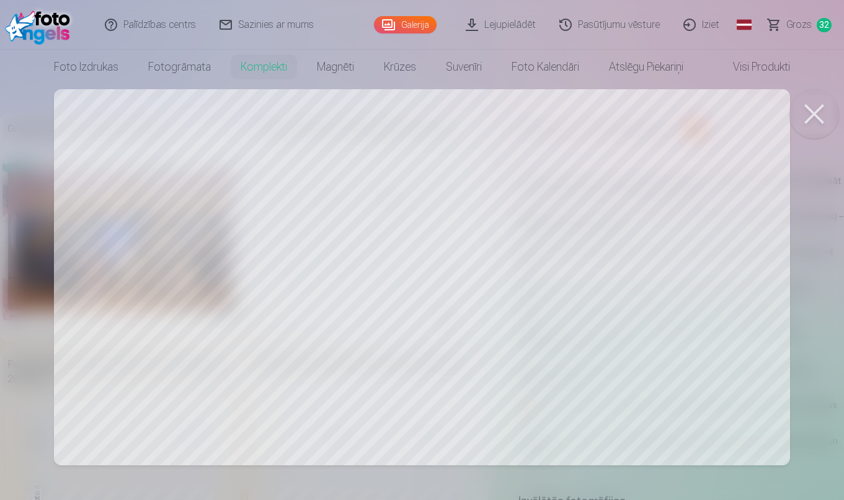
click at [452, 185] on div at bounding box center [422, 250] width 844 height 500
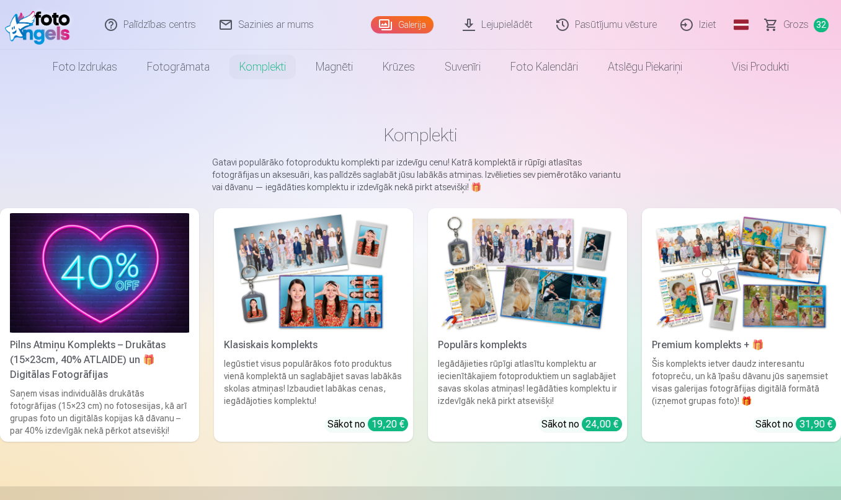
click at [804, 426] on div "31,90 €" at bounding box center [816, 424] width 40 height 14
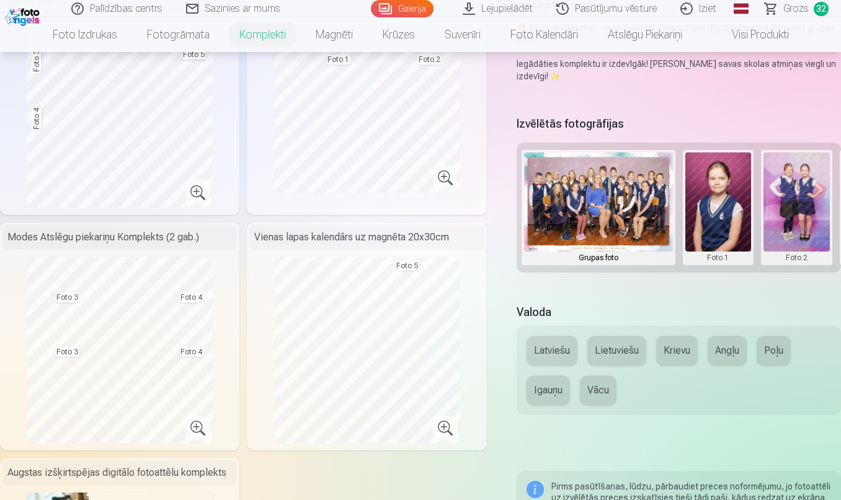
scroll to position [378, 0]
click at [780, 200] on button at bounding box center [796, 208] width 66 height 110
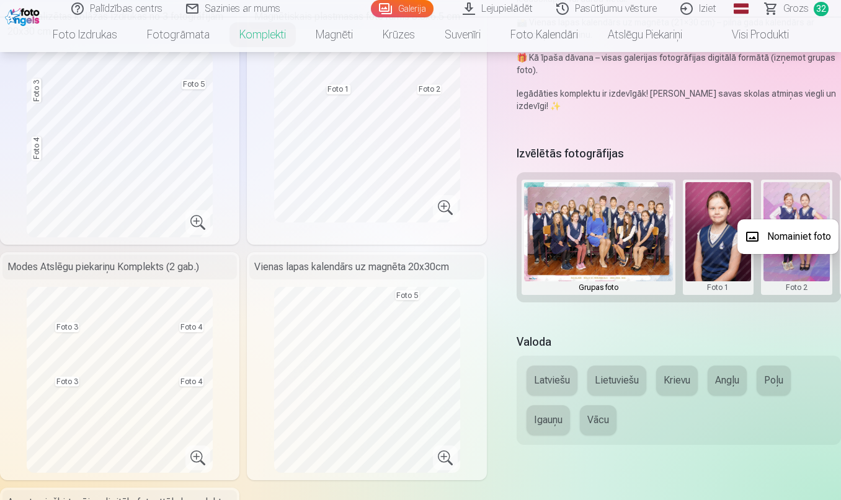
scroll to position [352, 0]
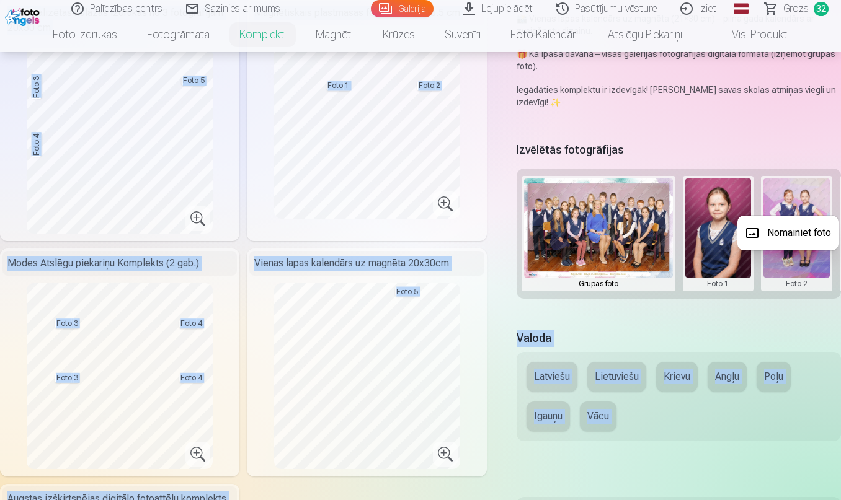
drag, startPoint x: 685, startPoint y: 297, endPoint x: 861, endPoint y: 282, distance: 177.4
click at [820, 291] on div at bounding box center [420, 250] width 841 height 500
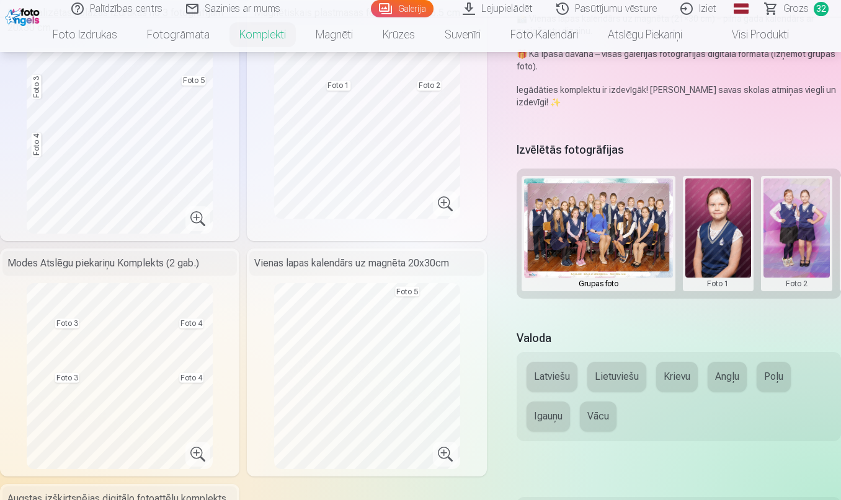
click at [781, 296] on div "Grupas foto Foto 1 Foto 2 Foto 3 Foto 4 Foto 5" at bounding box center [679, 234] width 324 height 130
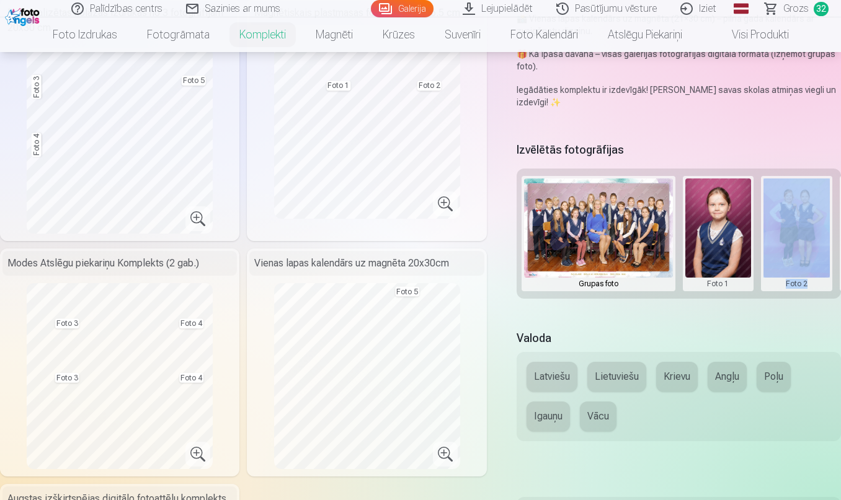
drag, startPoint x: 687, startPoint y: 296, endPoint x: 829, endPoint y: 288, distance: 142.3
click at [829, 288] on div "Grupas foto Foto 1 Foto 2 Foto 3 Foto 4 Foto 5" at bounding box center [679, 234] width 324 height 130
click at [832, 289] on div "Grupas foto Foto 1 Foto 2 Foto 3 Foto 4 Foto 5" at bounding box center [679, 234] width 324 height 130
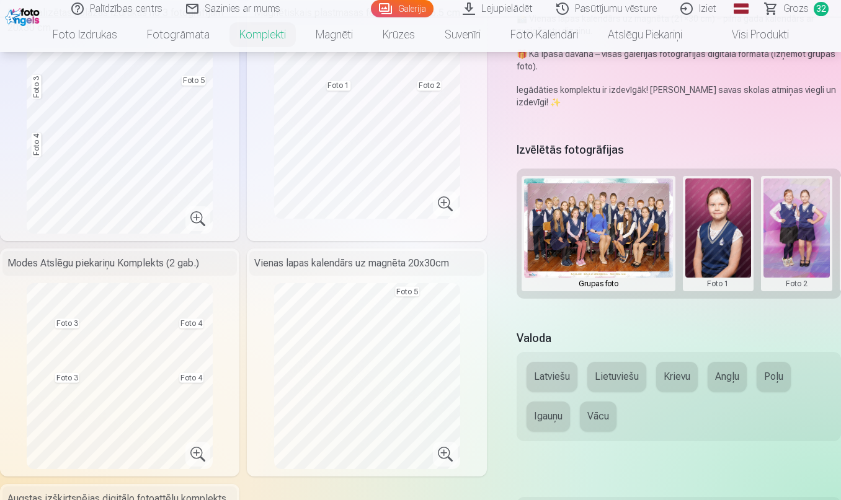
click at [753, 298] on div "Grupas foto Foto 1 Foto 2 Foto 3 Foto 4 Foto 5" at bounding box center [679, 234] width 324 height 130
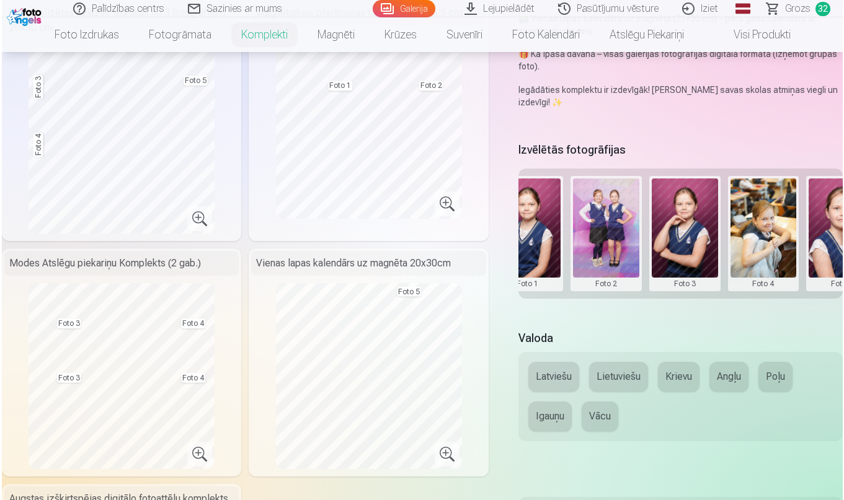
scroll to position [0, 232]
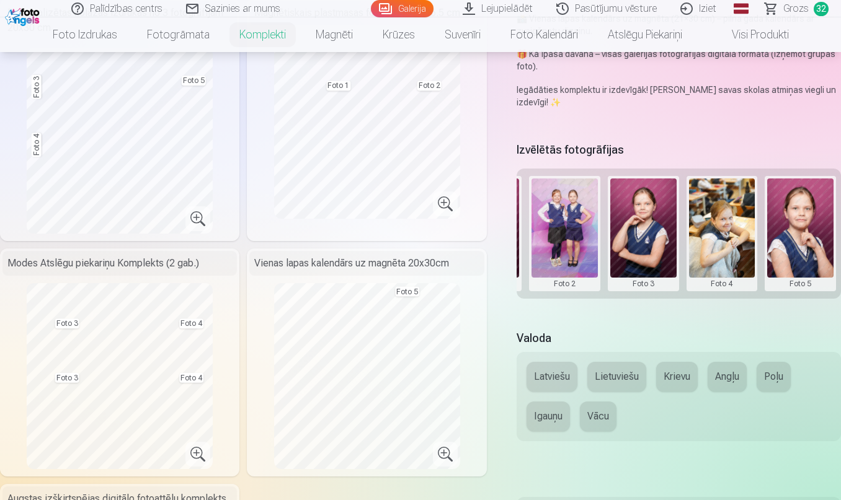
click at [646, 203] on button at bounding box center [643, 234] width 66 height 110
click at [646, 203] on div at bounding box center [420, 250] width 841 height 500
click at [644, 232] on button at bounding box center [643, 234] width 66 height 110
click at [644, 233] on button "Nomainiet foto" at bounding box center [642, 233] width 101 height 35
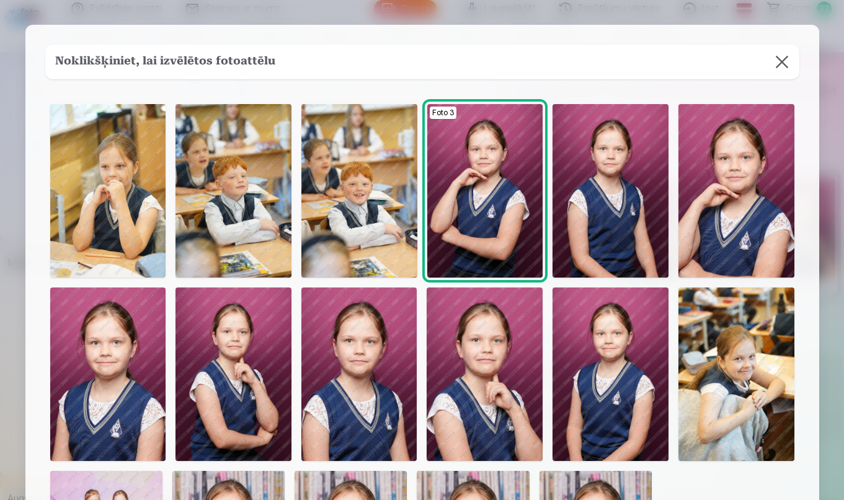
click at [503, 345] on img at bounding box center [485, 375] width 116 height 174
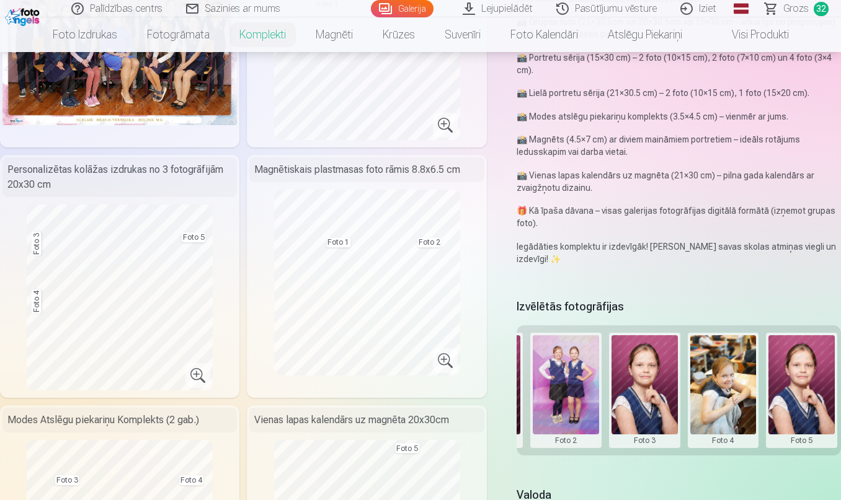
scroll to position [100, 0]
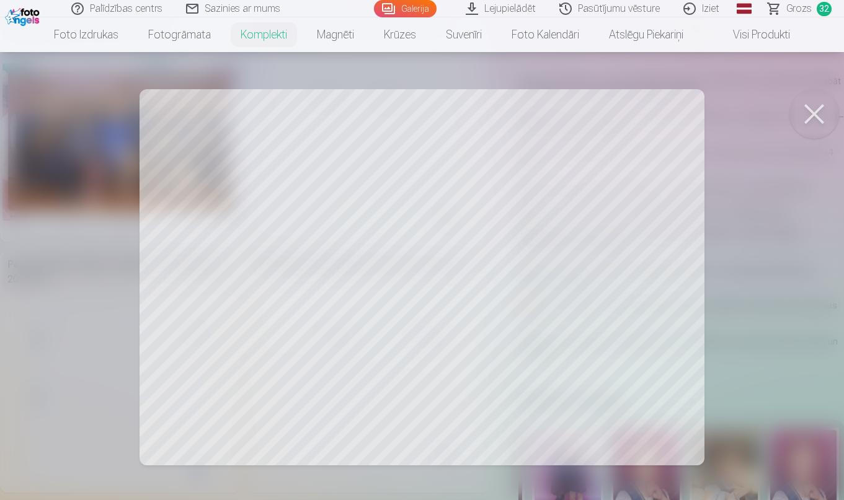
click at [814, 110] on button at bounding box center [814, 114] width 50 height 50
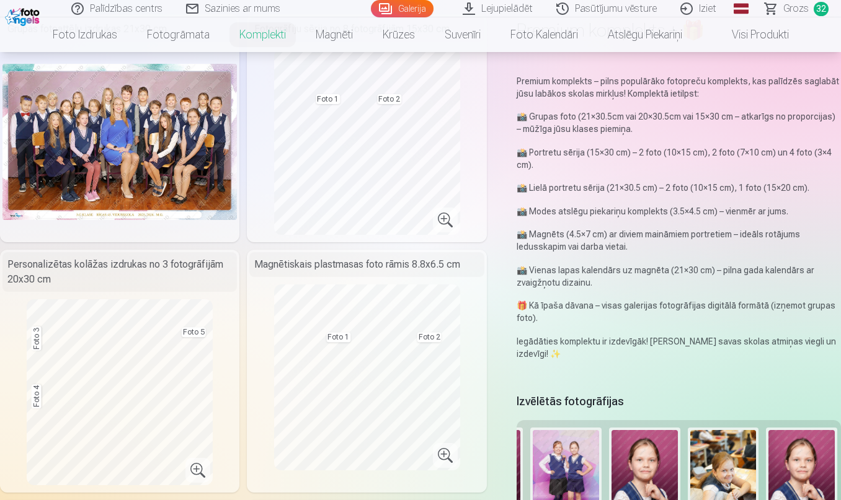
click at [587, 453] on button at bounding box center [566, 485] width 66 height 110
click at [572, 488] on button "Nomainiet foto" at bounding box center [565, 485] width 101 height 35
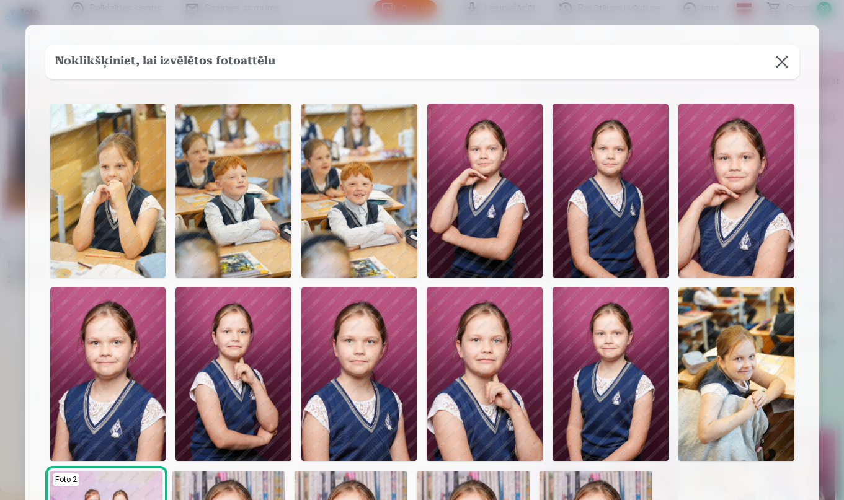
click at [611, 386] on img at bounding box center [611, 375] width 116 height 174
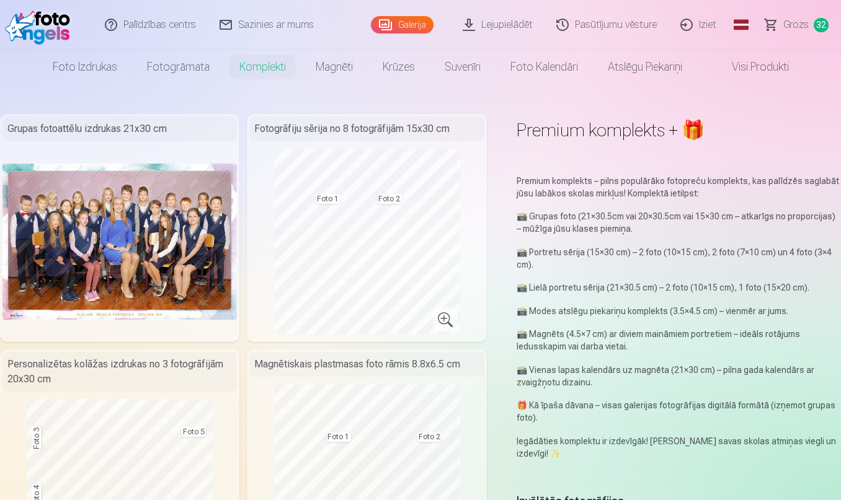
scroll to position [0, 0]
click at [22, 29] on img at bounding box center [40, 25] width 71 height 40
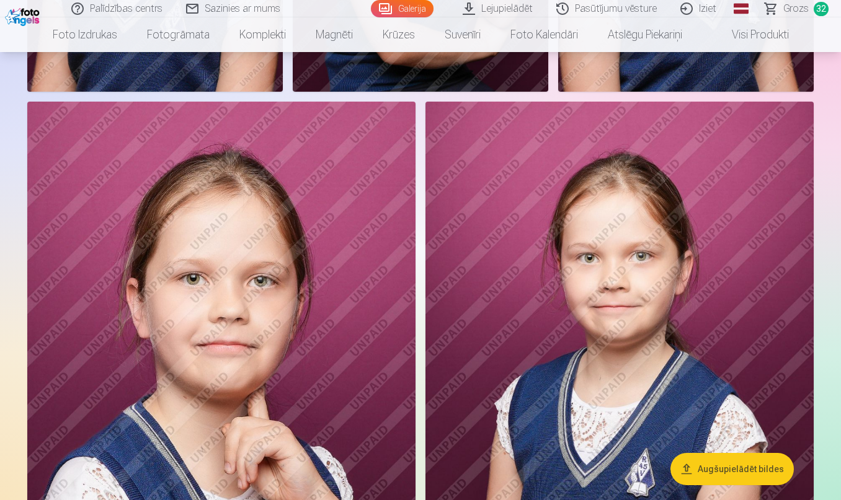
scroll to position [4102, 0]
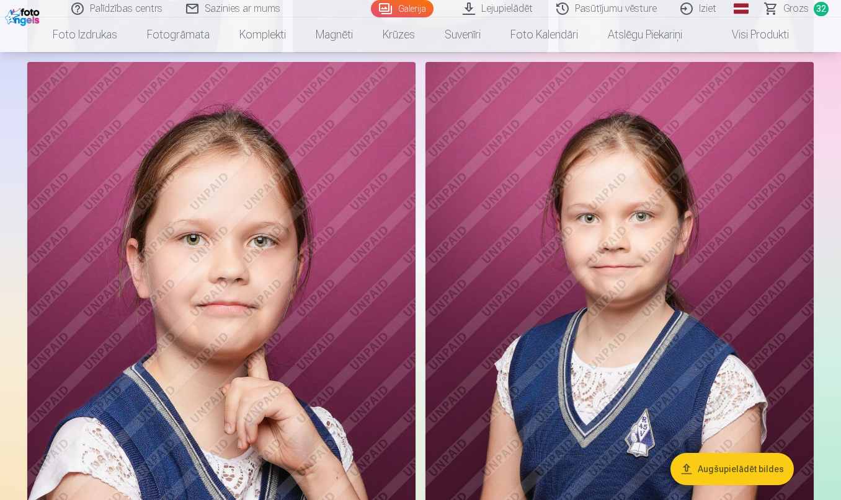
click at [691, 320] on img at bounding box center [619, 353] width 388 height 582
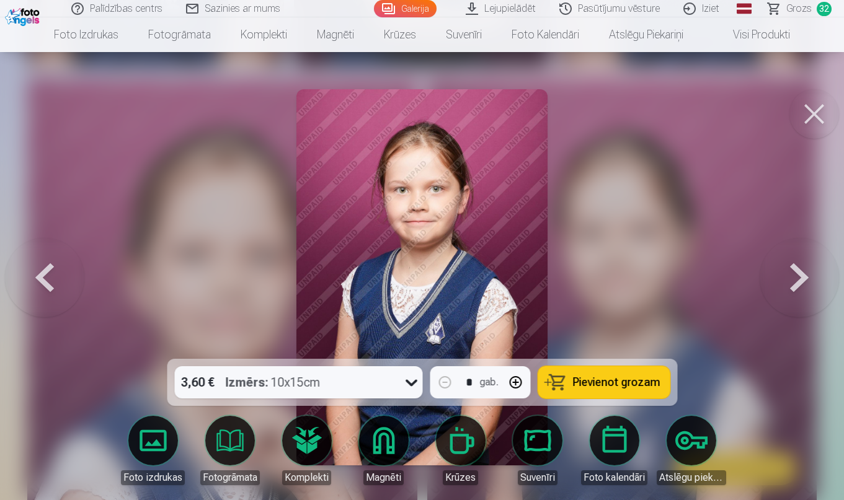
click at [412, 381] on icon at bounding box center [411, 383] width 20 height 20
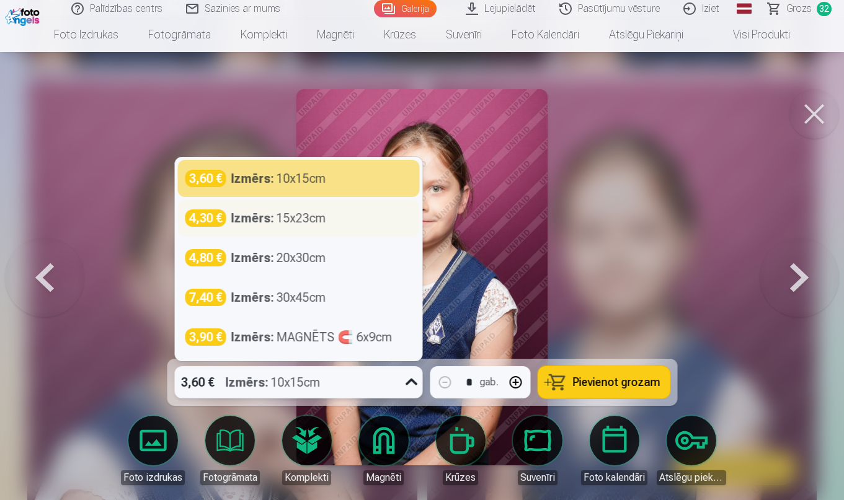
click at [319, 225] on div "Izmērs : 15x23cm" at bounding box center [278, 218] width 95 height 17
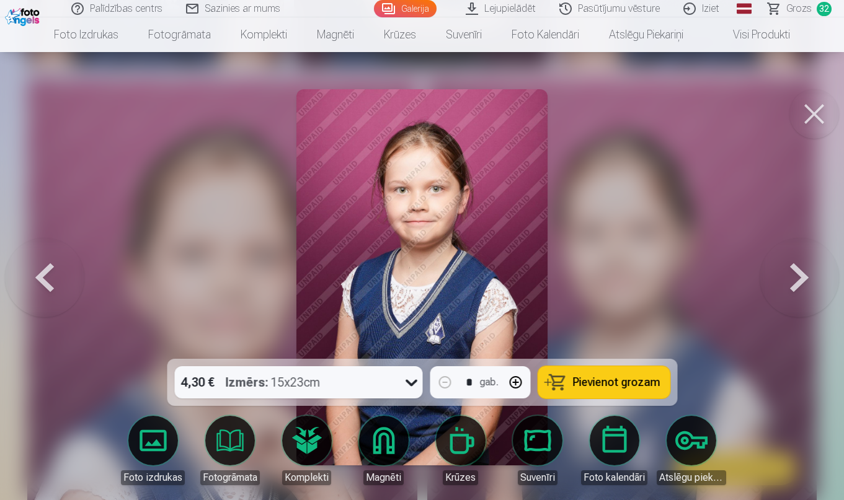
click at [518, 384] on button "button" at bounding box center [515, 383] width 30 height 30
type input "*"
click at [812, 110] on button at bounding box center [814, 114] width 50 height 50
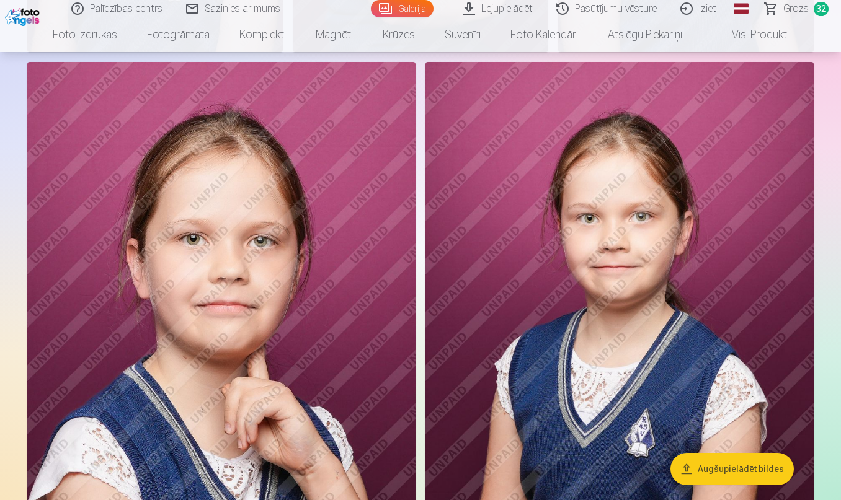
click at [27, 19] on img at bounding box center [24, 15] width 38 height 21
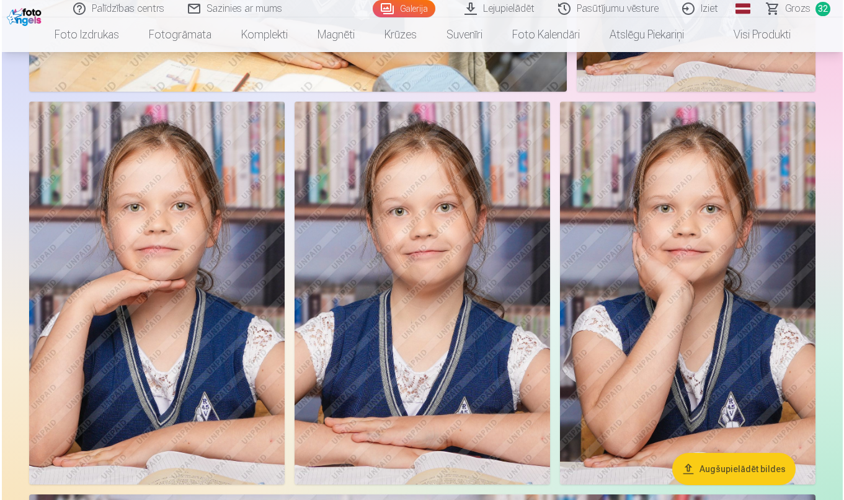
scroll to position [7368, 0]
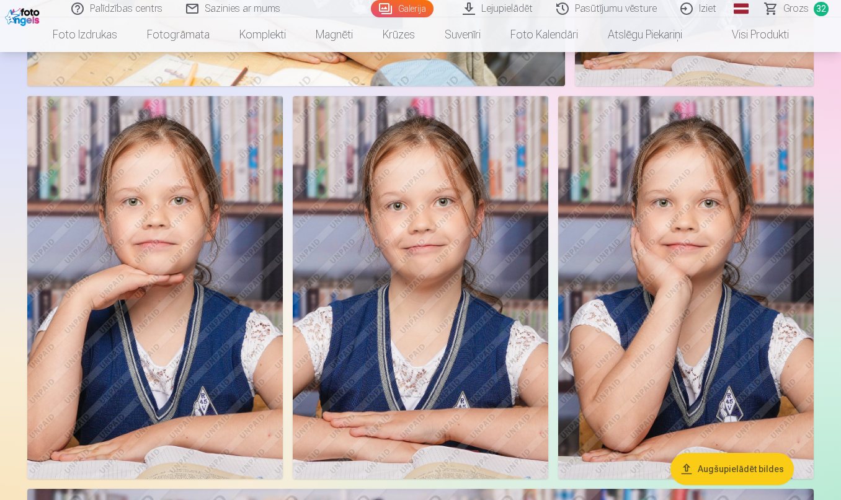
click at [484, 256] on img at bounding box center [421, 287] width 256 height 383
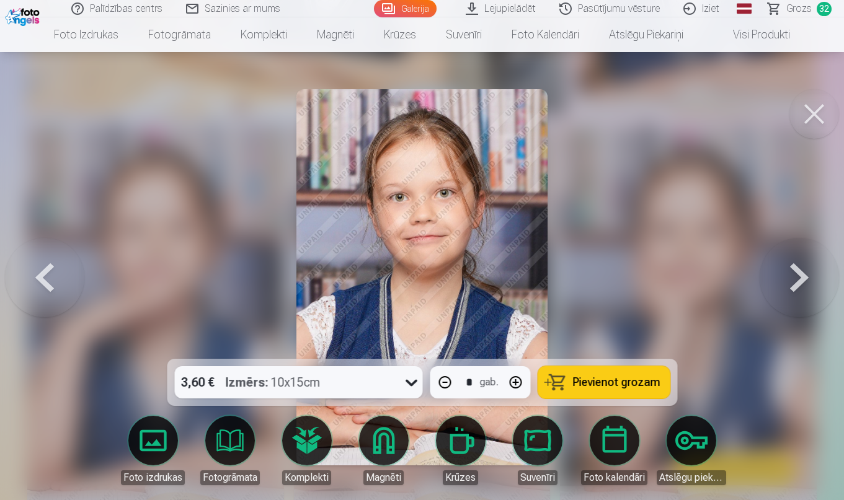
click at [414, 386] on icon at bounding box center [411, 383] width 20 height 20
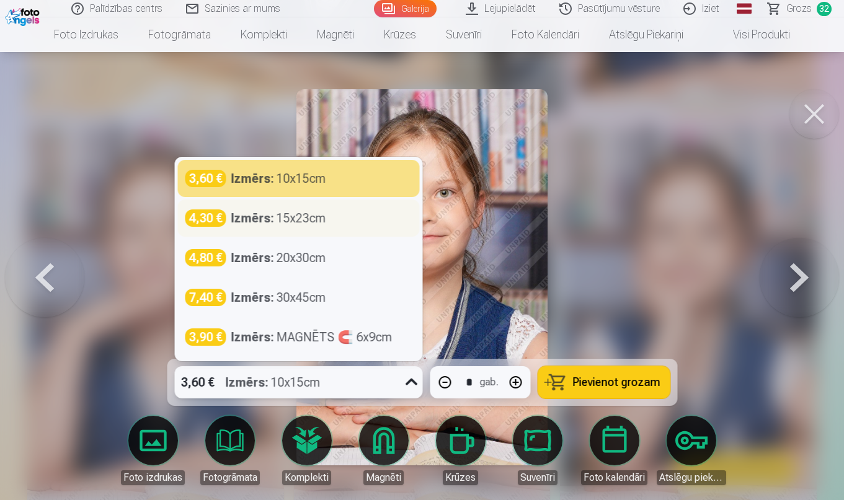
click at [350, 226] on div "4,30 € Izmērs : 15x23cm" at bounding box center [298, 218] width 227 height 17
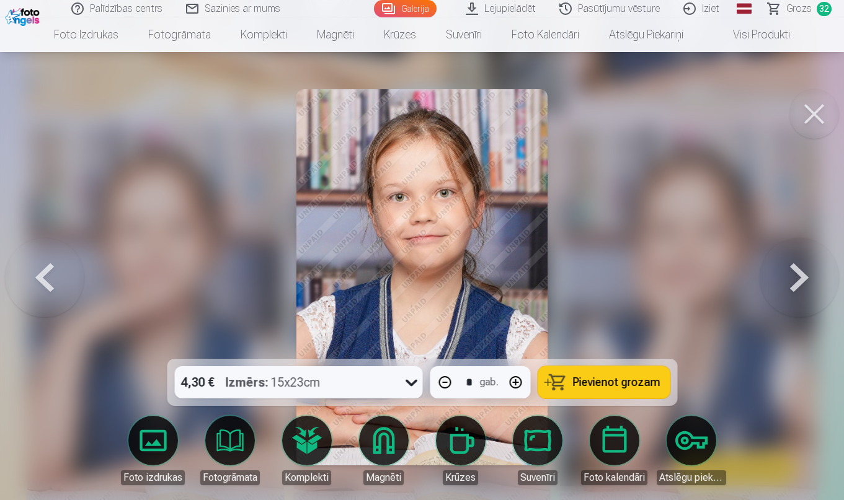
click at [607, 380] on span "Pievienot grozam" at bounding box center [615, 382] width 87 height 11
type input "*"
click at [769, 2] on link "Grozs 33" at bounding box center [800, 8] width 87 height 17
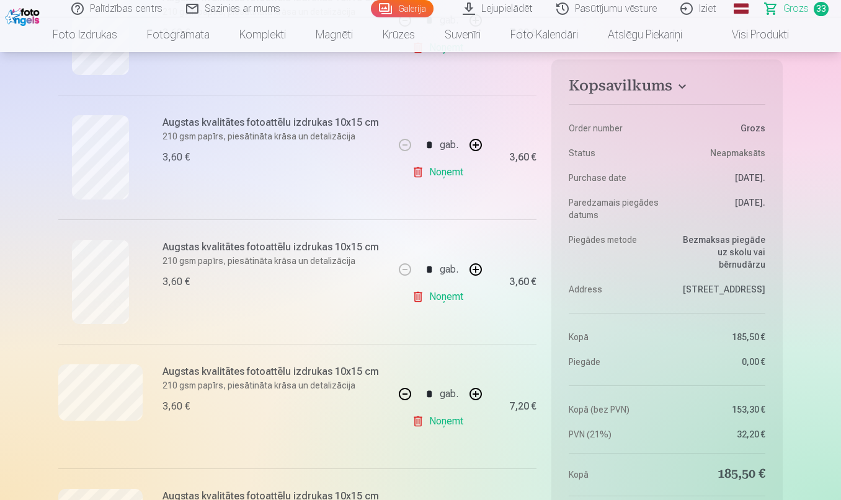
scroll to position [1936, 0]
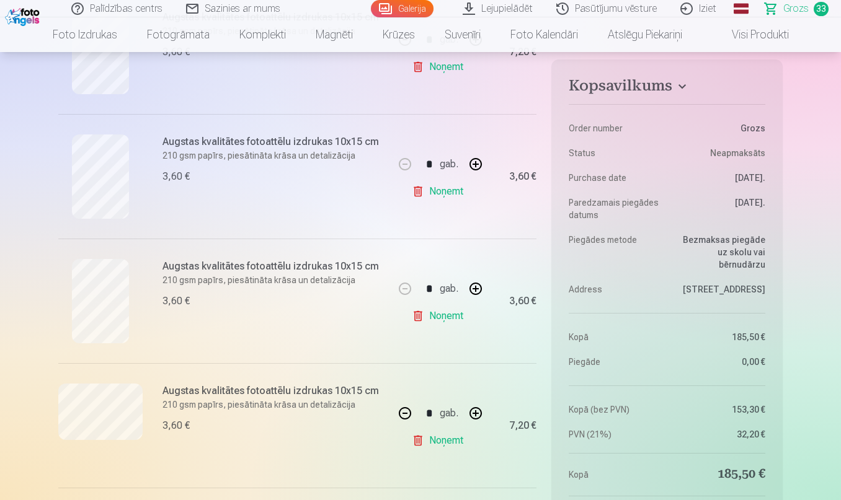
click at [295, 264] on h6 "Augstas kvalitātes fotoattēlu izdrukas 10x15 cm" at bounding box center [274, 266] width 224 height 15
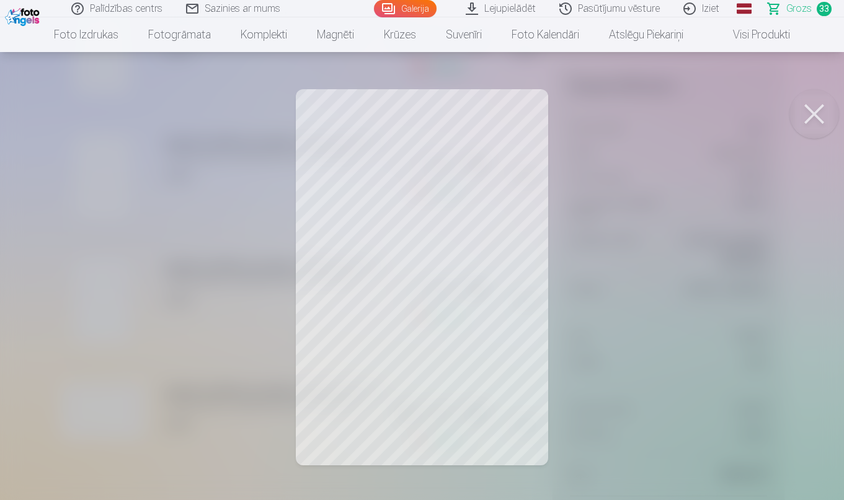
click at [816, 117] on button at bounding box center [814, 114] width 50 height 50
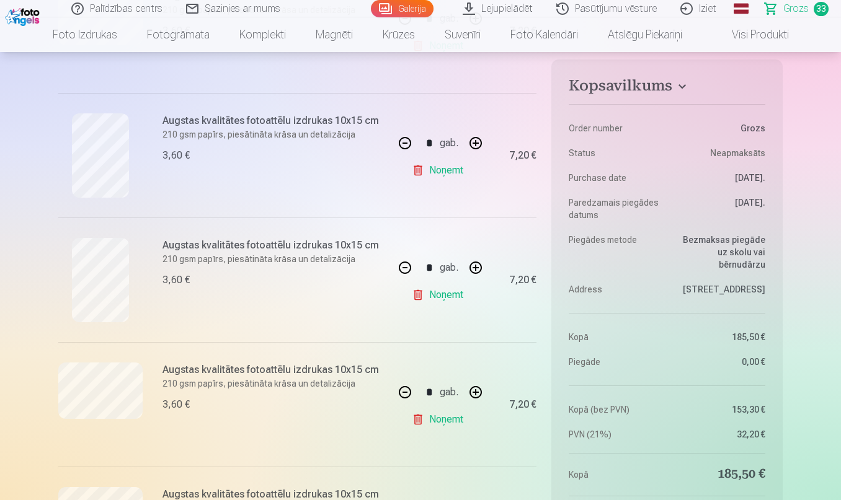
scroll to position [2456, 0]
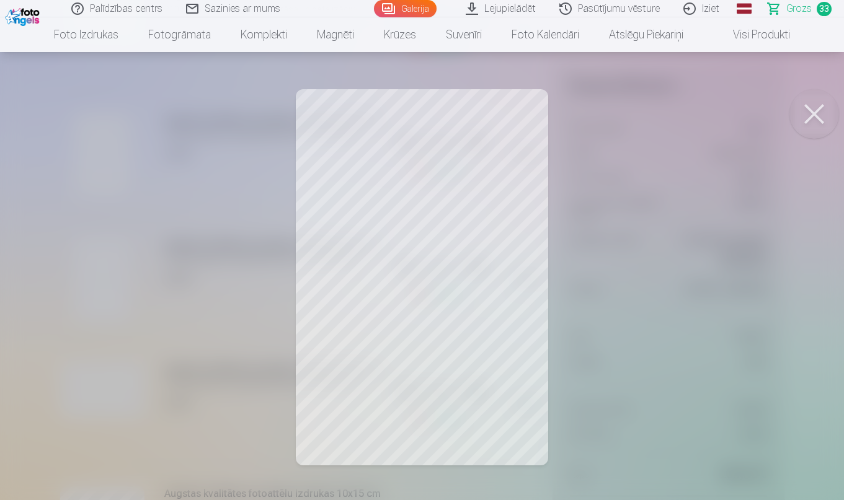
click at [804, 128] on button at bounding box center [814, 114] width 50 height 50
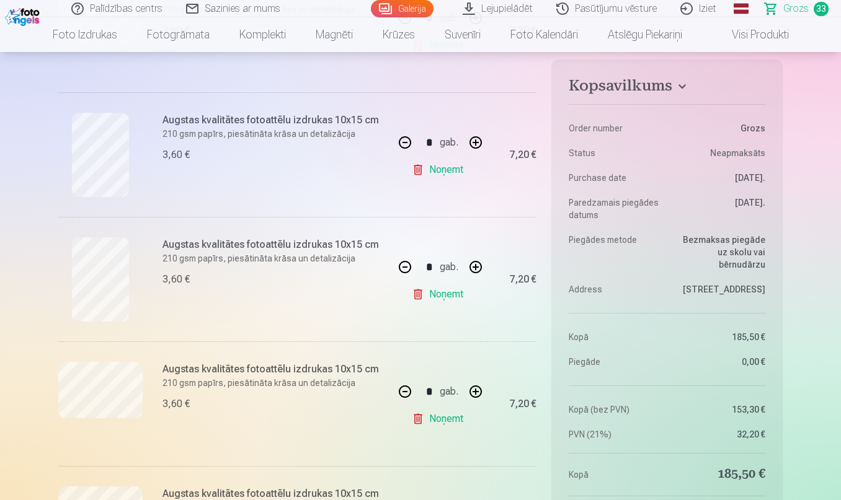
click at [437, 295] on link "Noņemt" at bounding box center [440, 294] width 56 height 25
type input "*"
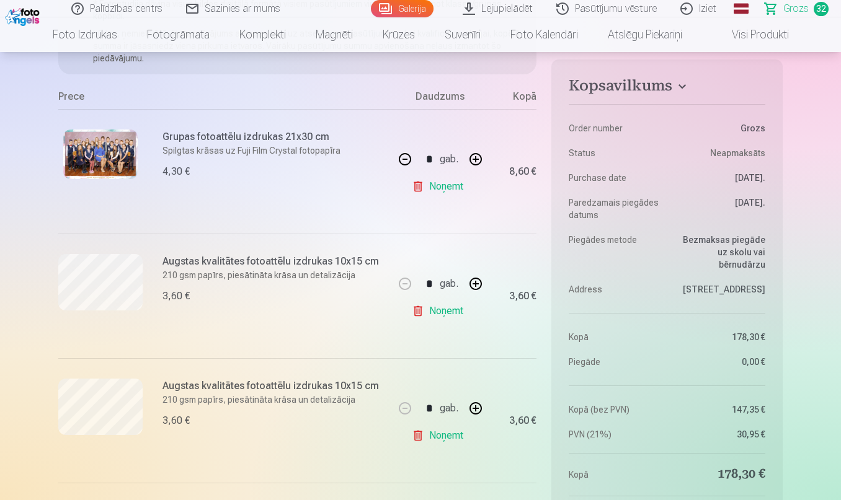
scroll to position [143, 0]
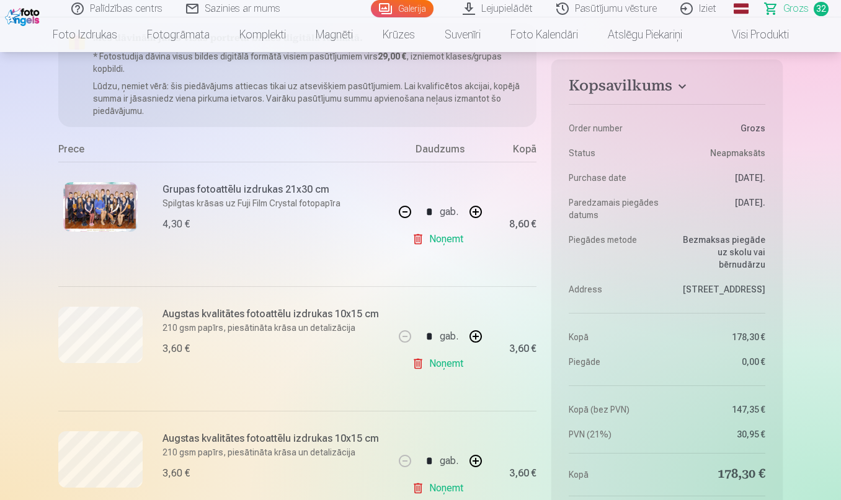
click at [22, 9] on img at bounding box center [24, 15] width 38 height 21
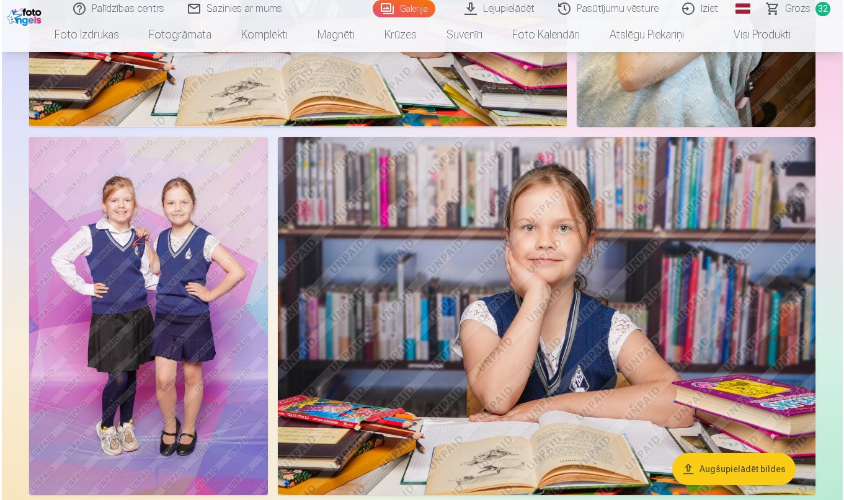
scroll to position [5531, 0]
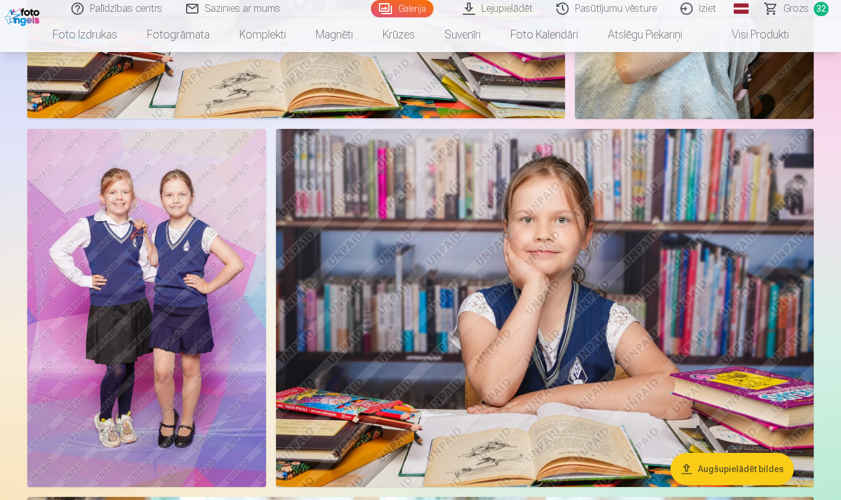
click at [100, 303] on img at bounding box center [146, 308] width 239 height 358
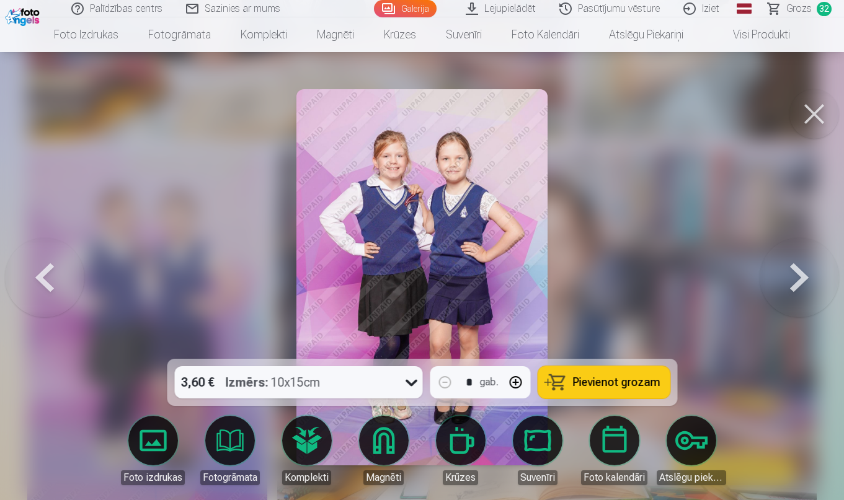
click at [154, 442] on link "Foto izdrukas" at bounding box center [152, 450] width 69 height 69
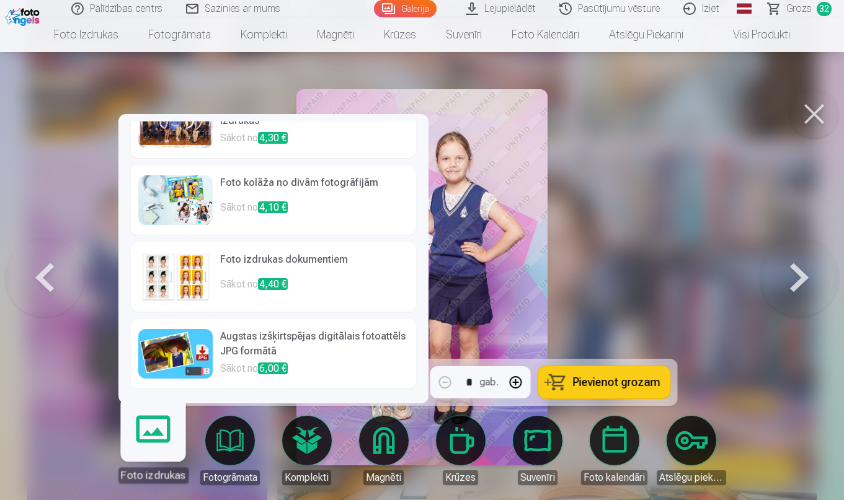
scroll to position [112, 0]
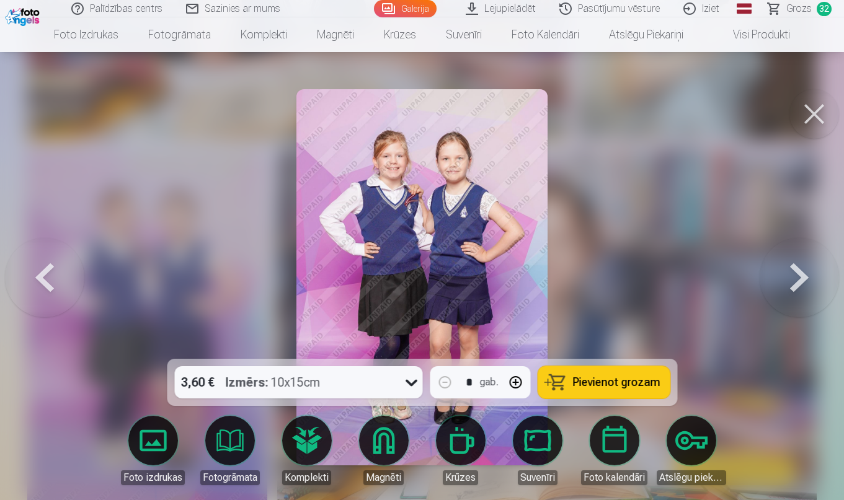
click at [711, 140] on div at bounding box center [422, 250] width 844 height 500
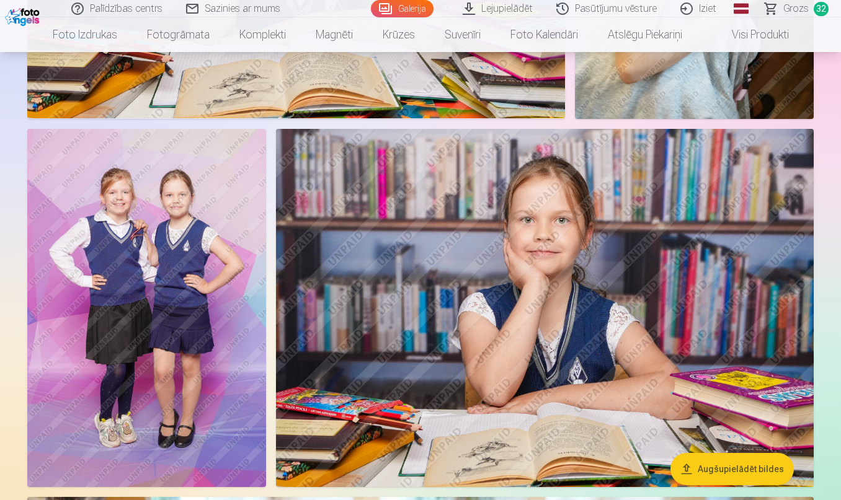
click at [206, 308] on img at bounding box center [146, 308] width 239 height 358
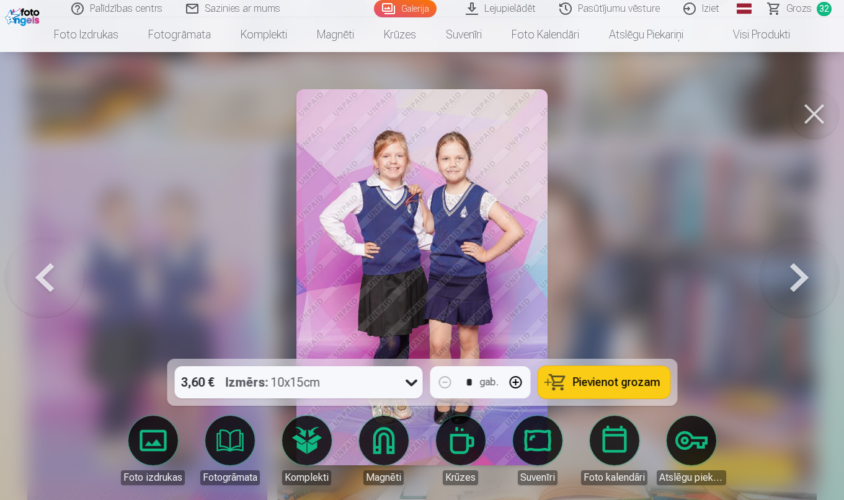
click at [595, 389] on button "Pievienot grozam" at bounding box center [604, 383] width 132 height 32
click at [817, 12] on span "33" at bounding box center [824, 9] width 15 height 14
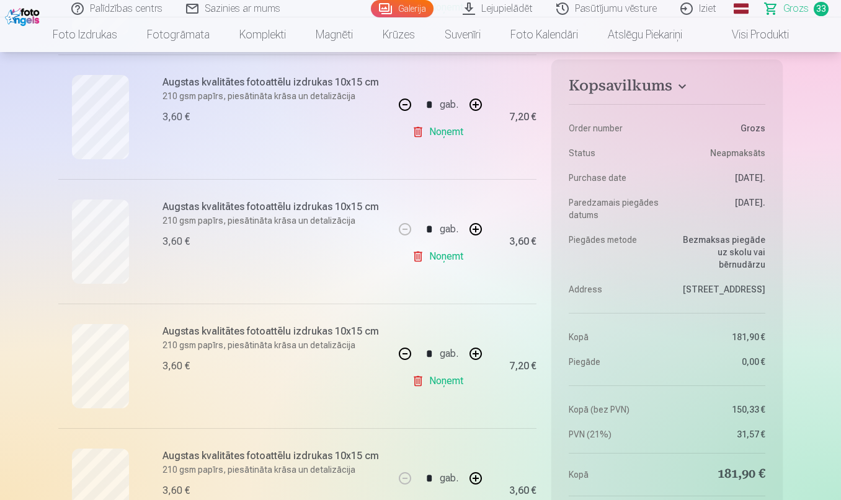
scroll to position [1622, 0]
click at [475, 230] on button "button" at bounding box center [476, 229] width 30 height 30
type input "*"
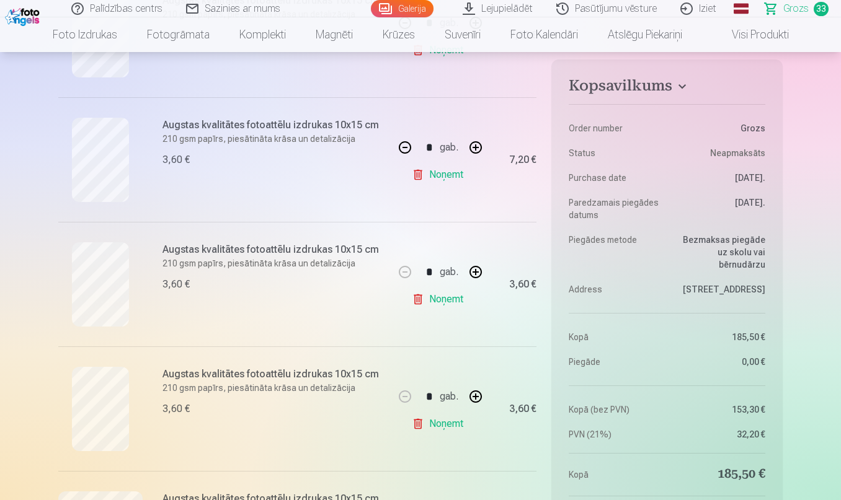
scroll to position [1848, 0]
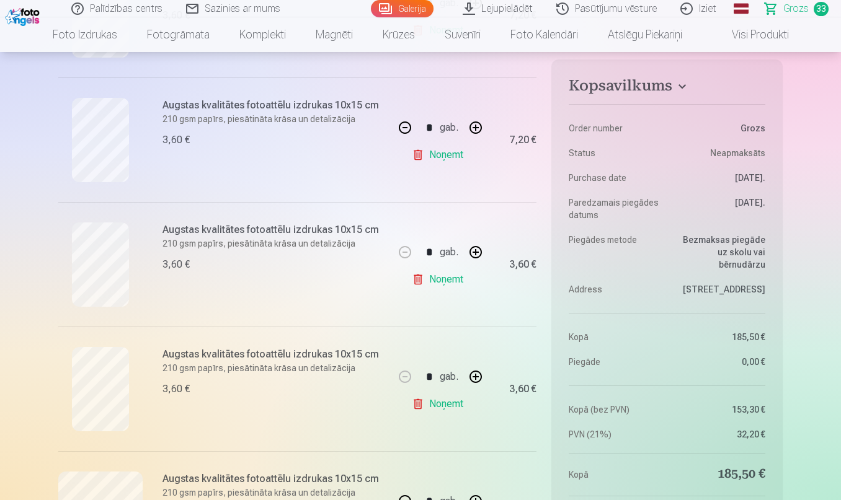
click at [474, 252] on button "button" at bounding box center [476, 253] width 30 height 30
type input "*"
click at [479, 378] on button "button" at bounding box center [476, 377] width 30 height 30
type input "*"
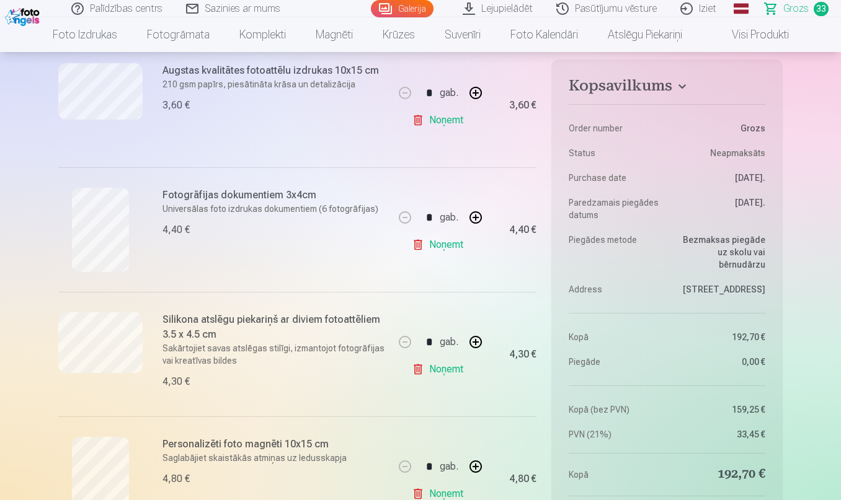
scroll to position [3629, 0]
click at [473, 221] on button "button" at bounding box center [476, 217] width 30 height 30
type input "*"
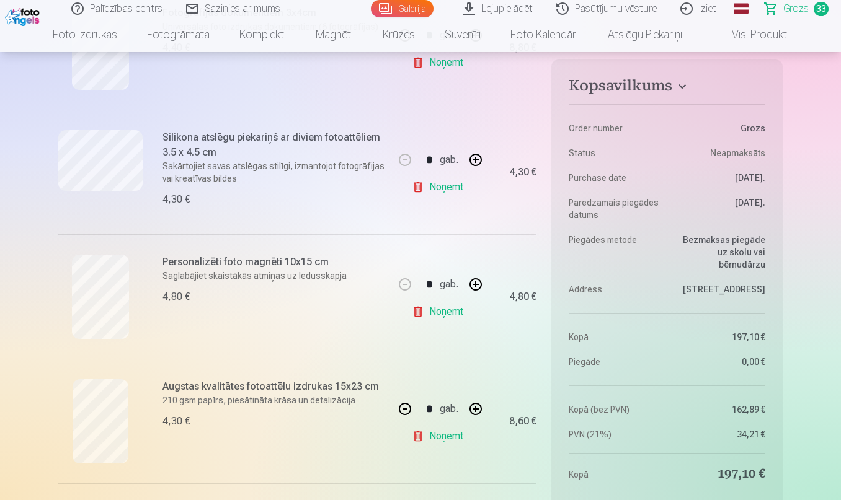
scroll to position [3816, 0]
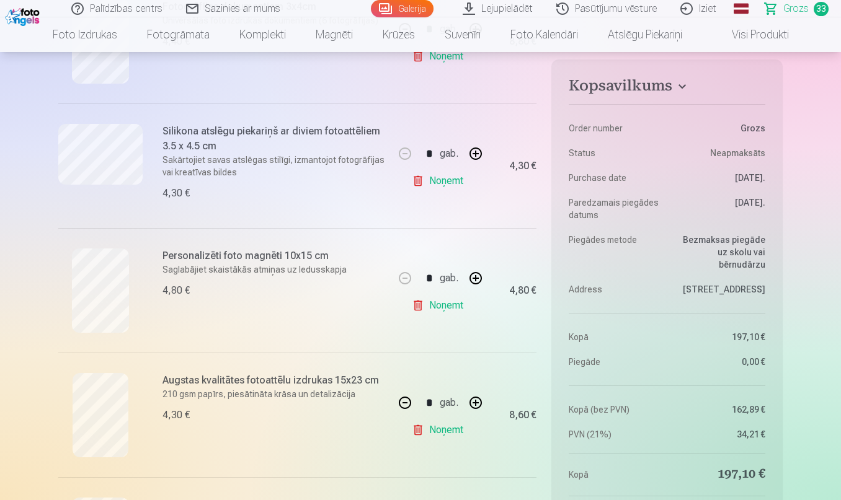
click at [474, 275] on button "button" at bounding box center [476, 279] width 30 height 30
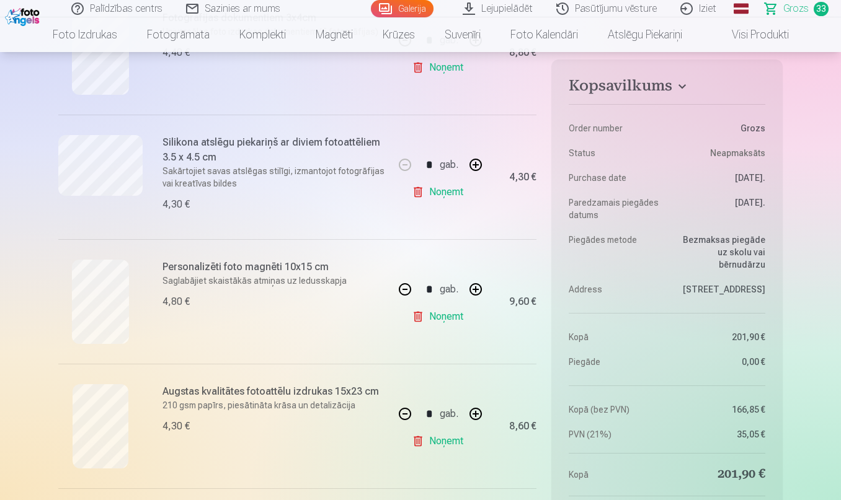
scroll to position [3804, 0]
click at [404, 293] on button "button" at bounding box center [405, 291] width 30 height 30
type input "*"
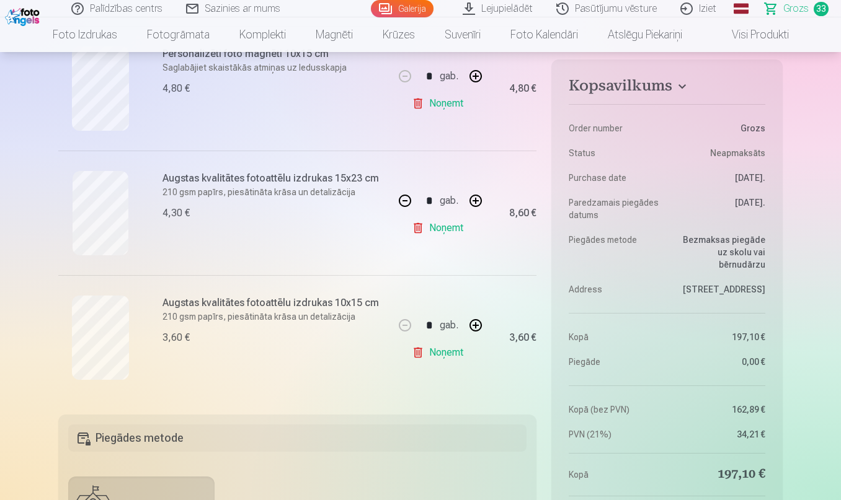
scroll to position [4019, 0]
click at [474, 323] on button "button" at bounding box center [476, 325] width 30 height 30
type input "*"
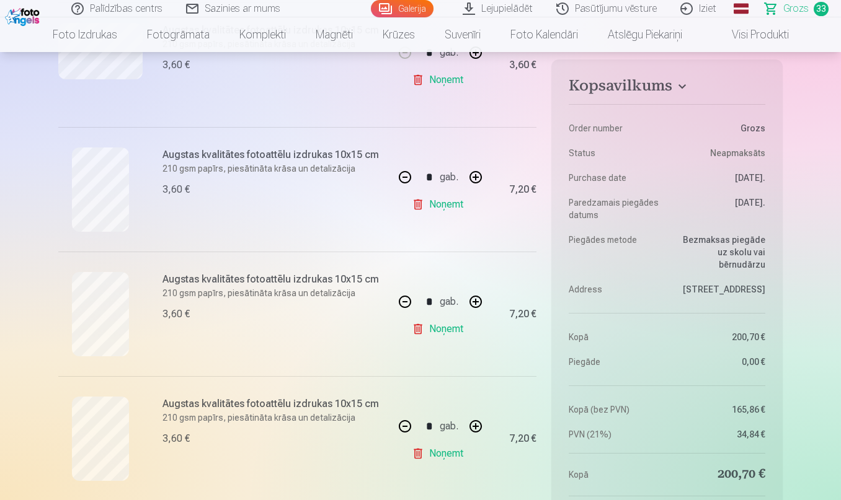
scroll to position [1174, 0]
click at [403, 180] on button "button" at bounding box center [405, 179] width 30 height 30
type input "*"
click at [403, 424] on button "button" at bounding box center [405, 428] width 30 height 30
type input "*"
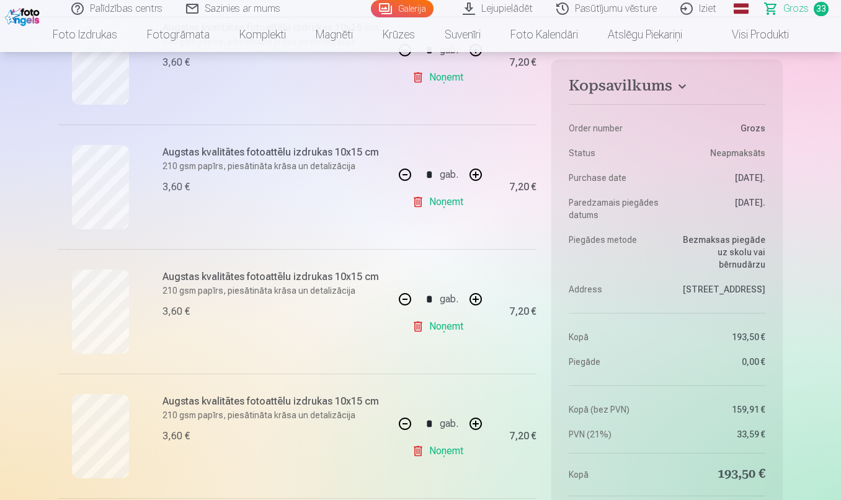
scroll to position [1677, 0]
click at [404, 173] on button "button" at bounding box center [405, 174] width 30 height 30
type input "*"
click at [404, 423] on button "button" at bounding box center [405, 424] width 30 height 30
type input "*"
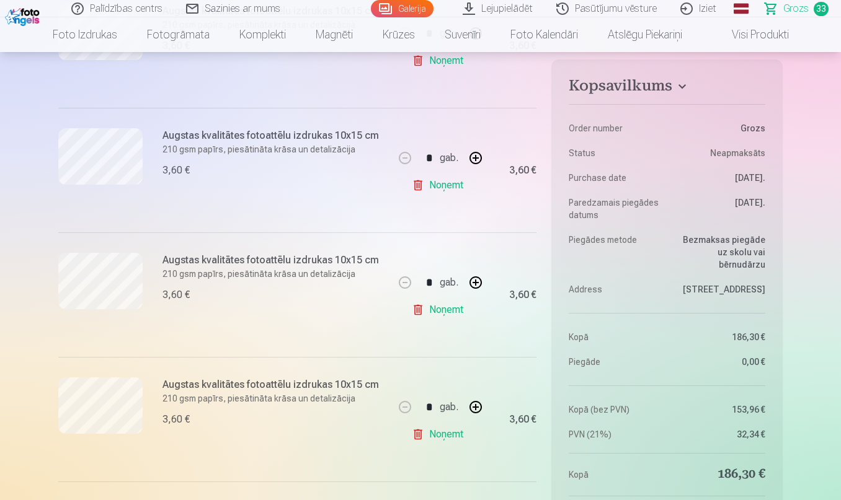
scroll to position [403, 0]
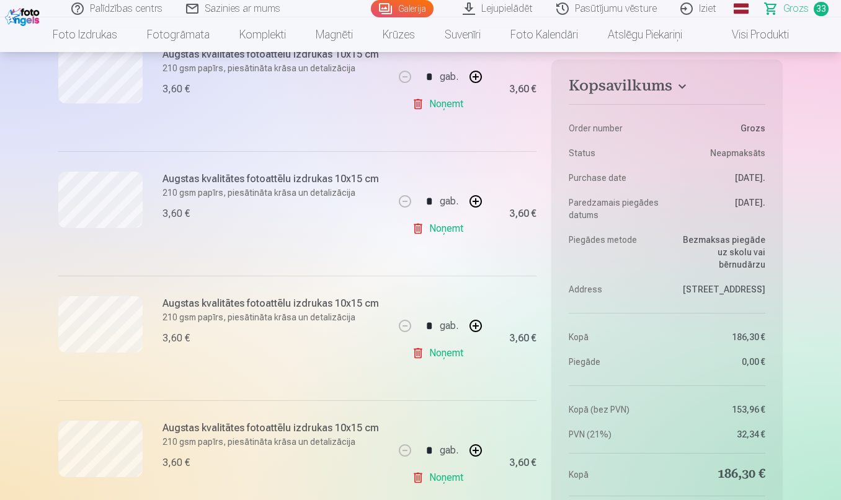
click at [17, 18] on img at bounding box center [24, 15] width 38 height 21
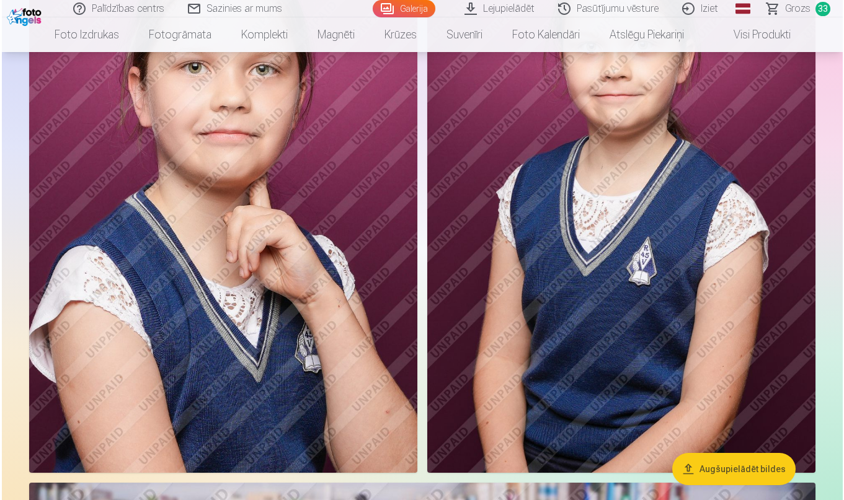
scroll to position [4275, 0]
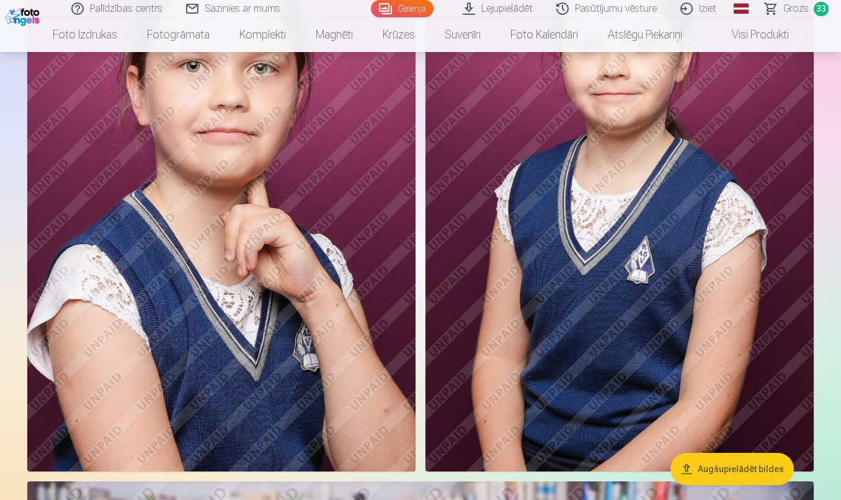
click at [631, 378] on img at bounding box center [619, 180] width 388 height 582
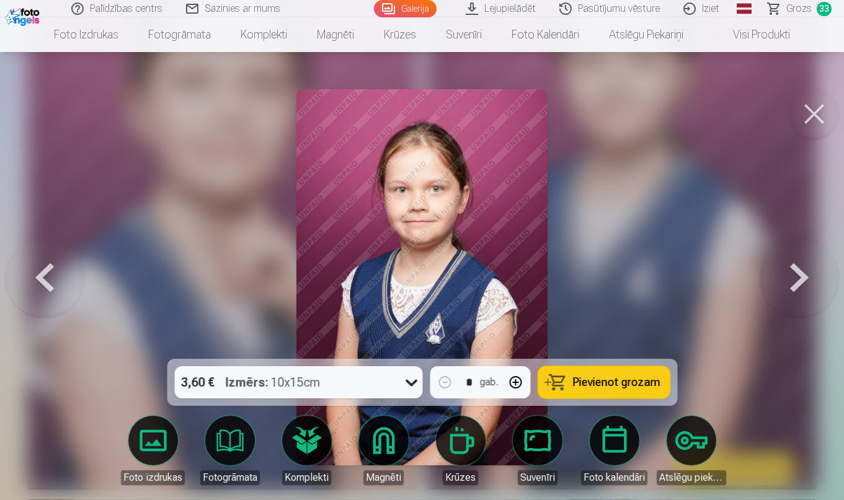
click at [412, 382] on icon at bounding box center [411, 383] width 20 height 20
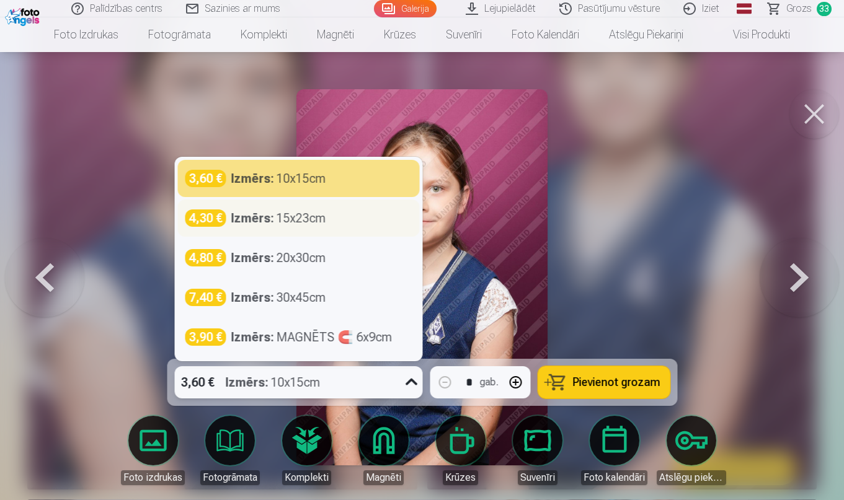
click at [347, 221] on div "4,30 € Izmērs : 15x23cm" at bounding box center [298, 218] width 227 height 17
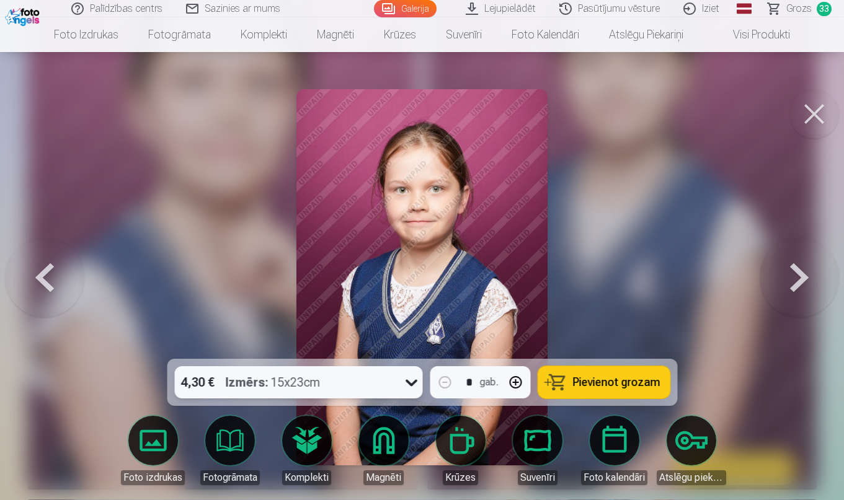
click at [414, 386] on icon at bounding box center [411, 383] width 20 height 20
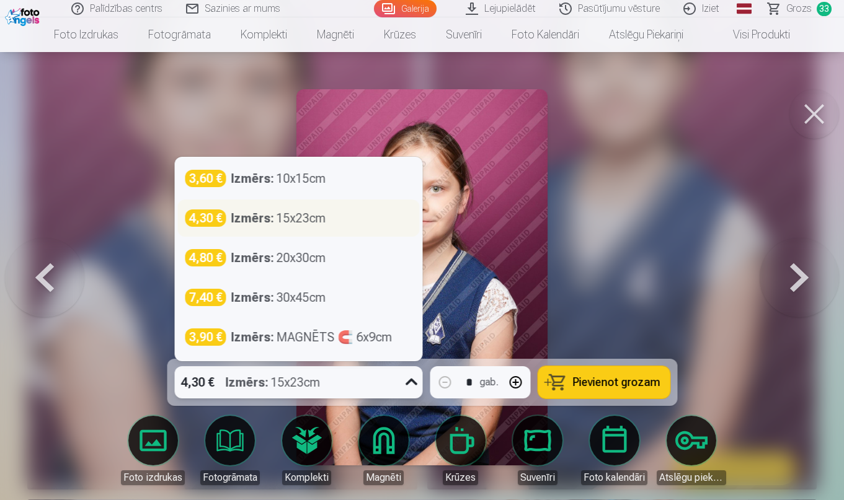
click at [280, 221] on div "Izmērs : 15x23cm" at bounding box center [278, 218] width 95 height 17
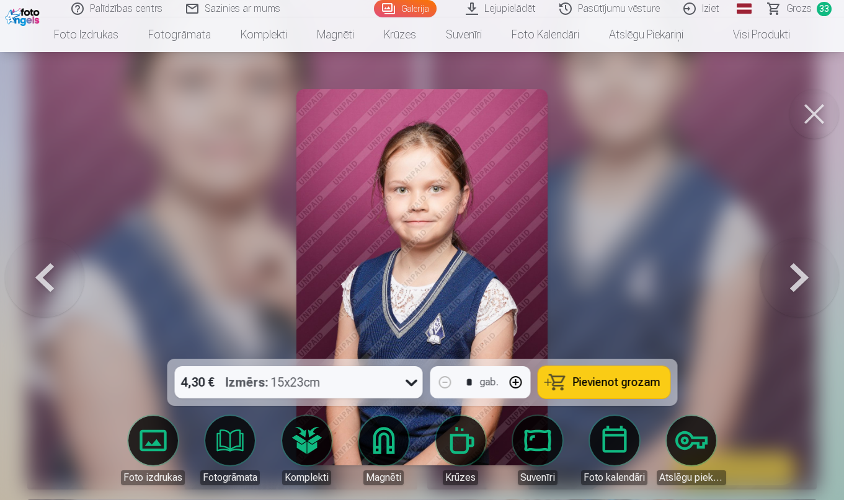
click at [518, 381] on button "button" at bounding box center [515, 383] width 30 height 30
click at [595, 378] on span "Pievienot grozam" at bounding box center [615, 382] width 87 height 11
type input "*"
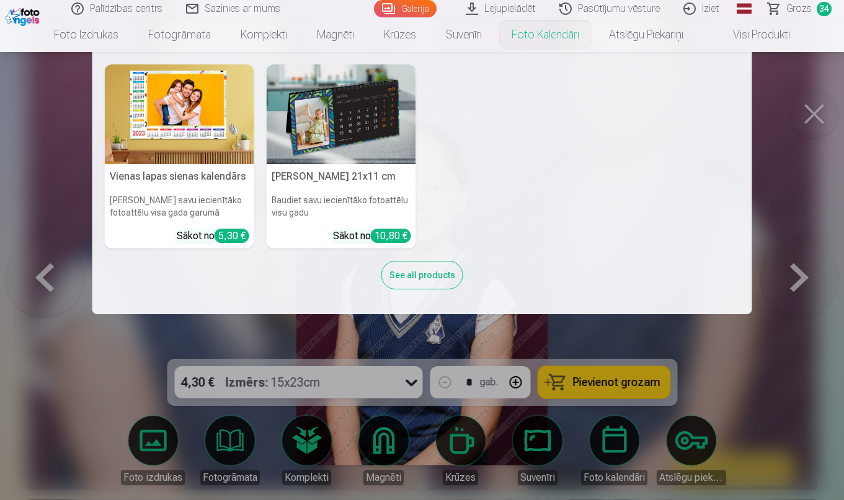
click at [540, 33] on link "Foto kalendāri" at bounding box center [545, 34] width 97 height 35
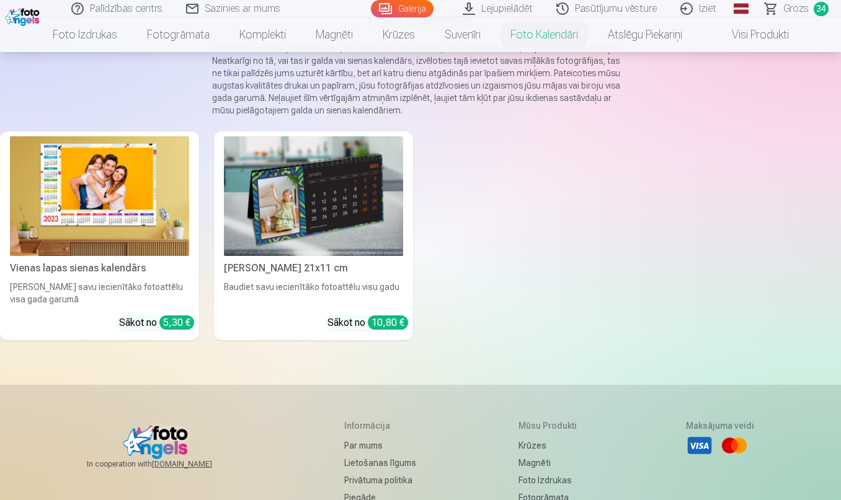
scroll to position [115, 0]
click at [316, 193] on img at bounding box center [313, 196] width 179 height 120
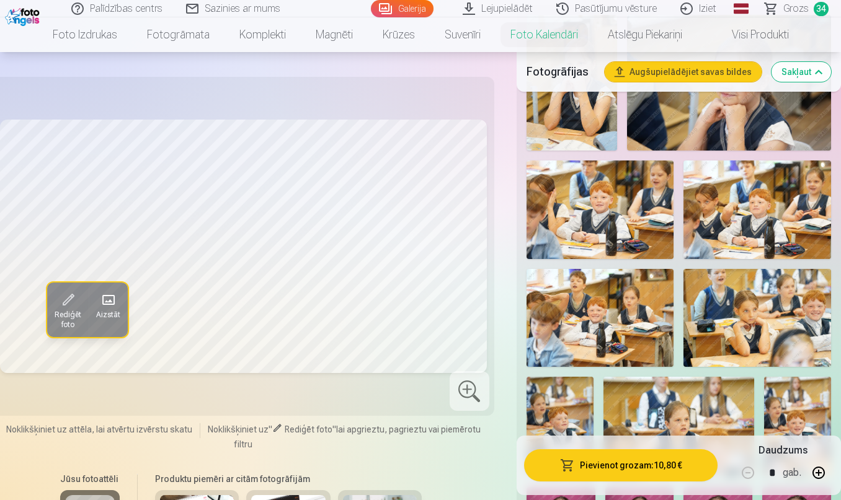
scroll to position [305, 0]
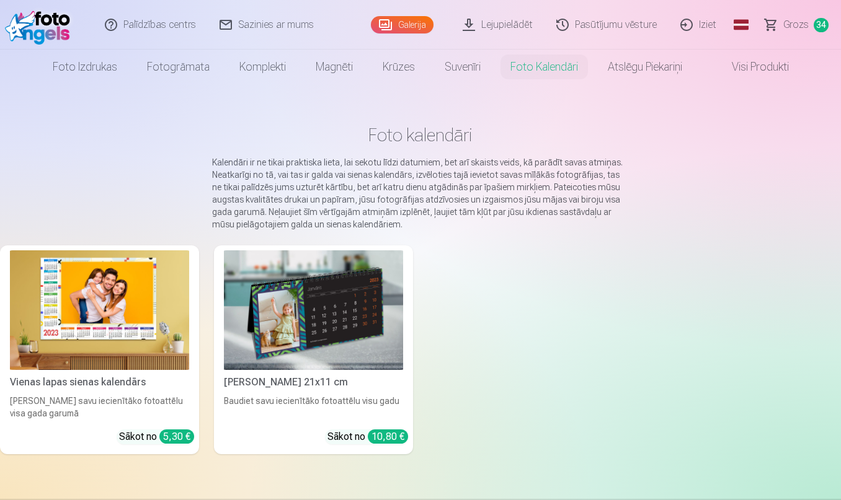
click at [124, 285] on img at bounding box center [99, 311] width 179 height 120
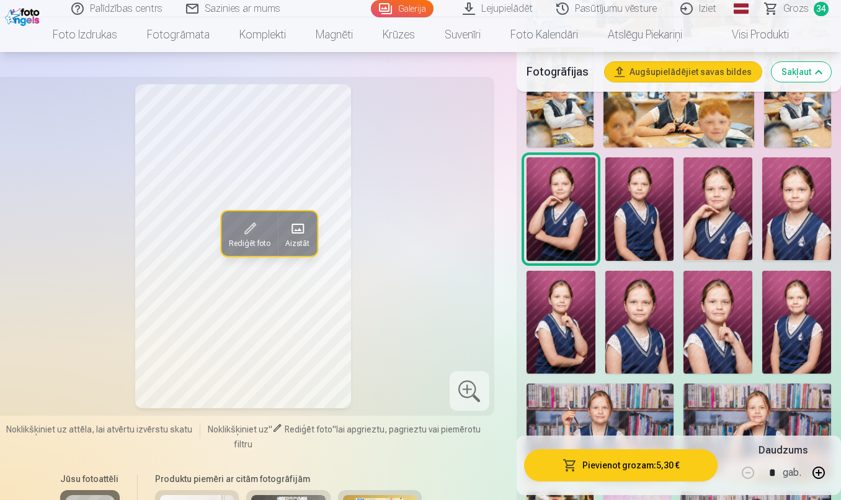
scroll to position [763, 0]
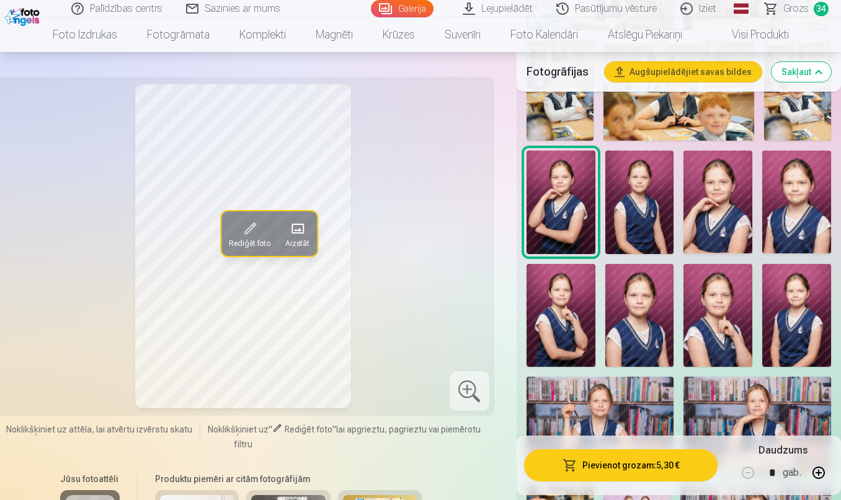
click at [642, 206] on img at bounding box center [639, 202] width 69 height 103
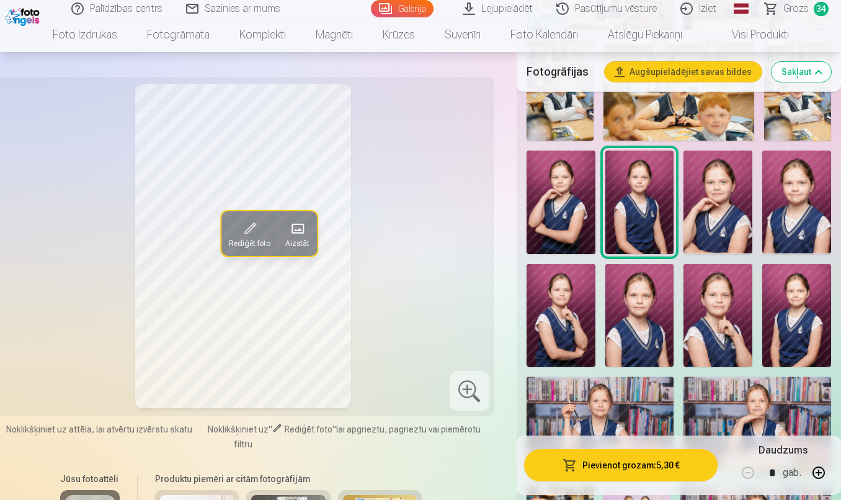
click at [798, 200] on img at bounding box center [796, 202] width 69 height 103
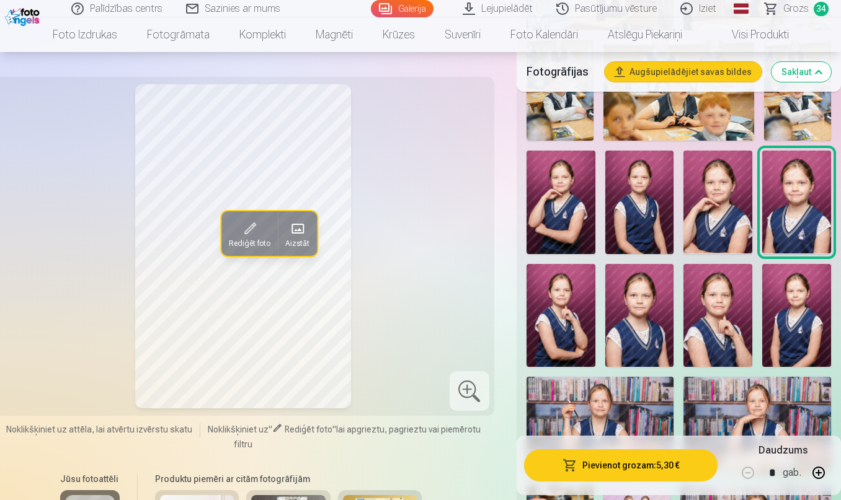
click at [723, 322] on img at bounding box center [717, 315] width 69 height 103
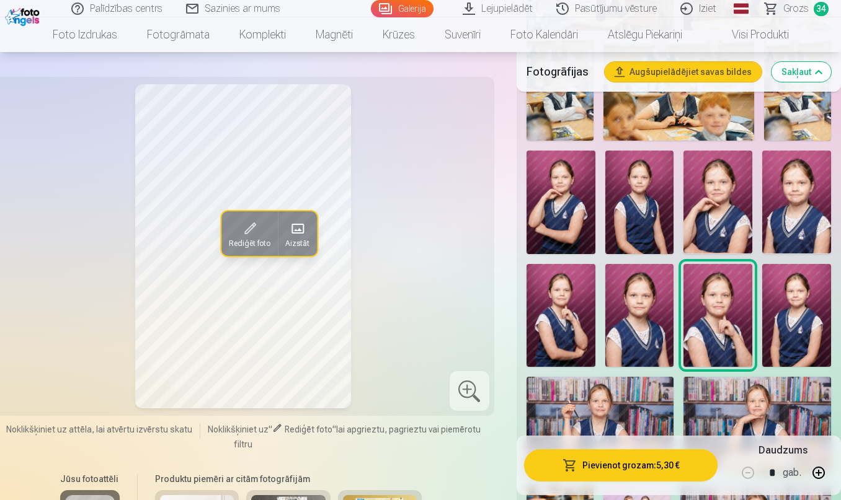
click at [810, 337] on img at bounding box center [796, 315] width 69 height 103
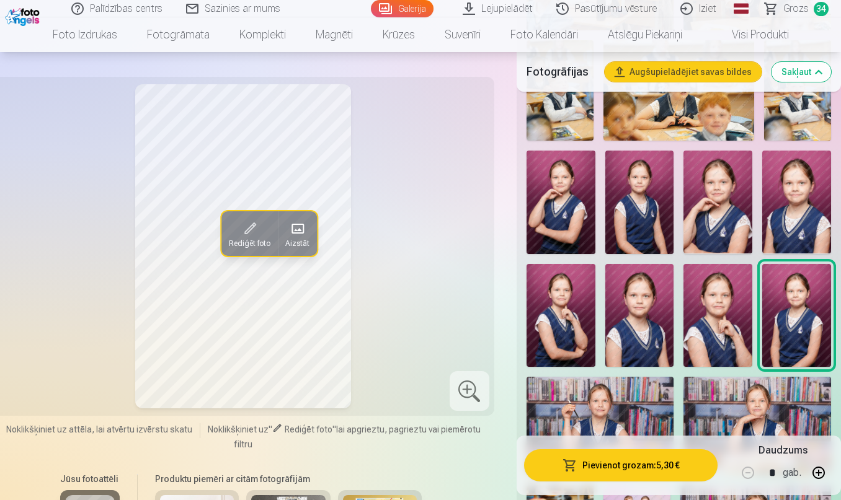
click at [549, 292] on img at bounding box center [561, 315] width 69 height 103
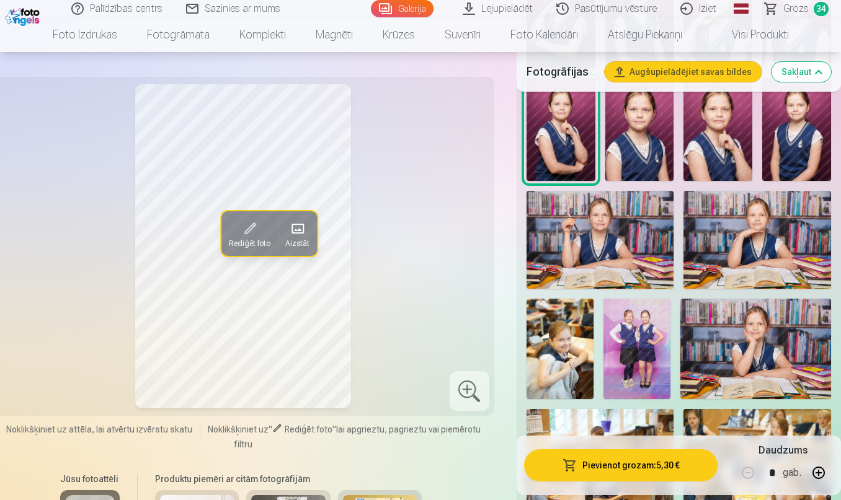
scroll to position [966, 0]
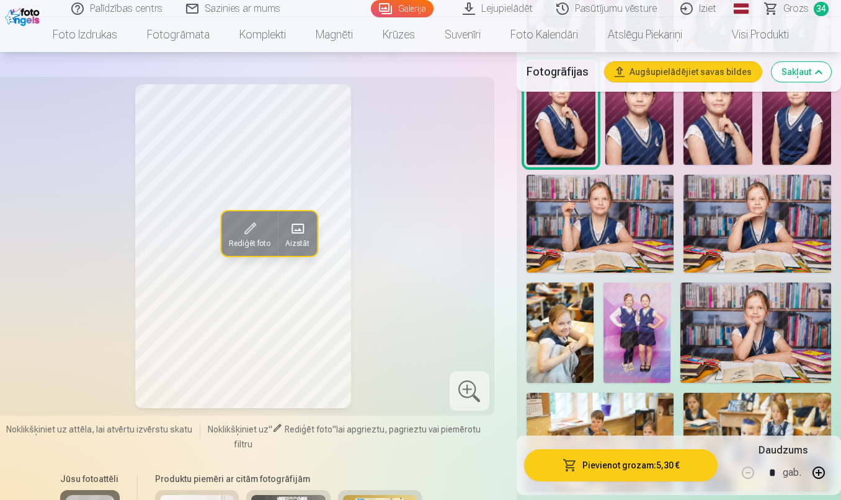
click at [629, 223] on img at bounding box center [601, 224] width 148 height 98
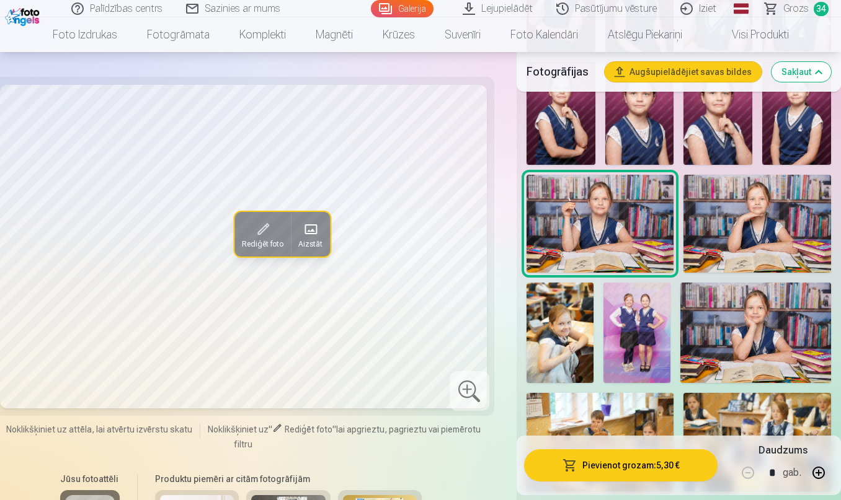
click at [790, 194] on img at bounding box center [757, 224] width 148 height 98
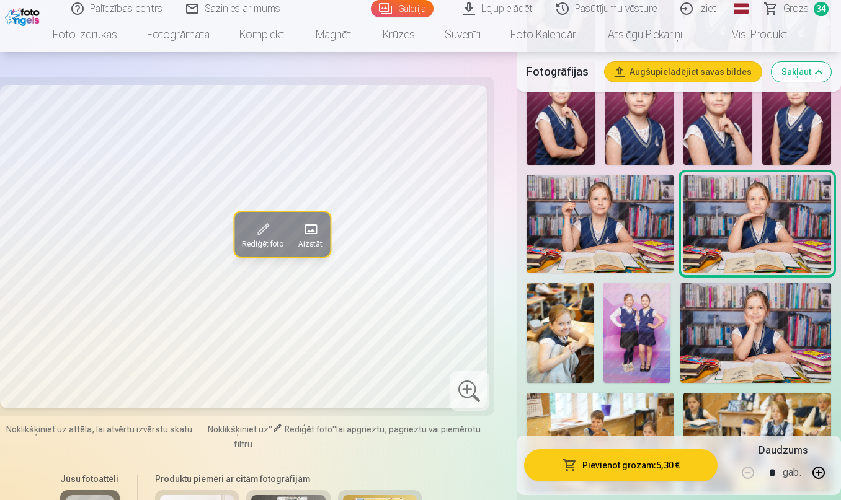
click at [803, 308] on img at bounding box center [755, 333] width 151 height 100
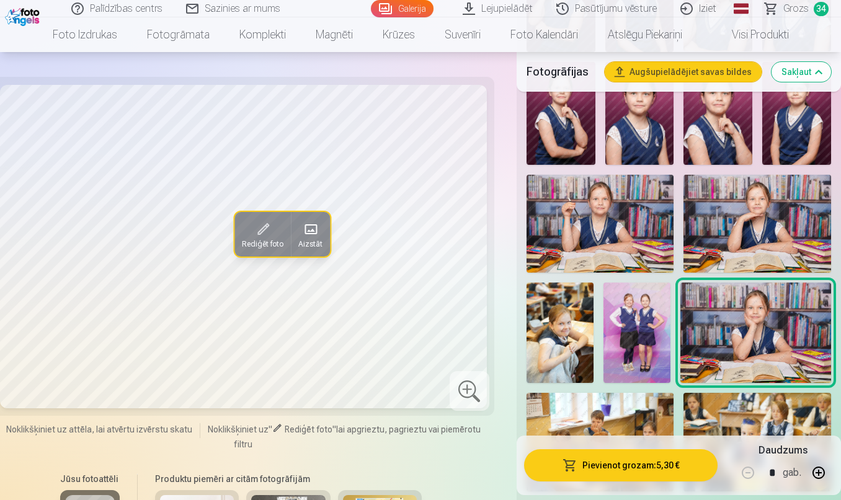
click at [552, 337] on img at bounding box center [560, 333] width 67 height 100
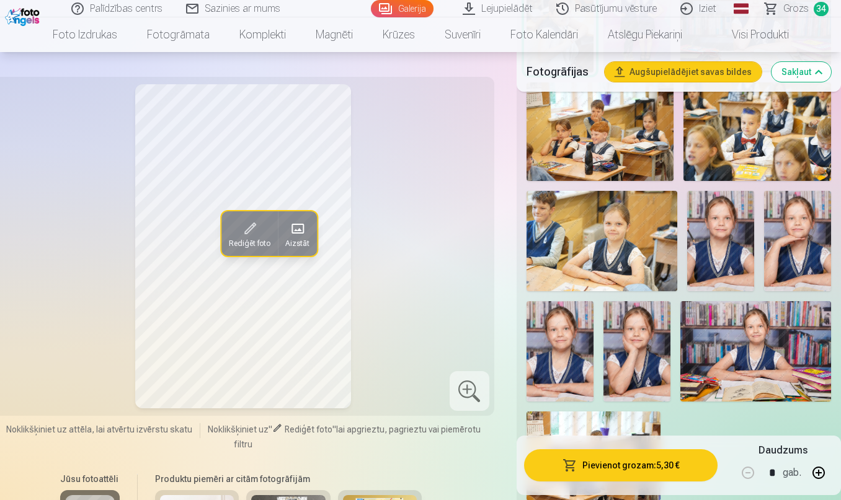
scroll to position [1280, 0]
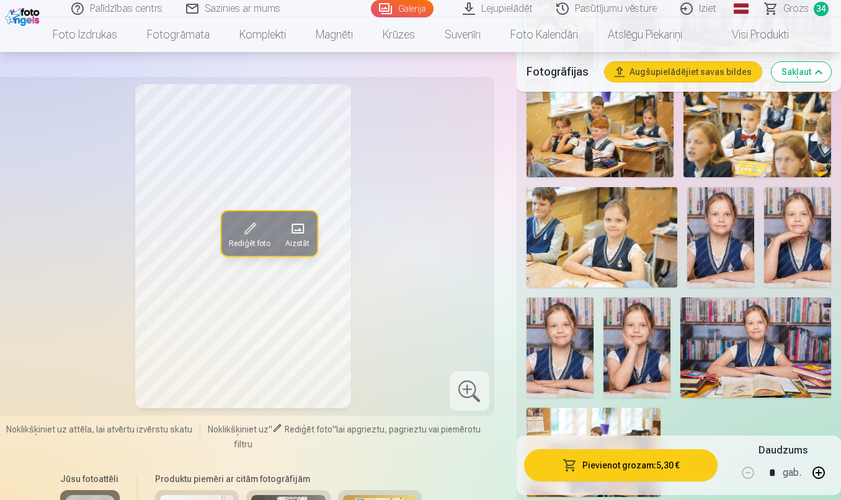
click at [797, 231] on img at bounding box center [797, 237] width 67 height 100
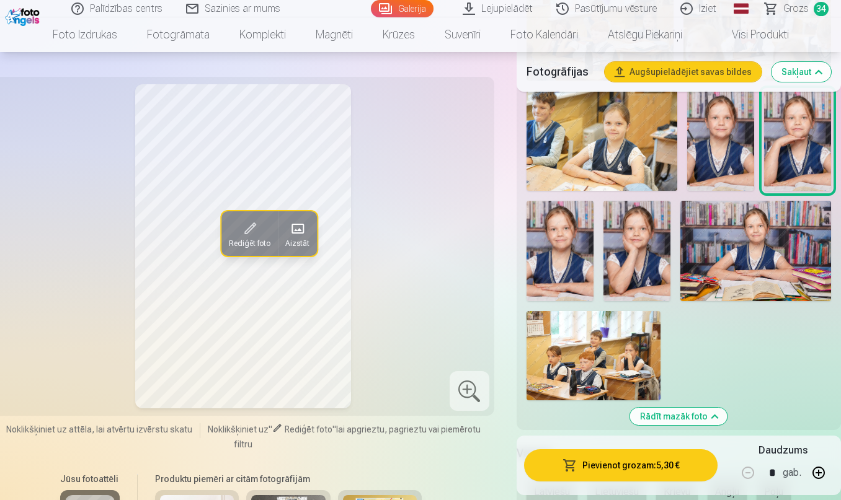
scroll to position [1378, 0]
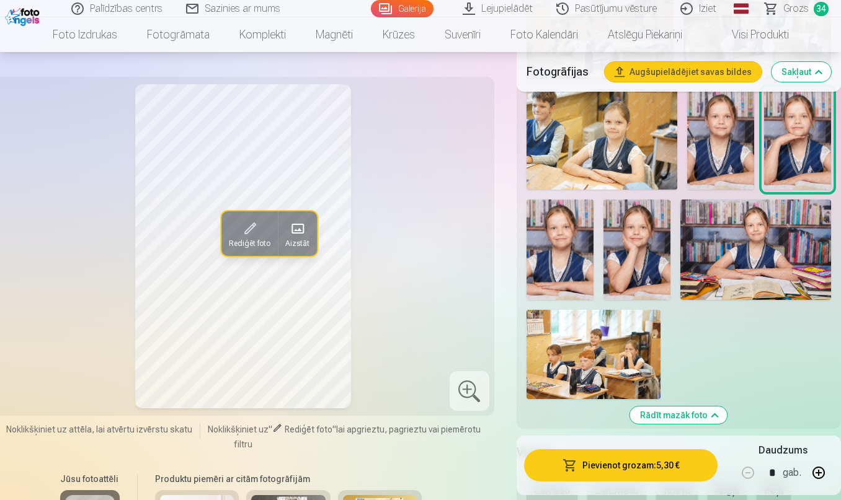
click at [578, 257] on img at bounding box center [560, 250] width 67 height 100
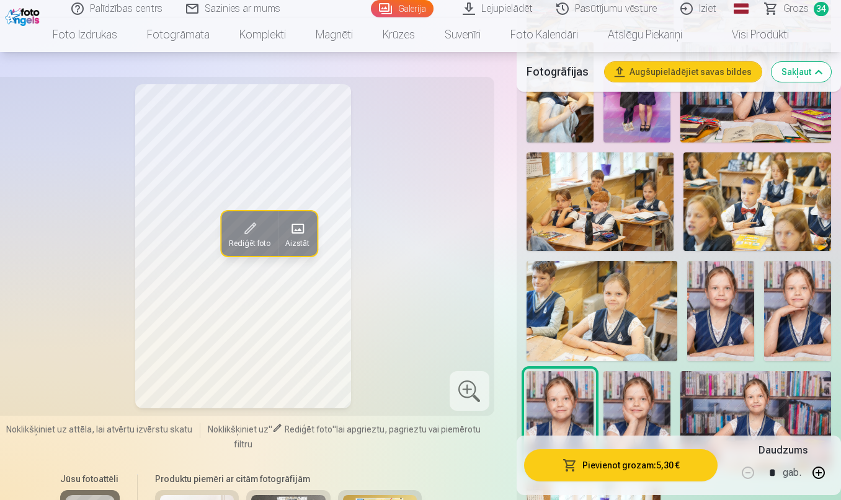
scroll to position [1198, 0]
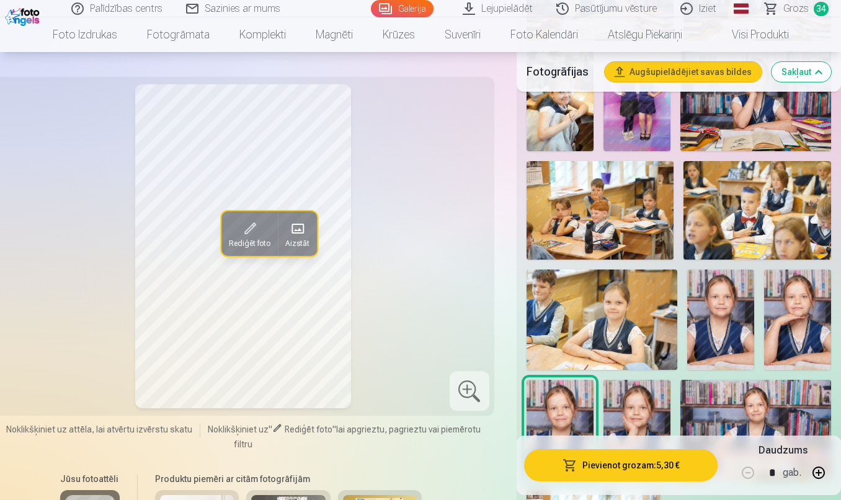
click at [636, 304] on img at bounding box center [602, 320] width 151 height 100
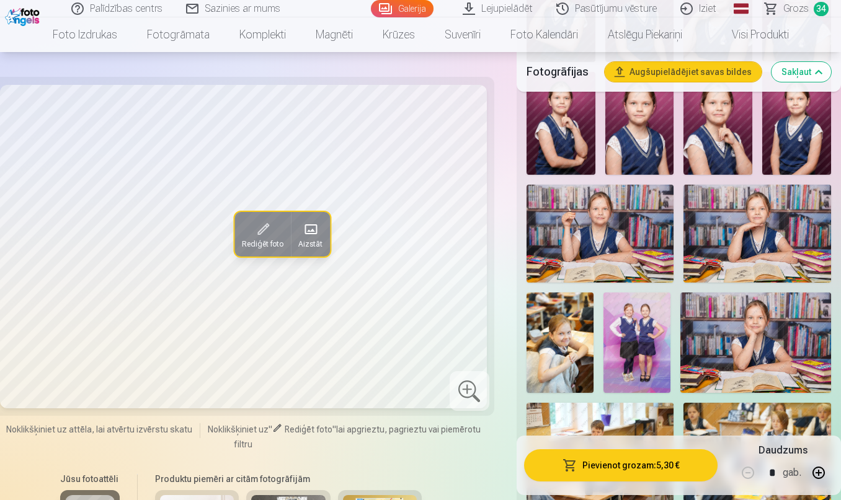
scroll to position [941, 0]
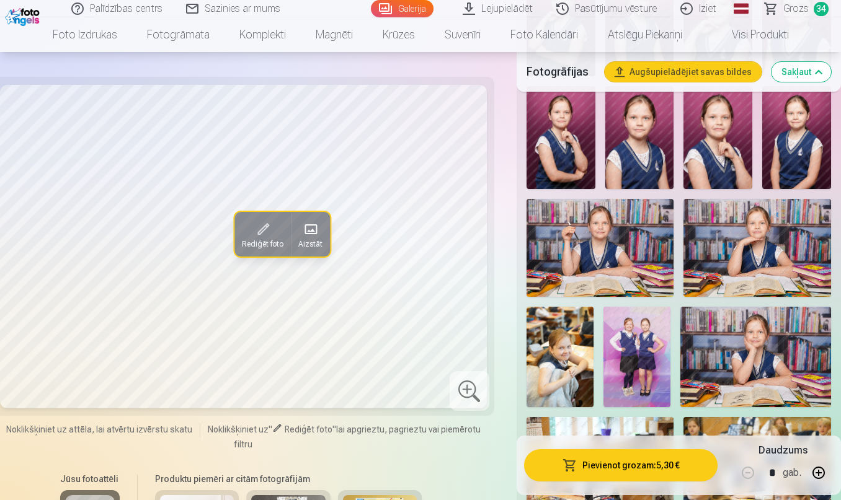
click at [739, 358] on img at bounding box center [755, 357] width 151 height 100
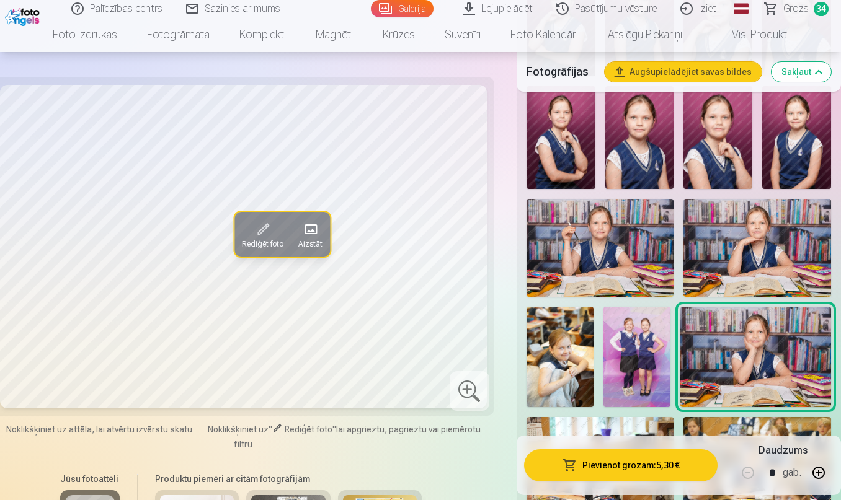
click at [781, 179] on img at bounding box center [796, 137] width 69 height 103
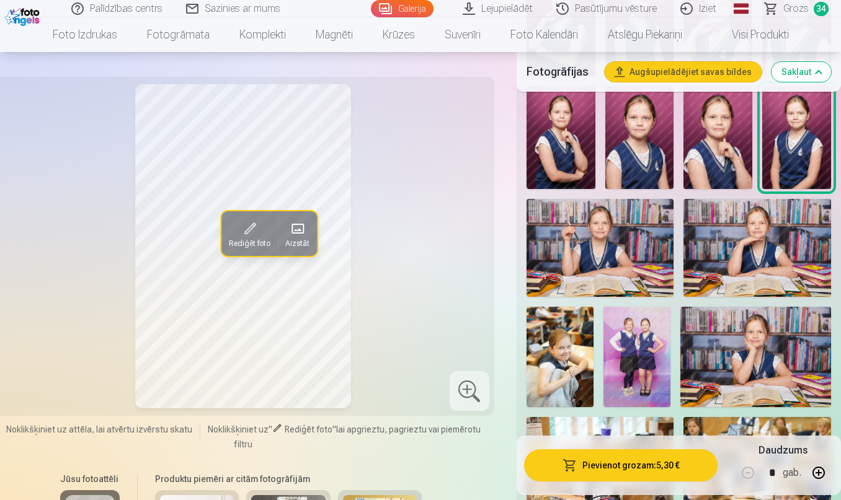
click at [641, 235] on img at bounding box center [601, 248] width 148 height 98
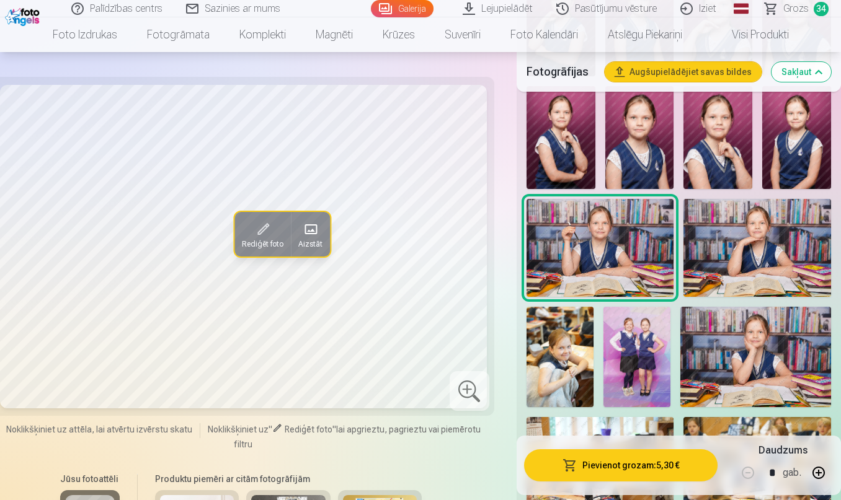
click at [799, 131] on img at bounding box center [796, 137] width 69 height 103
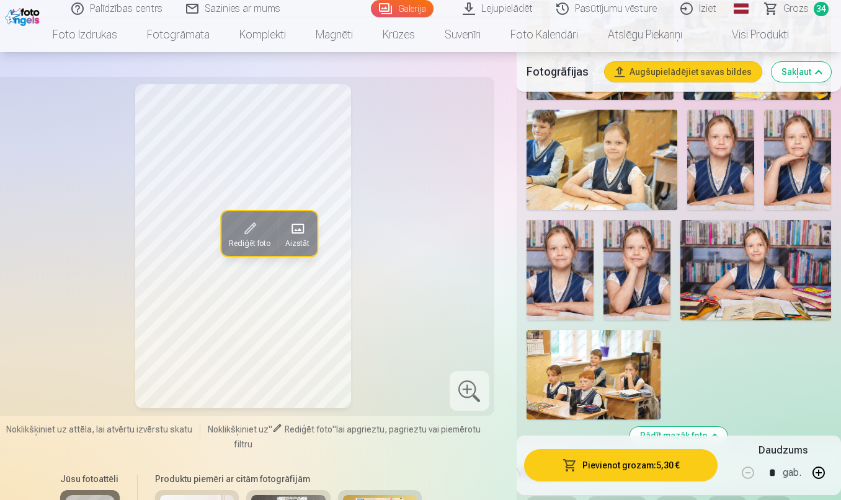
scroll to position [1356, 0]
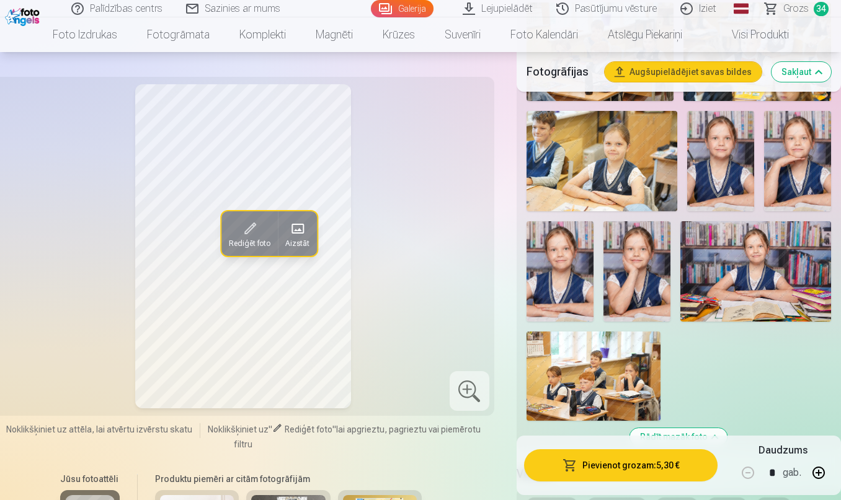
click at [769, 257] on img at bounding box center [755, 271] width 151 height 100
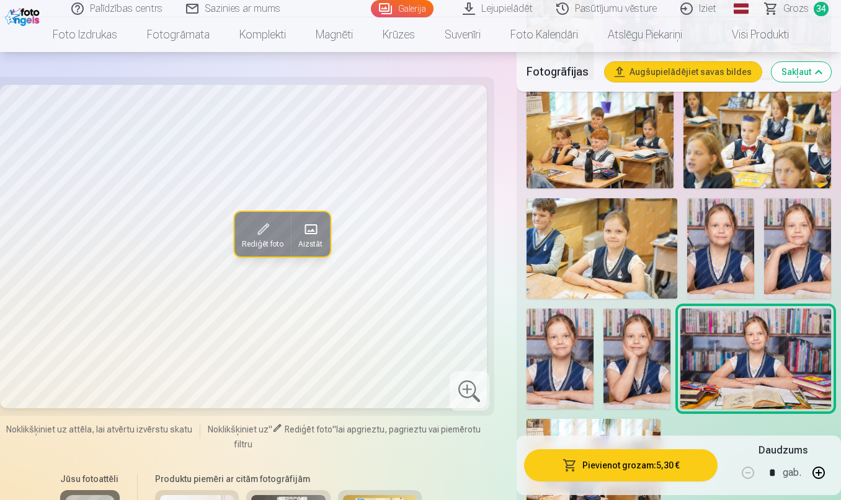
scroll to position [1269, 0]
click at [817, 254] on img at bounding box center [797, 248] width 67 height 100
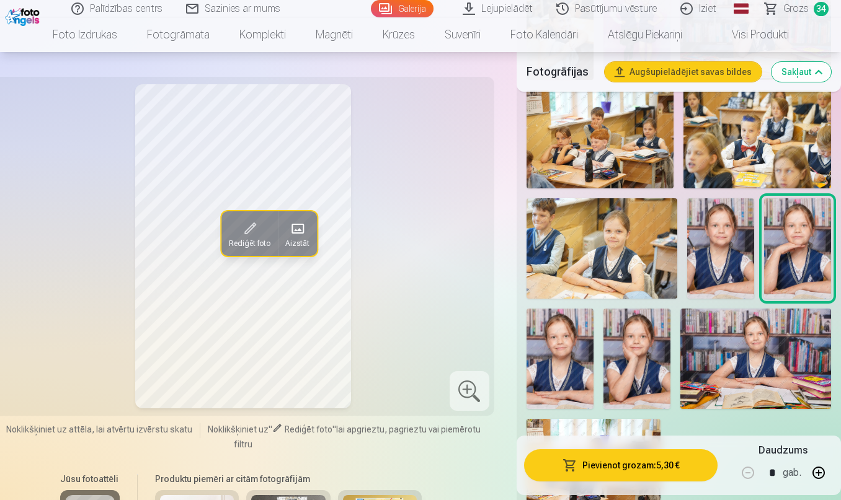
click at [716, 252] on img at bounding box center [720, 248] width 67 height 100
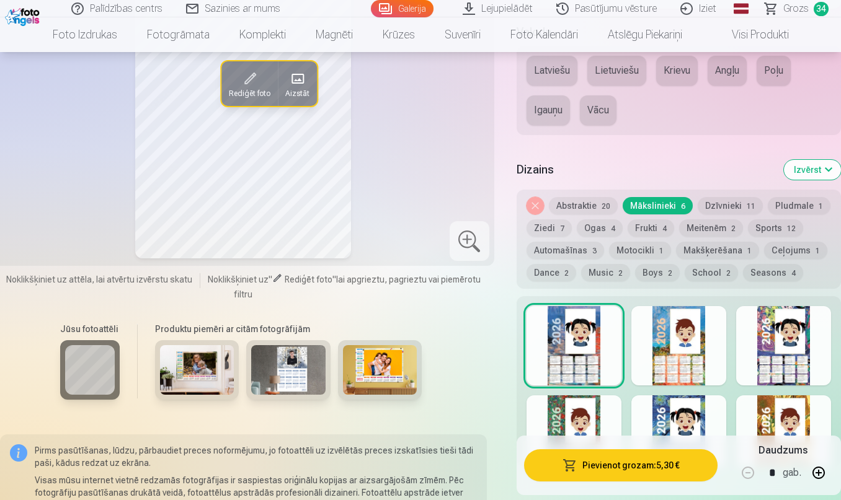
scroll to position [1800, 0]
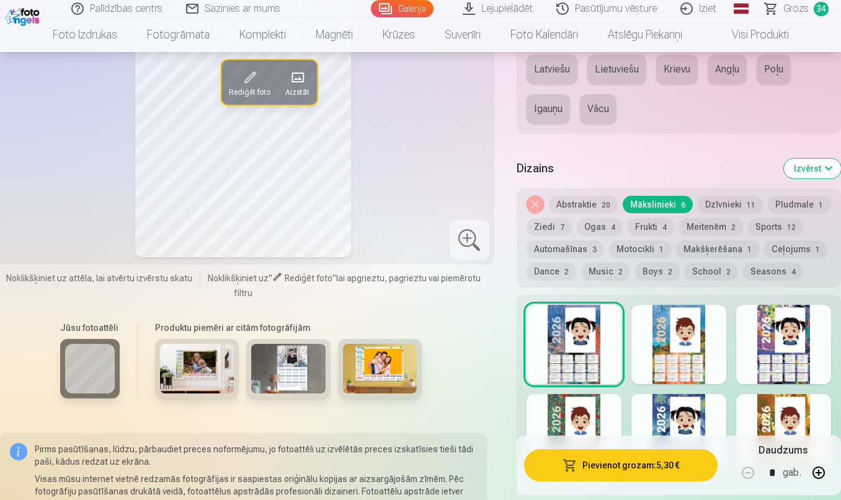
click at [637, 475] on button "Pievienot grozam : 5,30 €" at bounding box center [620, 466] width 193 height 32
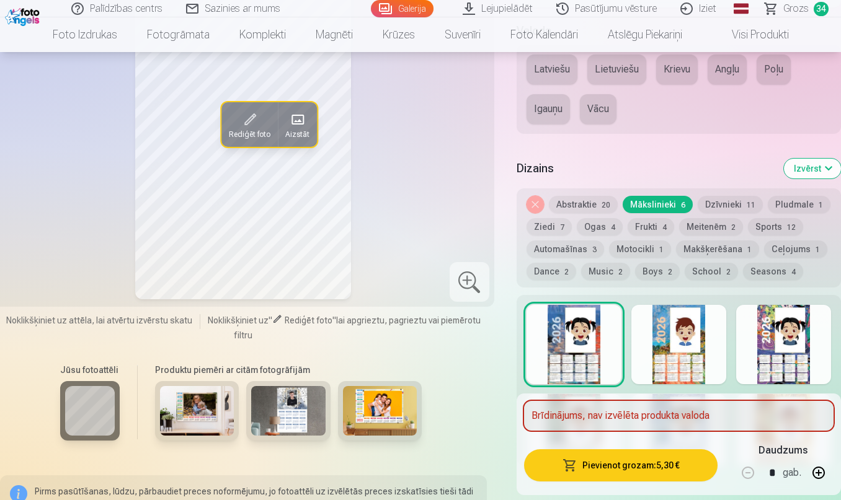
click at [625, 418] on div "Brīdinājums, nav izvēlēta produkta valoda" at bounding box center [678, 416] width 309 height 30
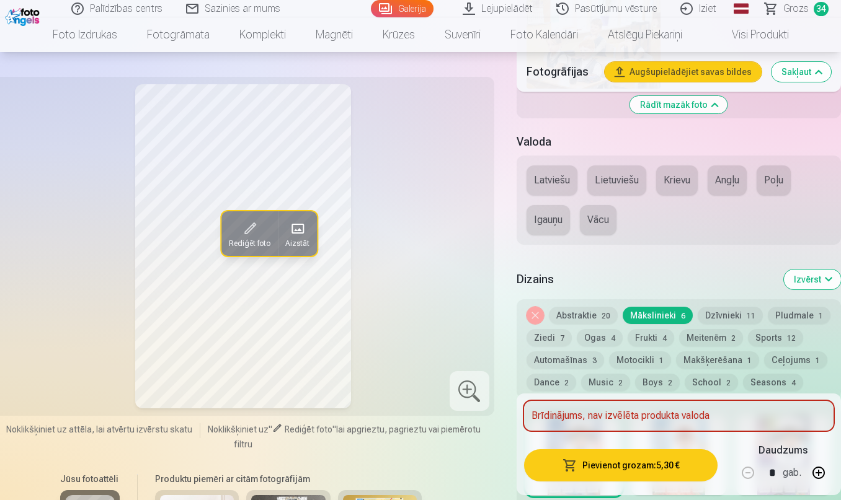
scroll to position [1683, 0]
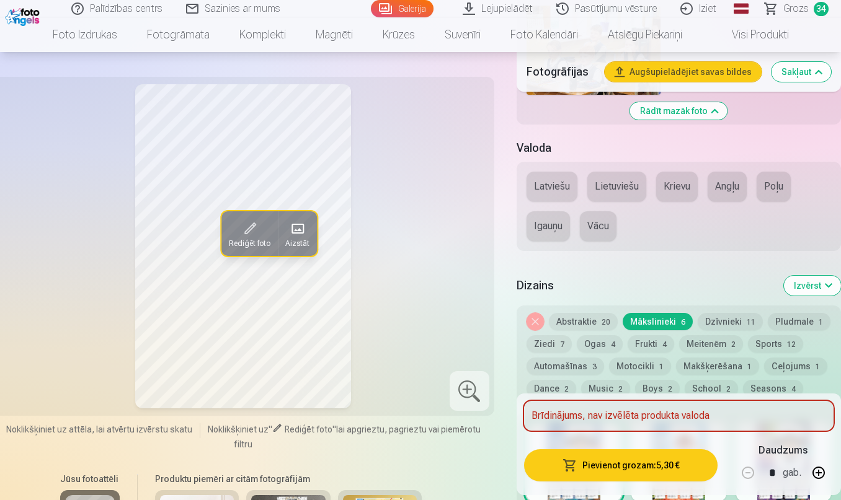
click at [547, 184] on button "Latviešu" at bounding box center [552, 187] width 51 height 30
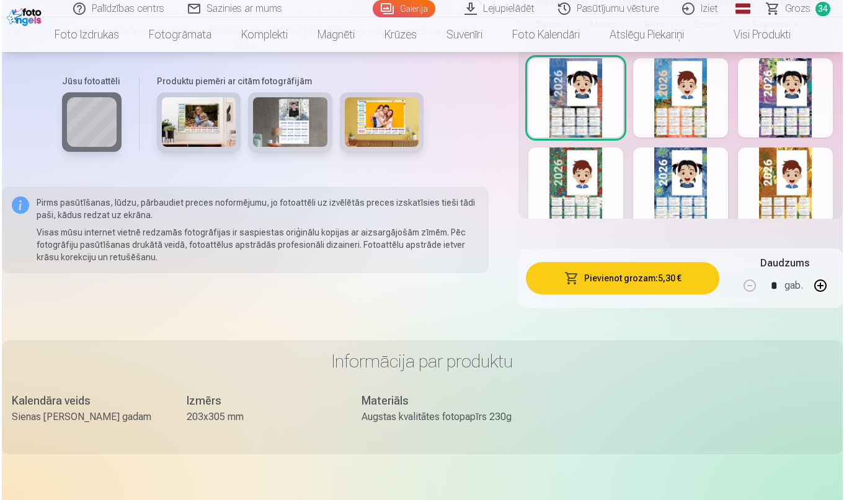
scroll to position [2050, 0]
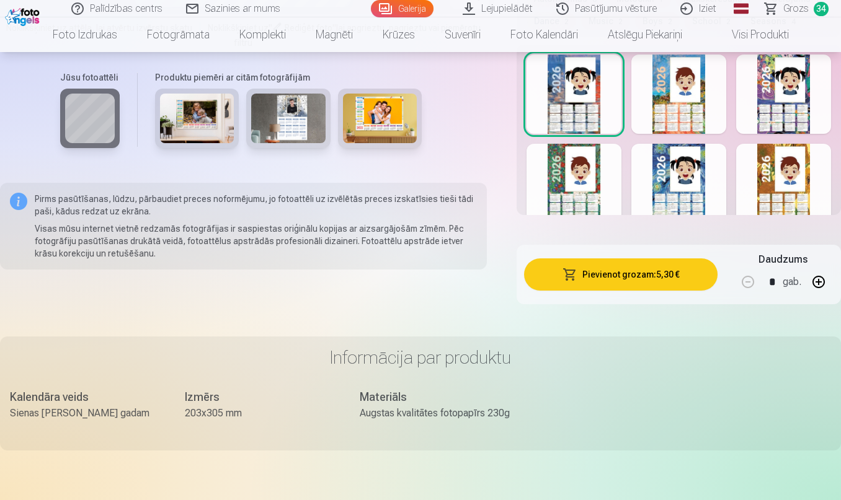
click at [629, 272] on button "Pievienot grozam : 5,30 €" at bounding box center [620, 275] width 193 height 32
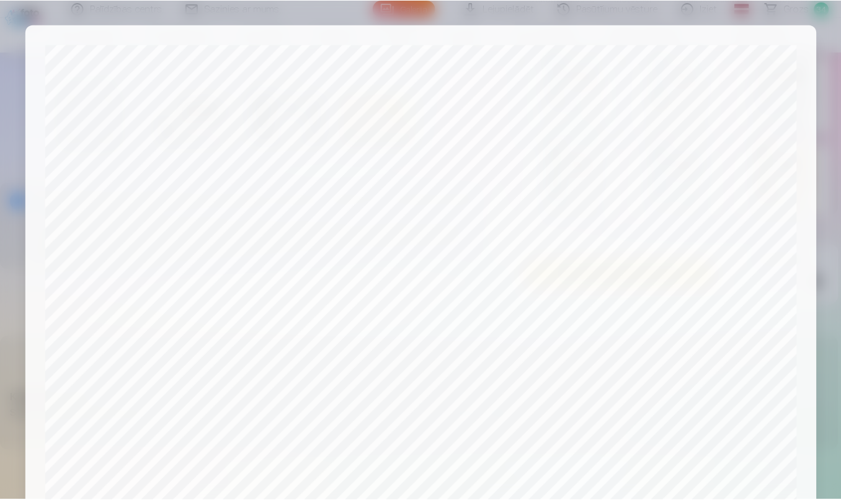
scroll to position [393, 0]
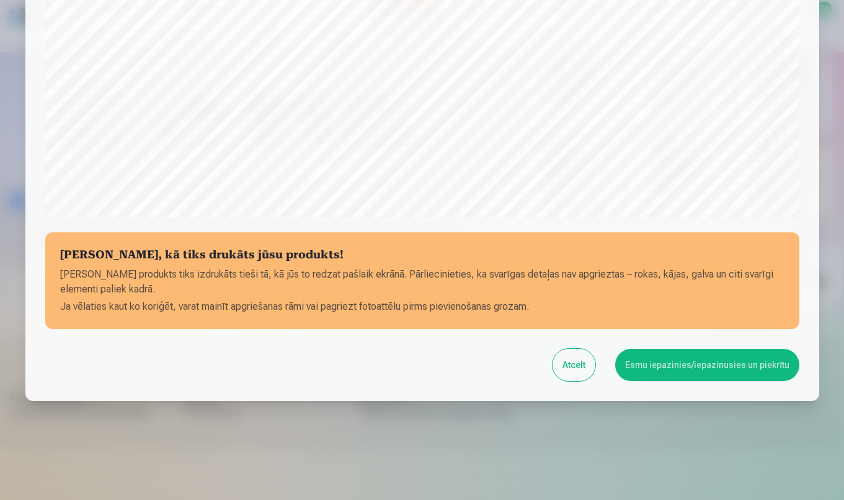
click at [753, 370] on button "Esmu iepazinies/iepazinusies un piekrītu" at bounding box center [707, 365] width 184 height 32
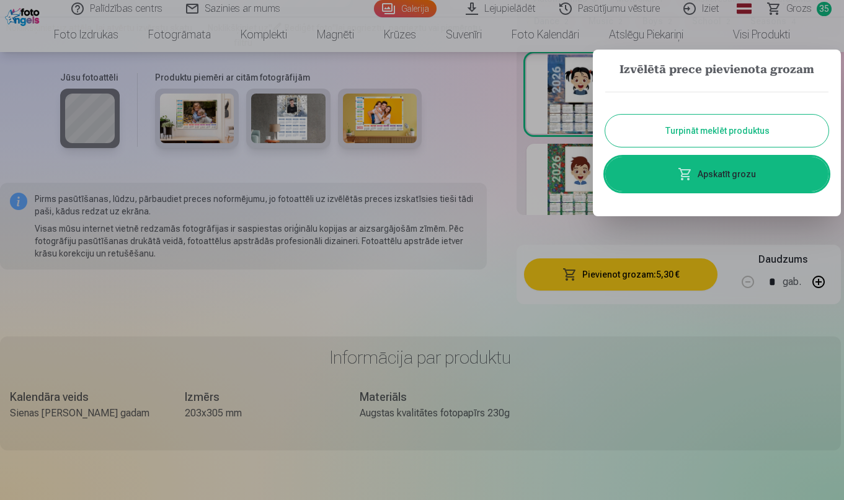
click at [798, 11] on div at bounding box center [422, 250] width 844 height 500
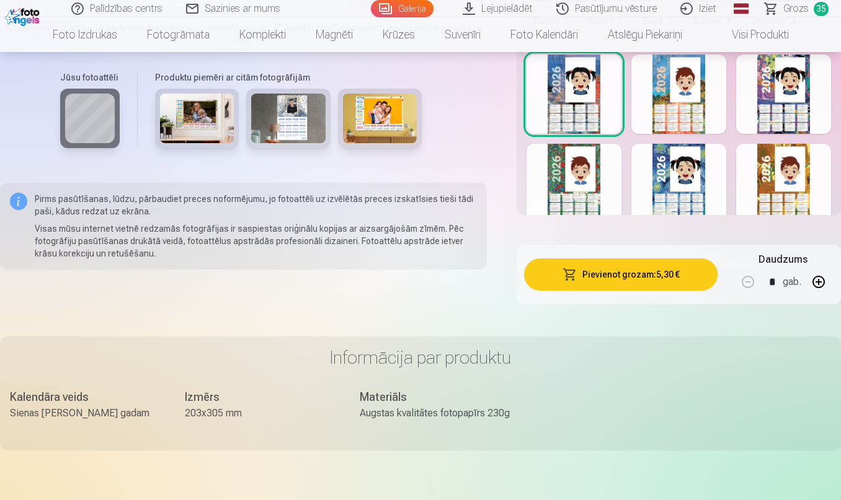
click at [798, 11] on span "Grozs" at bounding box center [795, 8] width 25 height 15
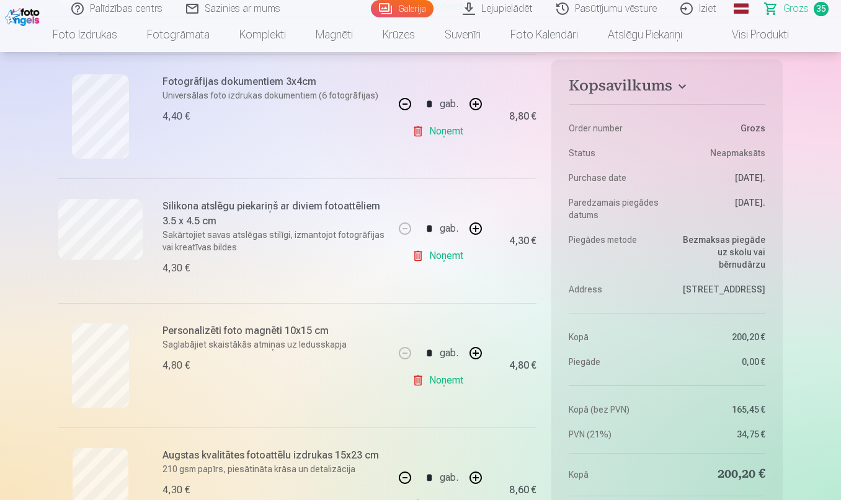
scroll to position [3743, 0]
click at [473, 230] on button "button" at bounding box center [476, 227] width 30 height 30
type input "*"
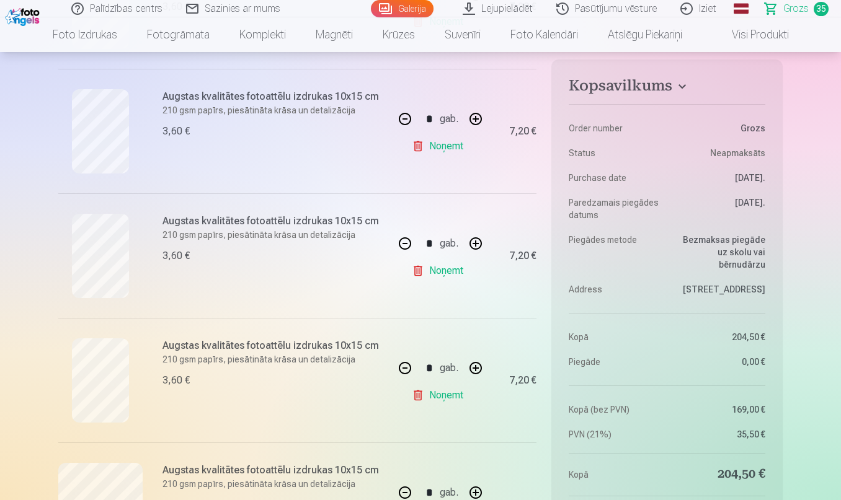
scroll to position [3132, 0]
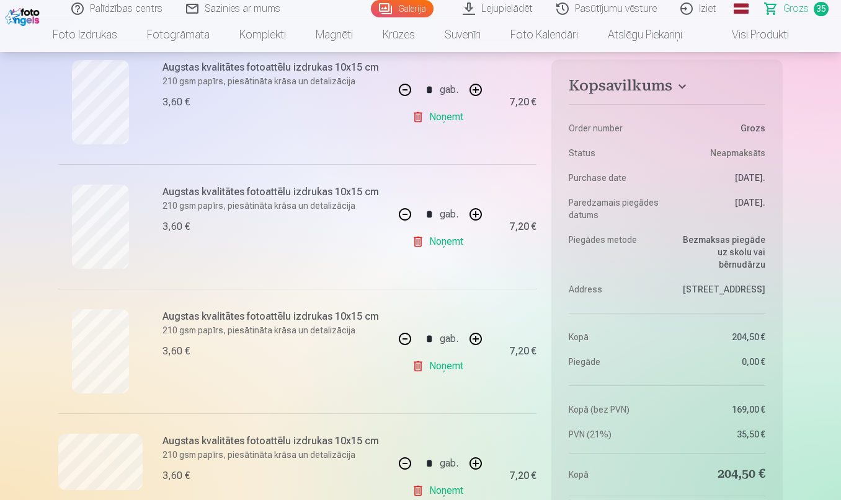
click at [398, 213] on button "button" at bounding box center [405, 215] width 30 height 30
type input "*"
click at [402, 464] on button "button" at bounding box center [405, 464] width 30 height 30
type input "*"
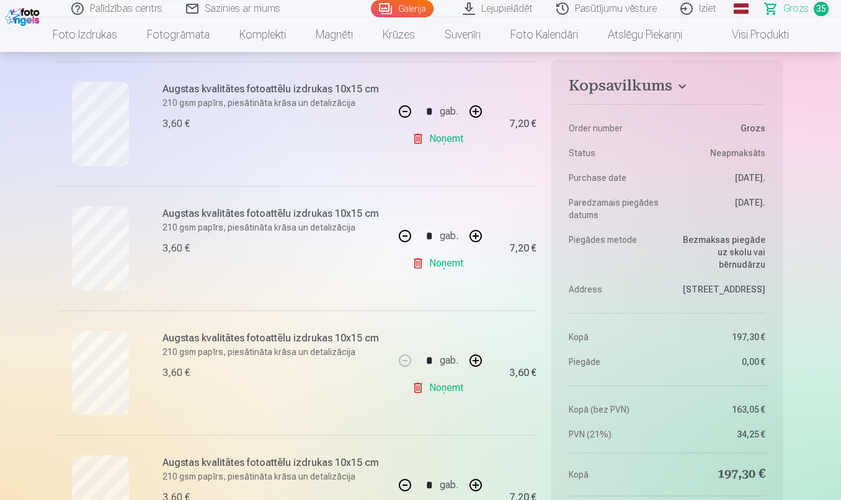
scroll to position [2976, 0]
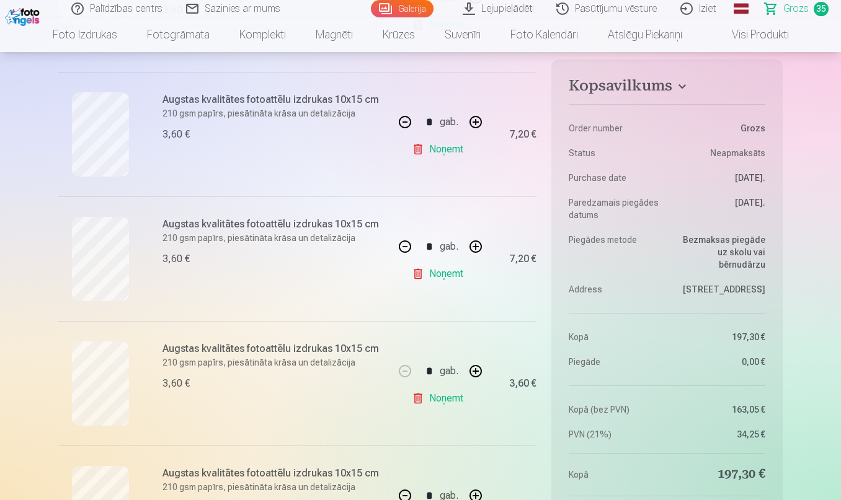
click at [396, 126] on button "button" at bounding box center [405, 122] width 30 height 30
type input "*"
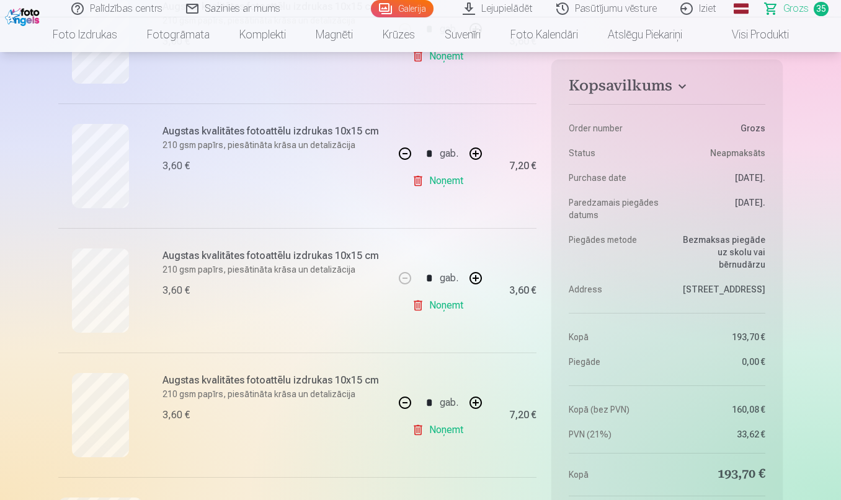
scroll to position [3070, 0]
click at [402, 156] on button "button" at bounding box center [405, 153] width 30 height 30
type input "*"
click at [405, 401] on button "button" at bounding box center [405, 402] width 30 height 30
type input "*"
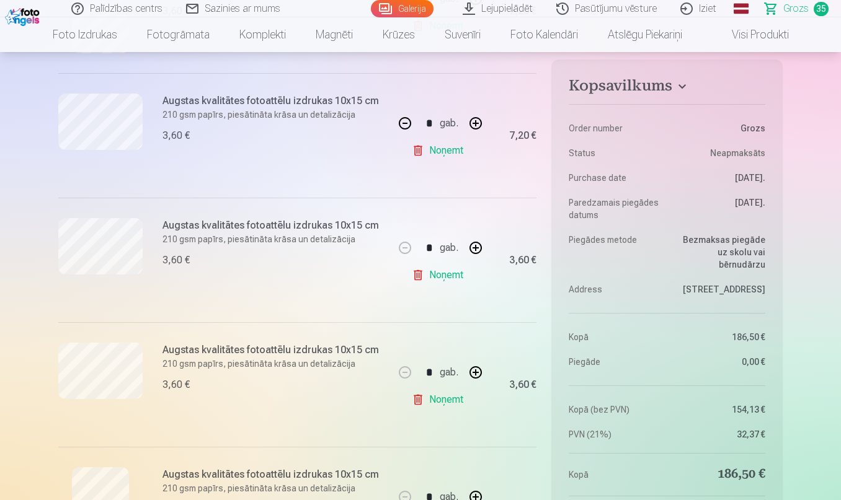
scroll to position [2598, 0]
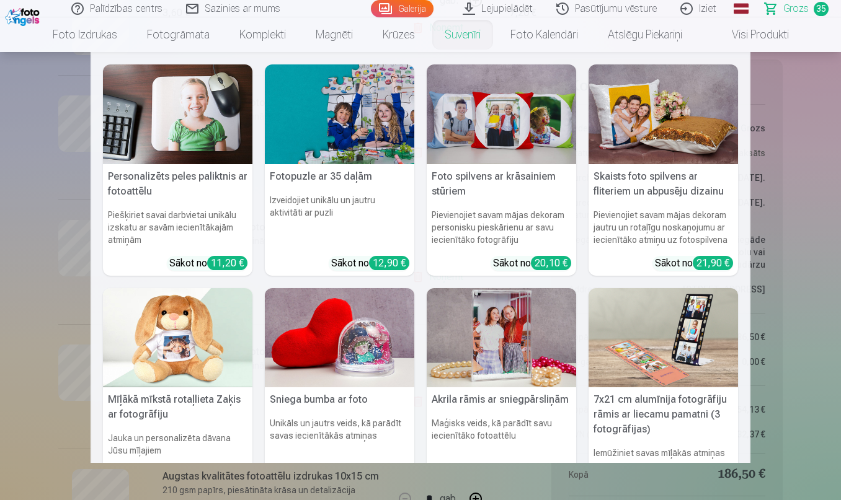
click at [453, 37] on link "Suvenīri" at bounding box center [463, 34] width 66 height 35
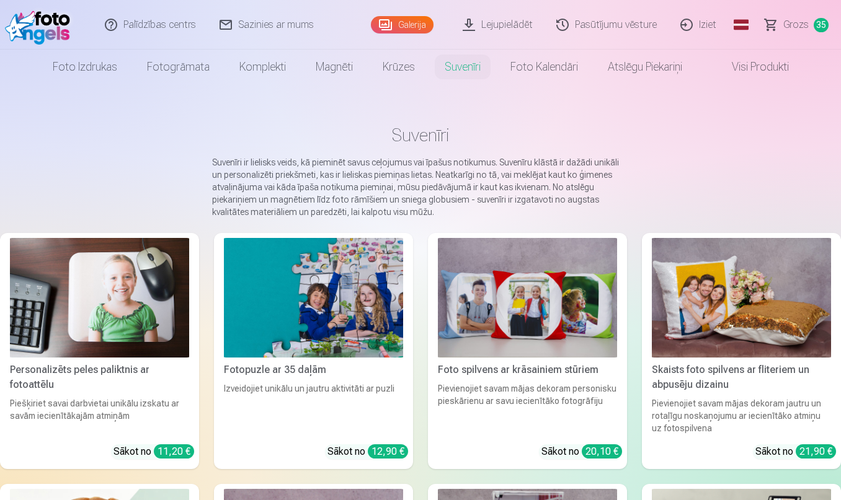
click at [453, 37] on div "Palīdzības centrs Sazinies ar mums Galerija Lejupielādēt Pasūtījumu vēsture Izi…" at bounding box center [420, 25] width 841 height 50
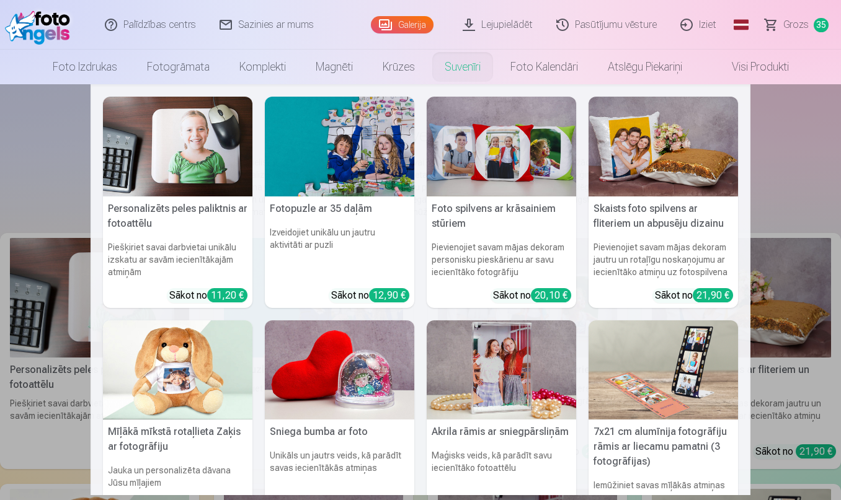
click at [459, 61] on link "Suvenīri" at bounding box center [463, 67] width 66 height 35
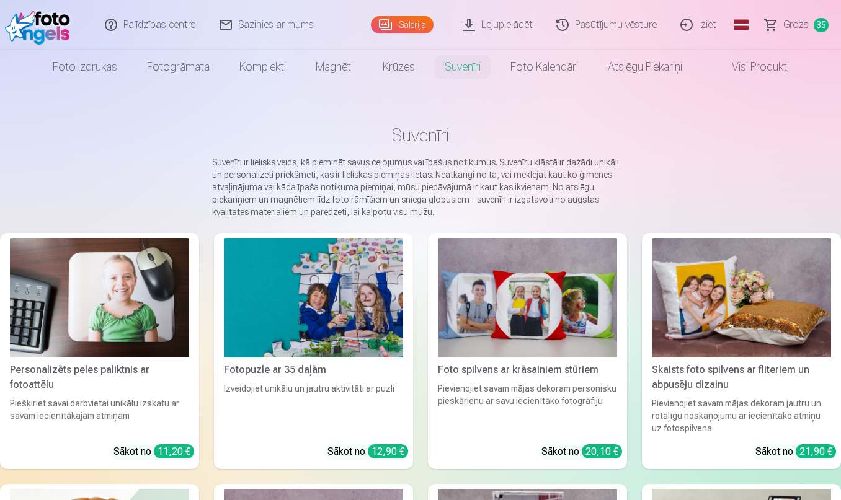
click at [797, 29] on span "Grozs" at bounding box center [795, 24] width 25 height 15
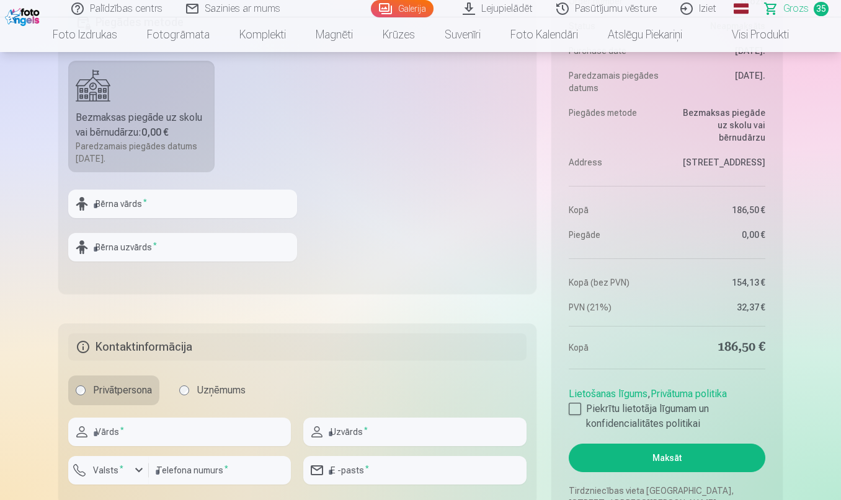
scroll to position [4664, 0]
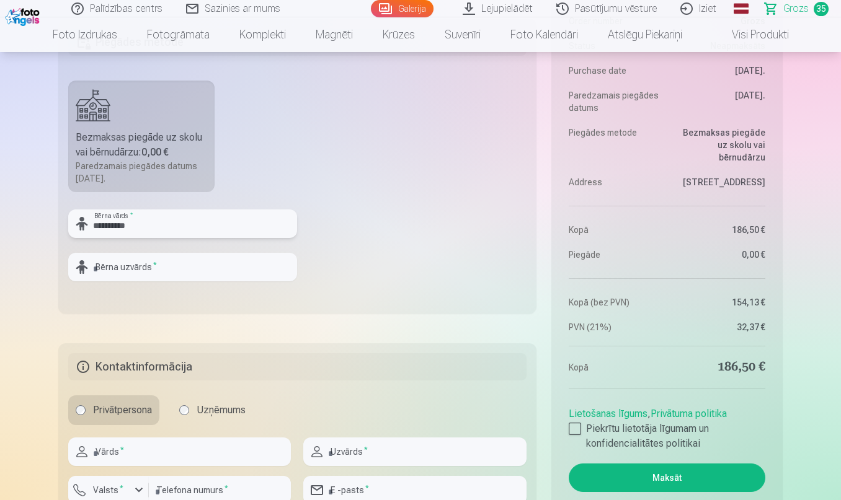
type input "**********"
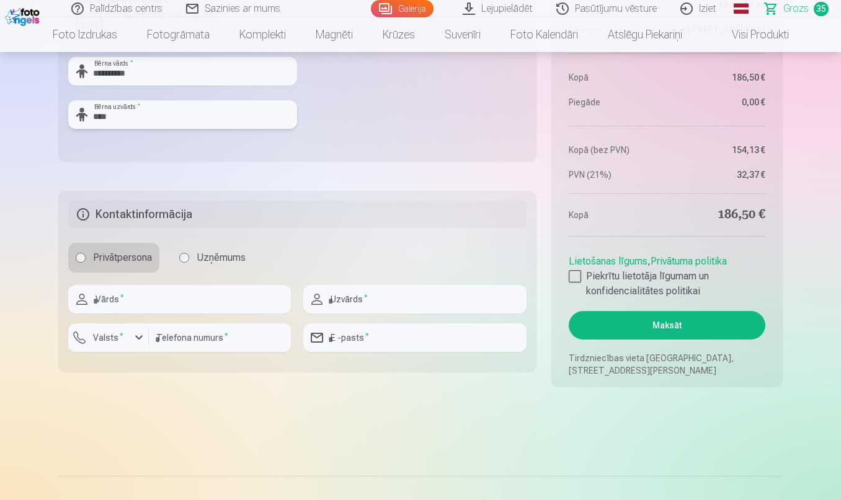
scroll to position [4817, 0]
type input "****"
type input "********"
type input "**********"
click at [255, 338] on input "number" at bounding box center [220, 337] width 142 height 29
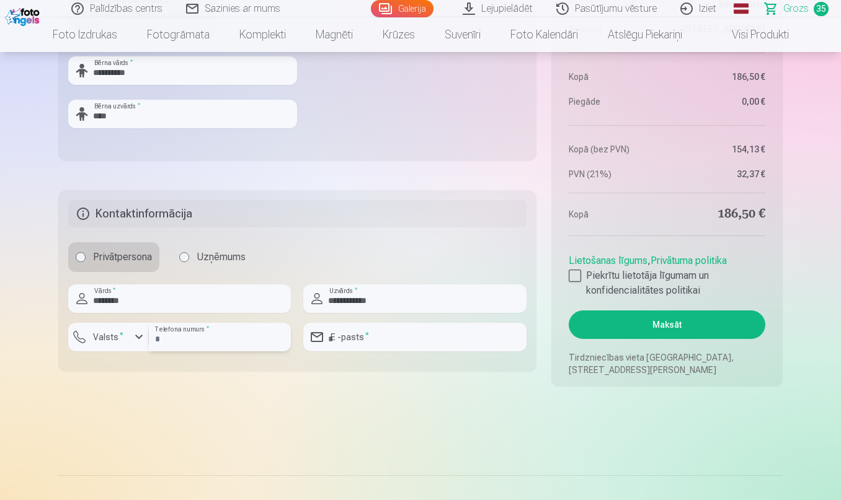
type input "********"
paste input "**********"
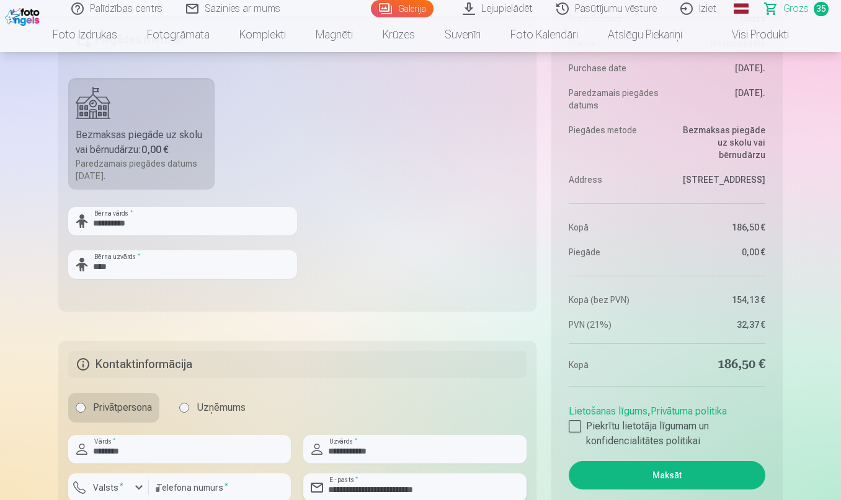
scroll to position [4677, 0]
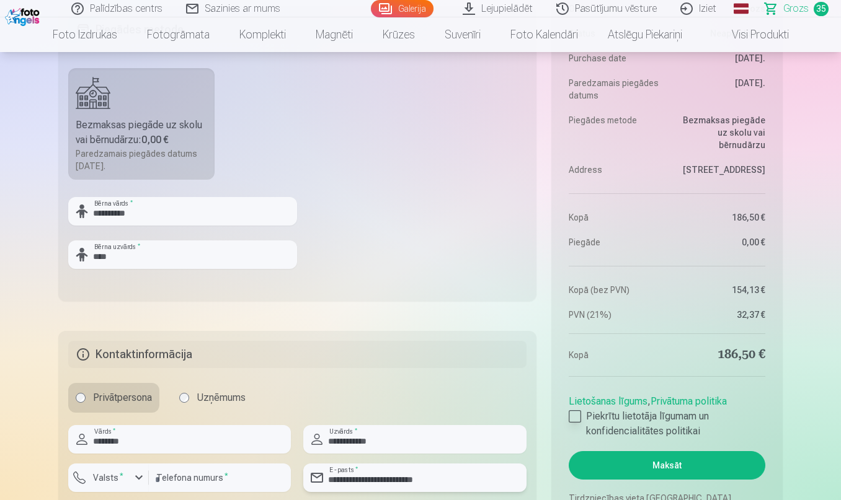
type input "**********"
click at [577, 414] on div at bounding box center [575, 417] width 12 height 12
click at [664, 458] on button "Maksāt" at bounding box center [667, 465] width 197 height 29
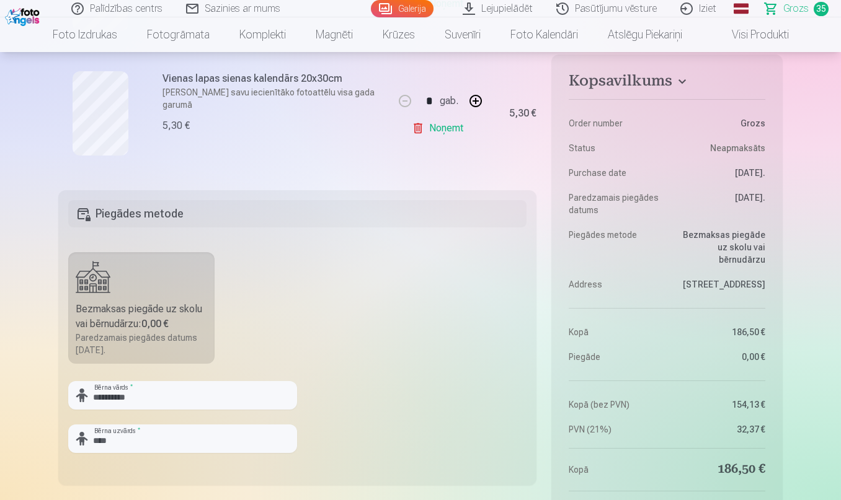
scroll to position [4420, 0]
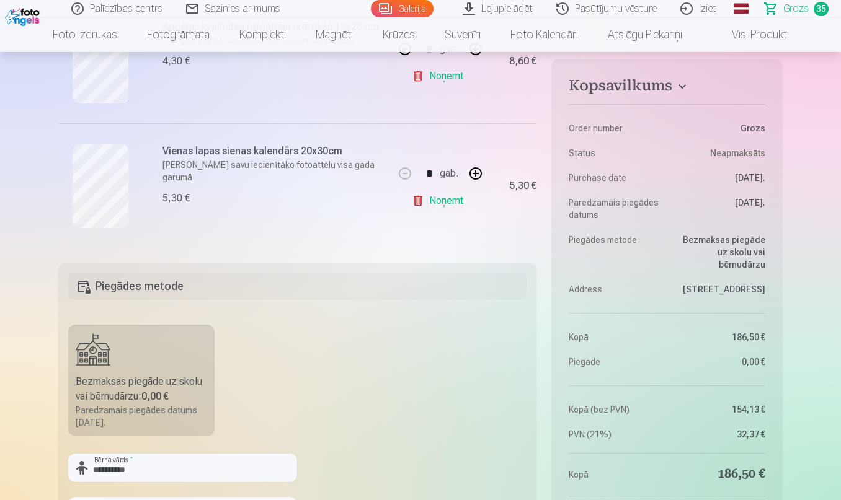
click at [390, 286] on h5 "Piegādes metode" at bounding box center [297, 286] width 458 height 27
click at [149, 383] on div "Bezmaksas piegāde uz skolu vai bērnudārzu : 0,00 €" at bounding box center [141, 390] width 131 height 30
click at [152, 291] on h5 "Piegādes metode" at bounding box center [297, 286] width 458 height 27
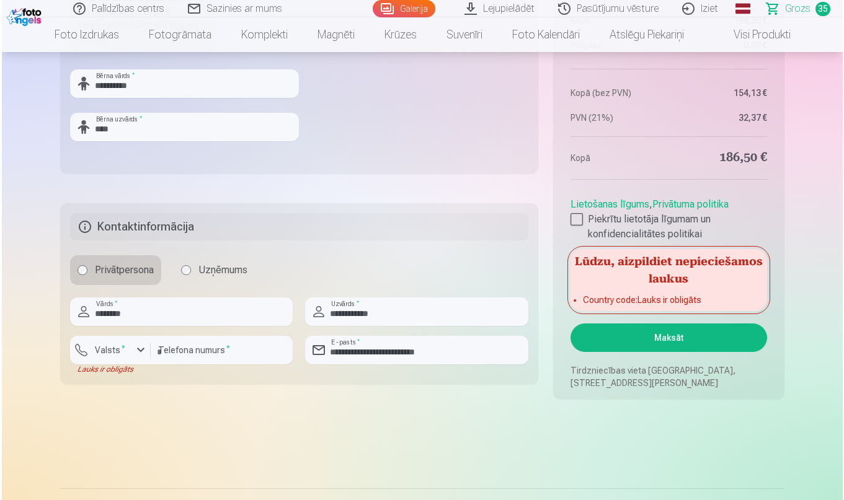
scroll to position [4805, 0]
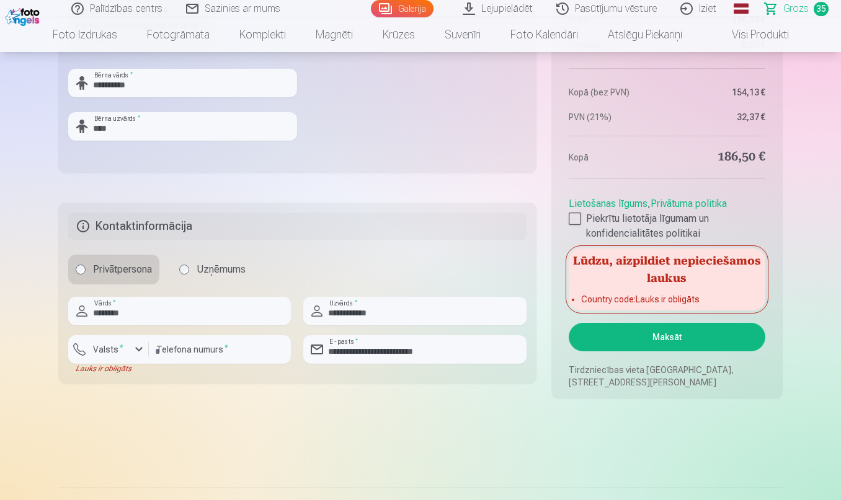
click at [137, 350] on div "button" at bounding box center [138, 349] width 15 height 15
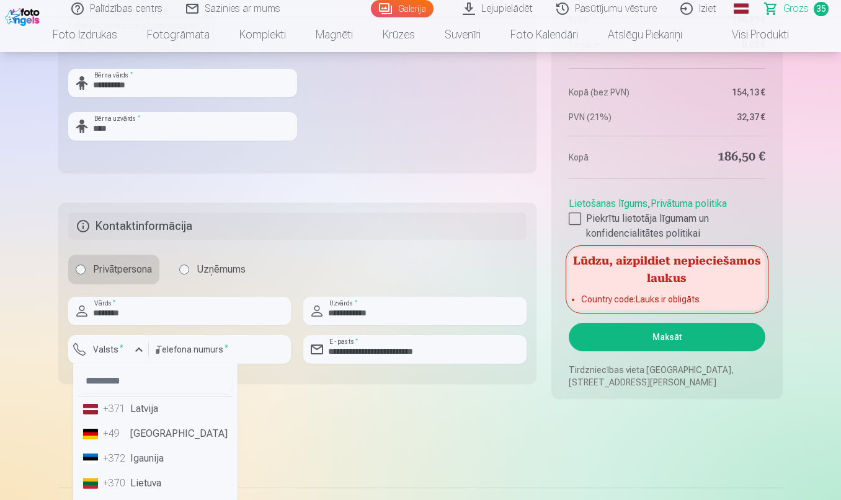
click at [147, 417] on li "+371 Latvija" at bounding box center [155, 409] width 154 height 25
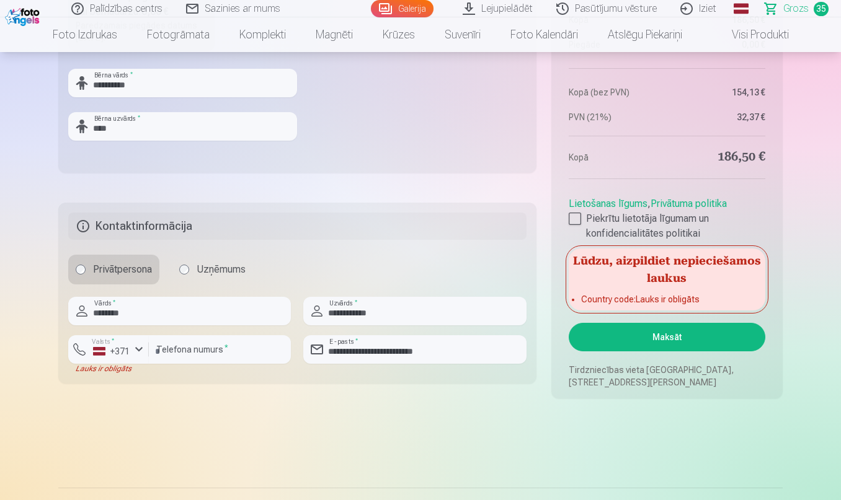
click at [650, 340] on button "Maksāt" at bounding box center [667, 337] width 197 height 29
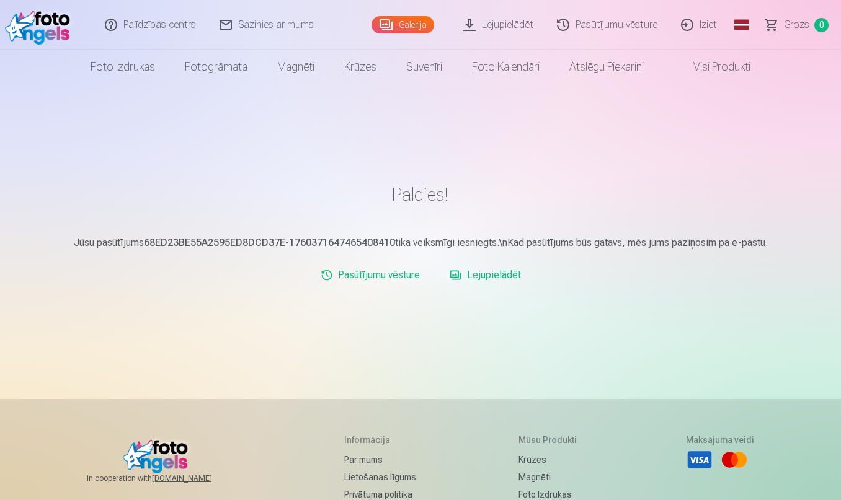
click at [46, 22] on img at bounding box center [40, 25] width 71 height 40
